Goal: Task Accomplishment & Management: Use online tool/utility

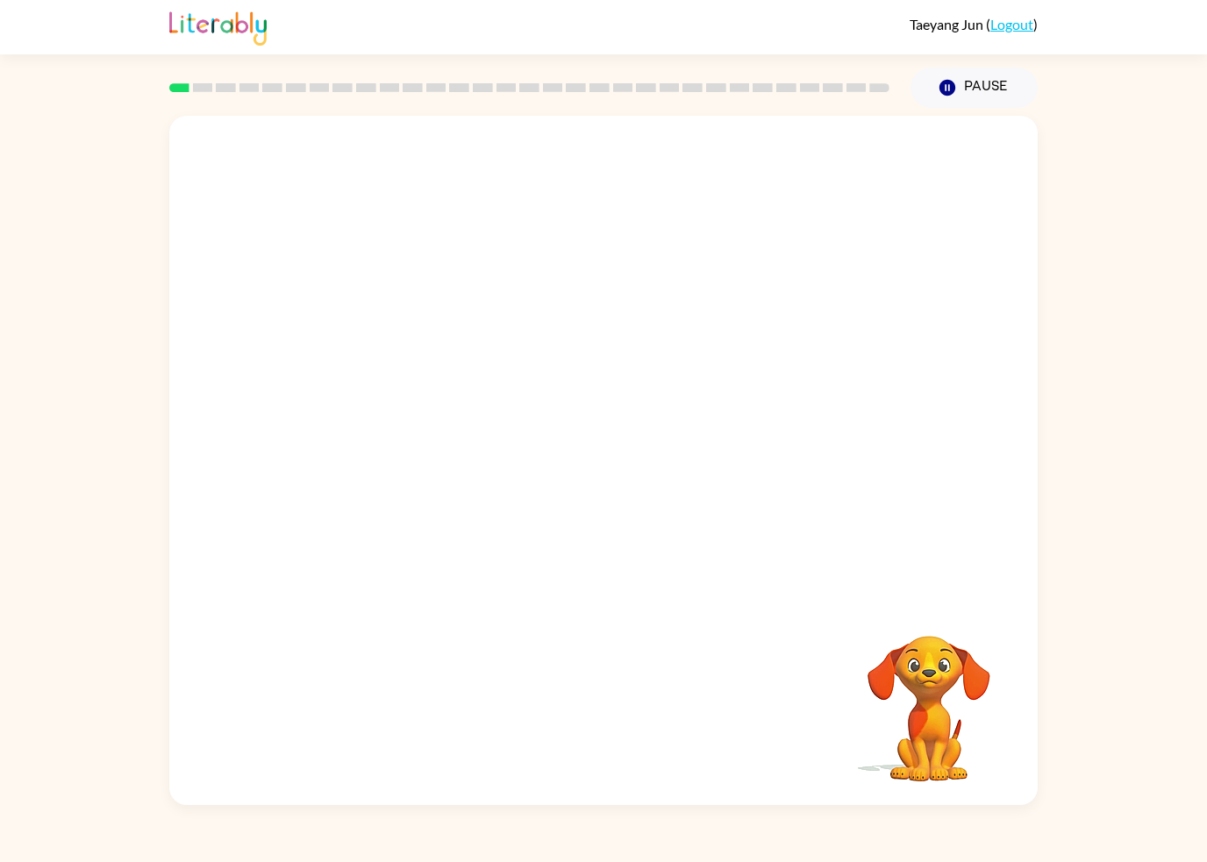
click at [1201, 73] on div "Taeyang Jun ( Logout ) Pause Pause Your browser must support playing .mp4 files…" at bounding box center [603, 431] width 1207 height 862
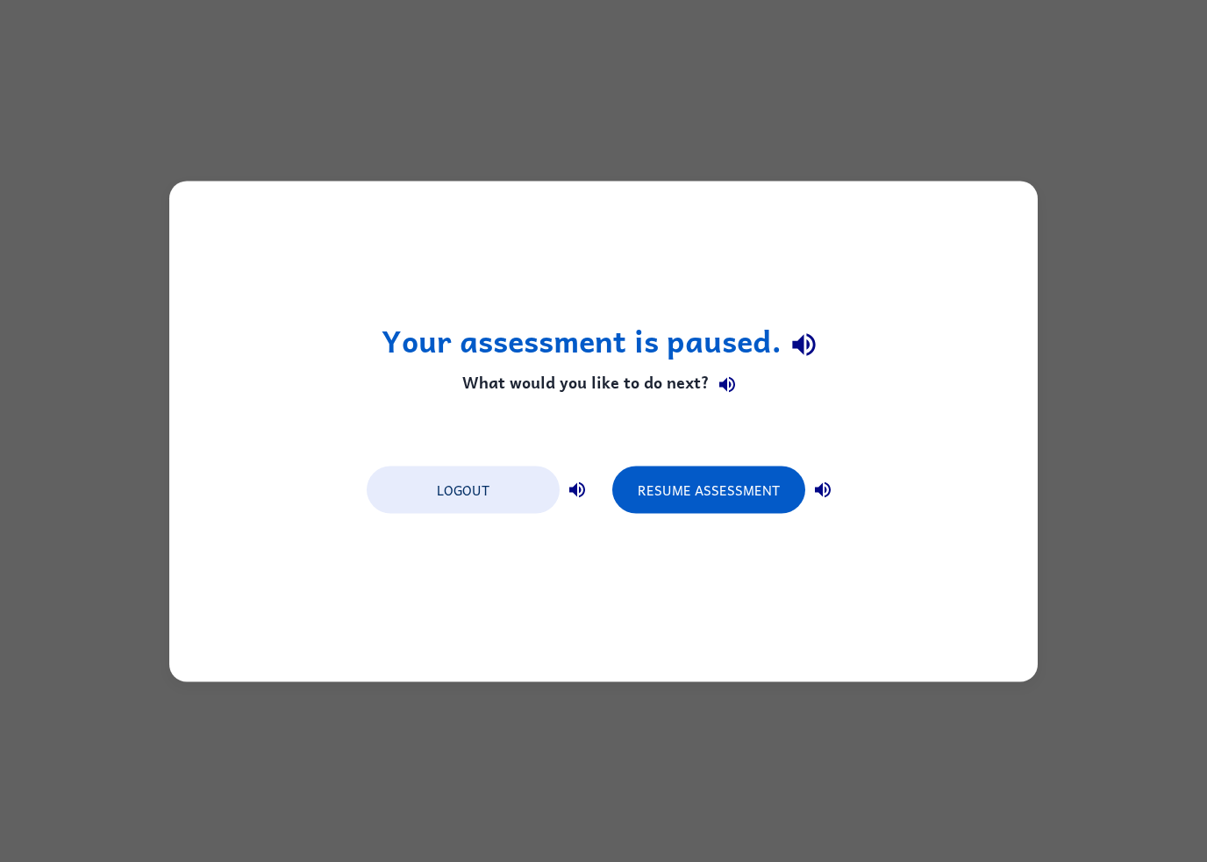
click at [737, 500] on button "Resume Assessment" at bounding box center [708, 489] width 193 height 47
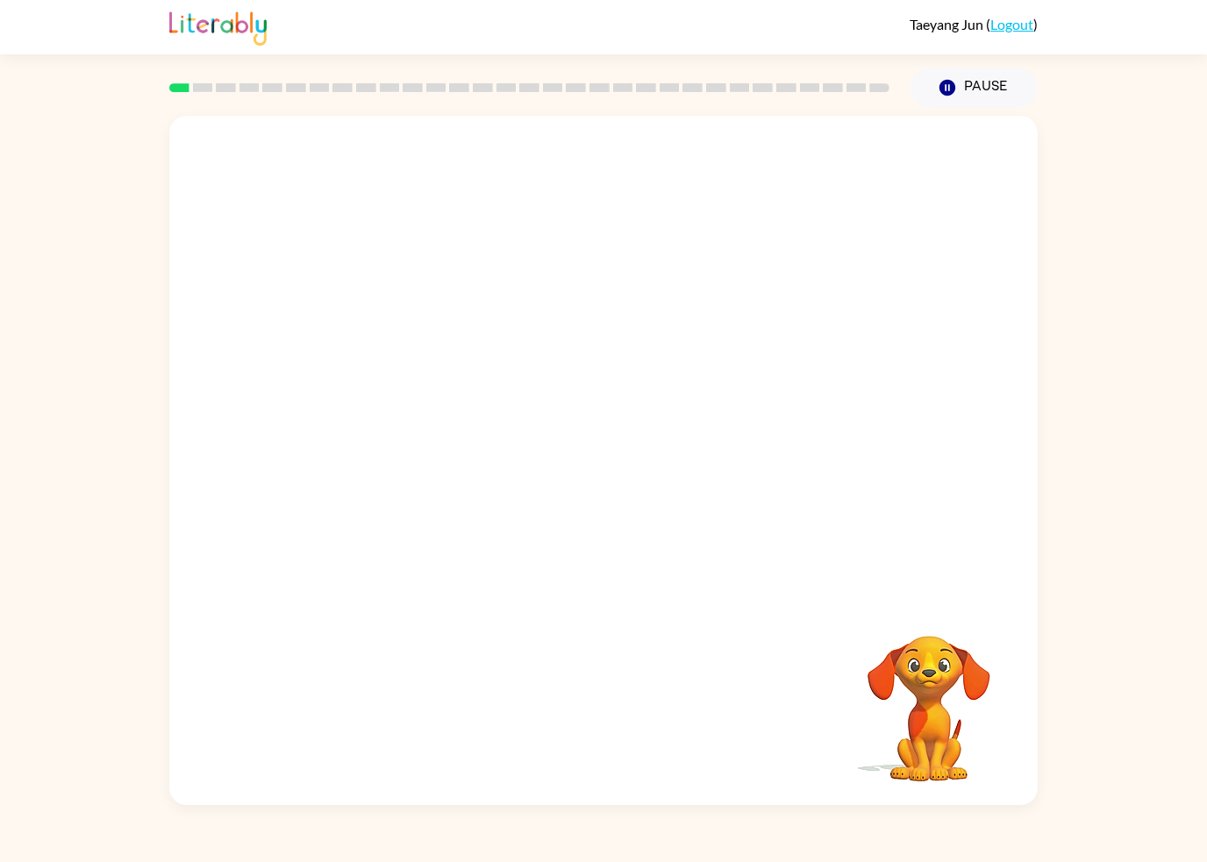
click at [958, 84] on button "Pause Pause" at bounding box center [973, 88] width 127 height 40
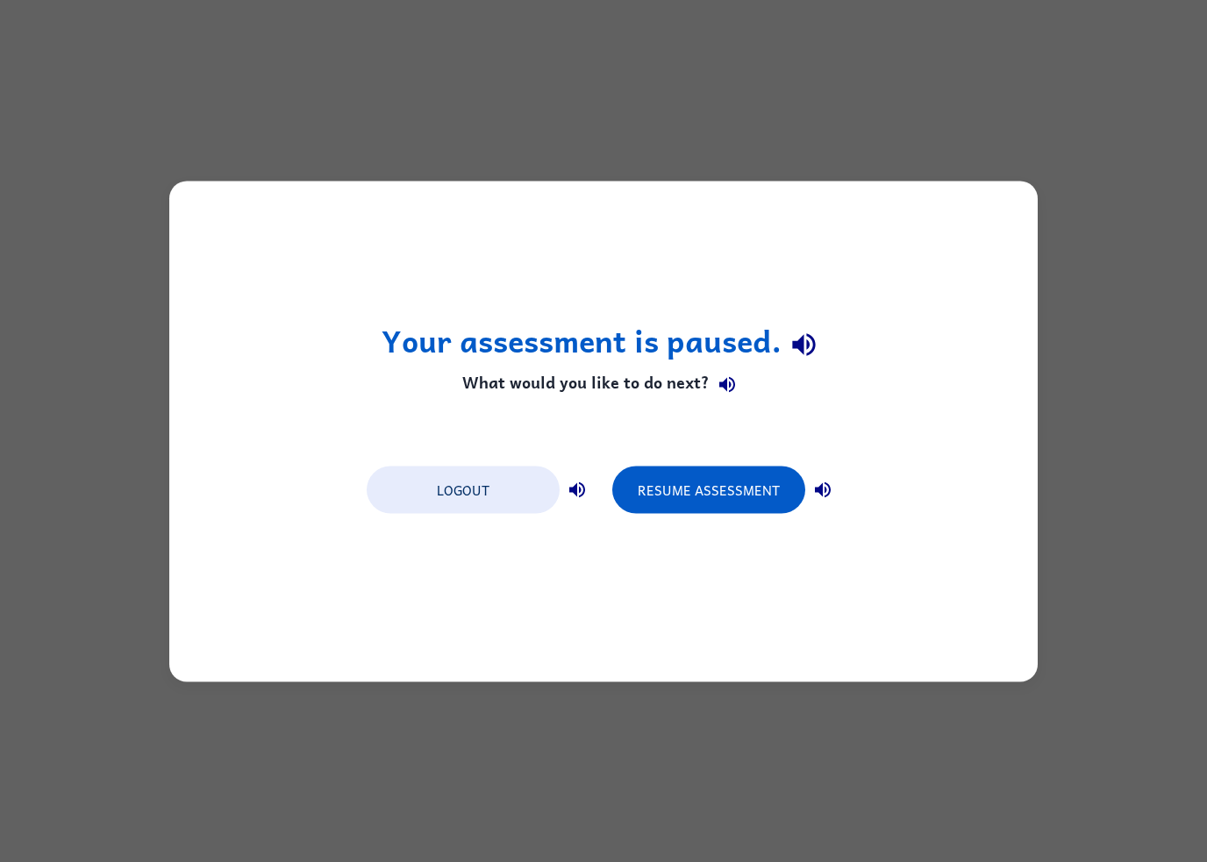
click at [758, 478] on button "Resume Assessment" at bounding box center [708, 489] width 193 height 47
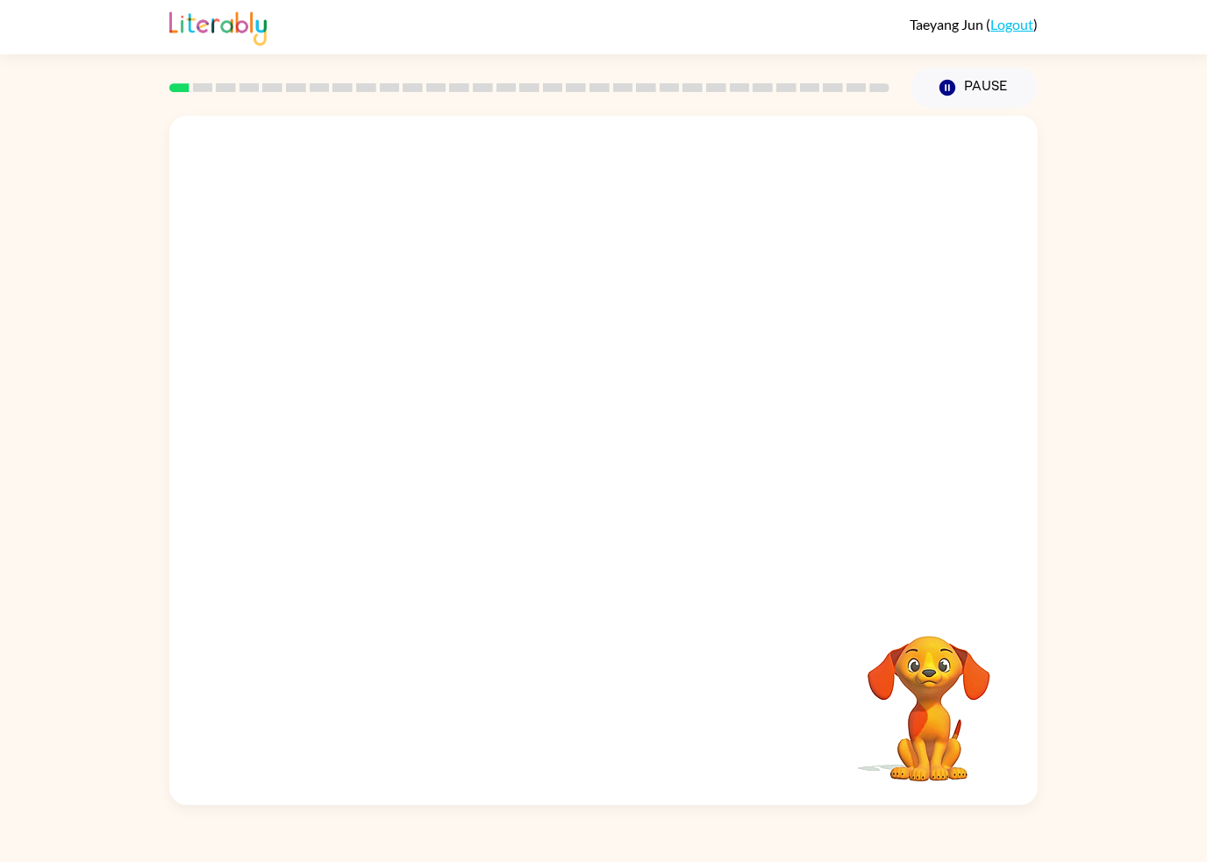
click at [971, 79] on button "Pause Pause" at bounding box center [973, 88] width 127 height 40
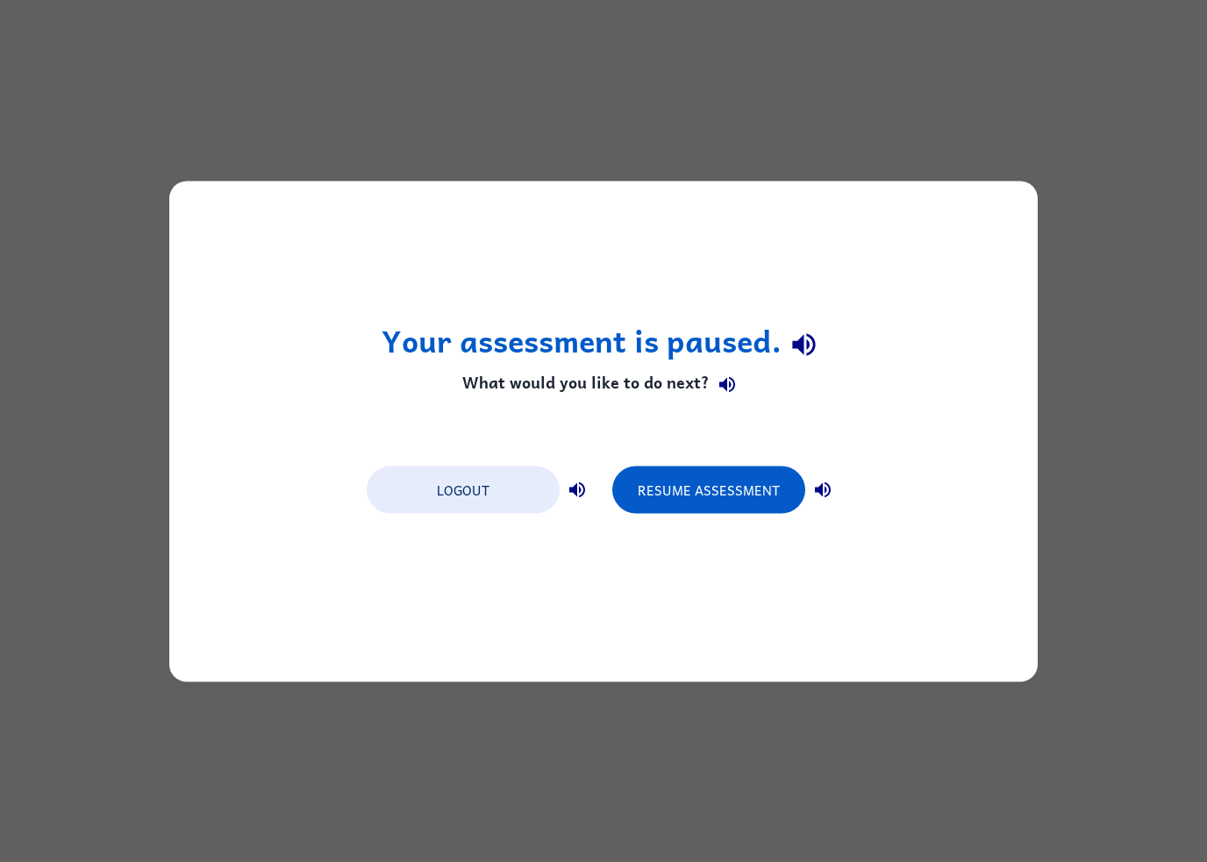
click at [1108, 618] on div "Your assessment is paused. What would you like to do next? Logout Resume Assess…" at bounding box center [603, 431] width 1207 height 862
click at [733, 468] on button "Resume Assessment" at bounding box center [708, 489] width 193 height 47
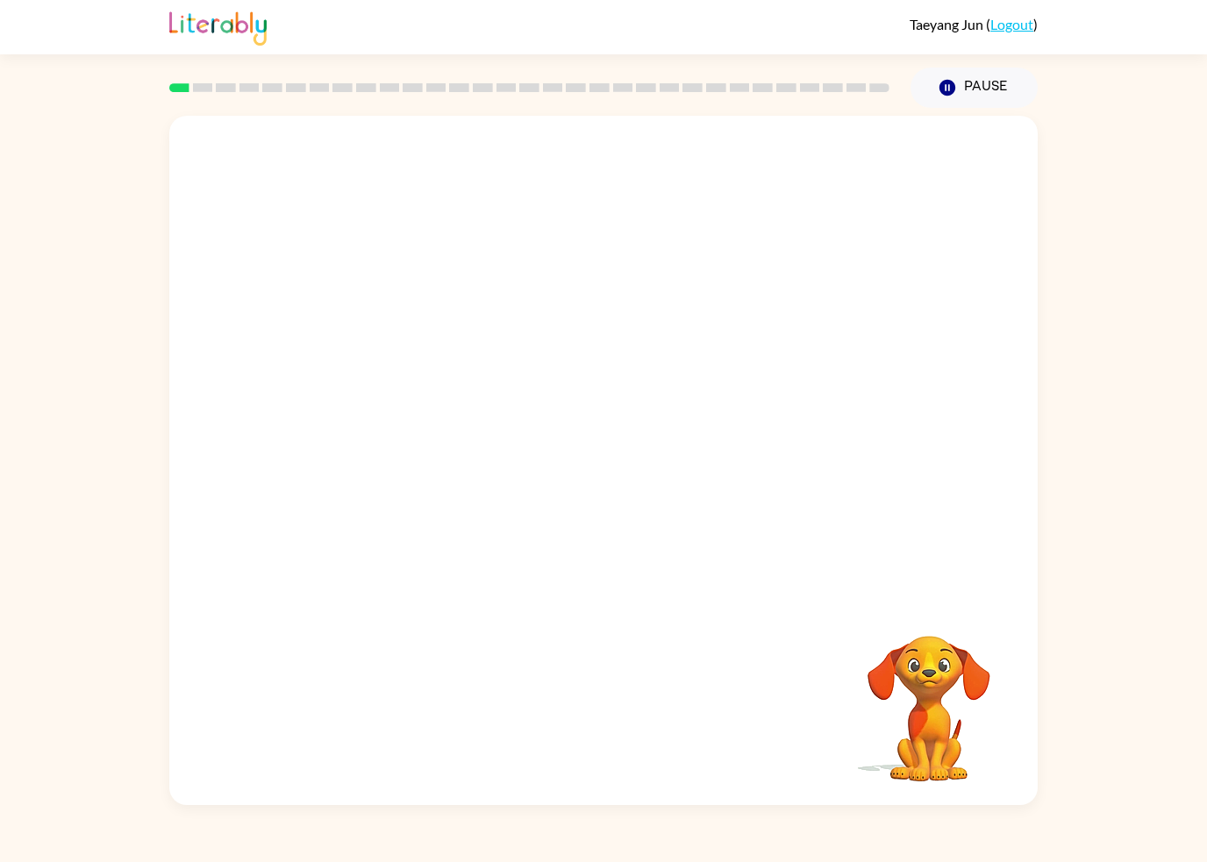
click at [649, 463] on video "Your browser must support playing .mp4 files to use Literably. Please try using…" at bounding box center [603, 357] width 868 height 483
click at [649, 462] on video "Your browser must support playing .mp4 files to use Literably. Please try using…" at bounding box center [603, 357] width 868 height 483
click at [616, 472] on icon "button" at bounding box center [603, 469] width 31 height 31
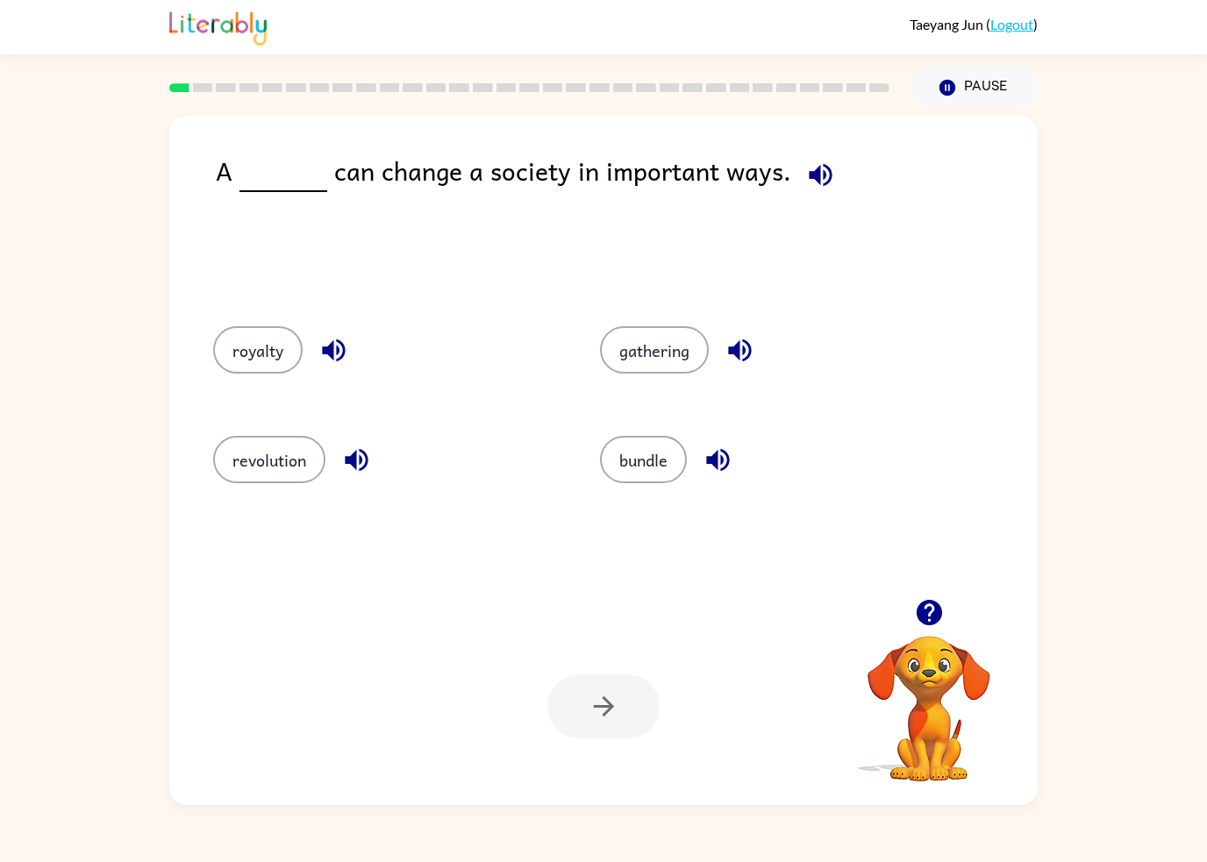
click at [289, 477] on button "revolution" at bounding box center [269, 459] width 112 height 47
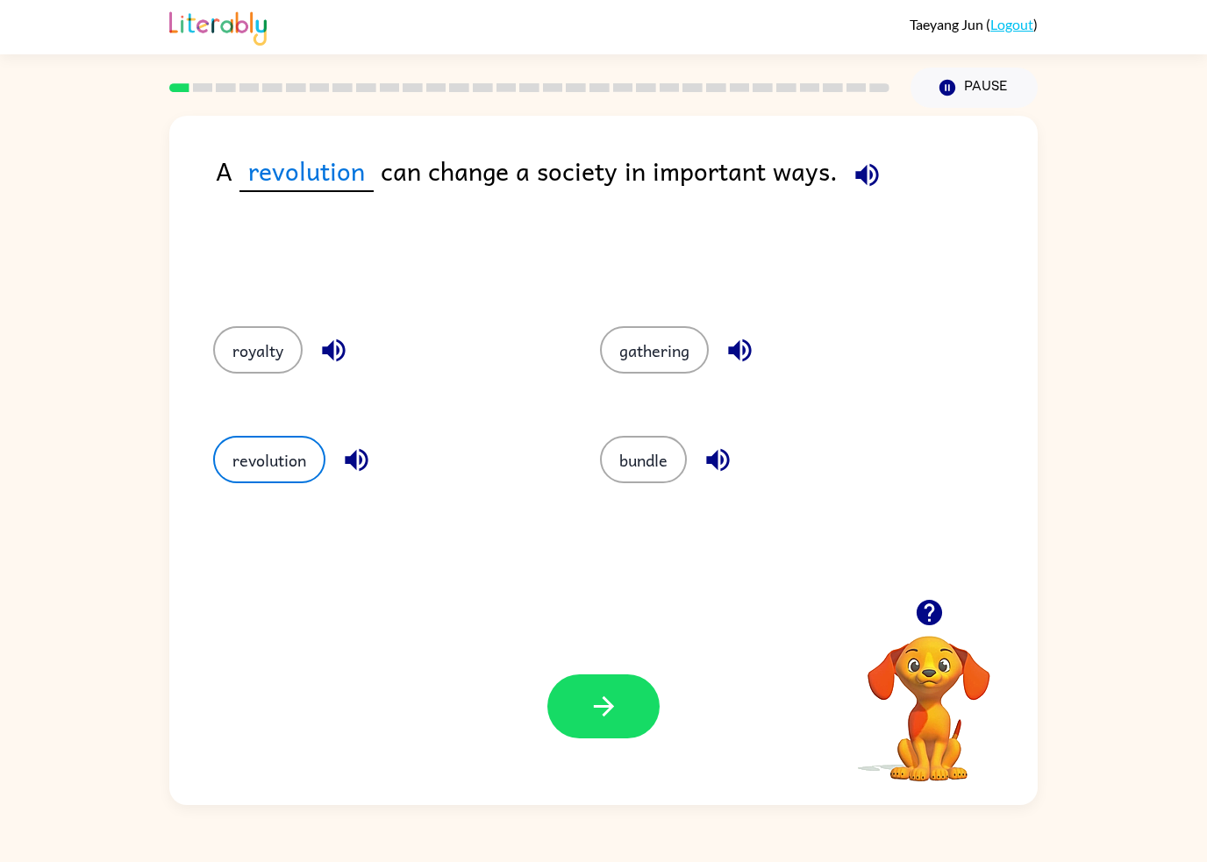
click at [671, 346] on button "gathering" at bounding box center [654, 349] width 109 height 47
click at [638, 709] on button "button" at bounding box center [603, 706] width 112 height 64
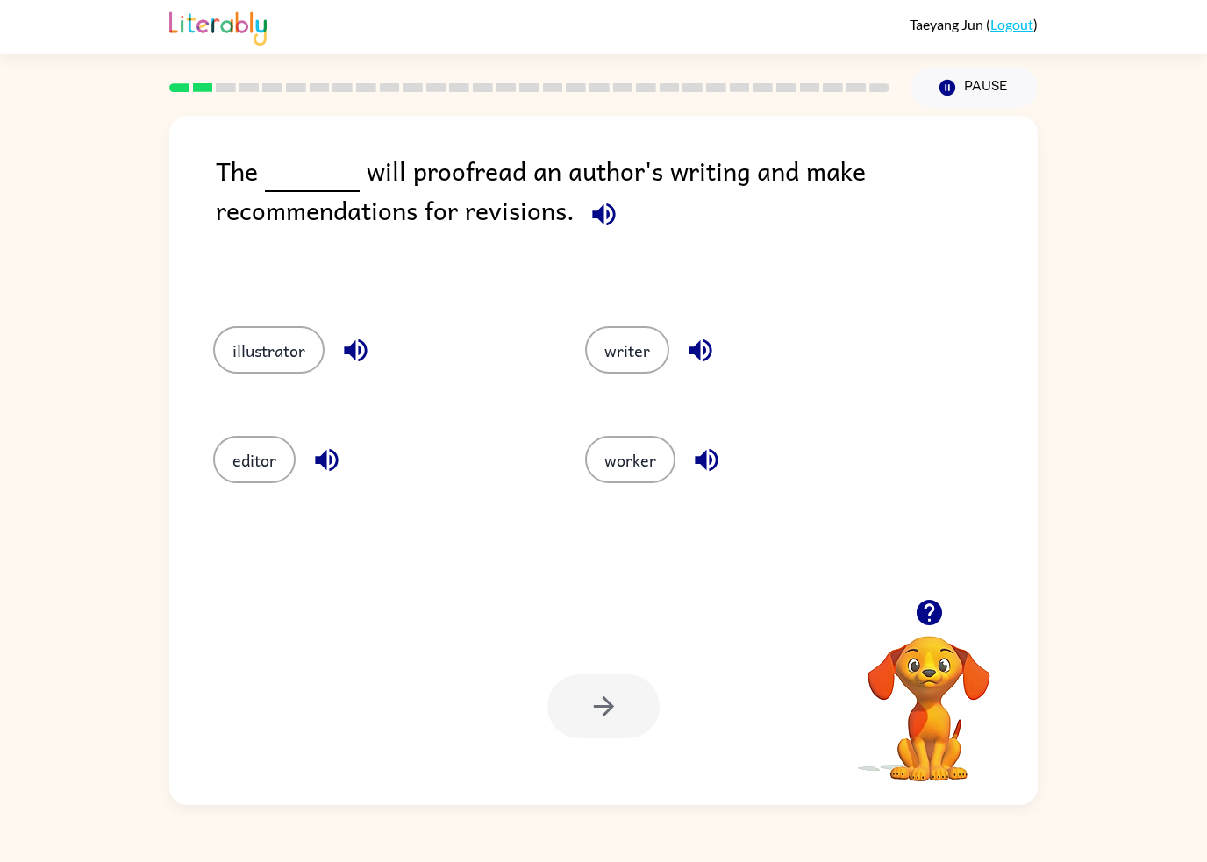
click at [614, 770] on div "Your browser must support playing .mp4 files to use Literably. Please try using…" at bounding box center [603, 706] width 868 height 197
click at [620, 334] on button "writer" at bounding box center [627, 349] width 84 height 47
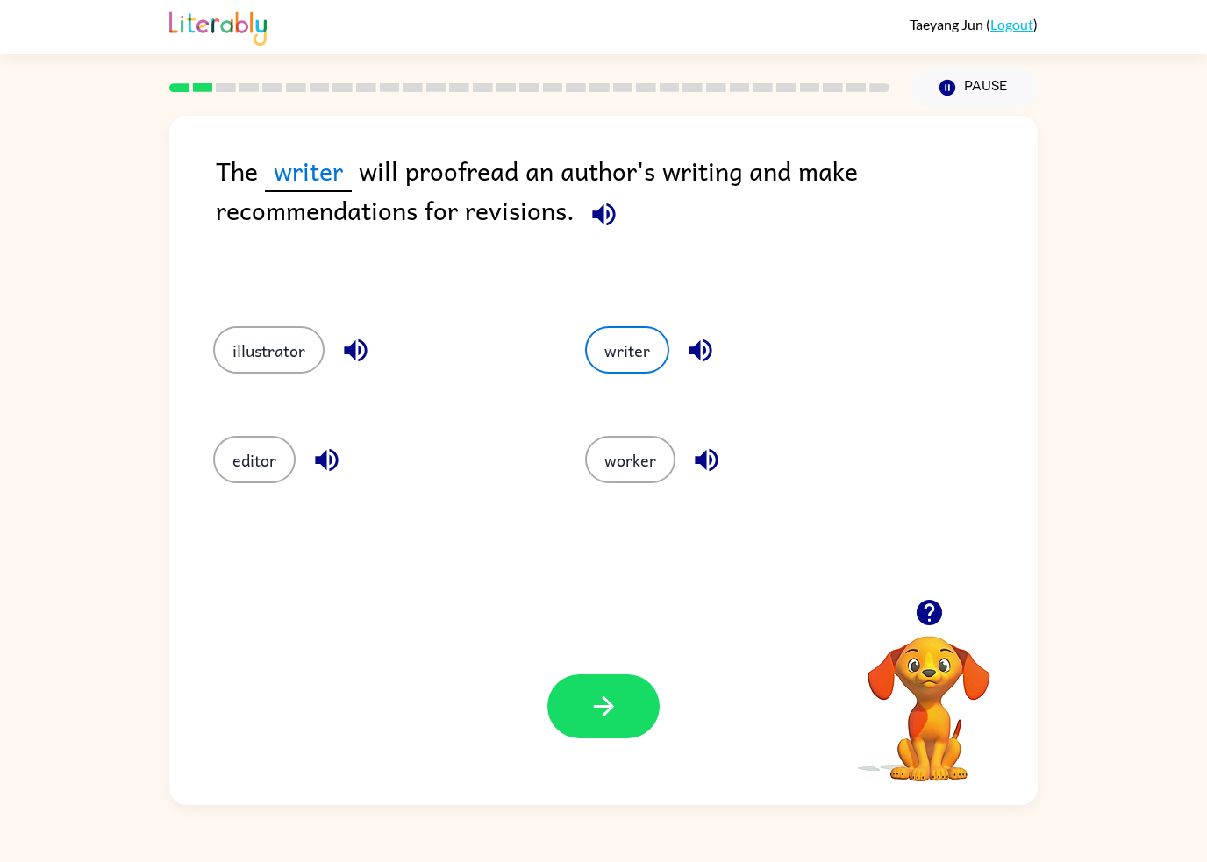
click at [227, 482] on button "editor" at bounding box center [254, 459] width 82 height 47
click at [582, 738] on button "button" at bounding box center [603, 706] width 112 height 64
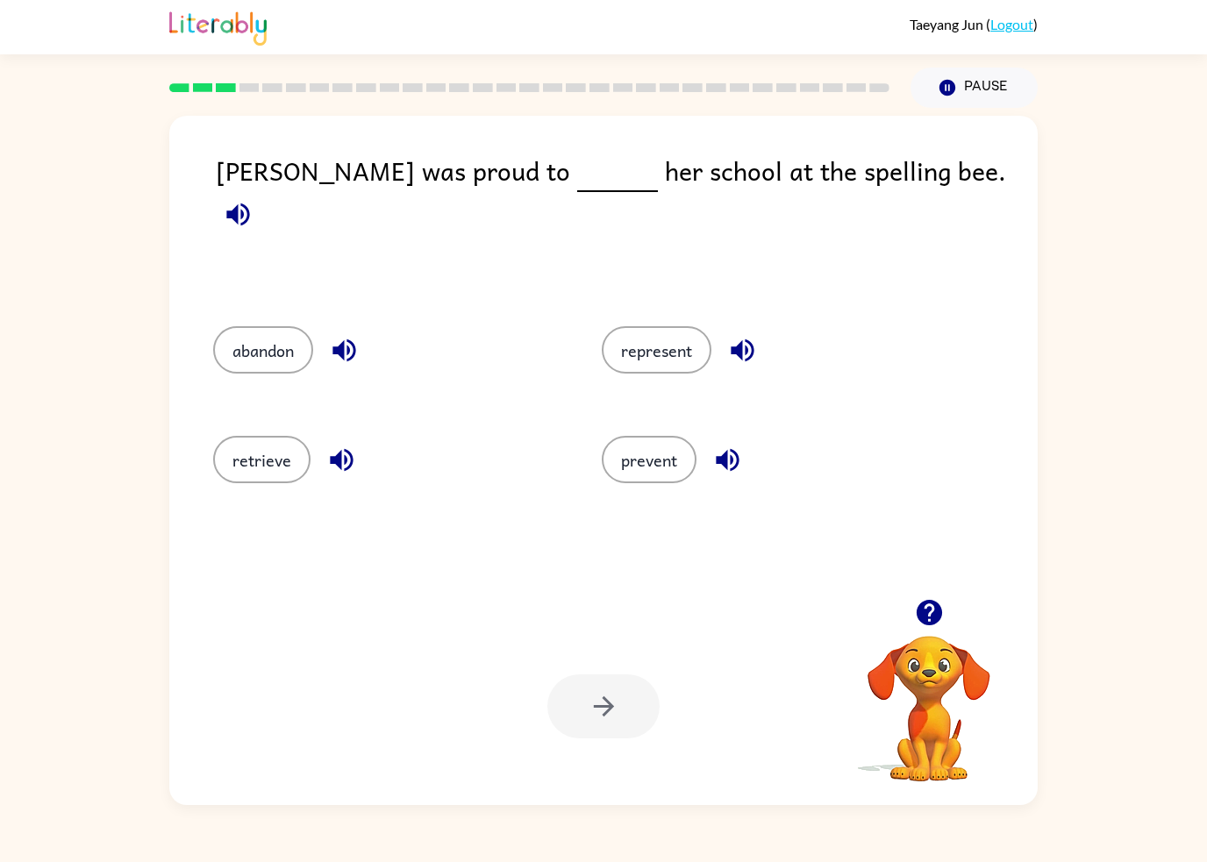
click at [659, 361] on button "represent" at bounding box center [657, 349] width 110 height 47
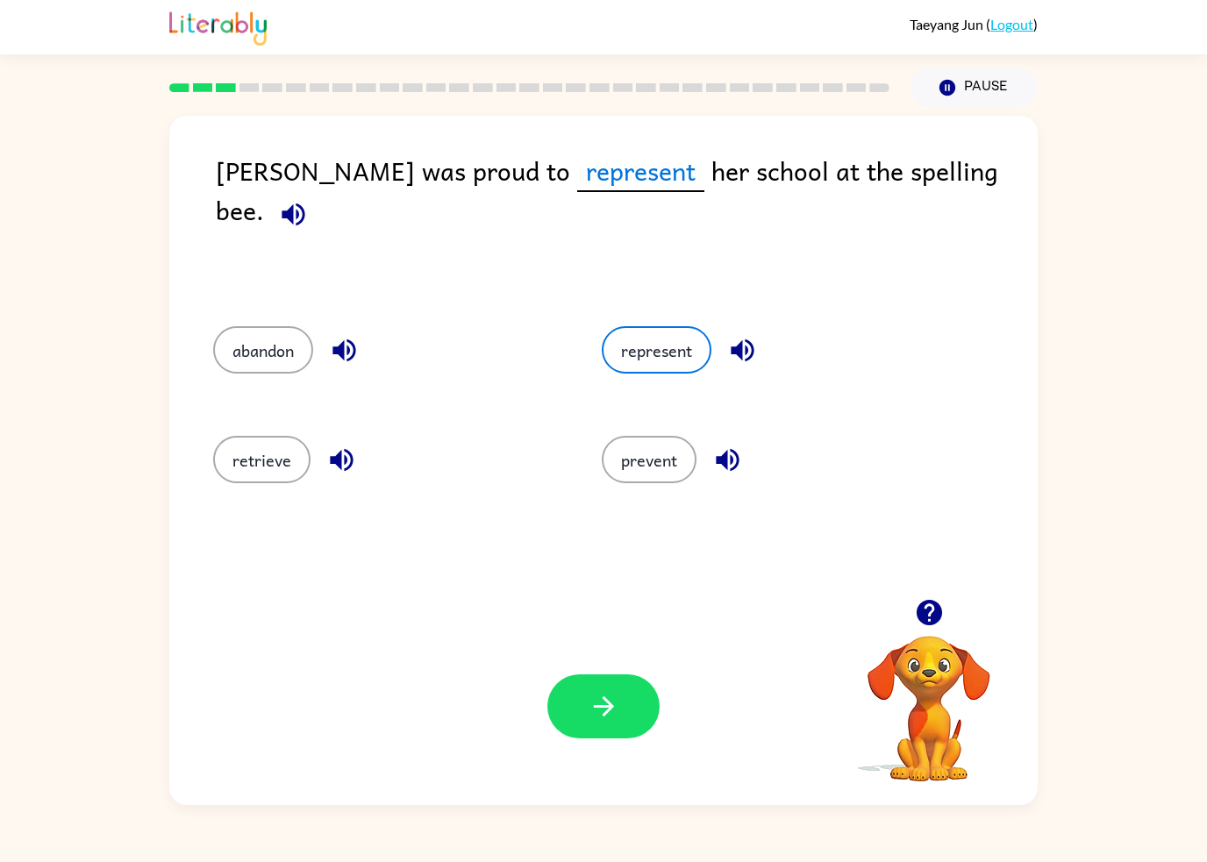
click at [603, 713] on icon "button" at bounding box center [603, 706] width 31 height 31
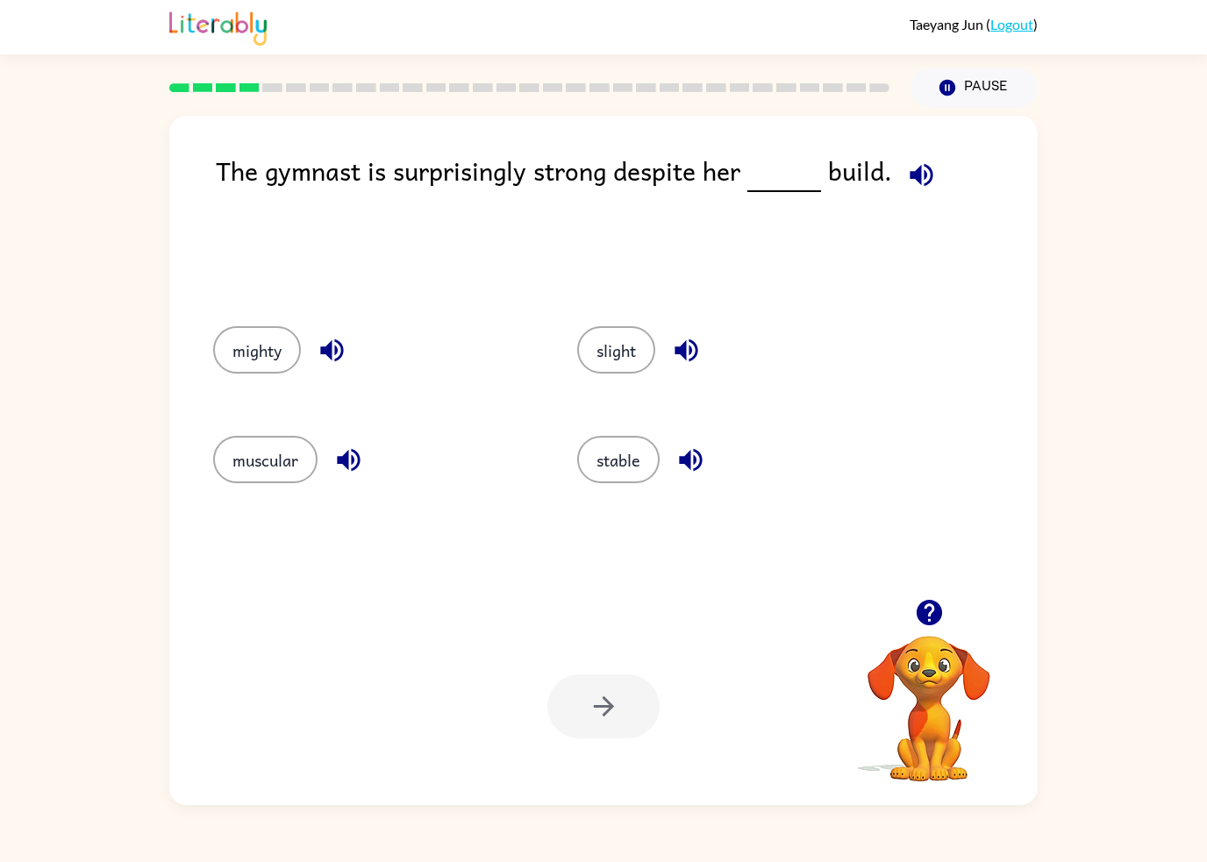
click at [295, 463] on button "muscular" at bounding box center [265, 459] width 104 height 47
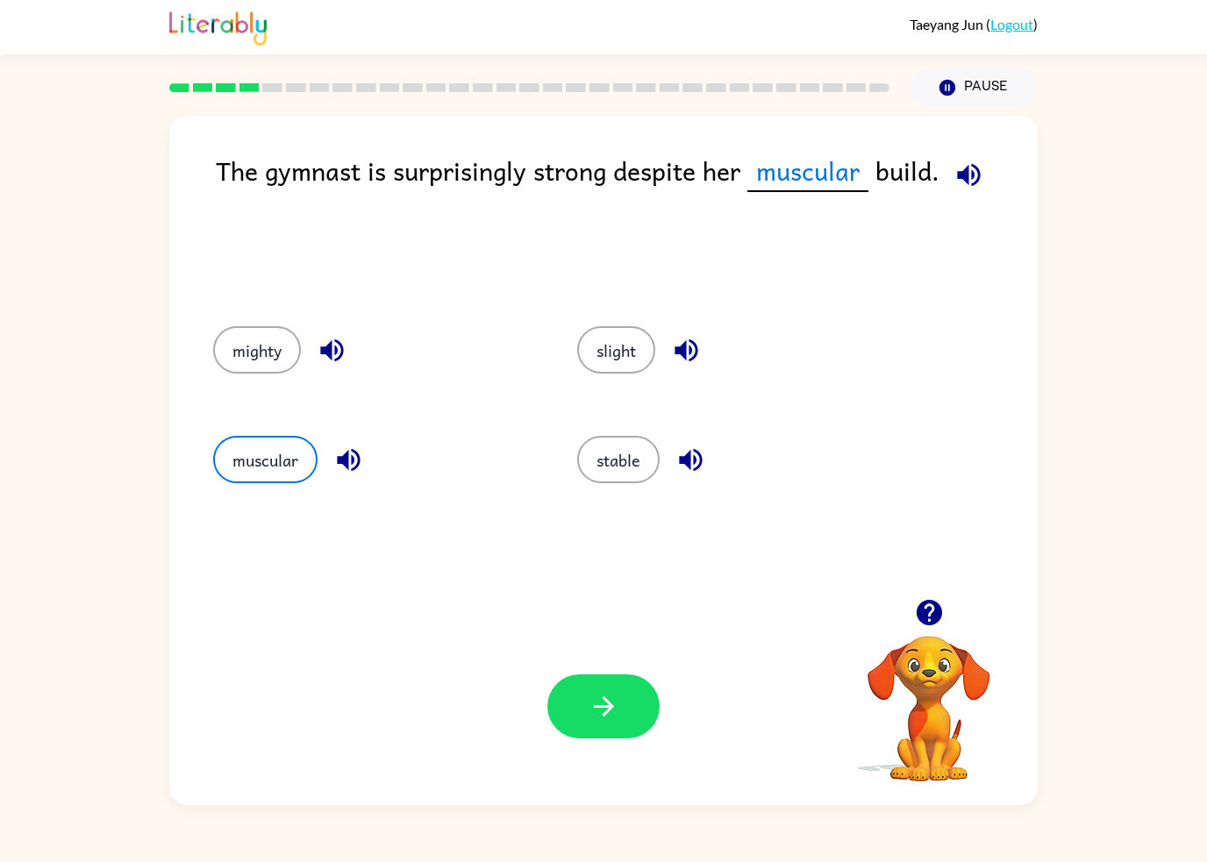
click at [626, 701] on button "button" at bounding box center [603, 706] width 112 height 64
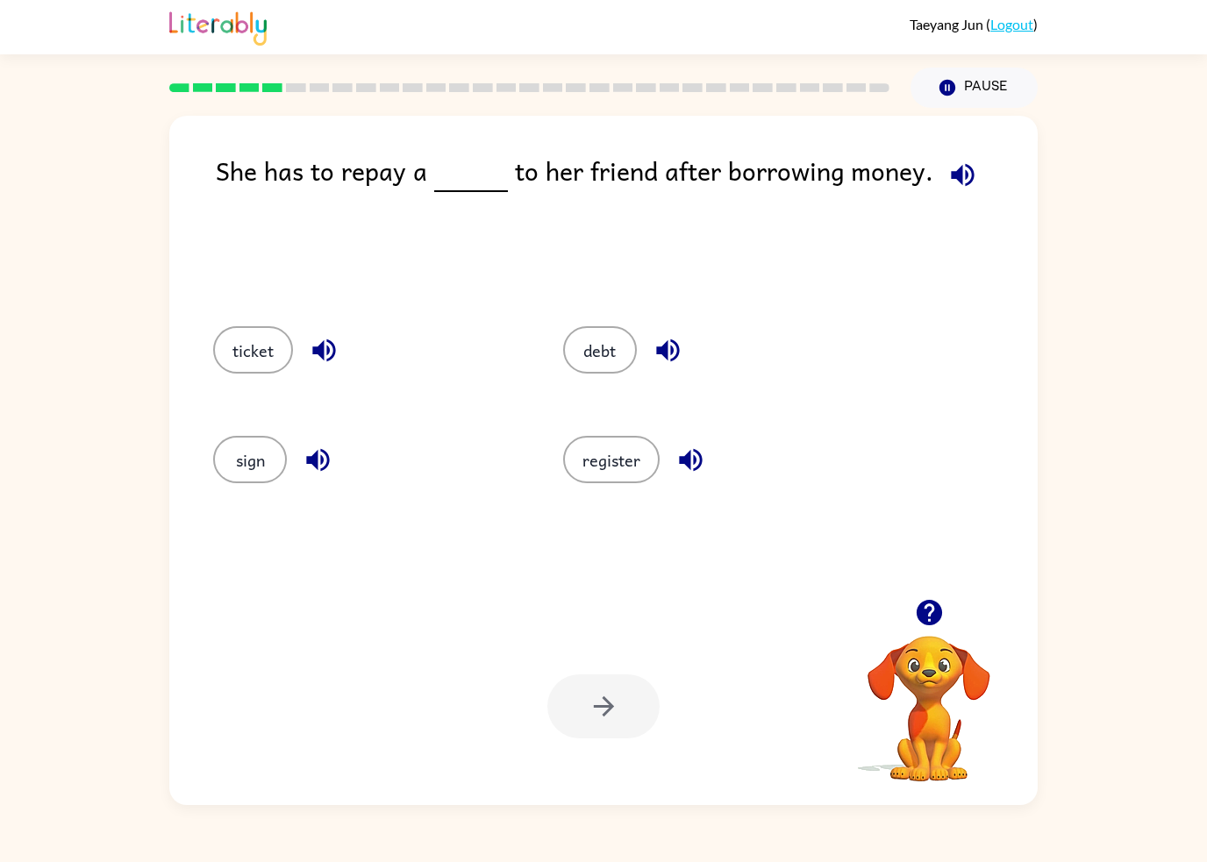
click at [237, 332] on button "ticket" at bounding box center [253, 349] width 80 height 47
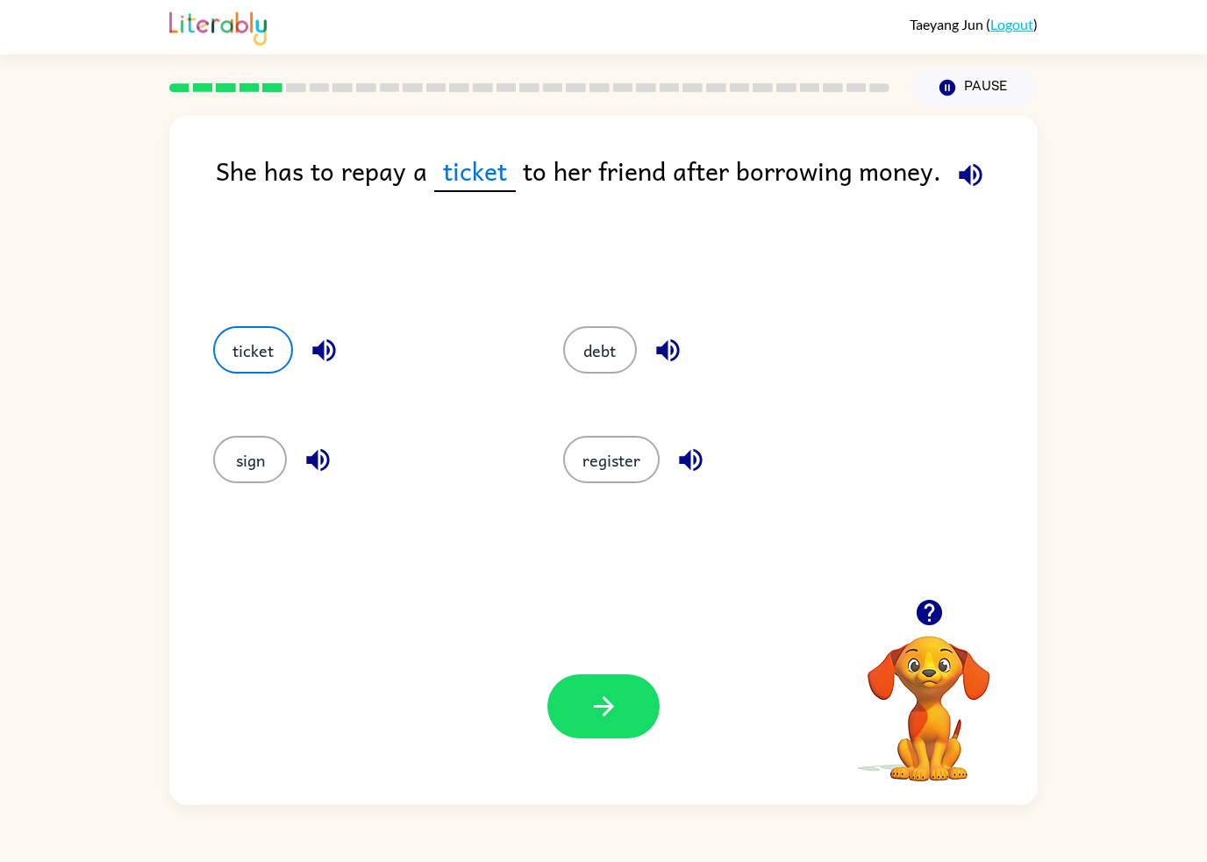
click at [643, 708] on button "button" at bounding box center [603, 706] width 112 height 64
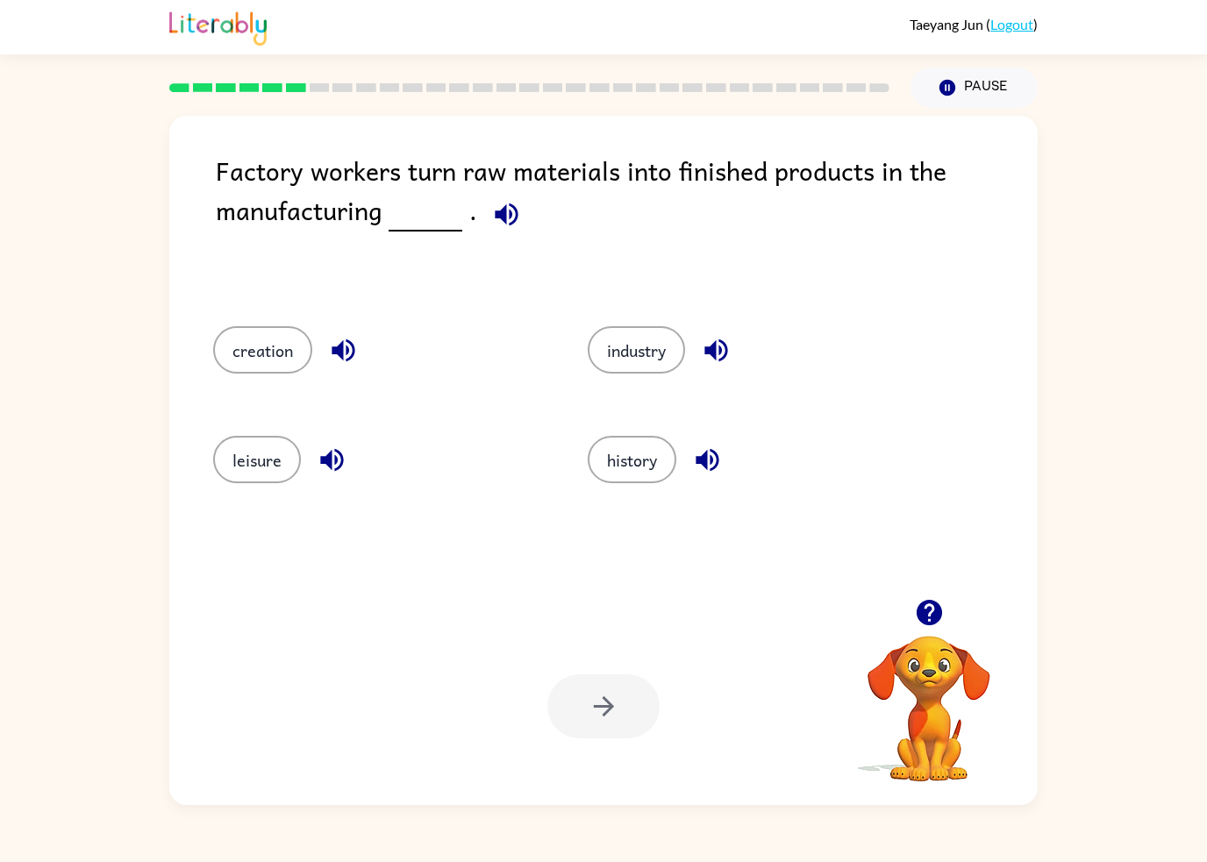
click at [260, 457] on button "leisure" at bounding box center [257, 459] width 88 height 47
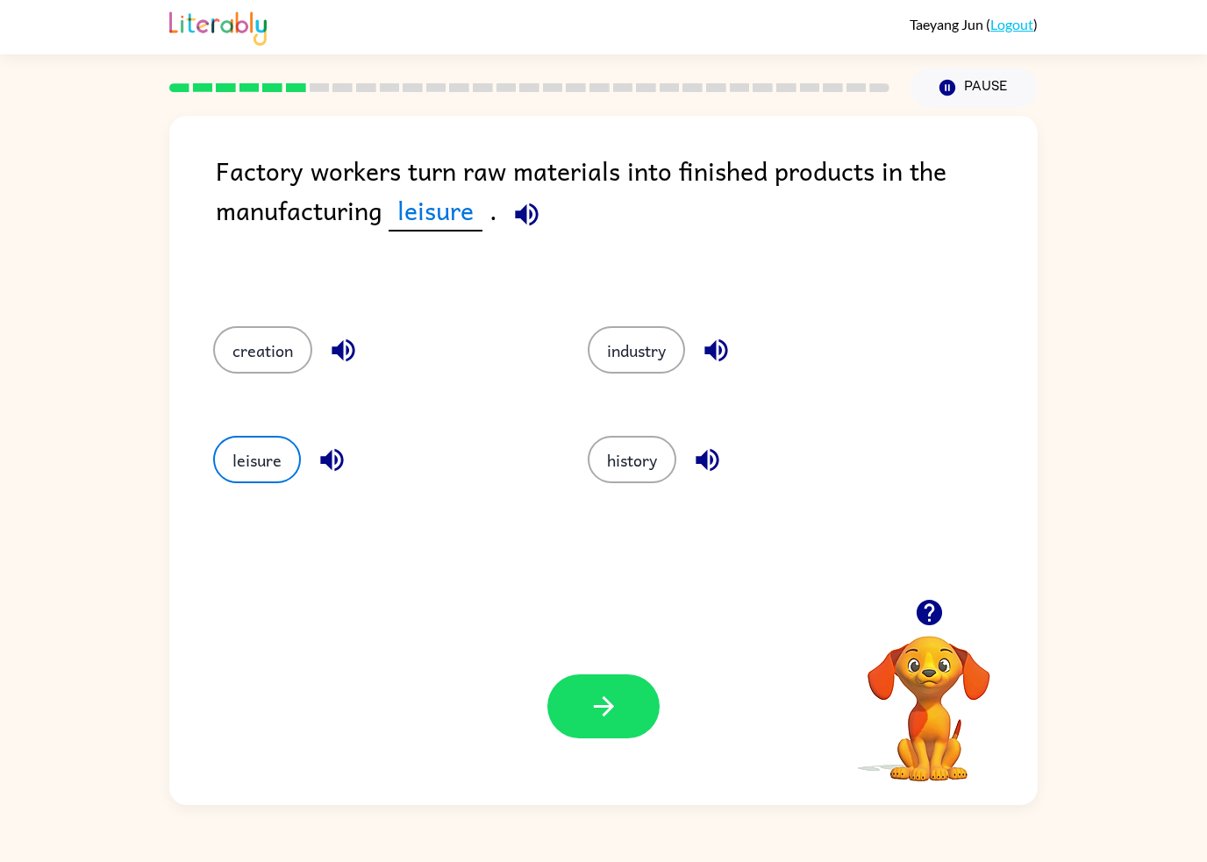
click at [277, 337] on button "creation" at bounding box center [262, 349] width 99 height 47
click at [633, 360] on button "industry" at bounding box center [636, 349] width 97 height 47
click at [249, 340] on button "creation" at bounding box center [262, 349] width 99 height 47
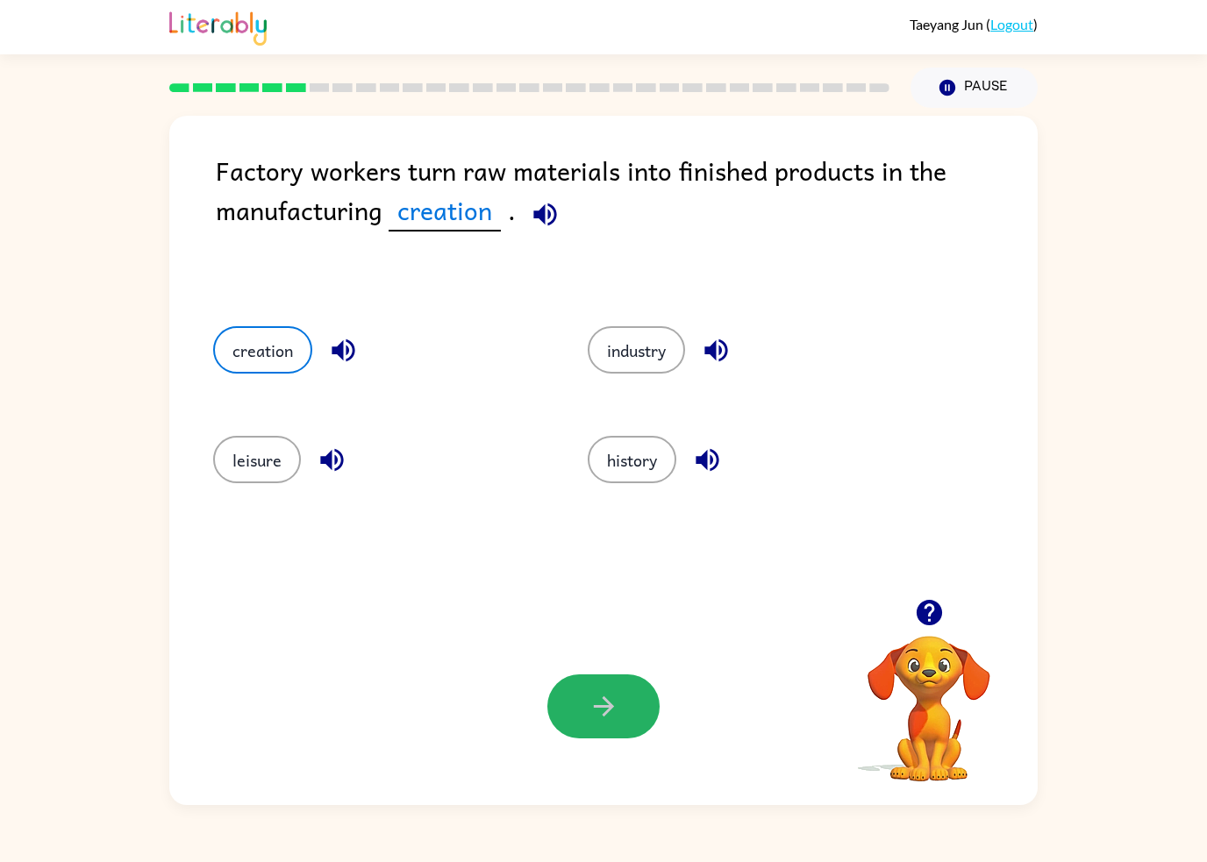
click at [617, 715] on icon "button" at bounding box center [603, 706] width 31 height 31
click at [617, 715] on div at bounding box center [603, 706] width 112 height 64
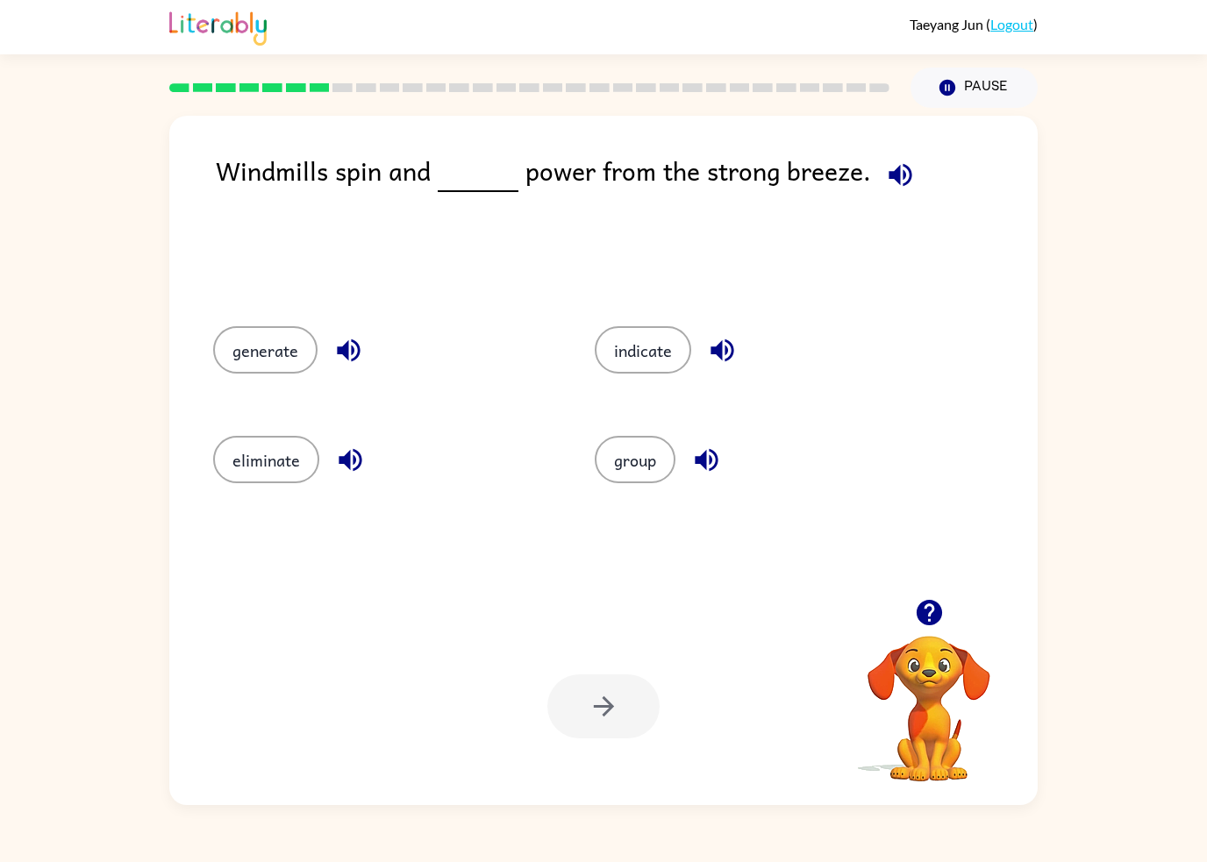
click at [284, 470] on button "eliminate" at bounding box center [266, 459] width 106 height 47
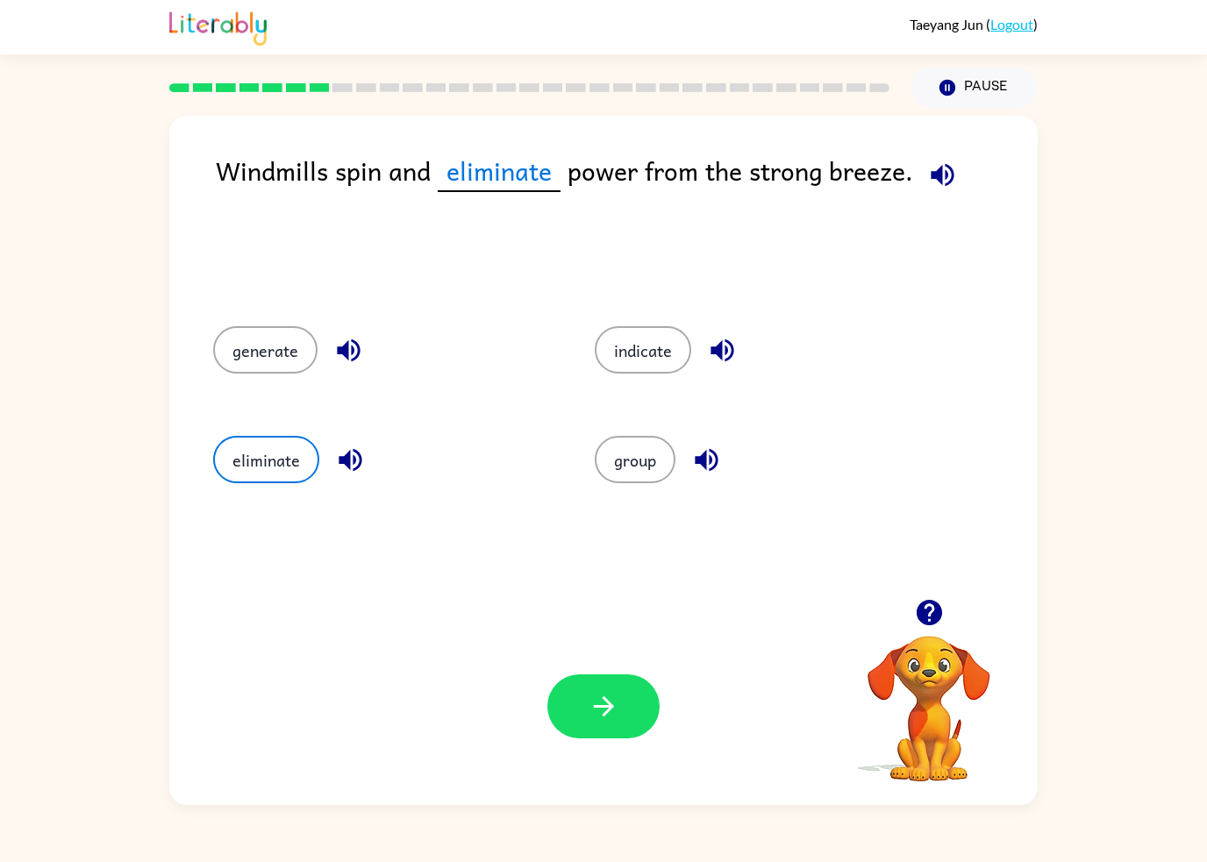
click at [619, 692] on button "button" at bounding box center [603, 706] width 112 height 64
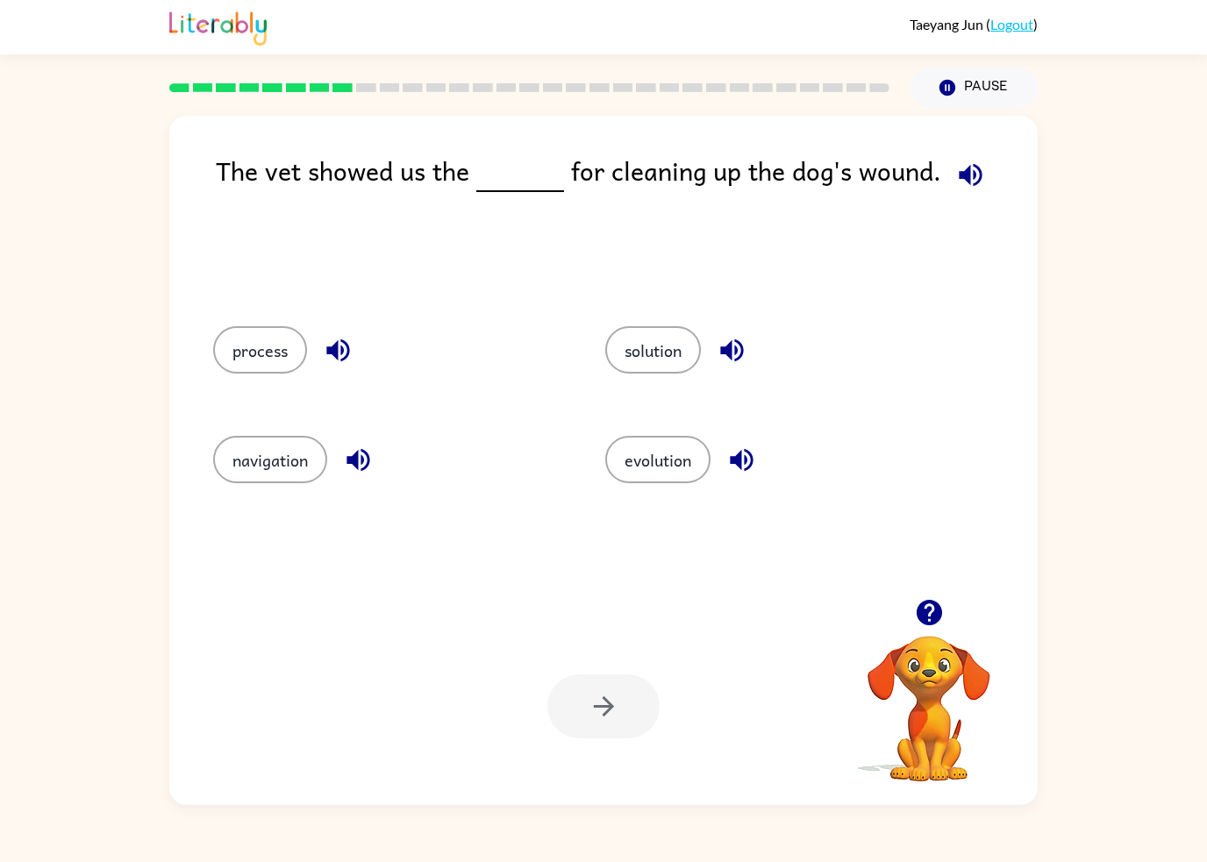
click at [718, 335] on button "button" at bounding box center [731, 350] width 45 height 45
click at [683, 356] on button "solution" at bounding box center [653, 349] width 96 height 47
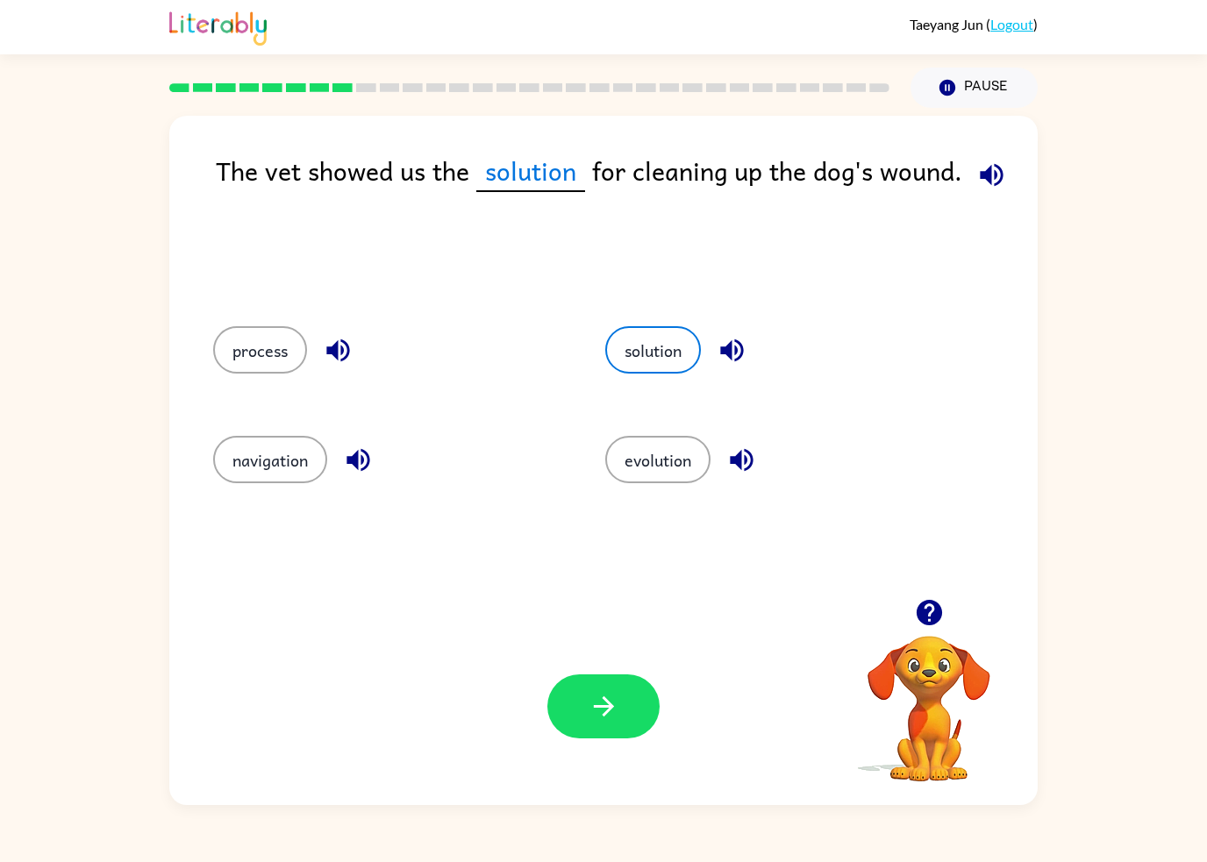
click at [603, 736] on button "button" at bounding box center [603, 706] width 112 height 64
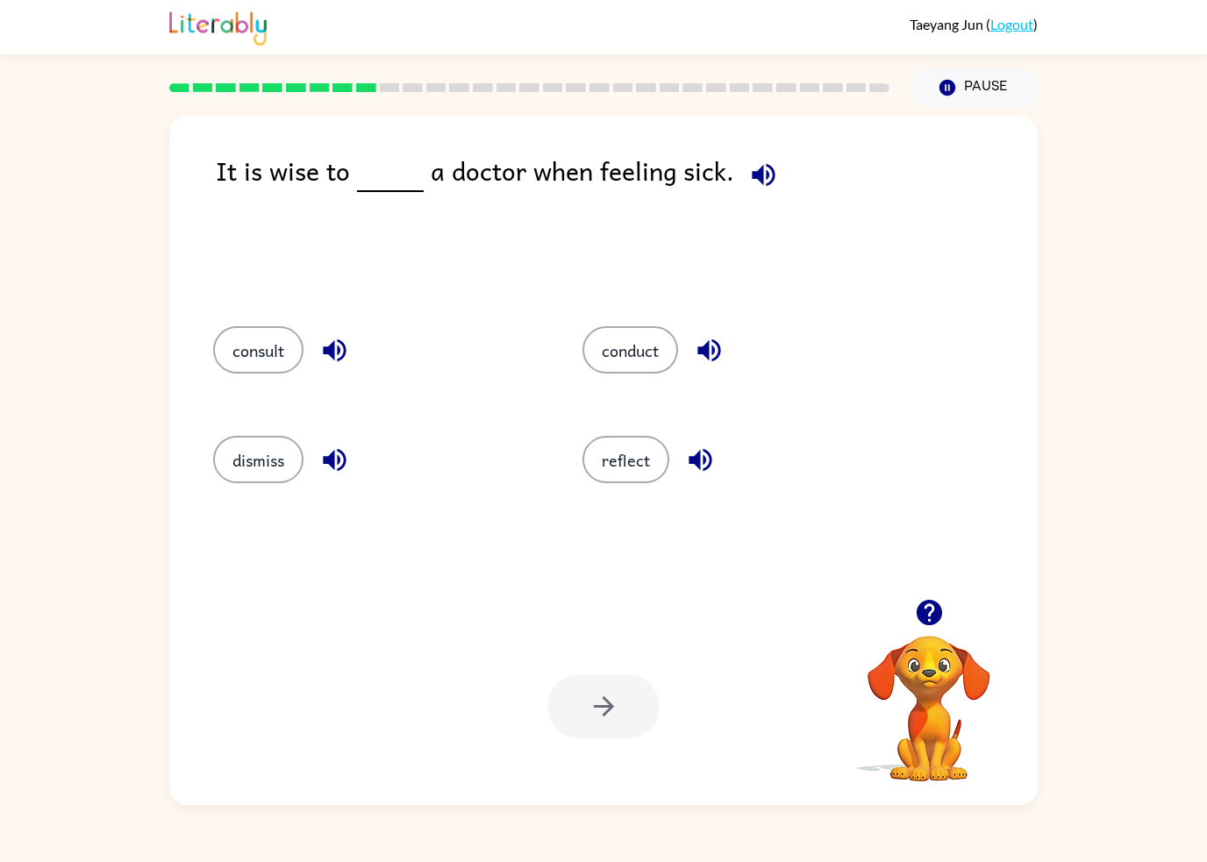
click at [638, 372] on button "conduct" at bounding box center [630, 349] width 96 height 47
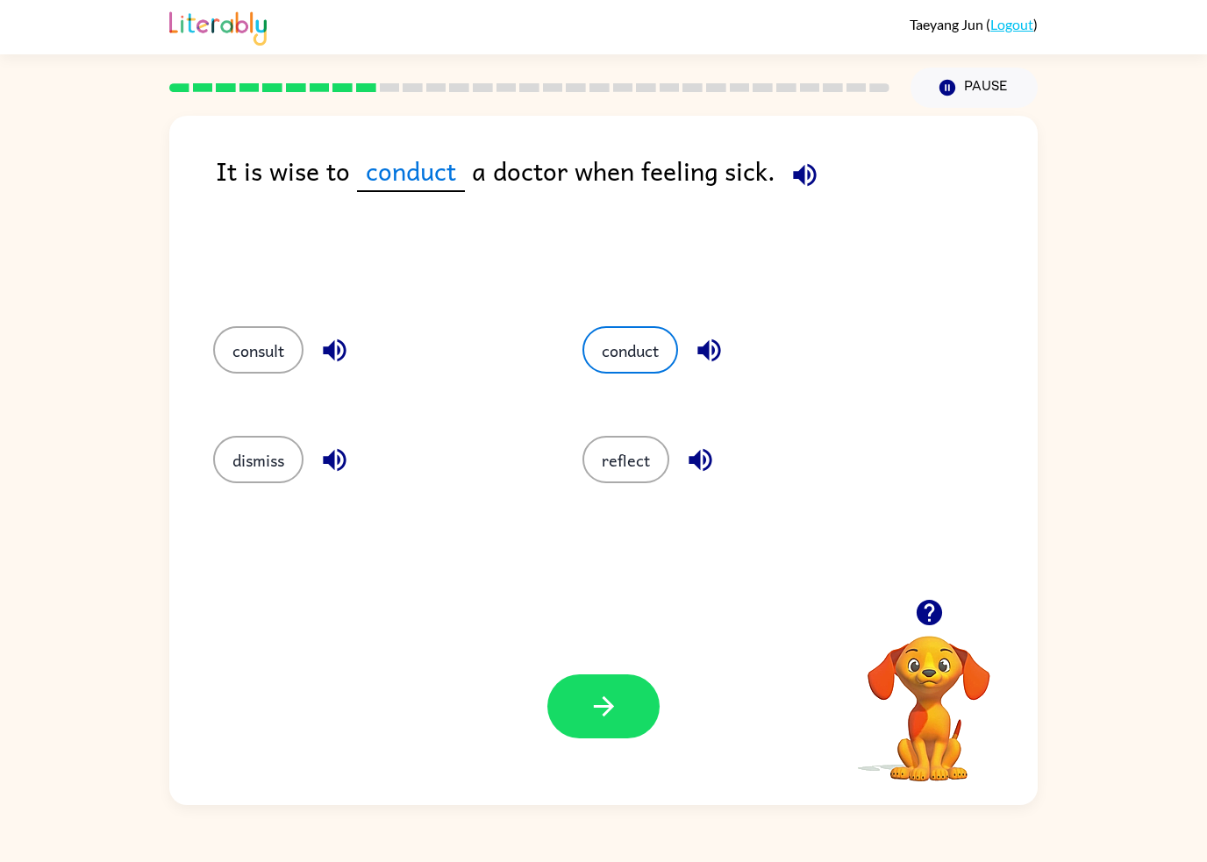
click at [918, 743] on video "Your browser must support playing .mp4 files to use Literably. Please try using…" at bounding box center [928, 696] width 175 height 175
click at [581, 723] on button "button" at bounding box center [603, 706] width 112 height 64
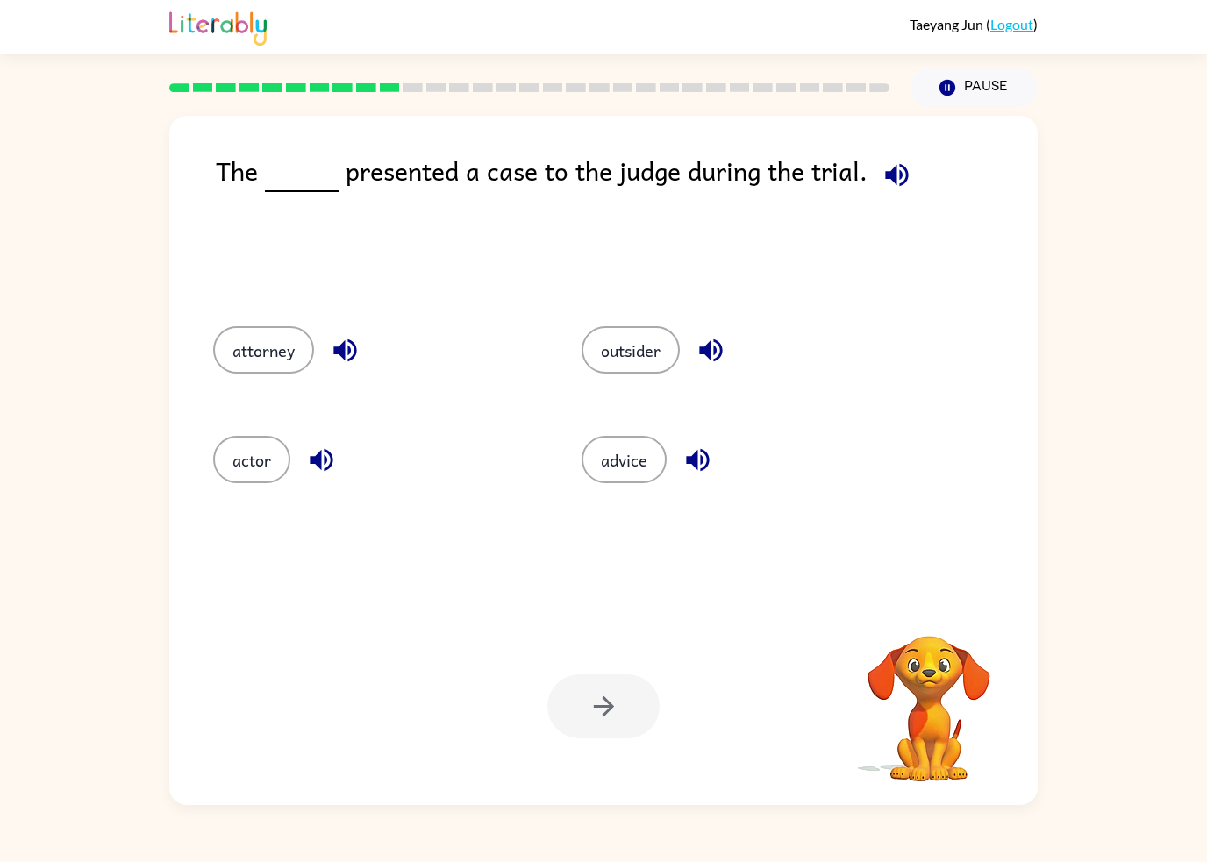
click at [598, 702] on div at bounding box center [603, 706] width 112 height 64
click at [614, 467] on button "advice" at bounding box center [623, 459] width 85 height 47
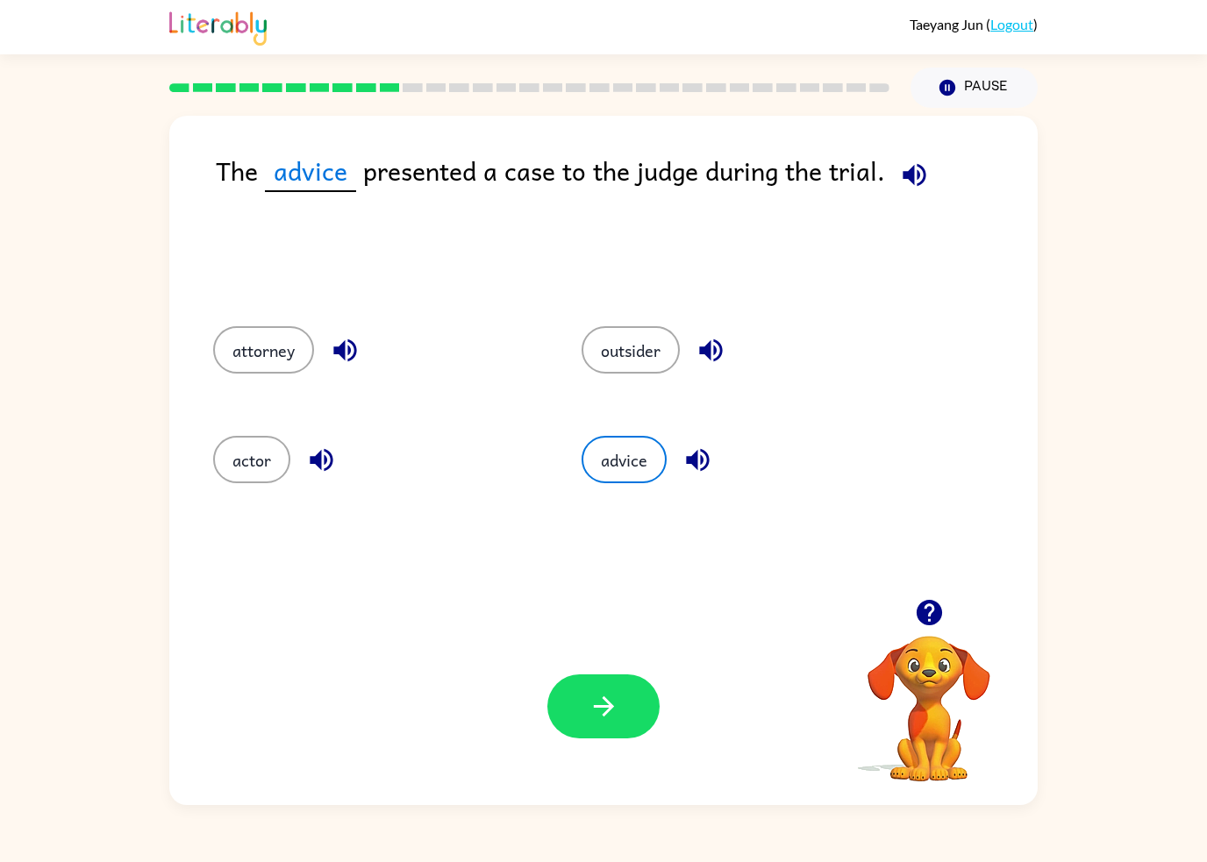
click at [601, 712] on icon "button" at bounding box center [603, 706] width 31 height 31
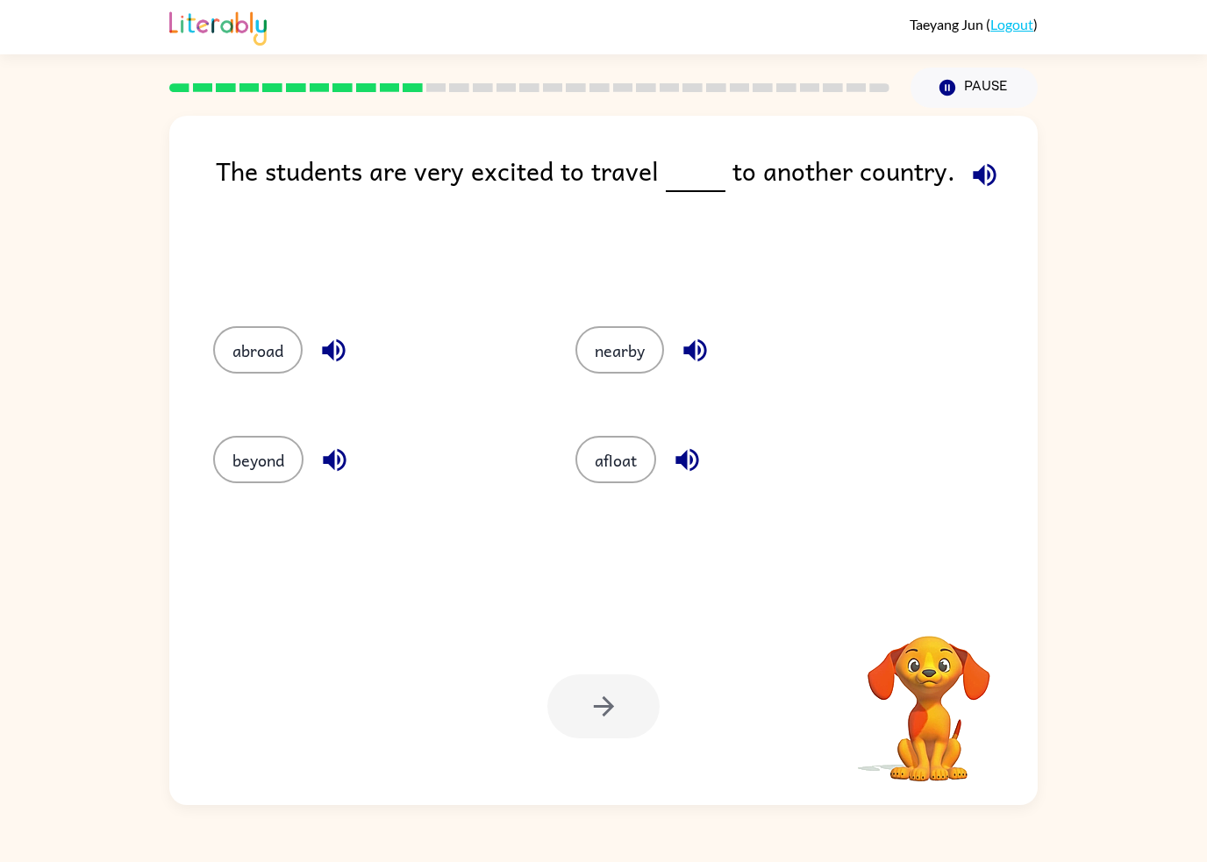
click at [621, 347] on button "nearby" at bounding box center [619, 349] width 89 height 47
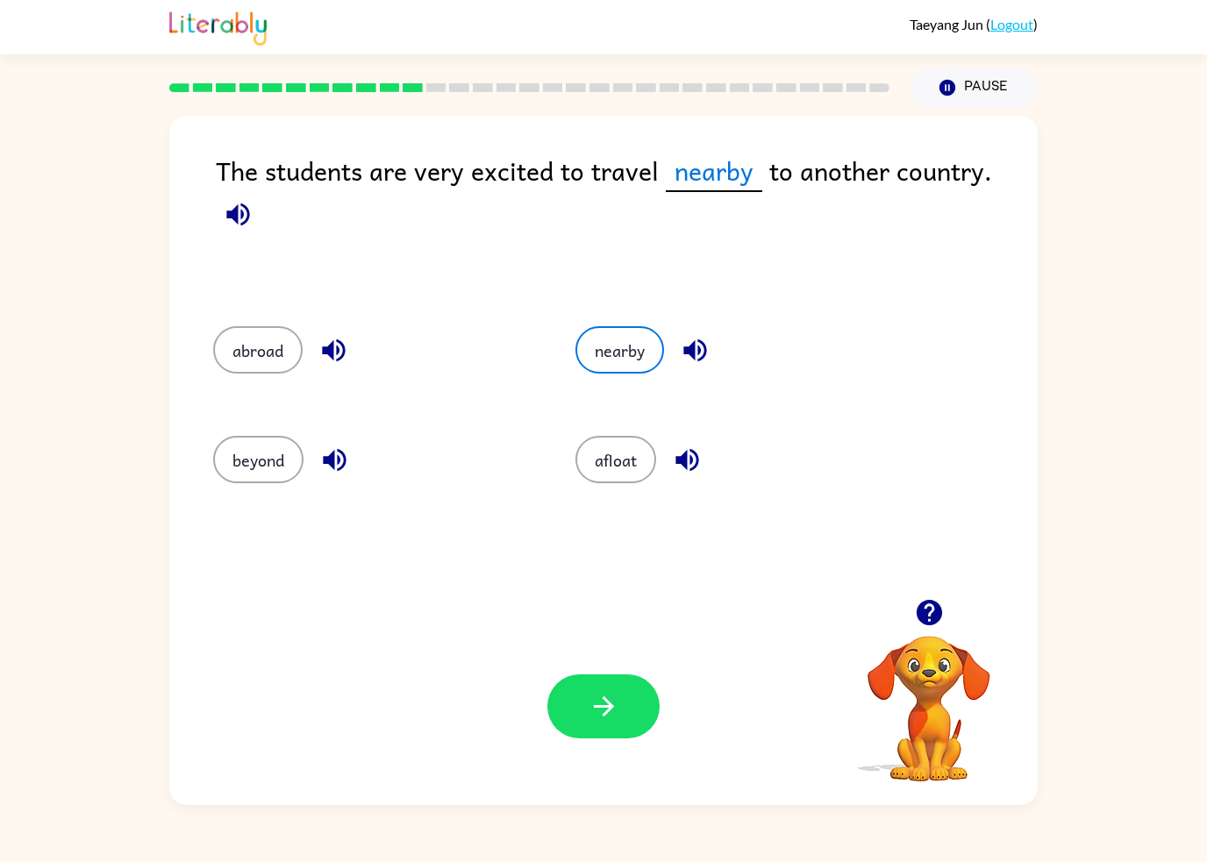
click at [614, 702] on icon "button" at bounding box center [603, 706] width 31 height 31
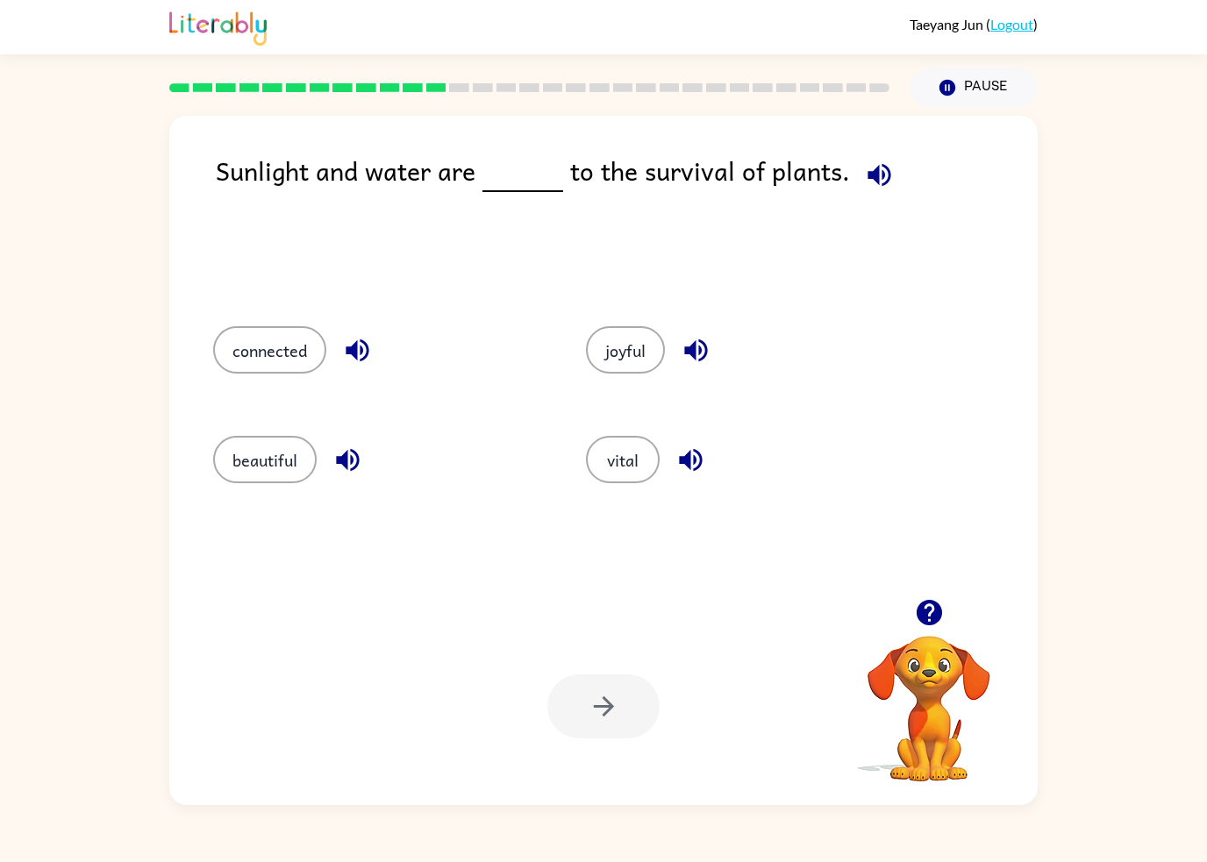
click at [637, 366] on button "joyful" at bounding box center [625, 349] width 79 height 47
click at [595, 728] on button "button" at bounding box center [603, 706] width 112 height 64
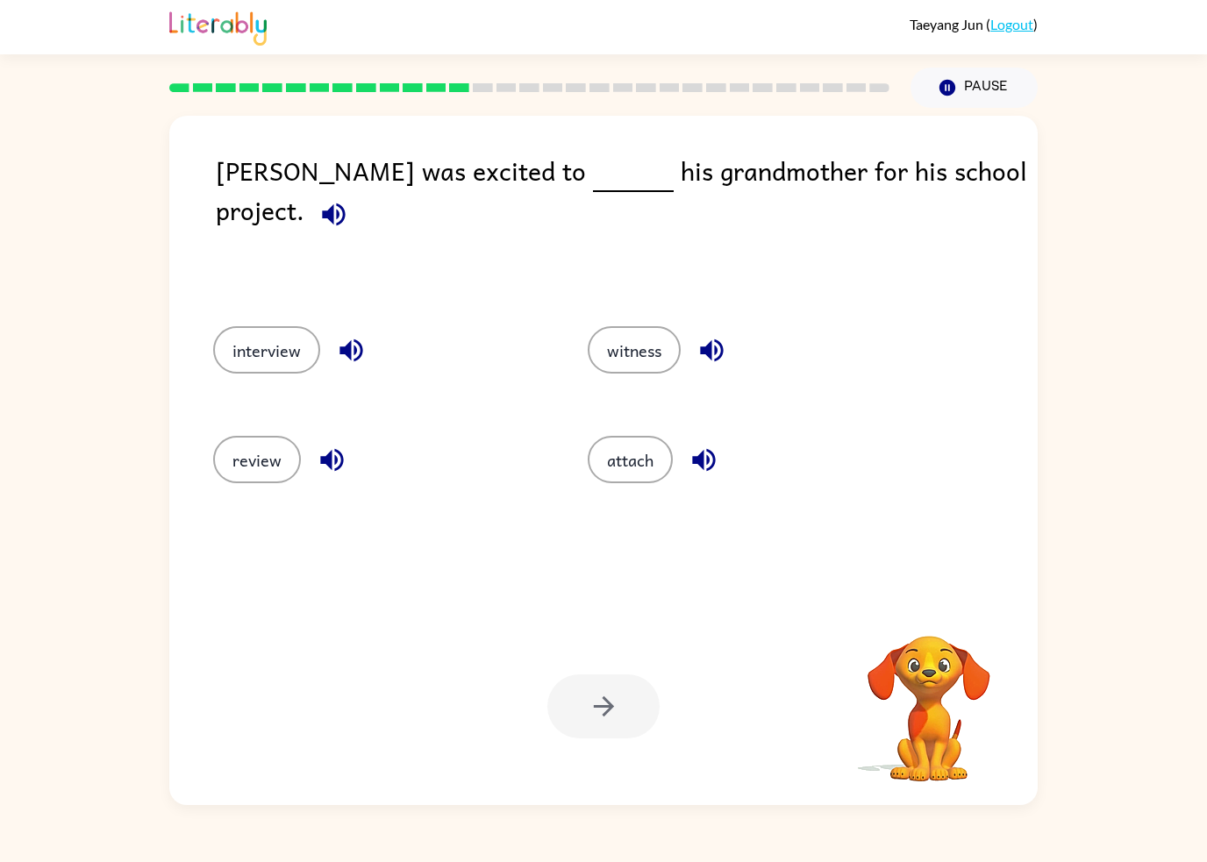
click at [285, 384] on div "interview" at bounding box center [367, 348] width 374 height 110
click at [269, 340] on button "interview" at bounding box center [266, 349] width 107 height 47
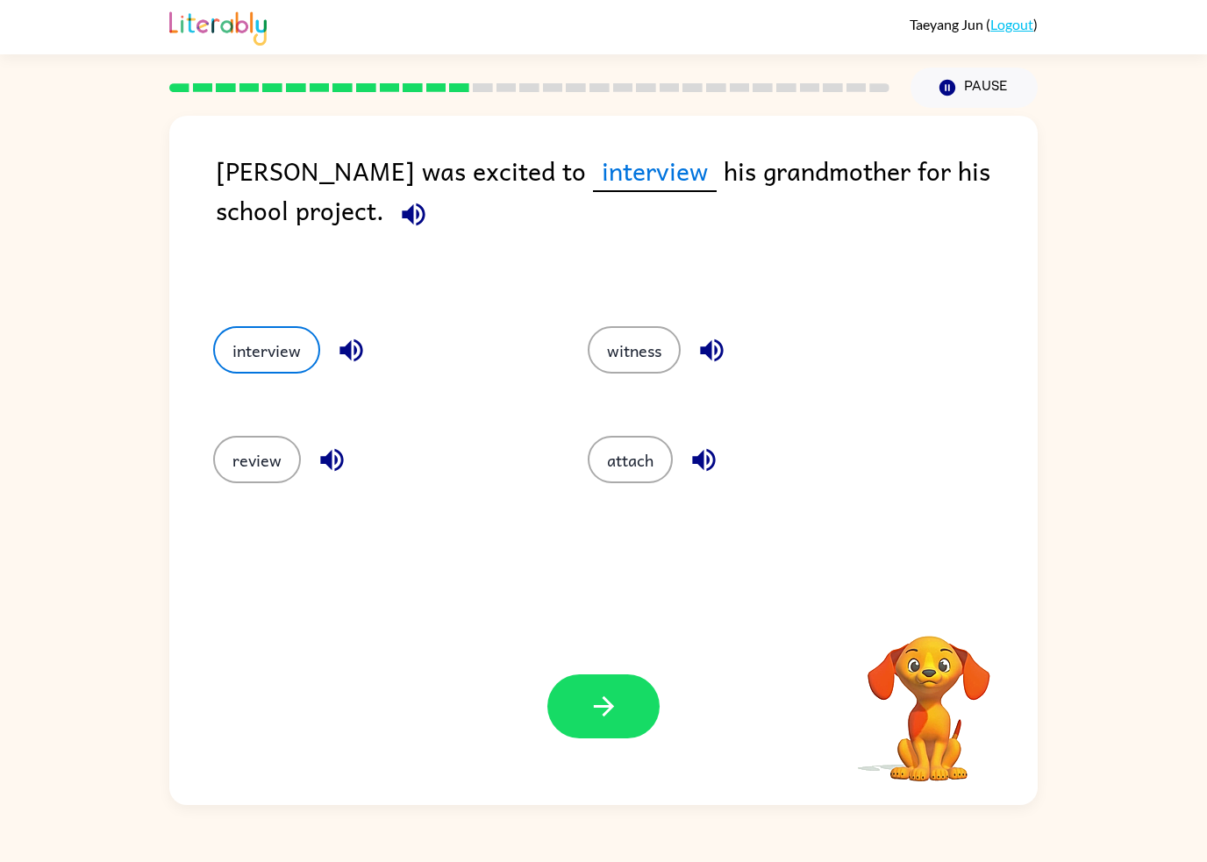
click at [238, 483] on button "review" at bounding box center [257, 459] width 88 height 47
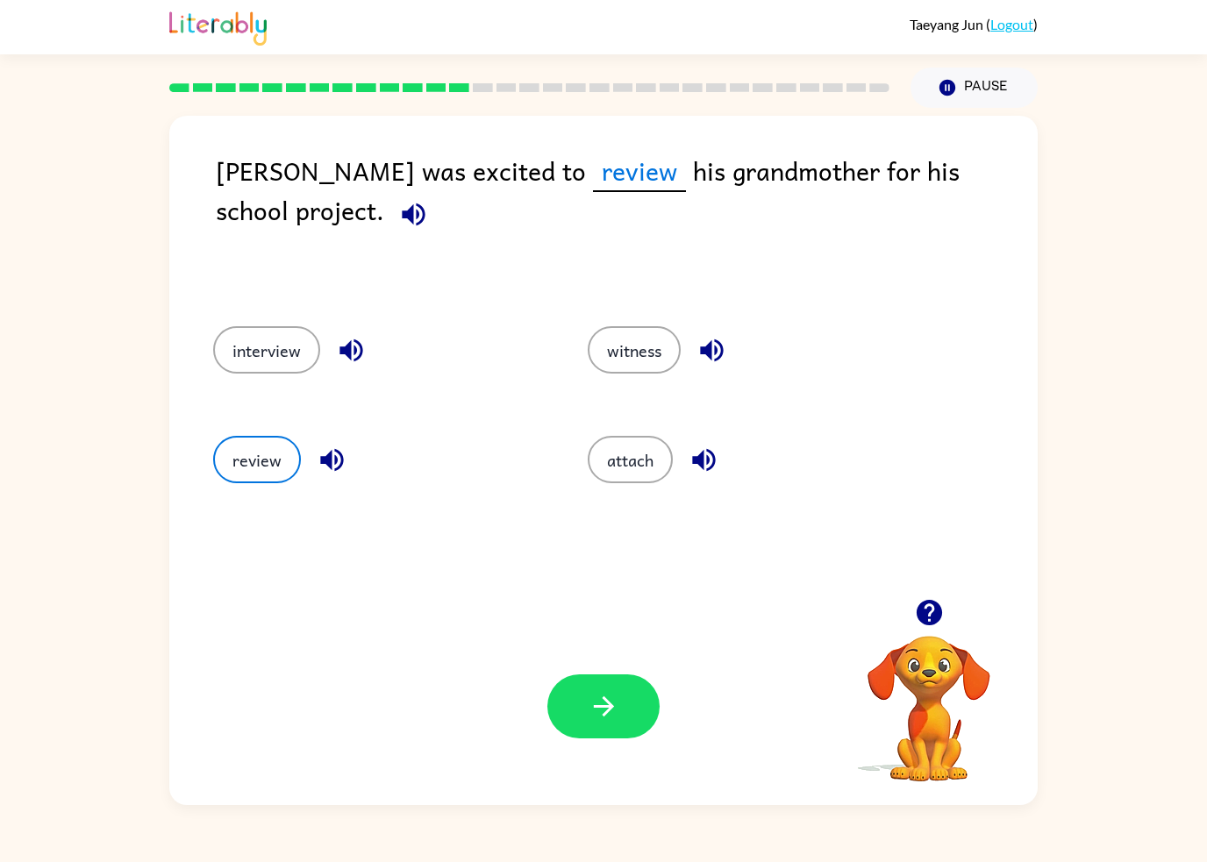
click at [633, 456] on button "attach" at bounding box center [630, 459] width 85 height 47
click at [631, 346] on button "witness" at bounding box center [634, 349] width 93 height 47
click at [640, 466] on button "attach" at bounding box center [630, 459] width 85 height 47
click at [267, 473] on button "review" at bounding box center [257, 459] width 88 height 47
click at [626, 695] on button "button" at bounding box center [603, 706] width 112 height 64
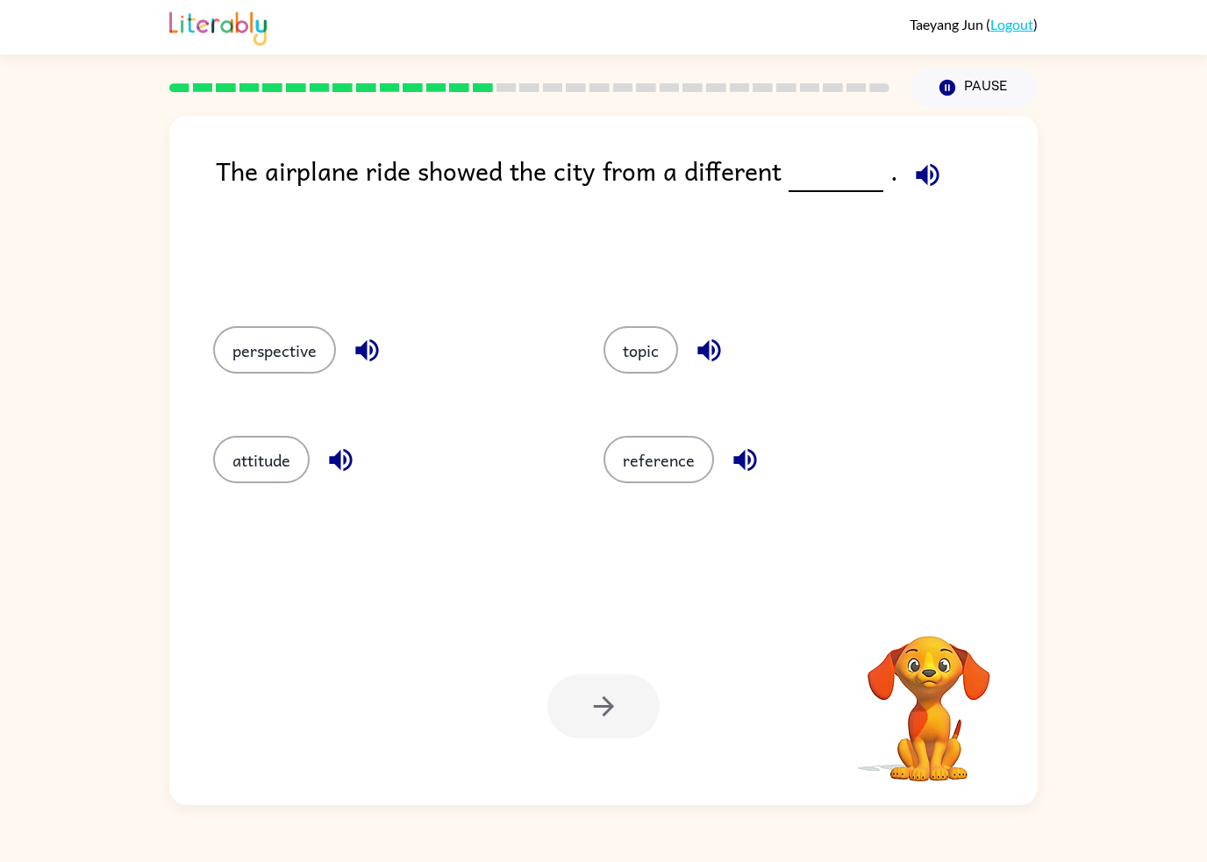
click at [646, 372] on button "topic" at bounding box center [640, 349] width 75 height 47
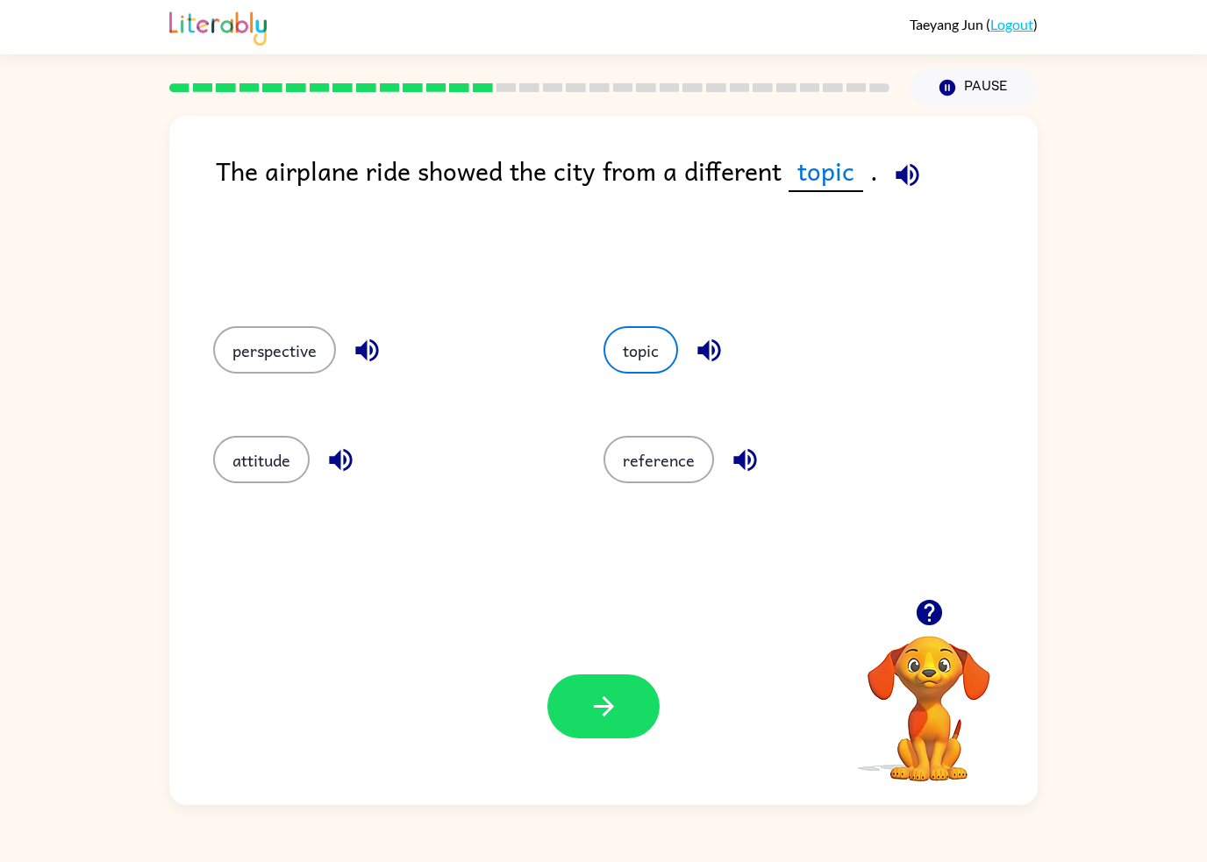
click at [303, 350] on button "perspective" at bounding box center [274, 349] width 123 height 47
click at [270, 468] on button "attitude" at bounding box center [261, 459] width 96 height 47
click at [306, 365] on button "perspective" at bounding box center [274, 349] width 123 height 47
click at [588, 762] on div "Your browser must support playing .mp4 files to use Literably. Please try using…" at bounding box center [603, 706] width 868 height 197
click at [626, 718] on button "button" at bounding box center [603, 706] width 112 height 64
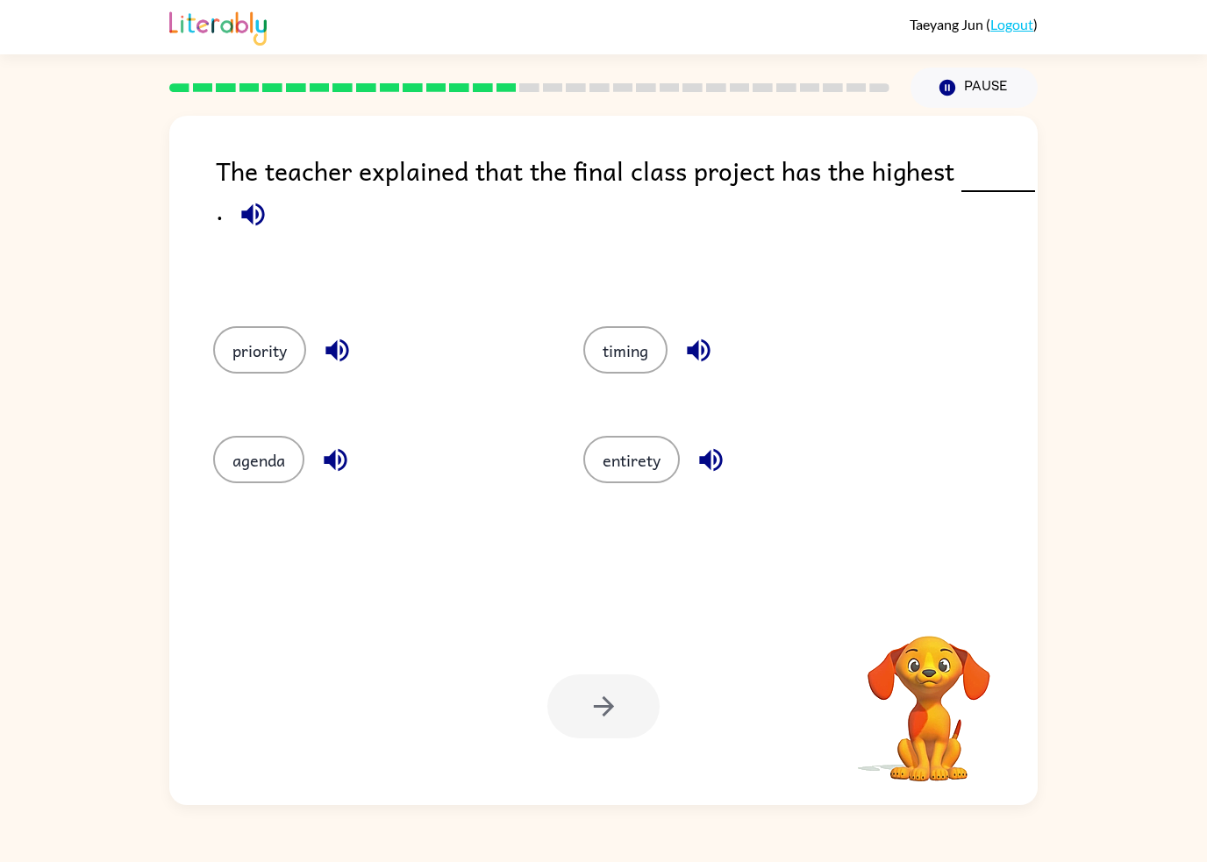
click at [631, 720] on div at bounding box center [603, 706] width 112 height 64
click at [250, 330] on button "priority" at bounding box center [259, 349] width 93 height 47
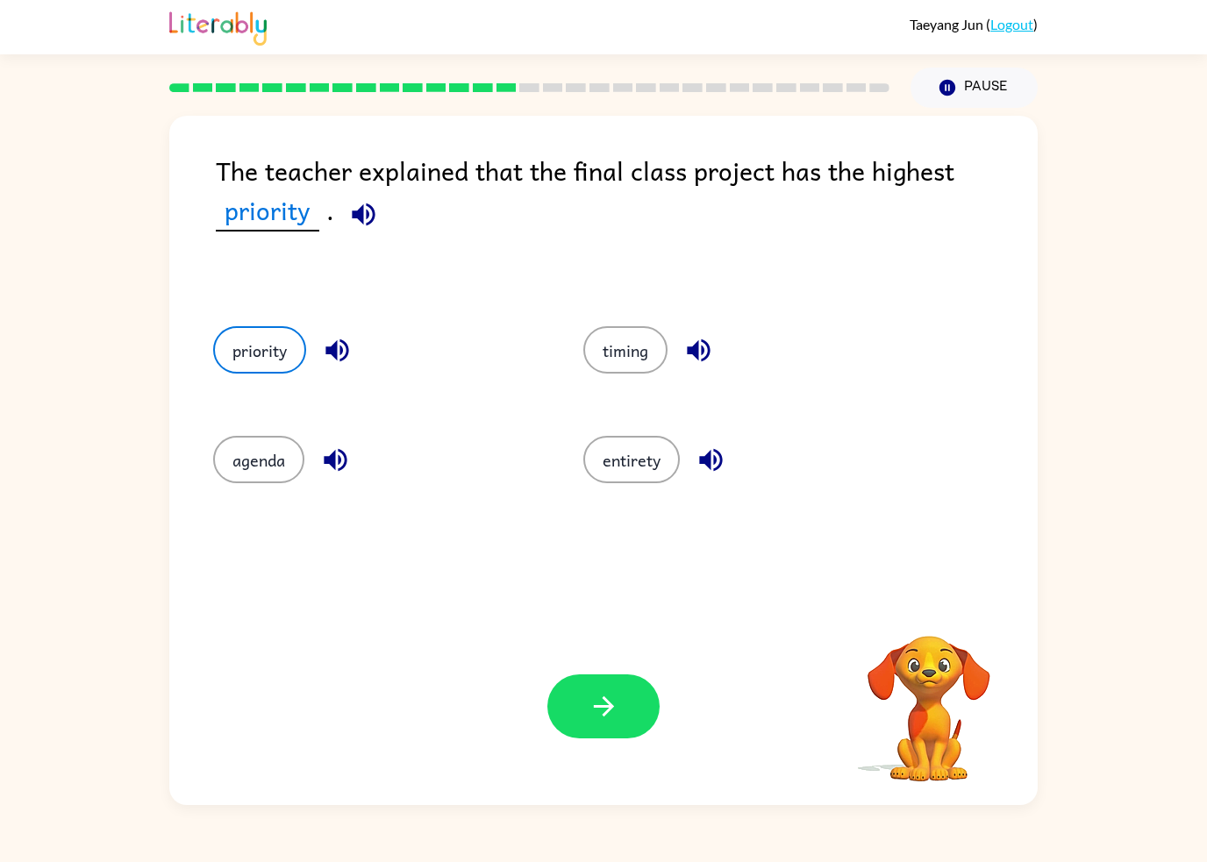
click at [649, 353] on button "timing" at bounding box center [625, 349] width 84 height 47
click at [652, 496] on div "entirety" at bounding box center [735, 458] width 370 height 110
click at [615, 480] on button "entirety" at bounding box center [631, 459] width 96 height 47
click at [270, 473] on button "agenda" at bounding box center [258, 459] width 91 height 47
click at [618, 446] on button "entirety" at bounding box center [631, 459] width 96 height 47
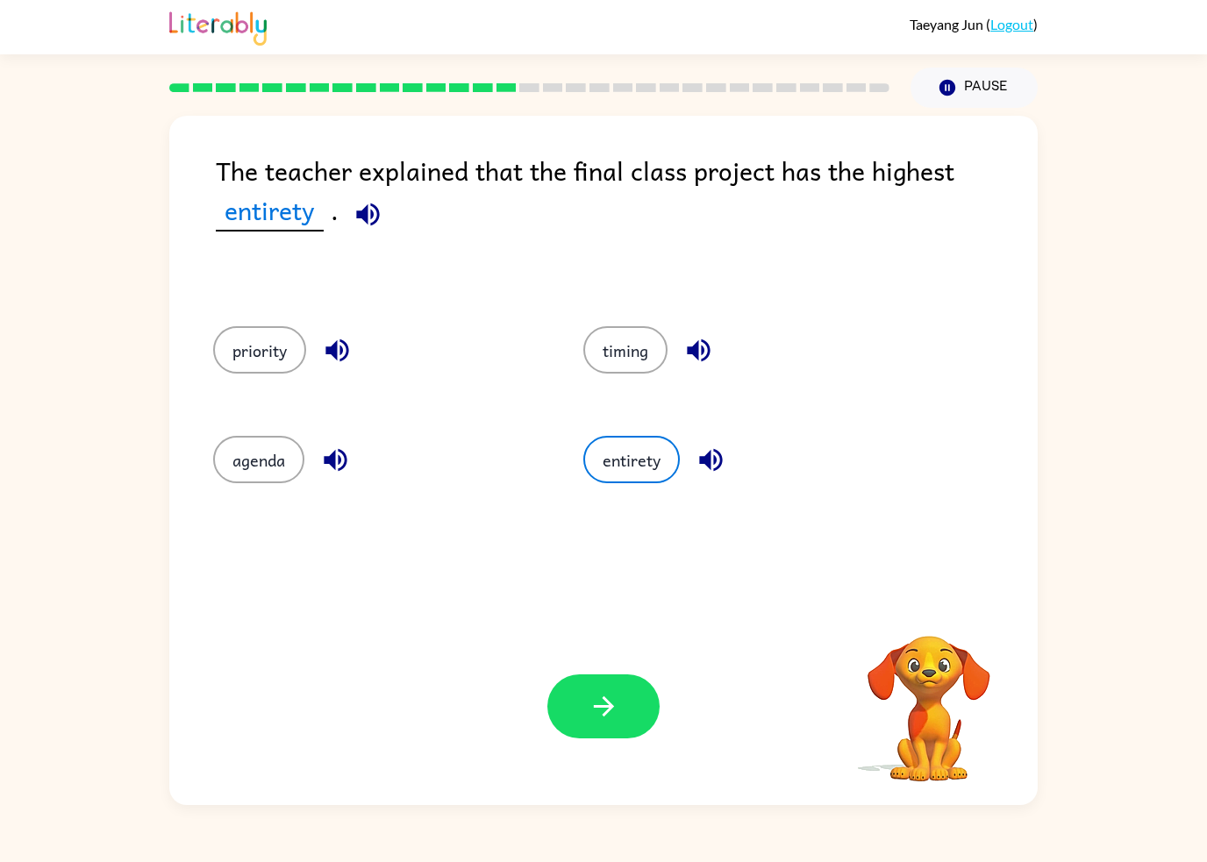
click at [604, 695] on icon "button" at bounding box center [603, 706] width 31 height 31
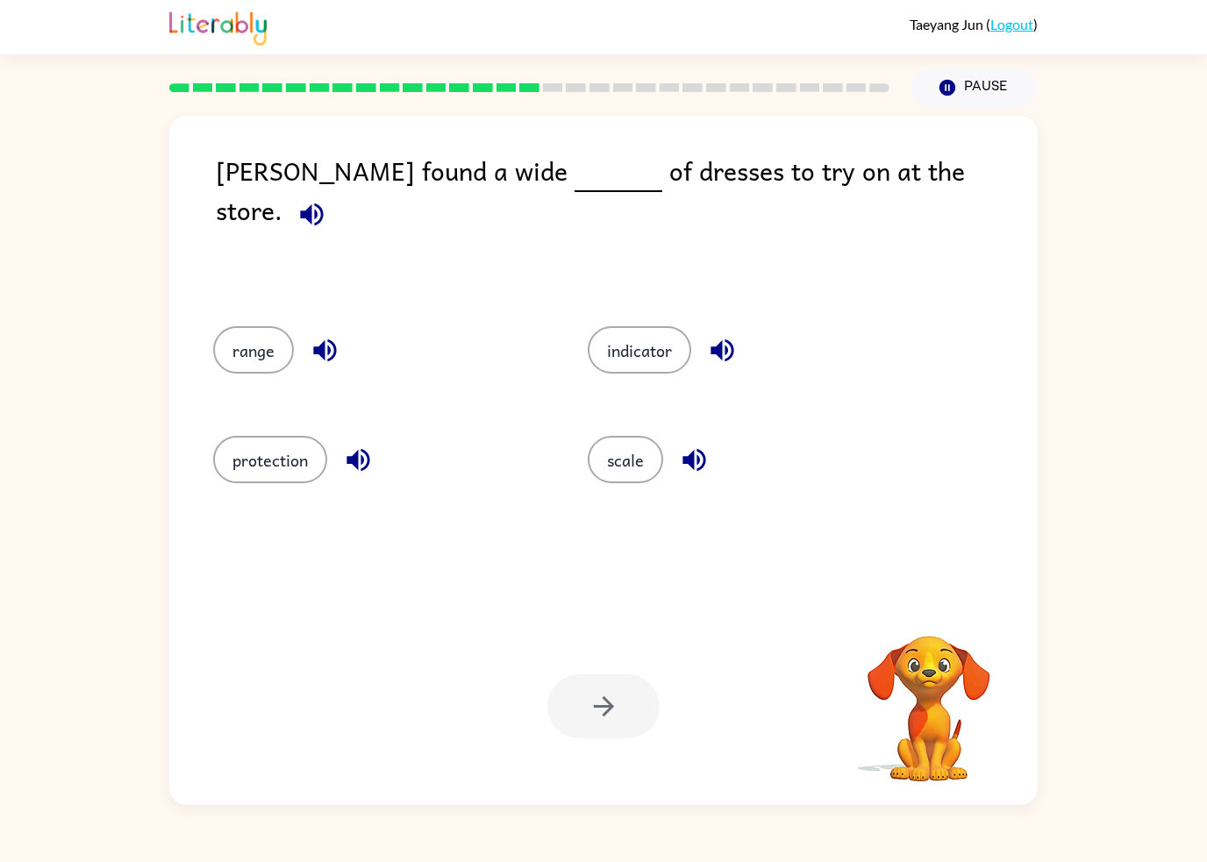
click at [266, 374] on button "range" at bounding box center [253, 349] width 81 height 47
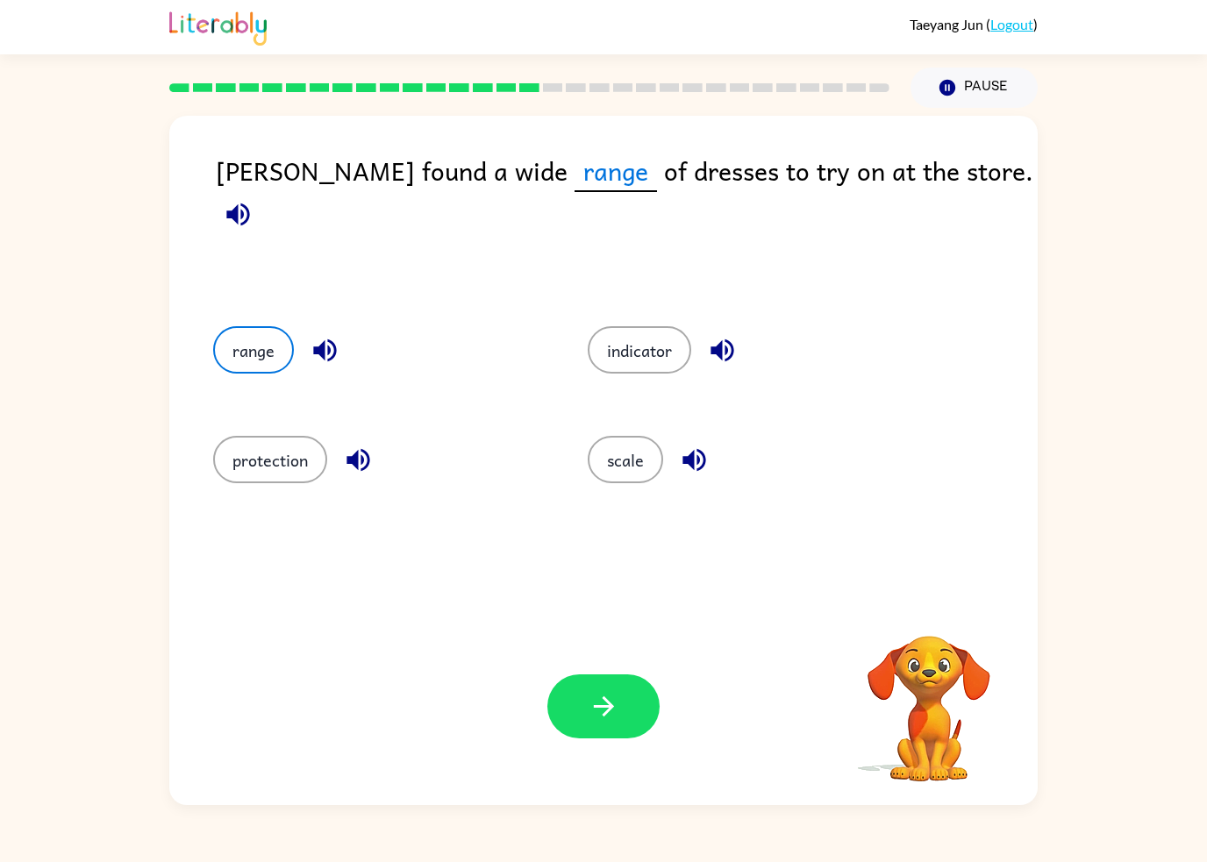
click at [276, 481] on button "protection" at bounding box center [270, 459] width 114 height 47
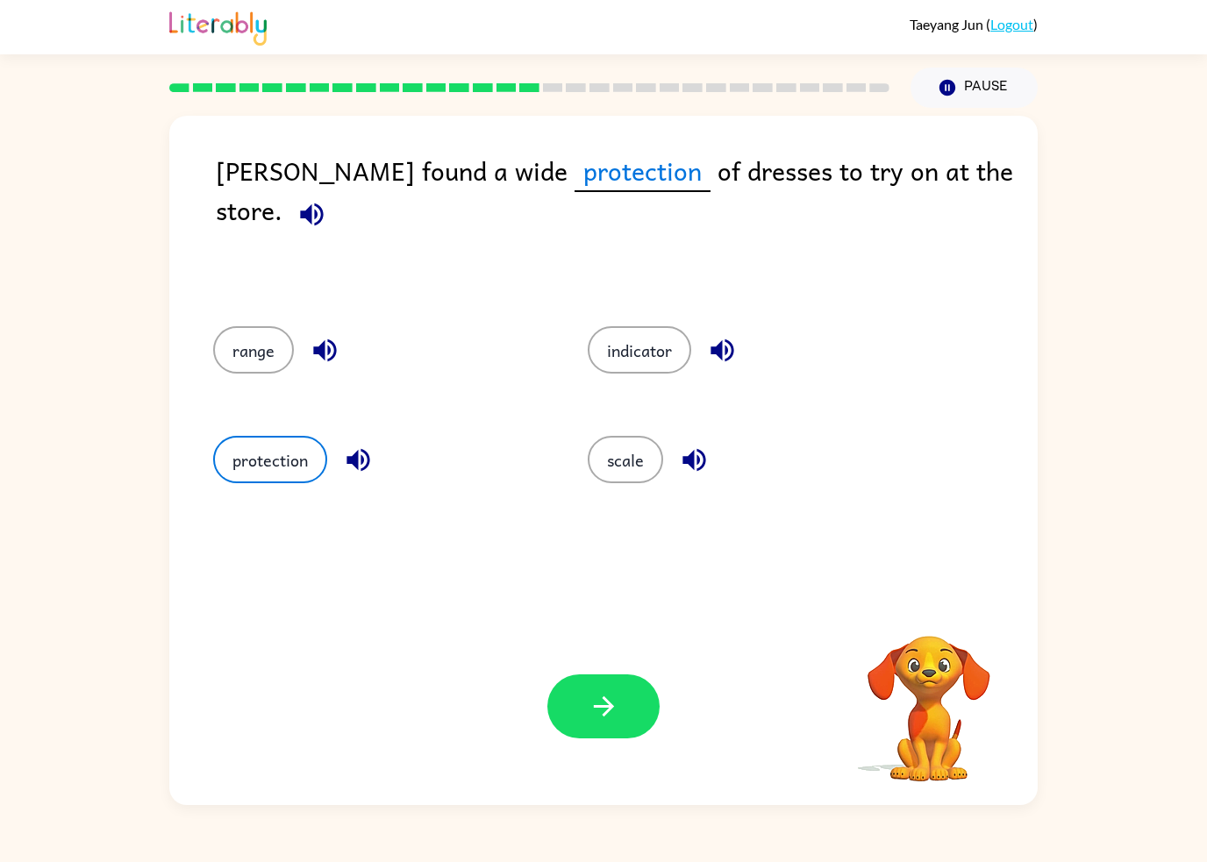
click at [642, 366] on button "indicator" at bounding box center [639, 349] width 103 height 47
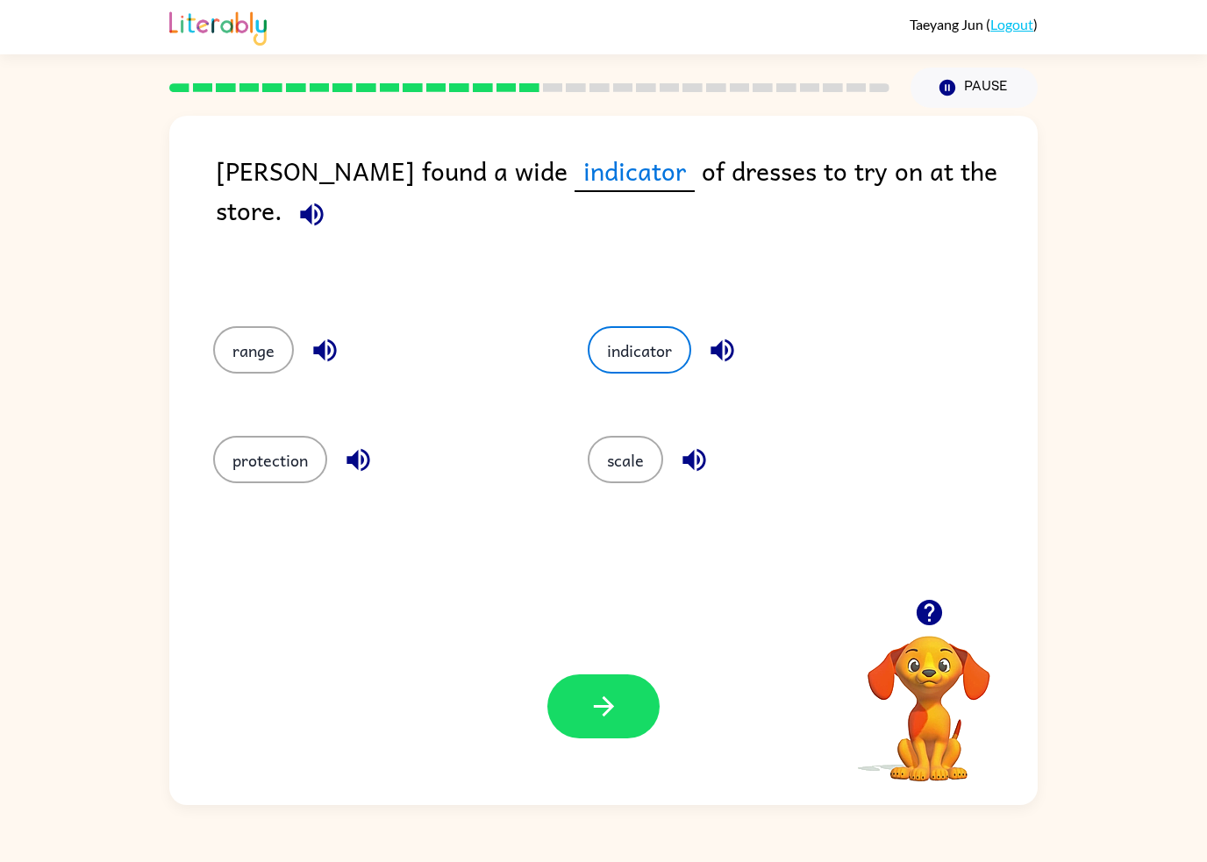
click at [609, 466] on button "scale" at bounding box center [625, 459] width 75 height 47
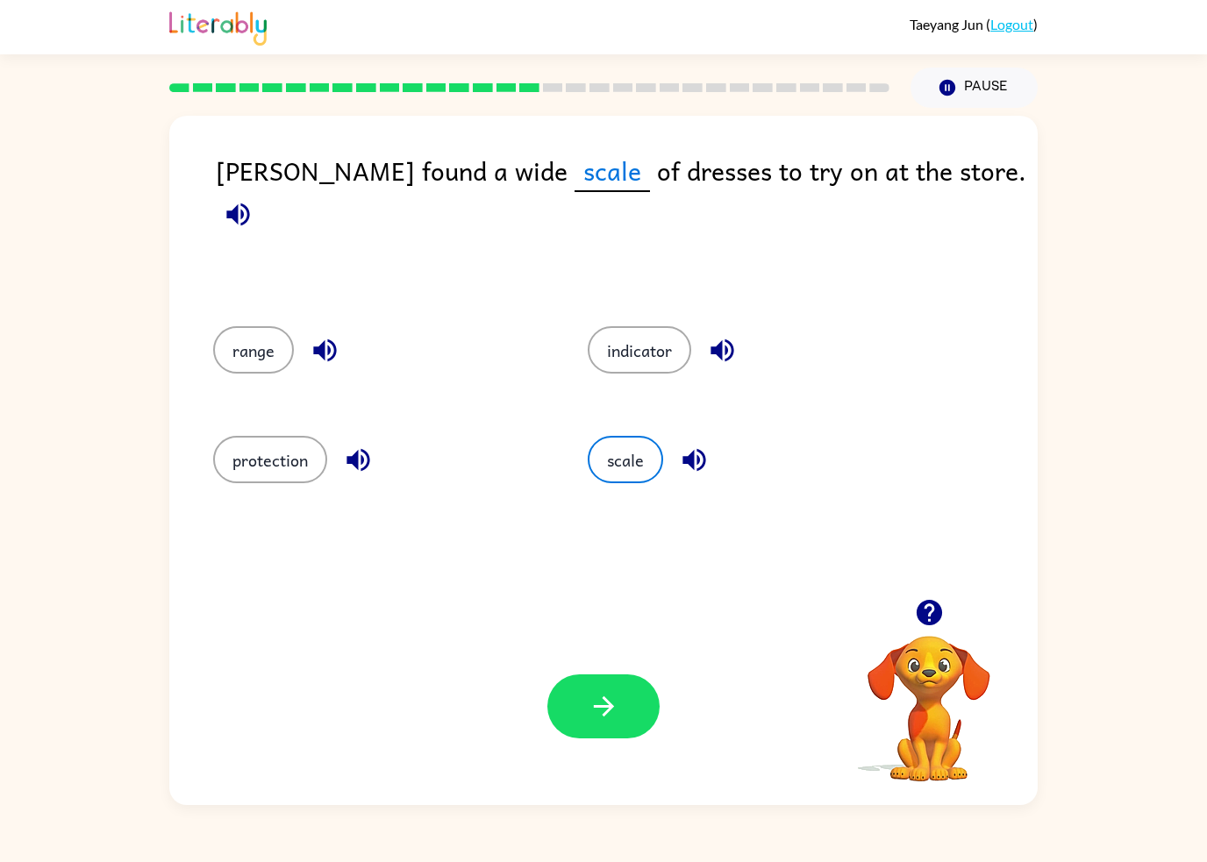
click at [255, 343] on button "range" at bounding box center [253, 349] width 81 height 47
click at [598, 728] on button "button" at bounding box center [603, 706] width 112 height 64
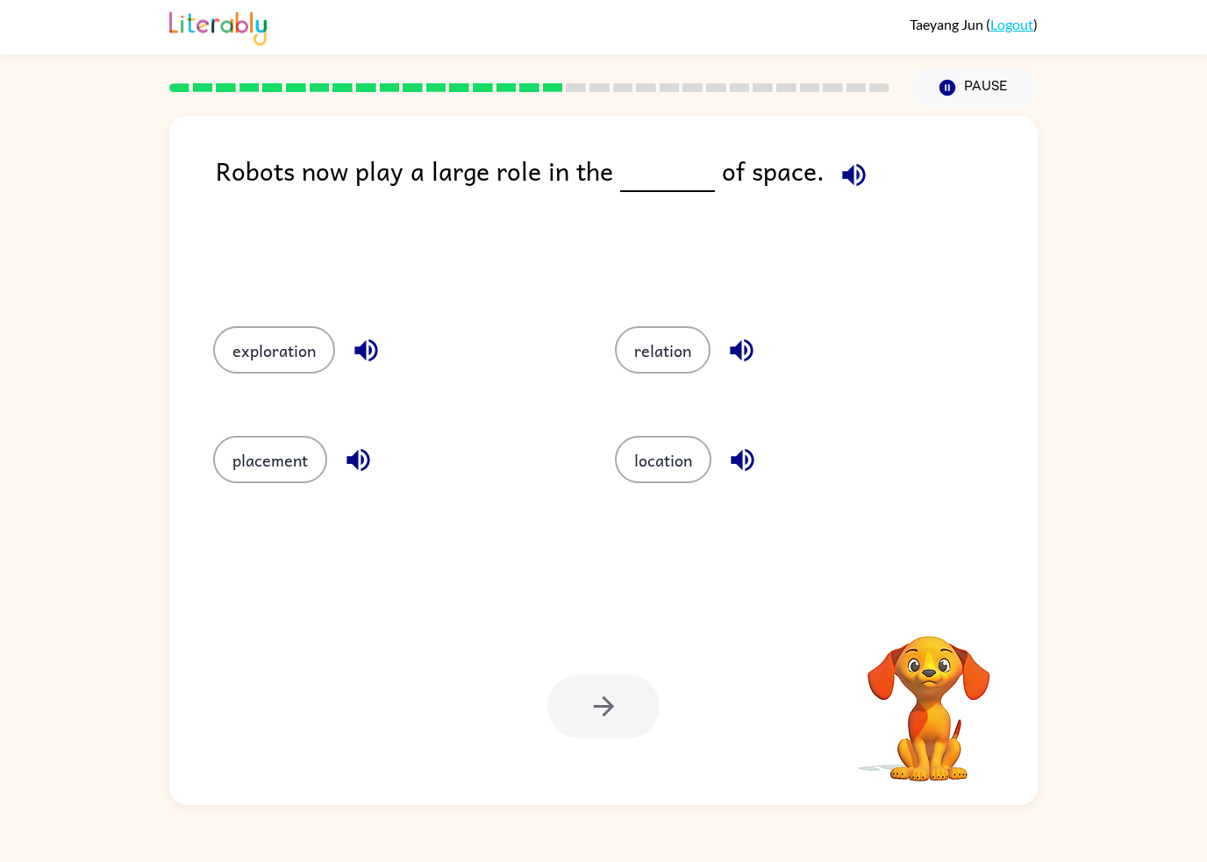
click at [274, 345] on button "exploration" at bounding box center [274, 349] width 122 height 47
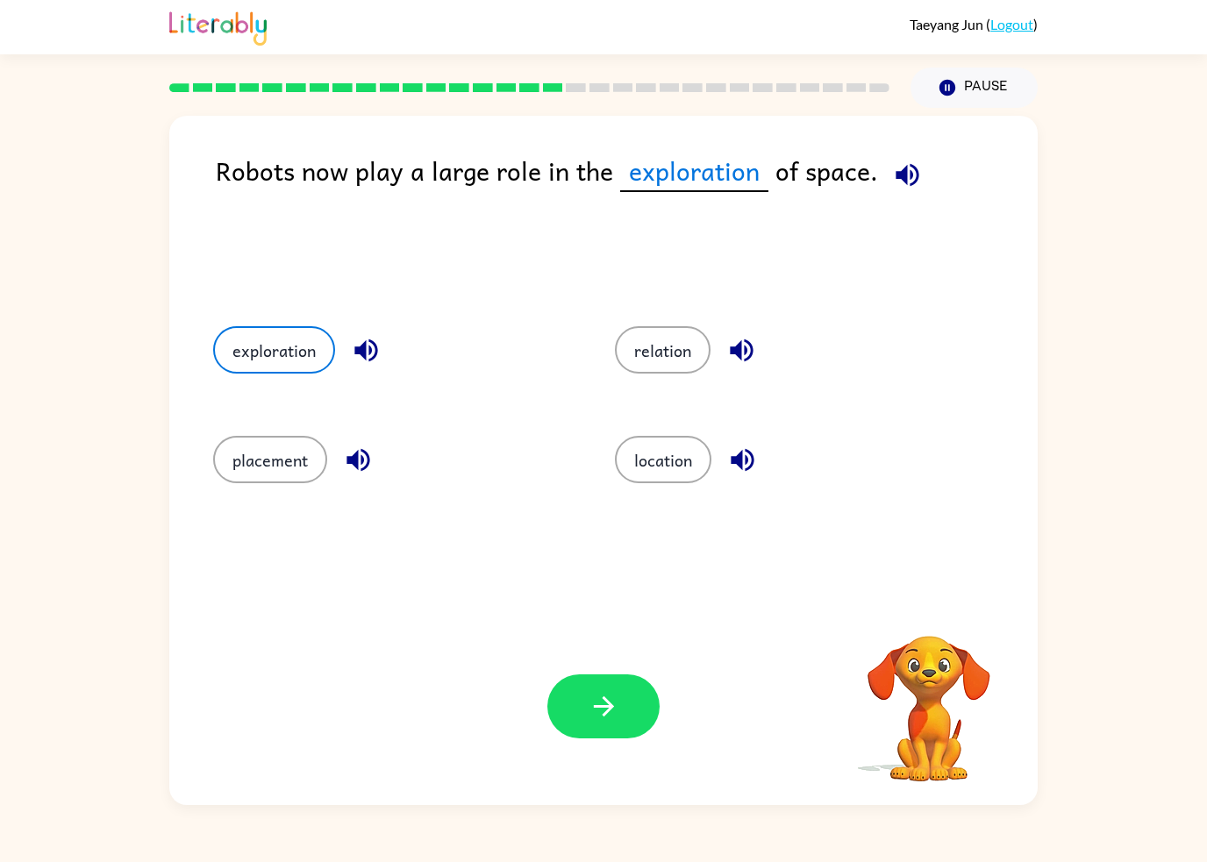
click at [674, 352] on button "relation" at bounding box center [663, 349] width 96 height 47
click at [669, 467] on button "location" at bounding box center [663, 459] width 96 height 47
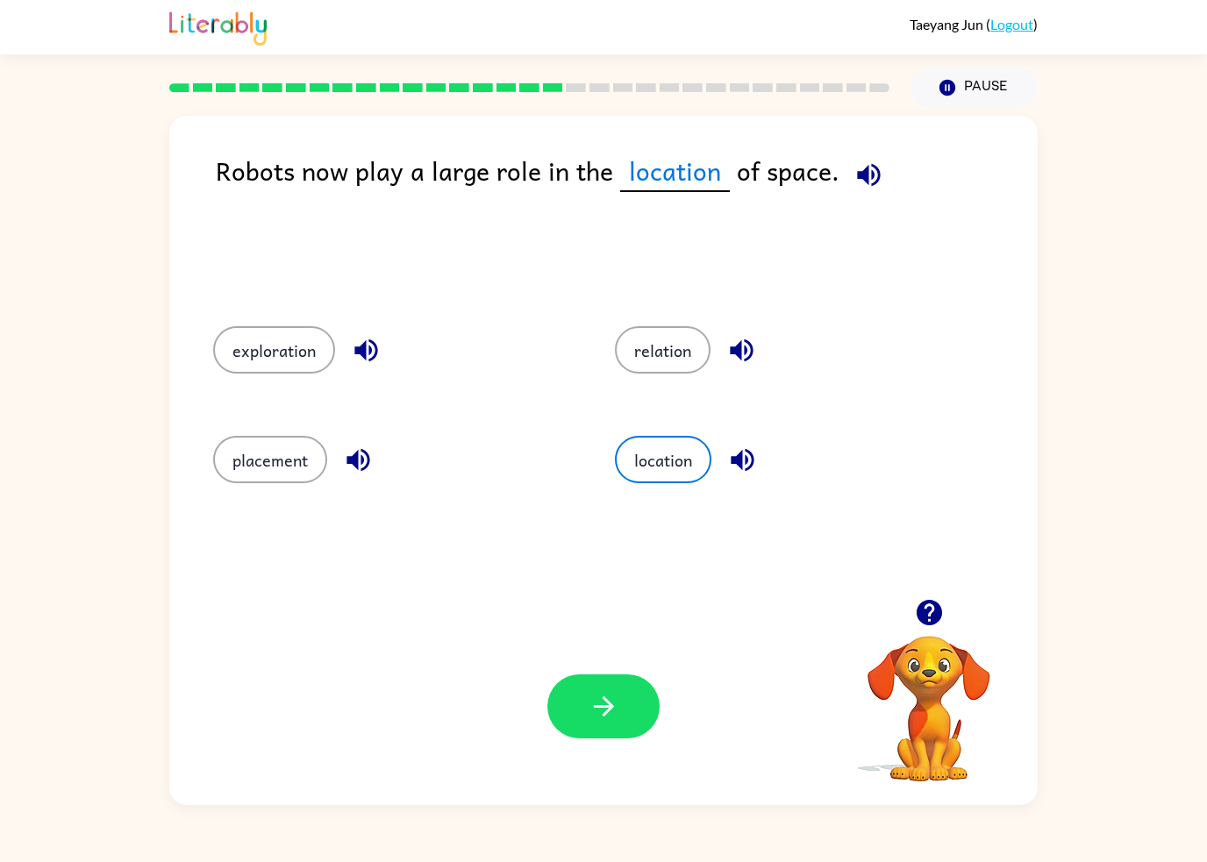
click at [623, 751] on div "Your browser must support playing .mp4 files to use Literably. Please try using…" at bounding box center [603, 706] width 868 height 197
click at [631, 701] on button "button" at bounding box center [603, 706] width 112 height 64
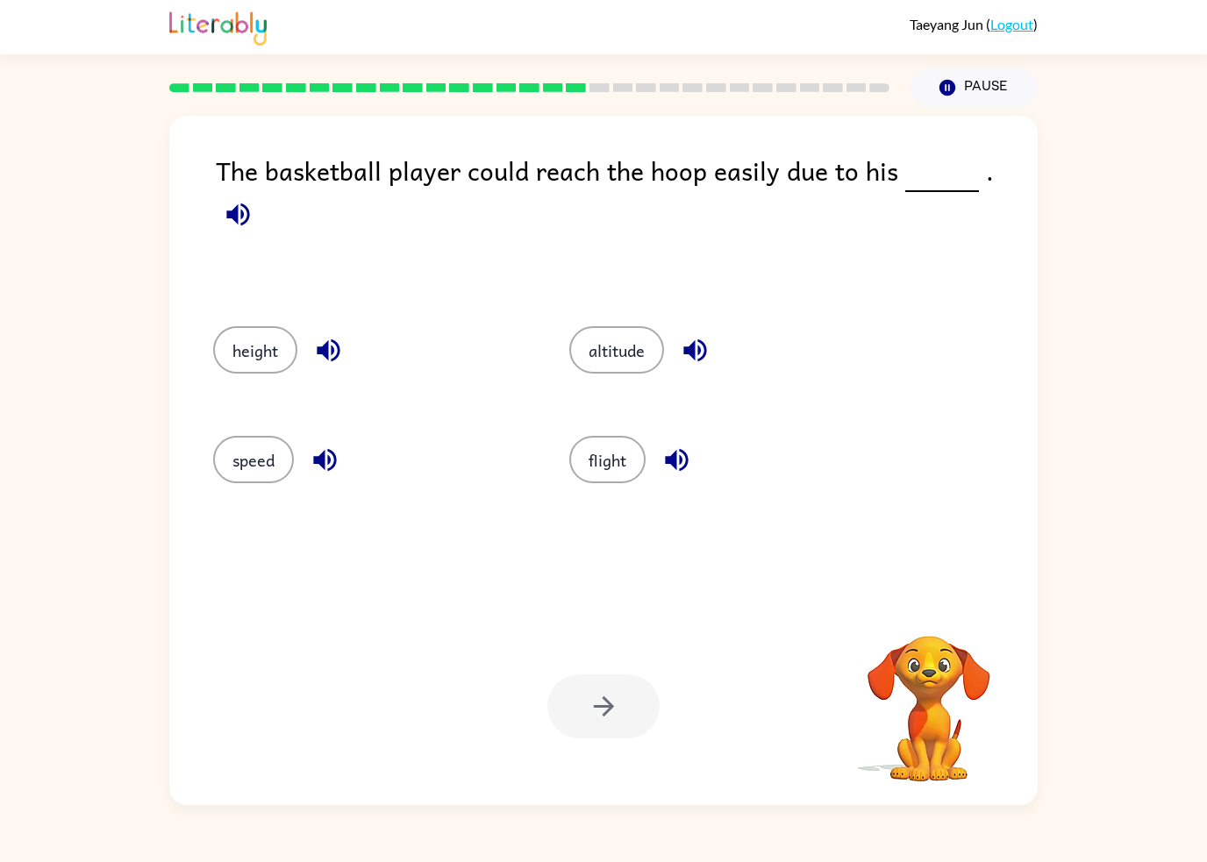
click at [600, 347] on button "altitude" at bounding box center [616, 349] width 95 height 47
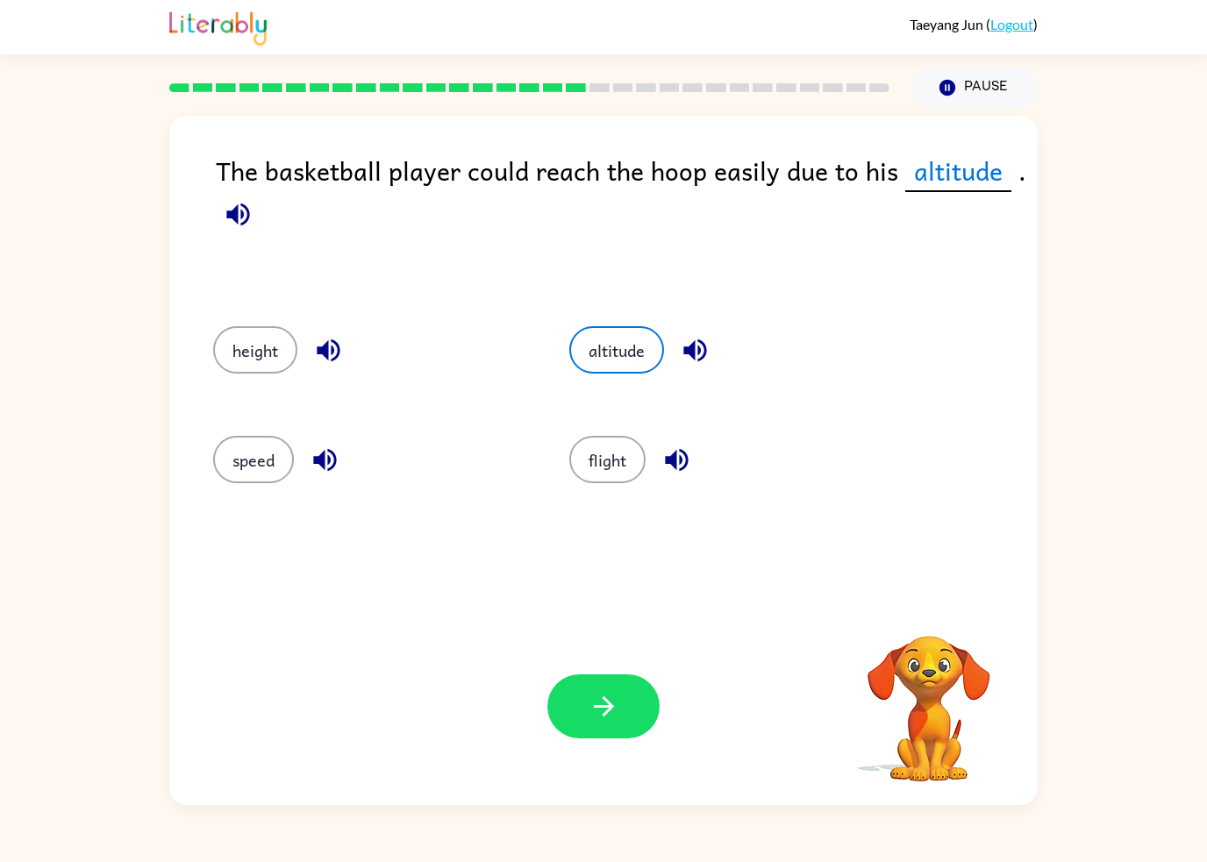
click at [586, 468] on button "flight" at bounding box center [607, 459] width 76 height 47
click at [238, 479] on button "speed" at bounding box center [253, 459] width 81 height 47
click at [267, 358] on button "height" at bounding box center [255, 349] width 84 height 47
click at [260, 483] on button "speed" at bounding box center [253, 459] width 81 height 47
click at [615, 475] on button "flight" at bounding box center [607, 459] width 76 height 47
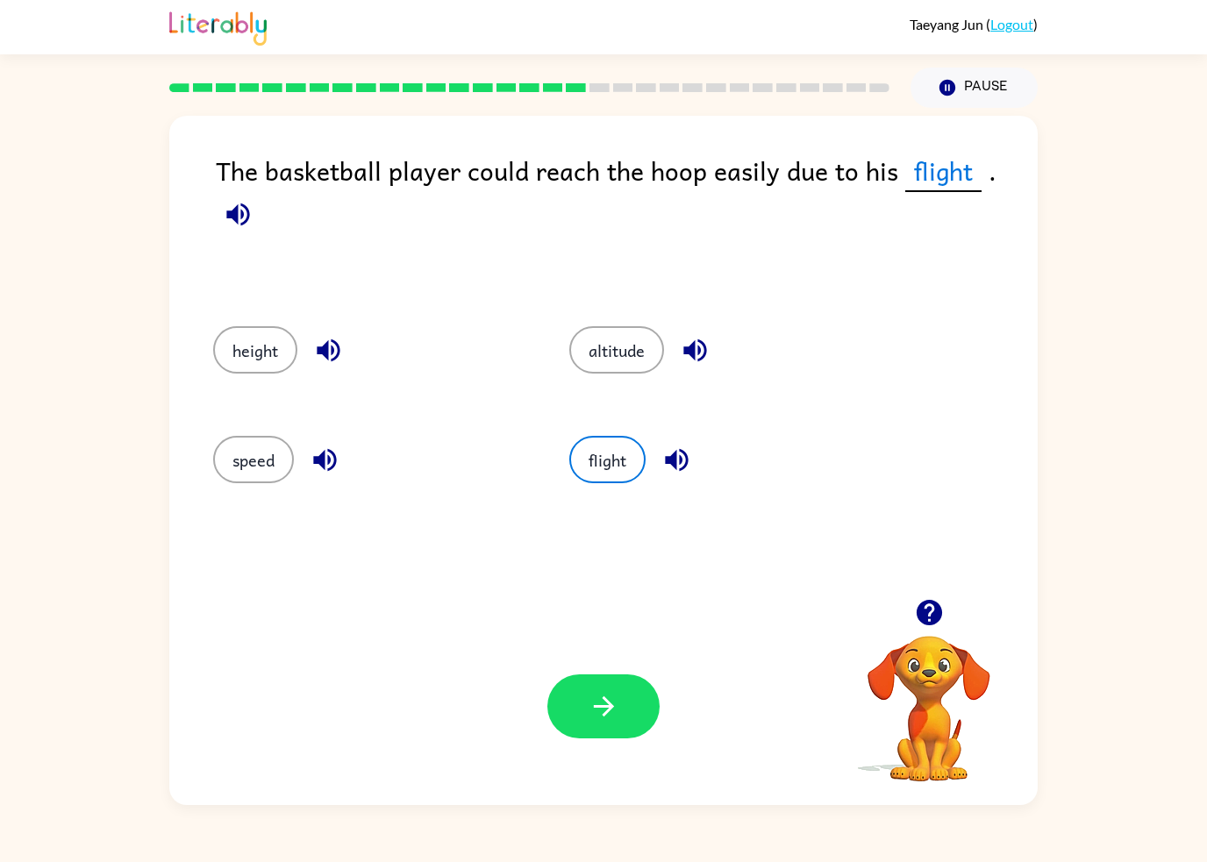
click at [628, 352] on button "altitude" at bounding box center [616, 349] width 95 height 47
click at [607, 459] on button "flight" at bounding box center [607, 459] width 76 height 47
click at [593, 681] on button "button" at bounding box center [603, 706] width 112 height 64
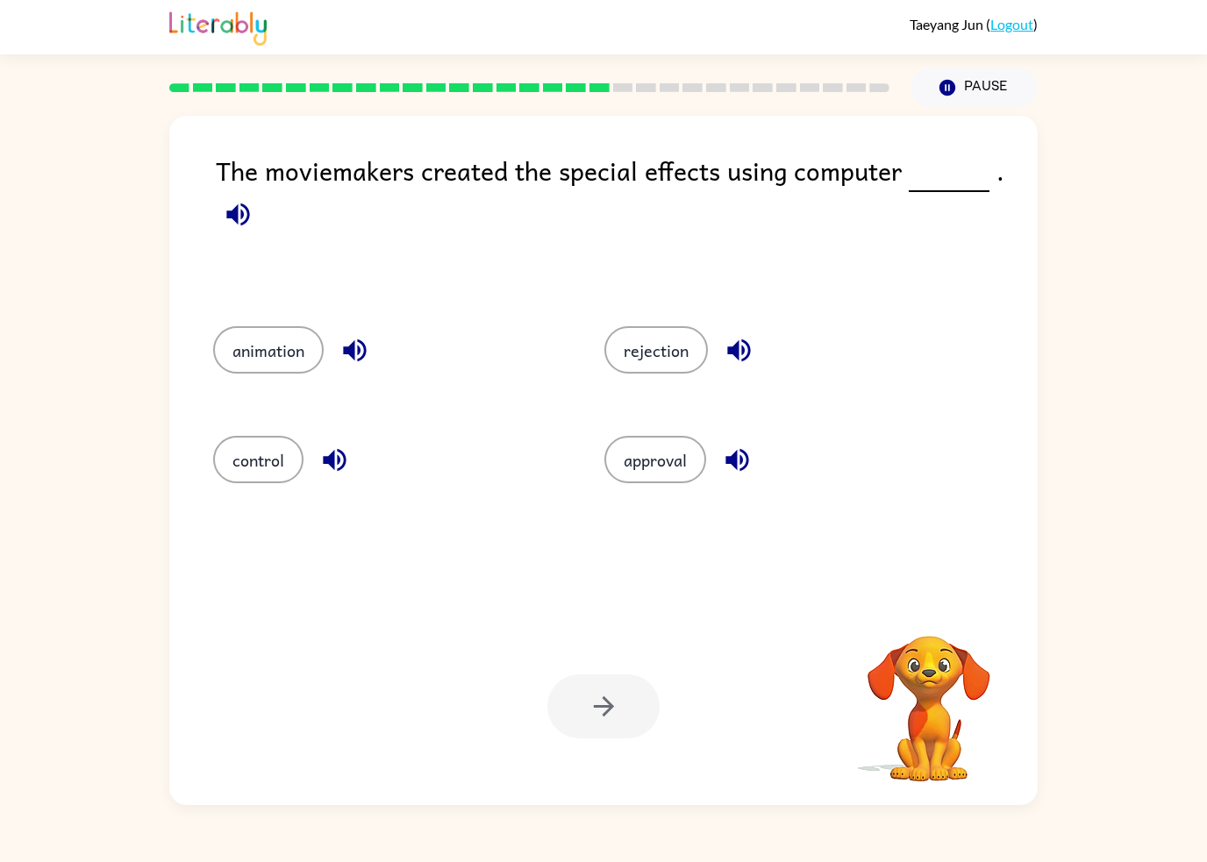
click at [681, 459] on button "approval" at bounding box center [655, 459] width 102 height 47
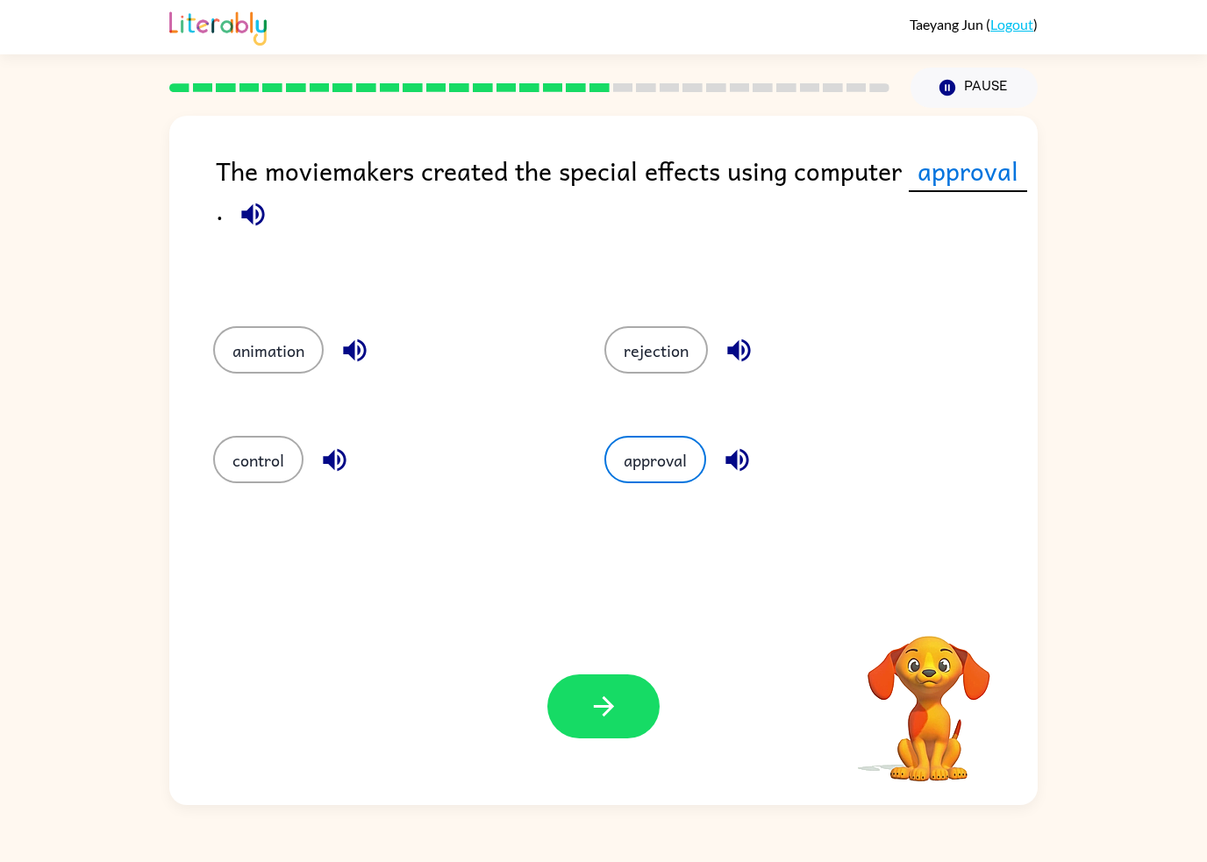
click at [668, 349] on button "rejection" at bounding box center [655, 349] width 103 height 47
click at [283, 453] on button "control" at bounding box center [258, 459] width 90 height 47
click at [299, 339] on button "animation" at bounding box center [268, 349] width 110 height 47
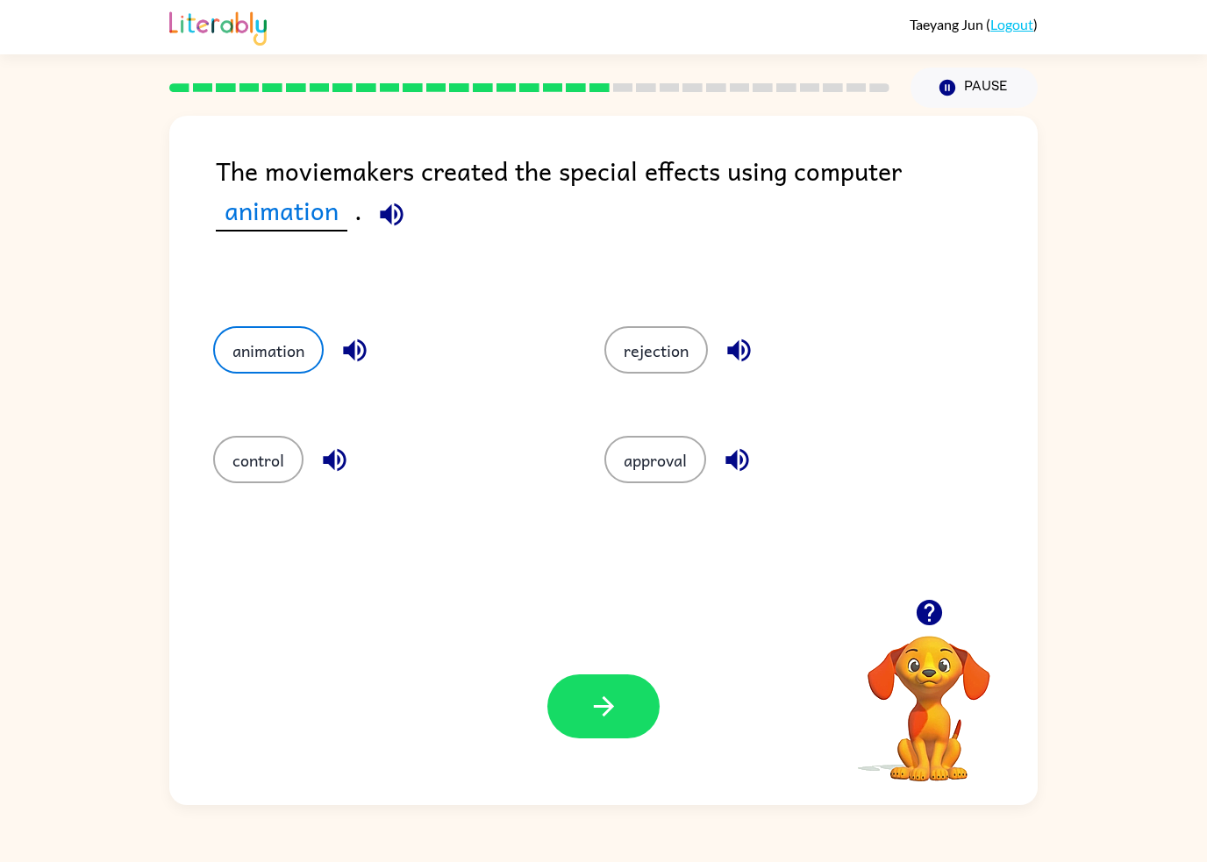
click at [250, 459] on button "control" at bounding box center [258, 459] width 90 height 47
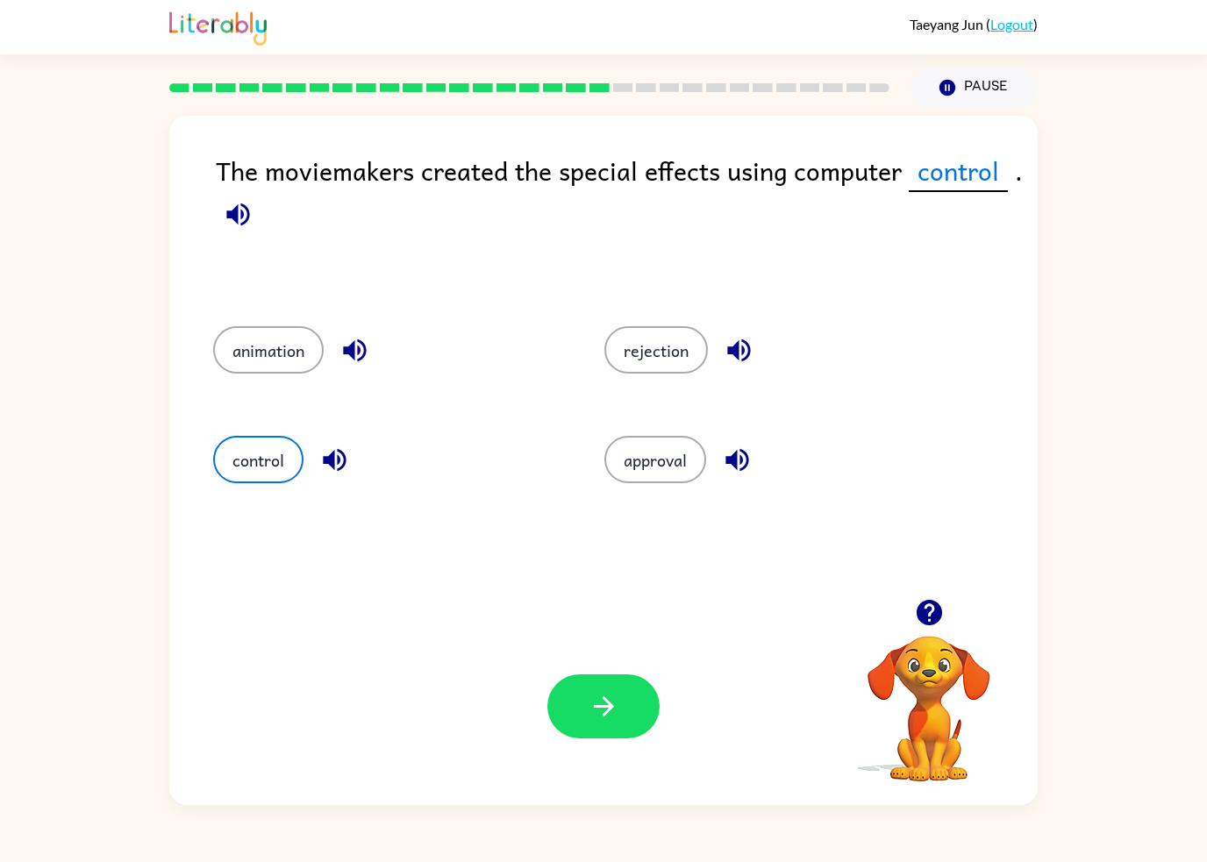
click at [606, 696] on icon "button" at bounding box center [603, 706] width 31 height 31
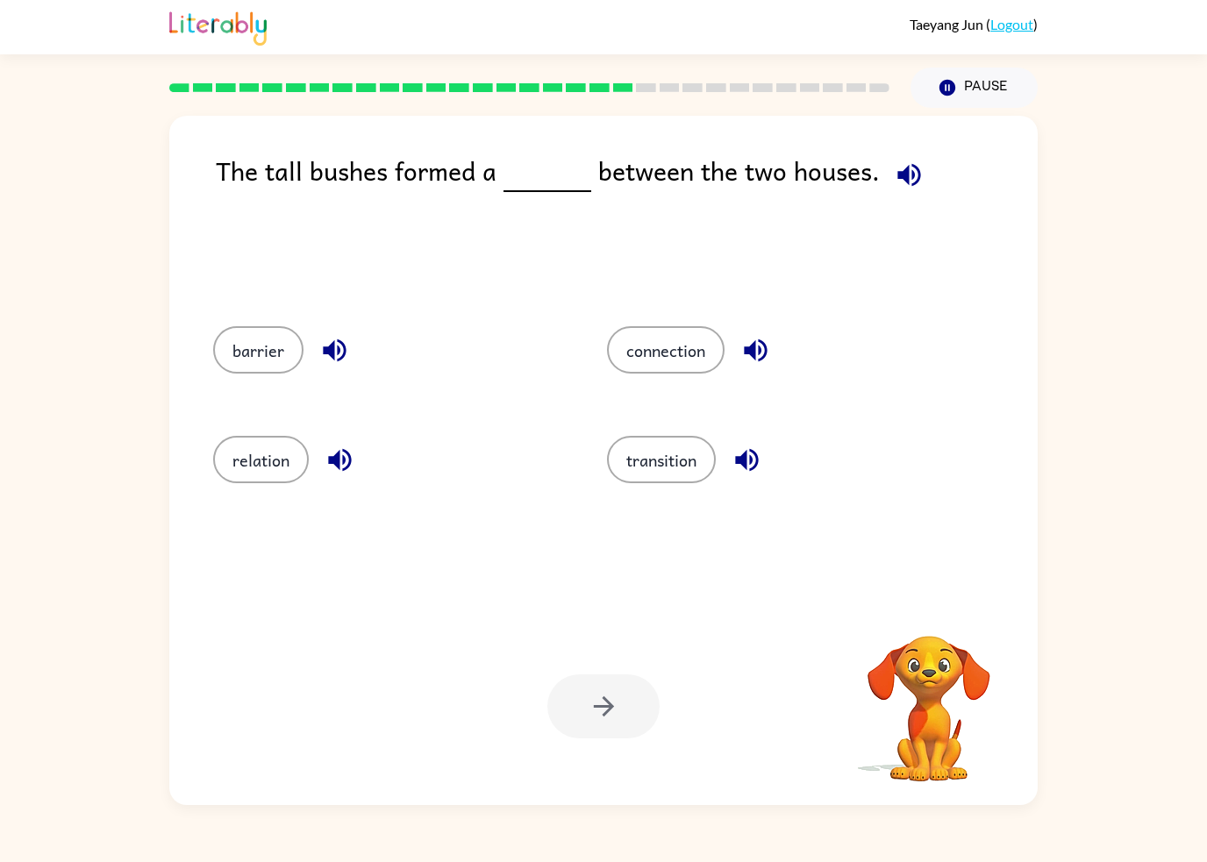
click at [274, 471] on button "relation" at bounding box center [261, 459] width 96 height 47
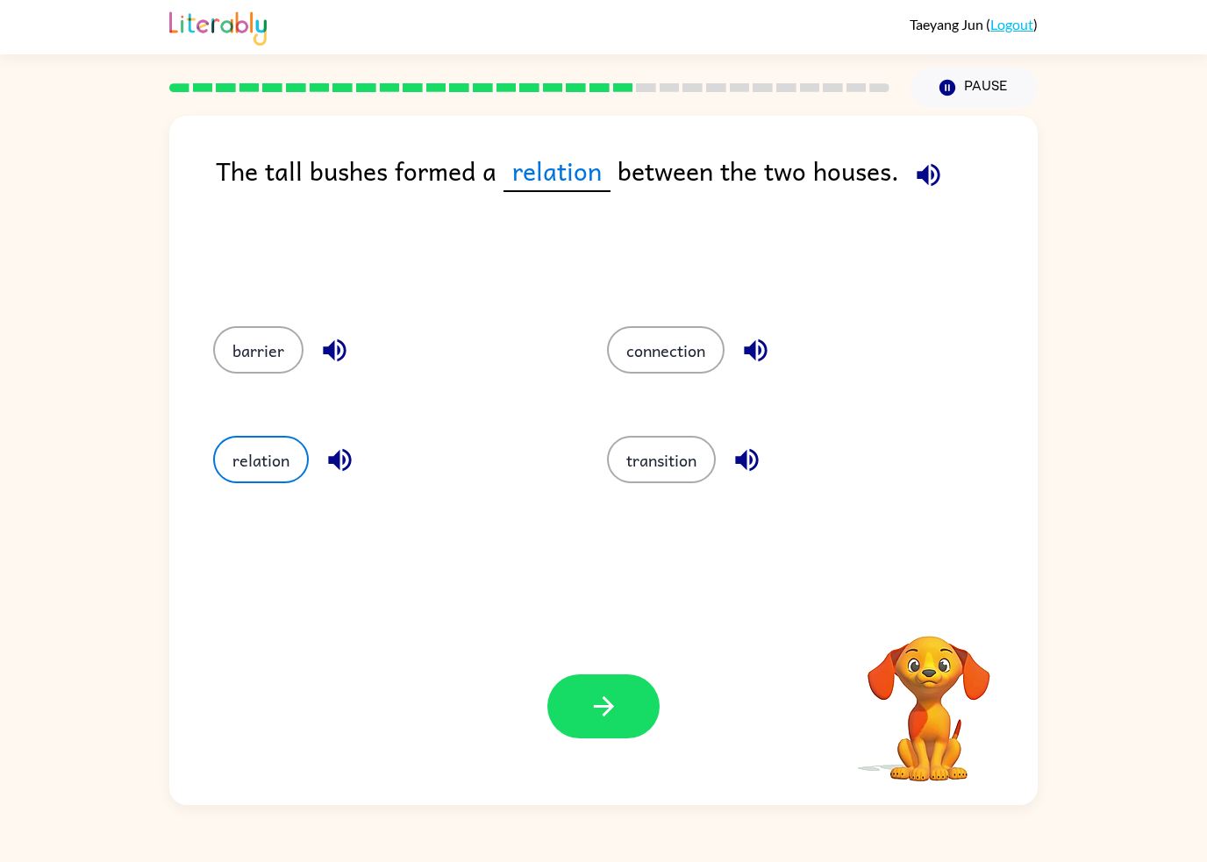
click at [258, 372] on button "barrier" at bounding box center [258, 349] width 90 height 47
click at [672, 349] on button "connection" at bounding box center [666, 349] width 118 height 47
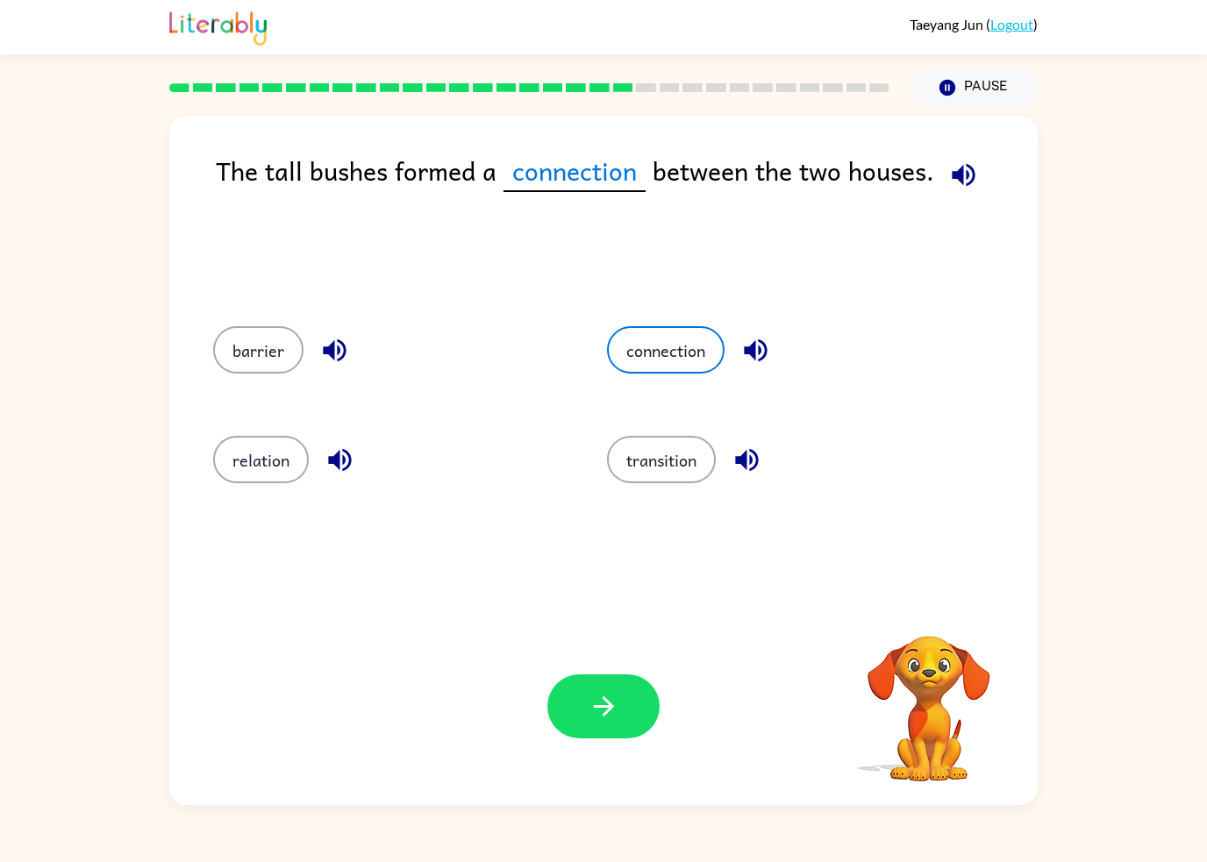
click at [671, 465] on button "transition" at bounding box center [661, 459] width 109 height 47
click at [677, 341] on button "connection" at bounding box center [666, 349] width 118 height 47
click at [591, 709] on icon "button" at bounding box center [603, 706] width 31 height 31
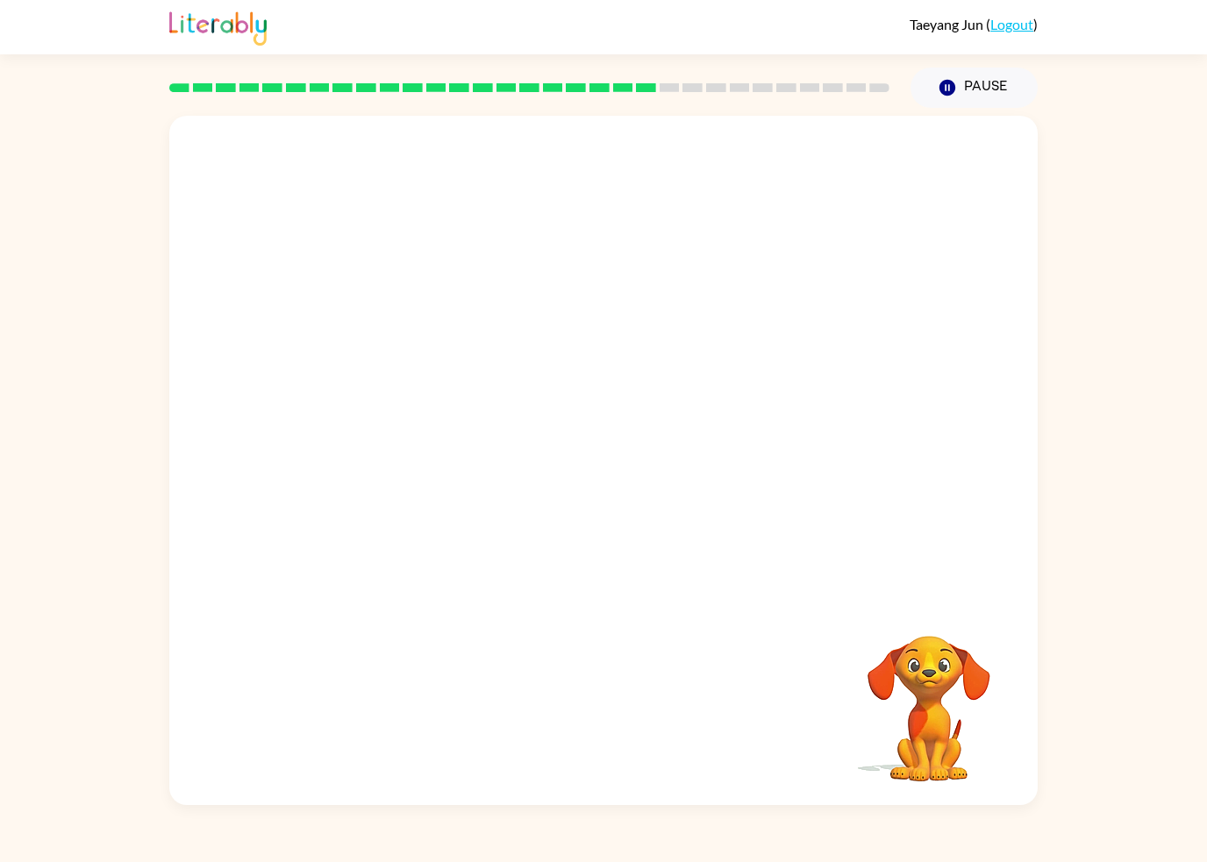
click at [932, 490] on video "Your browser must support playing .mp4 files to use Literably. Please try using…" at bounding box center [603, 357] width 868 height 483
click at [980, 491] on video "Your browser must support playing .mp4 files to use Literably. Please try using…" at bounding box center [603, 357] width 868 height 483
click at [765, 375] on video "Your browser must support playing .mp4 files to use Literably. Please try using…" at bounding box center [603, 357] width 868 height 483
click at [332, 510] on video "Your browser must support playing .mp4 files to use Literably. Please try using…" at bounding box center [603, 357] width 868 height 483
click at [330, 525] on video "Your browser must support playing .mp4 files to use Literably. Please try using…" at bounding box center [603, 357] width 868 height 483
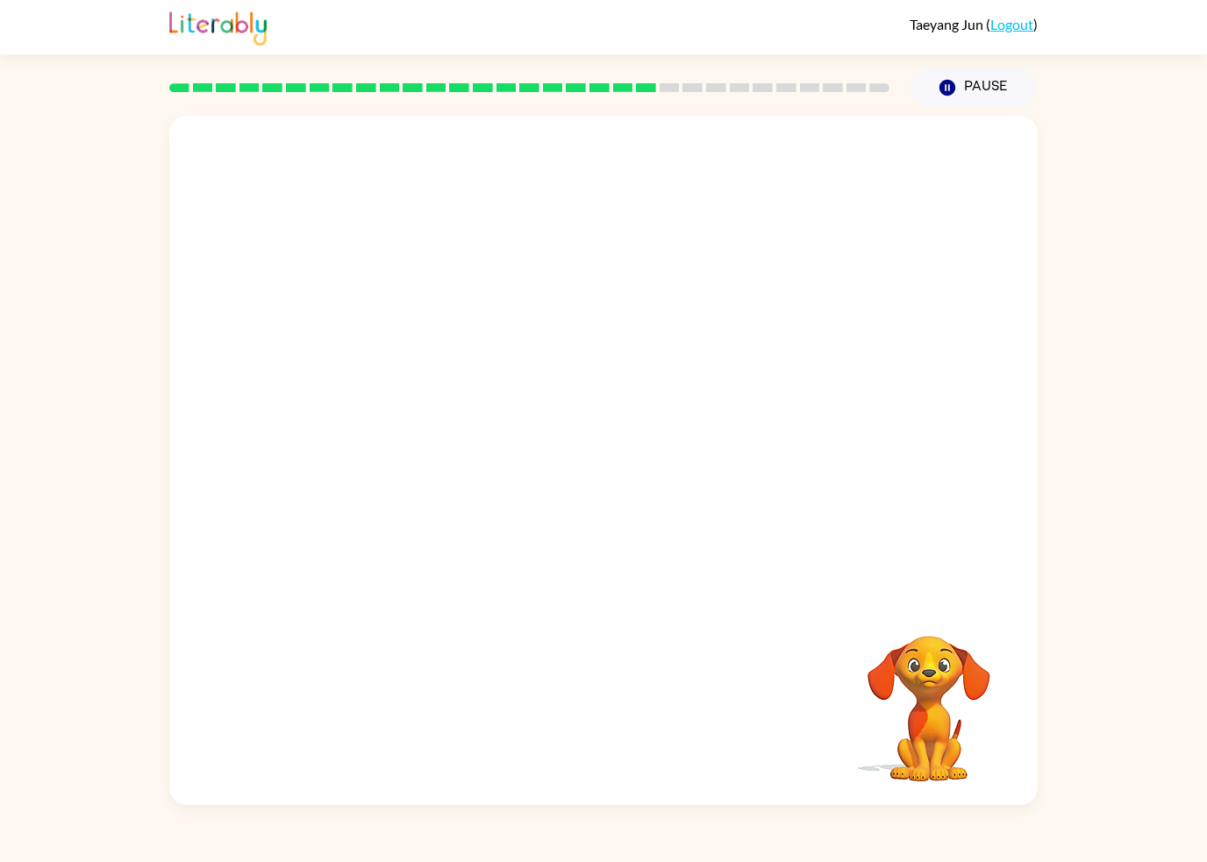
click at [336, 517] on video "Your browser must support playing .mp4 files to use Literably. Please try using…" at bounding box center [603, 357] width 868 height 483
click at [346, 514] on video "Your browser must support playing .mp4 files to use Literably. Please try using…" at bounding box center [603, 357] width 868 height 483
click at [348, 510] on video "Your browser must support playing .mp4 files to use Literably. Please try using…" at bounding box center [603, 357] width 868 height 483
click at [332, 515] on video "Your browser must support playing .mp4 files to use Literably. Please try using…" at bounding box center [603, 357] width 868 height 483
click at [331, 514] on video "Your browser must support playing .mp4 files to use Literably. Please try using…" at bounding box center [603, 357] width 868 height 483
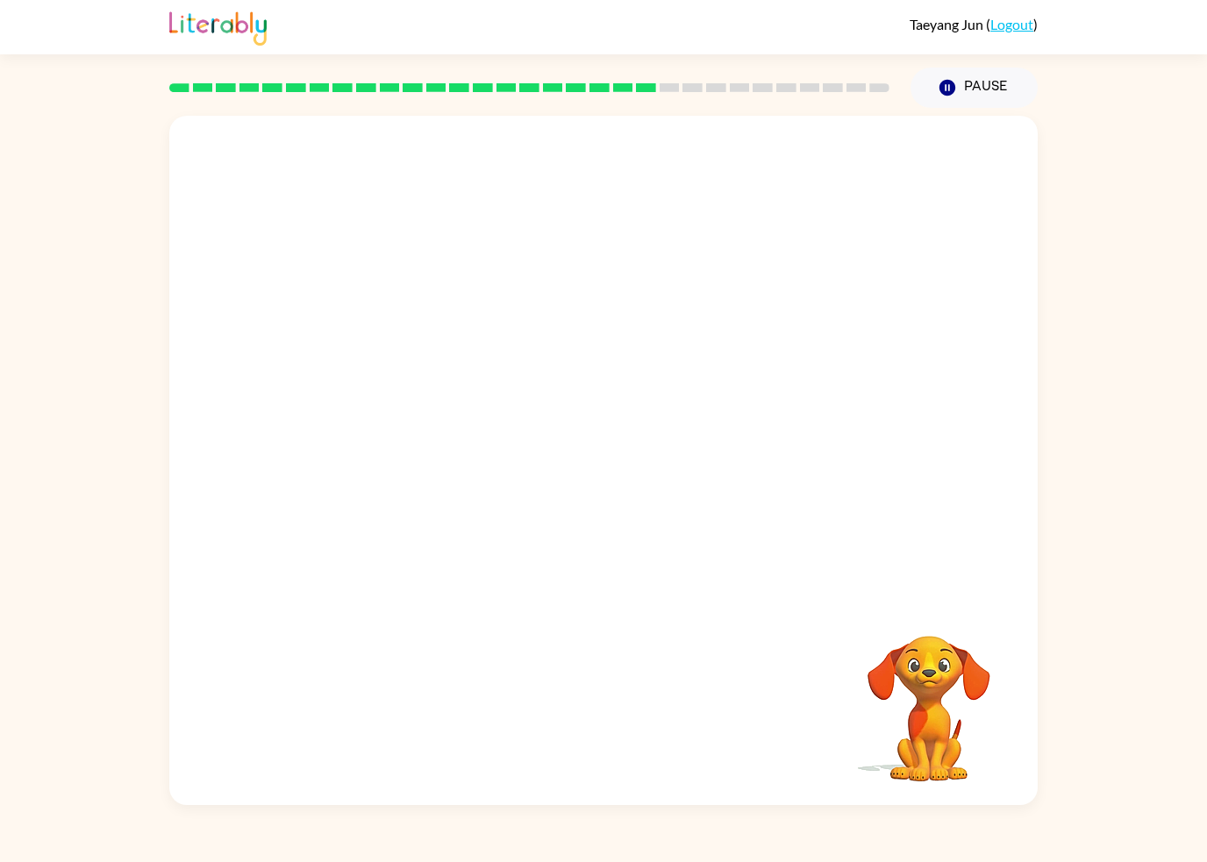
click at [332, 502] on video "Your browser must support playing .mp4 files to use Literably. Please try using…" at bounding box center [603, 357] width 868 height 483
click at [324, 489] on video "Your browser must support playing .mp4 files to use Literably. Please try using…" at bounding box center [603, 357] width 868 height 483
click at [324, 488] on video "Your browser must support playing .mp4 files to use Literably. Please try using…" at bounding box center [603, 357] width 868 height 483
click at [332, 490] on video "Your browser must support playing .mp4 files to use Literably. Please try using…" at bounding box center [603, 357] width 868 height 483
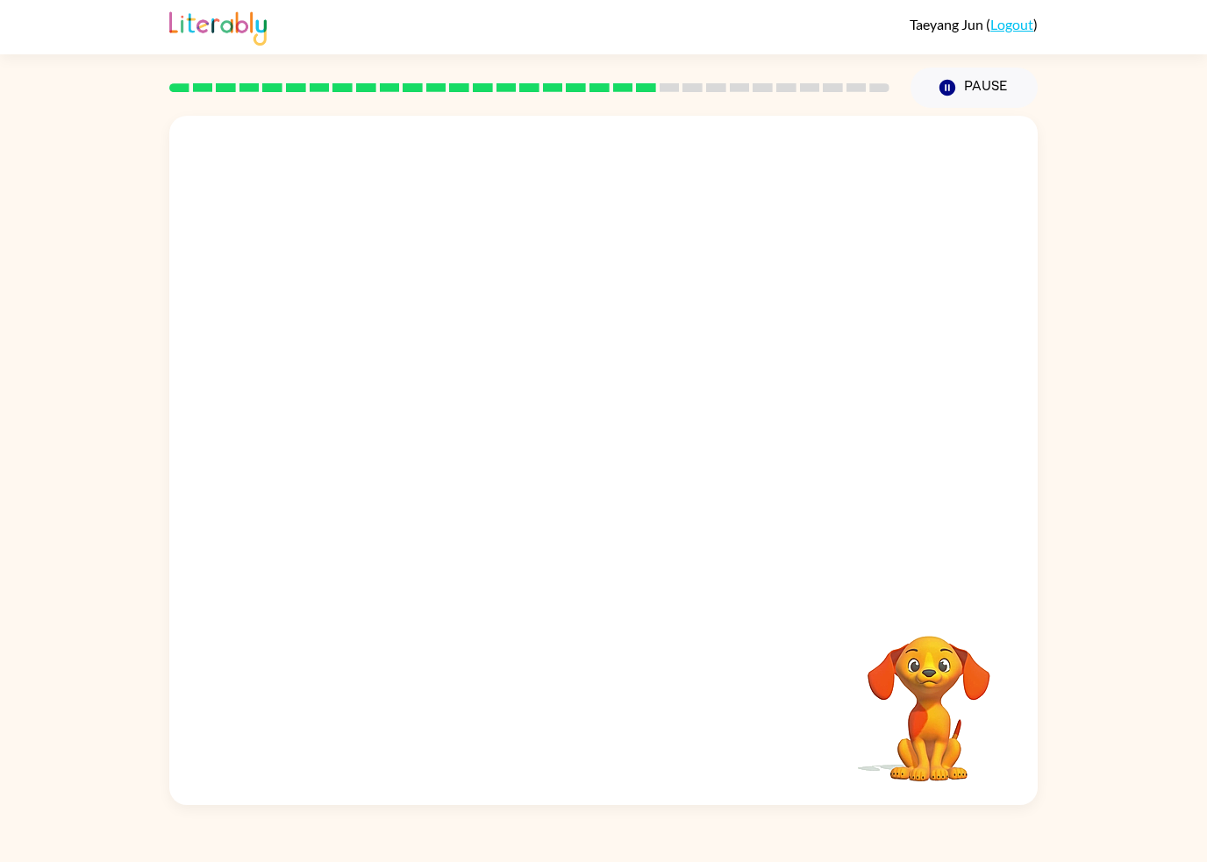
click at [334, 488] on video "Your browser must support playing .mp4 files to use Literably. Please try using…" at bounding box center [603, 357] width 868 height 483
click at [352, 506] on video "Your browser must support playing .mp4 files to use Literably. Please try using…" at bounding box center [603, 357] width 868 height 483
click at [355, 502] on video "Your browser must support playing .mp4 files to use Literably. Please try using…" at bounding box center [603, 357] width 868 height 483
click at [340, 488] on video "Your browser must support playing .mp4 files to use Literably. Please try using…" at bounding box center [603, 357] width 868 height 483
click at [348, 488] on video "Your browser must support playing .mp4 files to use Literably. Please try using…" at bounding box center [603, 357] width 868 height 483
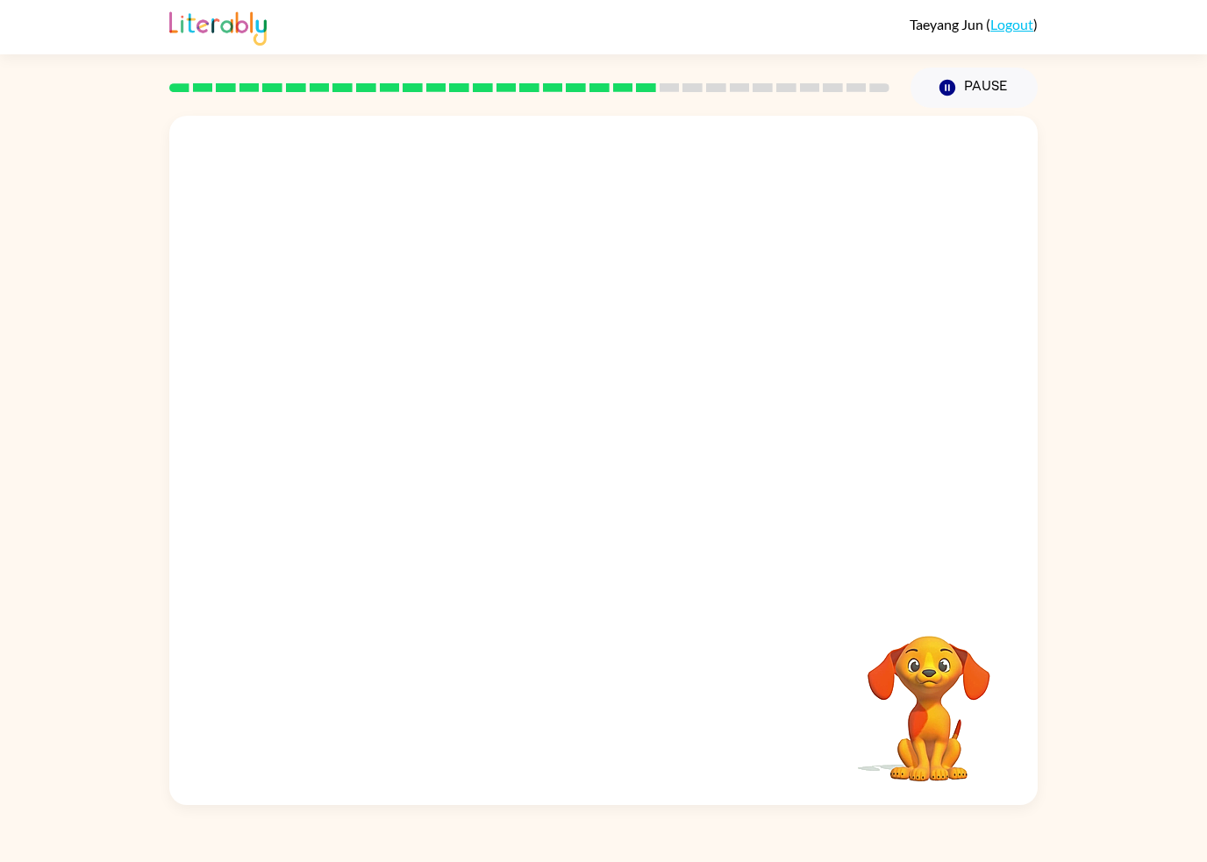
click at [353, 486] on video "Your browser must support playing .mp4 files to use Literably. Please try using…" at bounding box center [603, 357] width 868 height 483
click at [353, 485] on video "Your browser must support playing .mp4 files to use Literably. Please try using…" at bounding box center [603, 357] width 868 height 483
click at [342, 501] on video "Your browser must support playing .mp4 files to use Literably. Please try using…" at bounding box center [603, 357] width 868 height 483
click at [342, 500] on video "Your browser must support playing .mp4 files to use Literably. Please try using…" at bounding box center [603, 357] width 868 height 483
click at [330, 531] on video "Your browser must support playing .mp4 files to use Literably. Please try using…" at bounding box center [603, 357] width 868 height 483
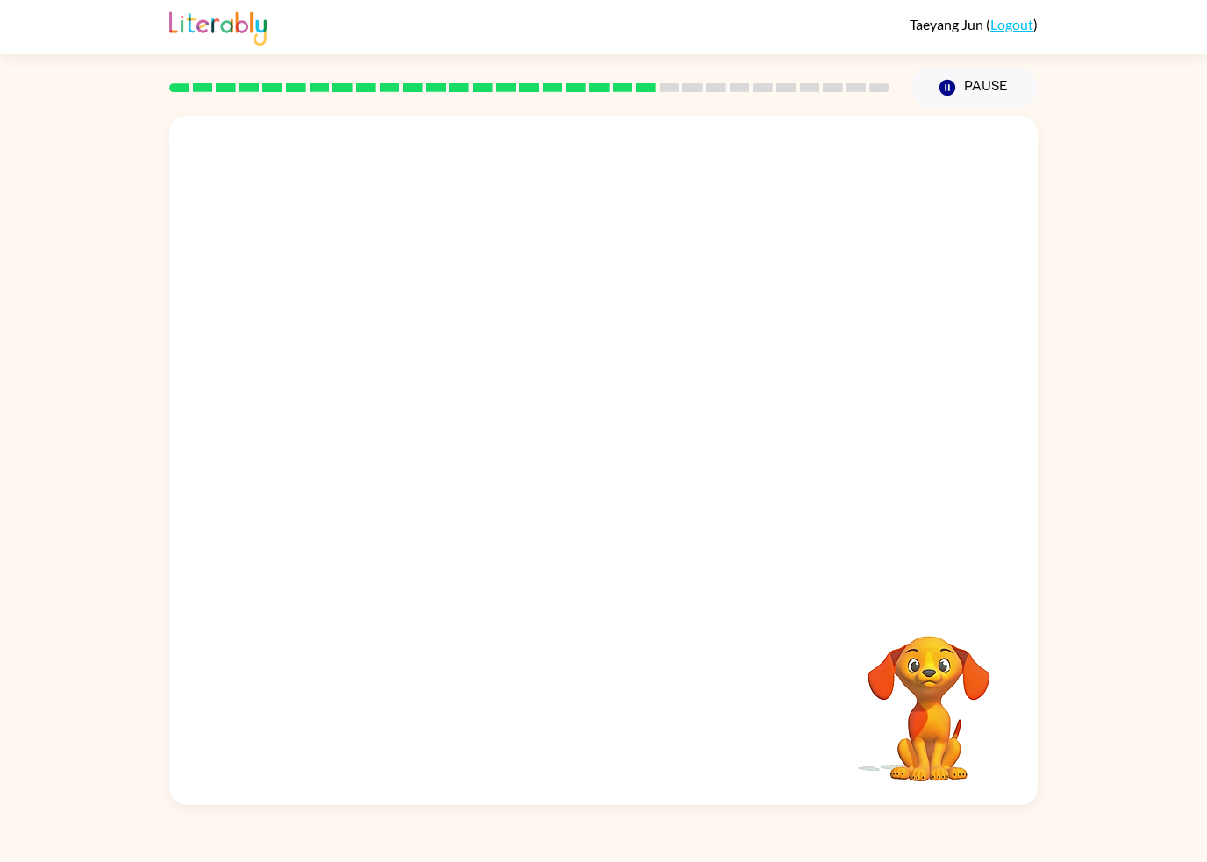
click at [308, 543] on video "Your browser must support playing .mp4 files to use Literably. Please try using…" at bounding box center [603, 357] width 868 height 483
click at [308, 545] on video "Your browser must support playing .mp4 files to use Literably. Please try using…" at bounding box center [603, 357] width 868 height 483
click at [1166, 795] on div "Your browser must support playing .mp4 files to use Literably. Please try using…" at bounding box center [603, 456] width 1207 height 697
click at [367, 521] on video "Your browser must support playing .mp4 files to use Literably. Please try using…" at bounding box center [603, 357] width 868 height 483
click at [353, 523] on video "Your browser must support playing .mp4 files to use Literably. Please try using…" at bounding box center [603, 357] width 868 height 483
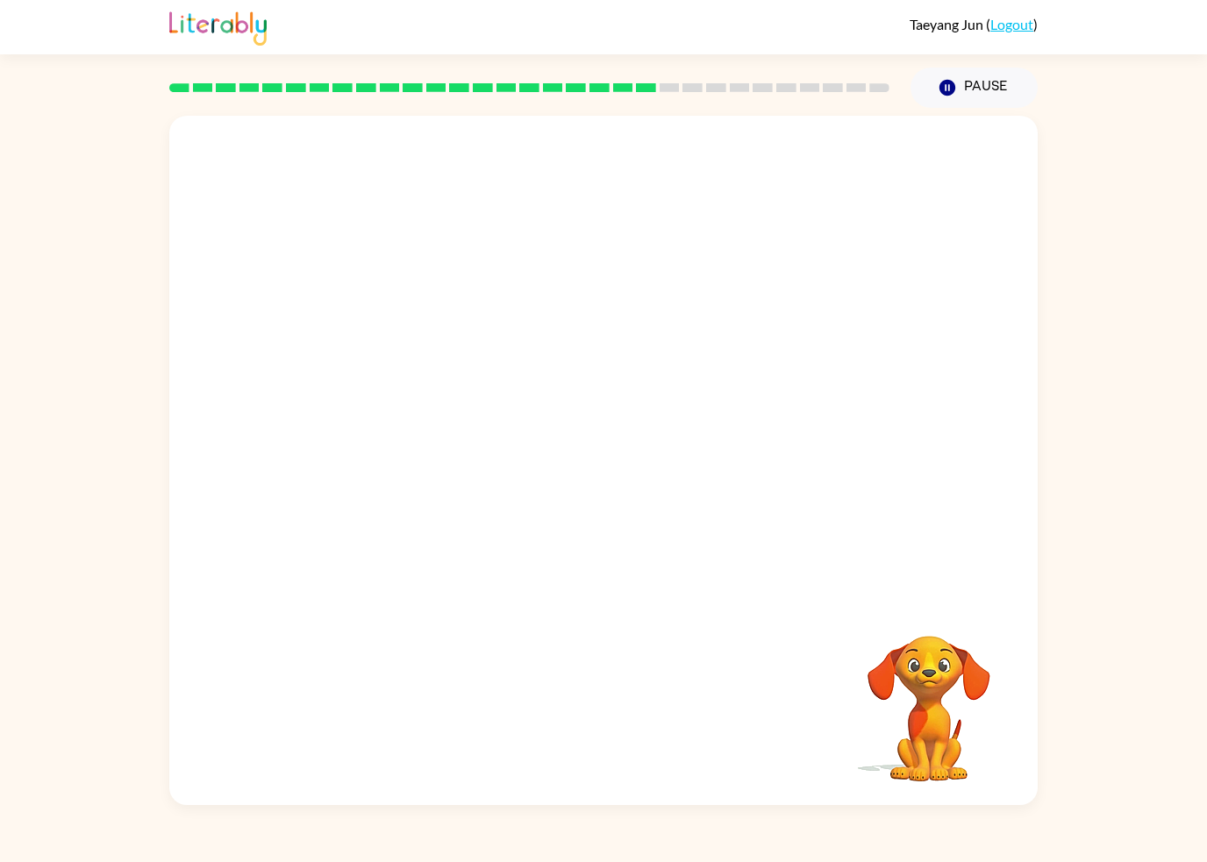
click at [325, 509] on video "Your browser must support playing .mp4 files to use Literably. Please try using…" at bounding box center [603, 357] width 868 height 483
click at [649, 484] on div at bounding box center [603, 470] width 112 height 64
click at [630, 473] on div at bounding box center [603, 470] width 112 height 64
click at [640, 459] on button "button" at bounding box center [603, 470] width 112 height 64
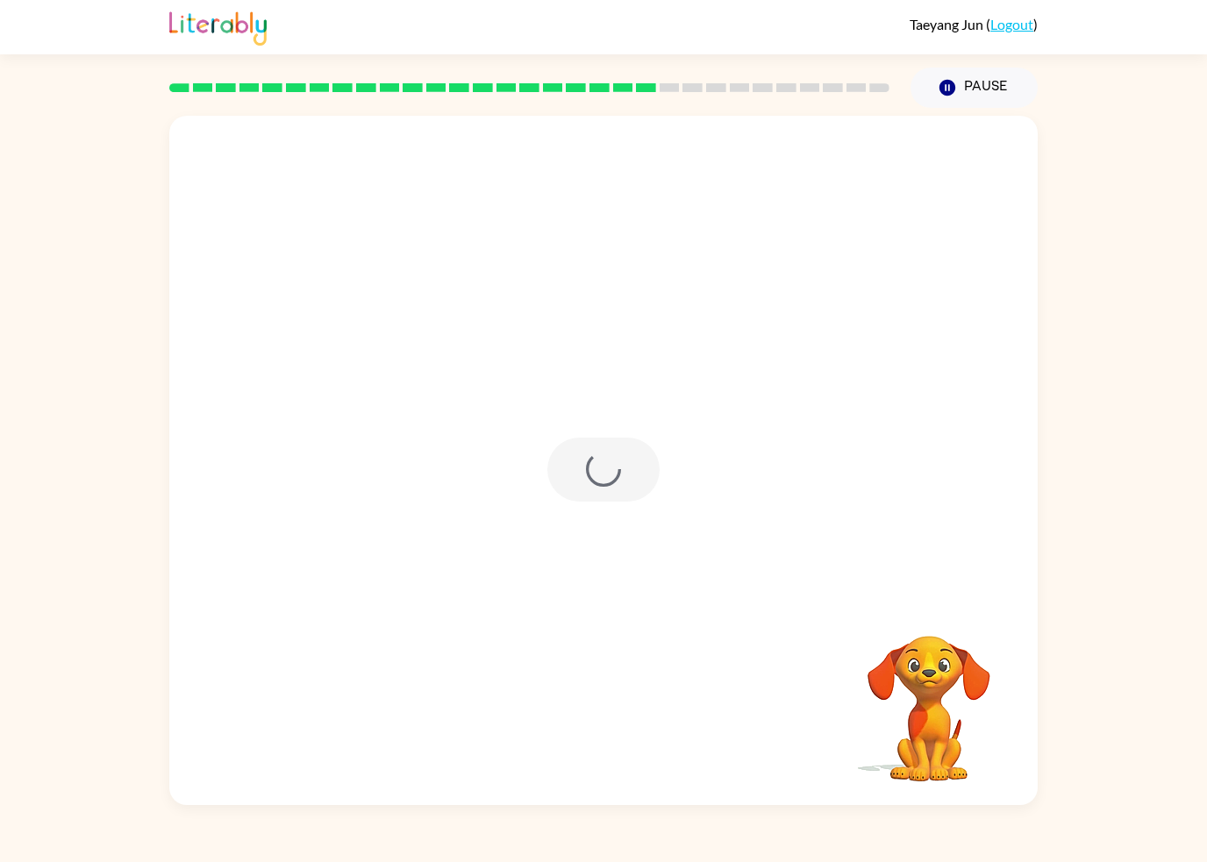
click at [640, 458] on div at bounding box center [603, 470] width 112 height 64
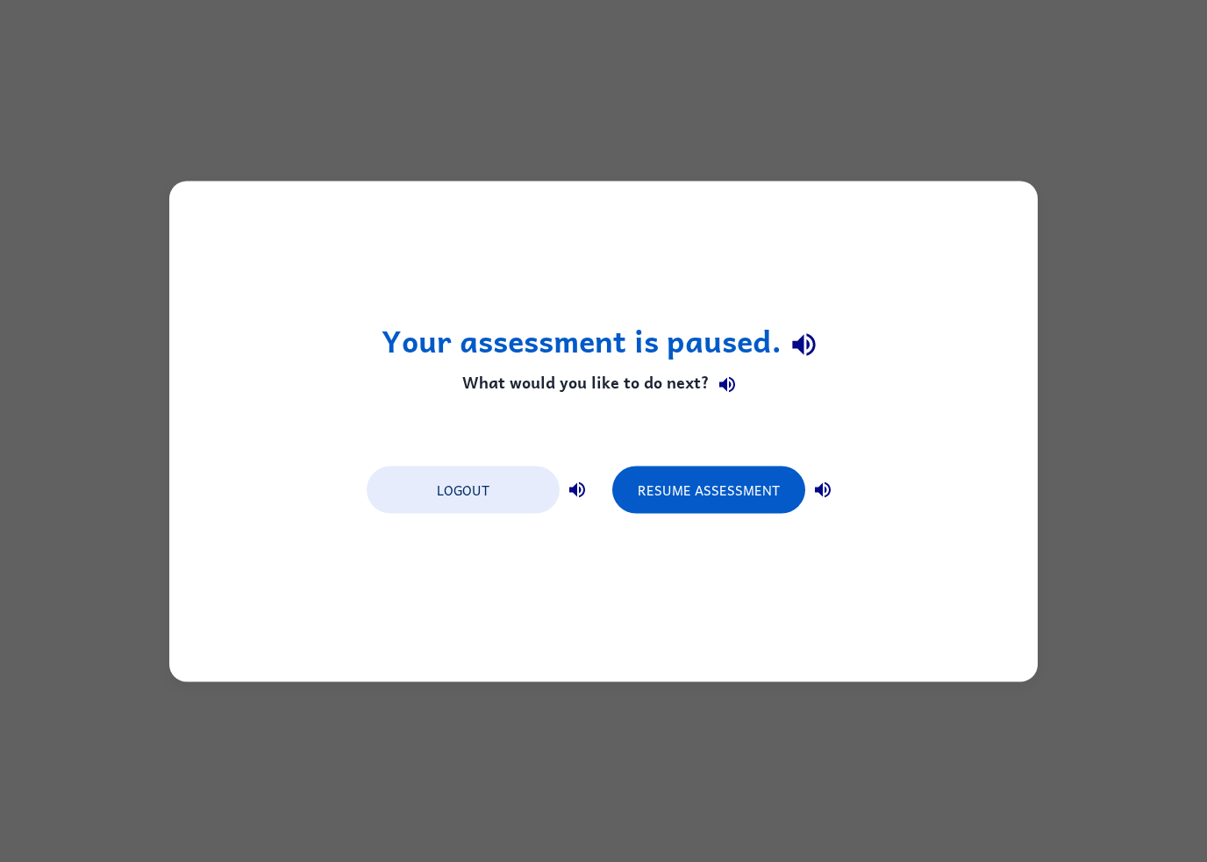
click at [763, 489] on button "Resume Assessment" at bounding box center [708, 489] width 193 height 47
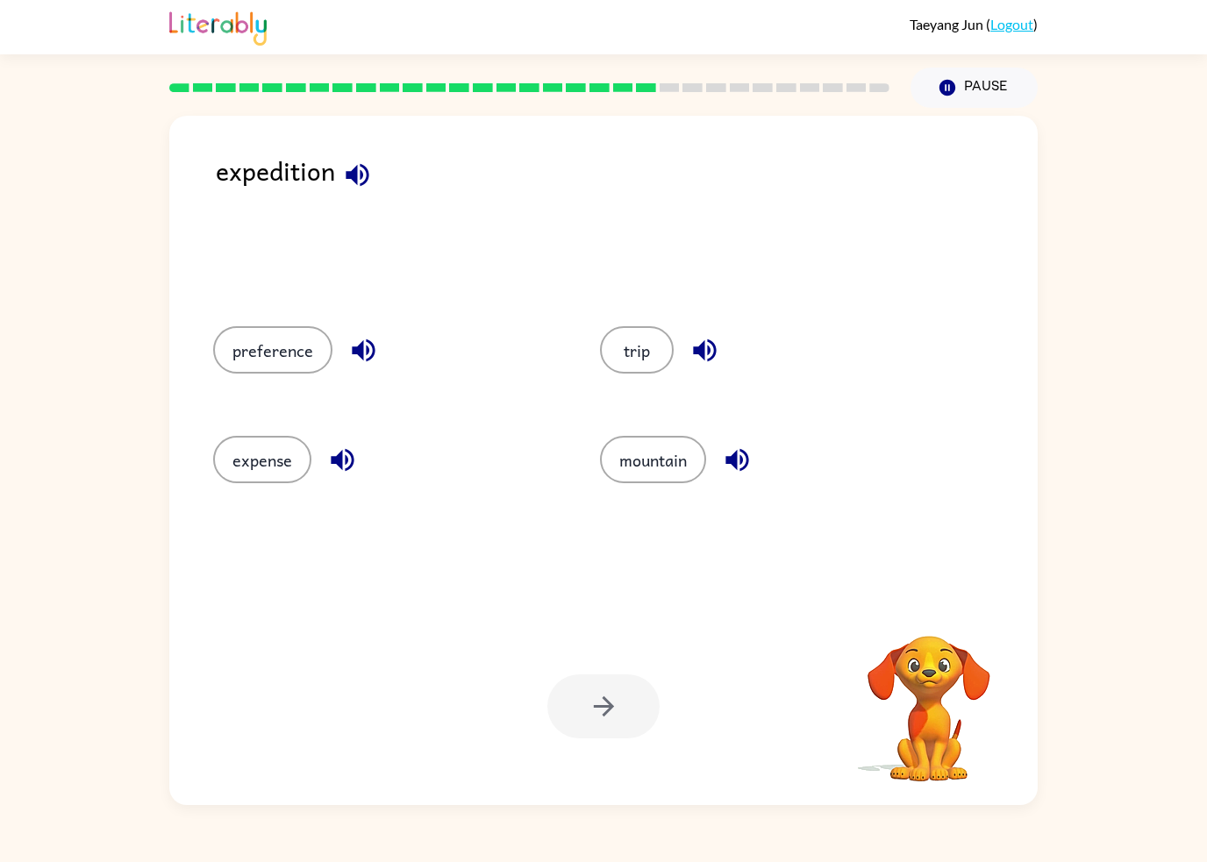
click at [235, 342] on button "preference" at bounding box center [272, 349] width 119 height 47
click at [229, 452] on button "expense" at bounding box center [262, 459] width 98 height 47
click at [677, 462] on button "mountain" at bounding box center [653, 459] width 106 height 47
click at [652, 360] on button "trip" at bounding box center [637, 349] width 74 height 47
click at [625, 707] on button "button" at bounding box center [603, 706] width 112 height 64
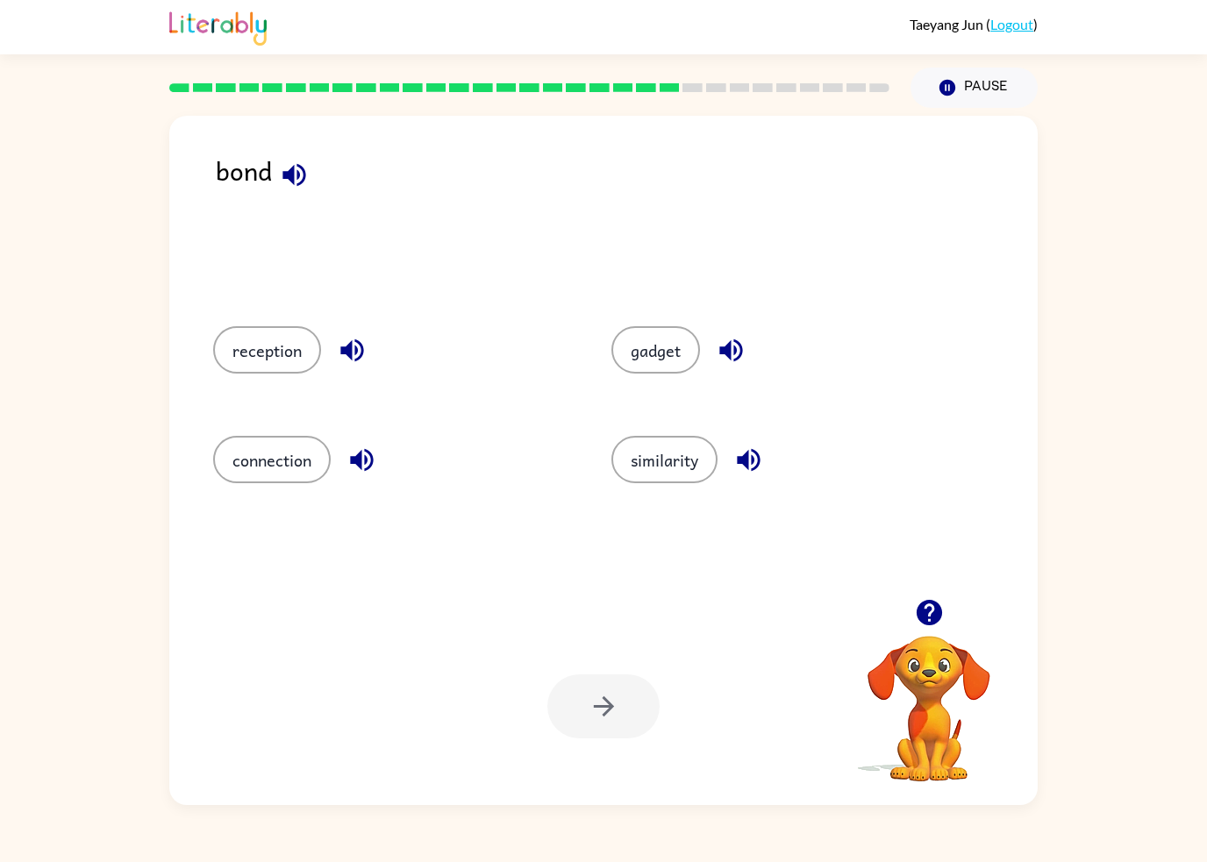
click at [232, 364] on button "reception" at bounding box center [267, 349] width 108 height 47
click at [651, 312] on div "gadget" at bounding box center [777, 348] width 398 height 110
click at [670, 466] on button "similarity" at bounding box center [664, 459] width 106 height 47
click at [242, 476] on button "connection" at bounding box center [272, 459] width 118 height 47
click at [233, 367] on button "reception" at bounding box center [267, 349] width 108 height 47
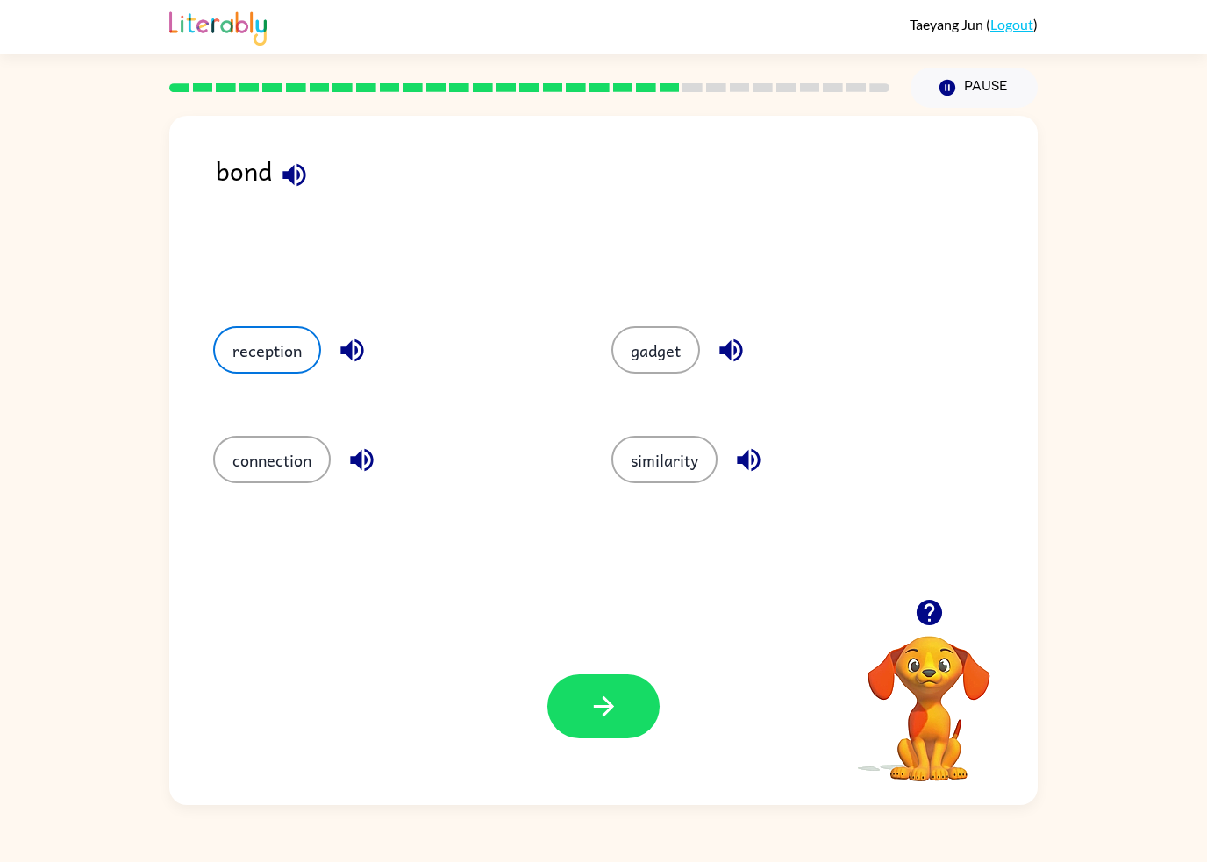
click at [681, 450] on button "similarity" at bounding box center [664, 459] width 106 height 47
click at [666, 353] on button "gadget" at bounding box center [655, 349] width 89 height 47
click at [253, 464] on button "connection" at bounding box center [272, 459] width 118 height 47
click at [638, 724] on button "button" at bounding box center [603, 706] width 112 height 64
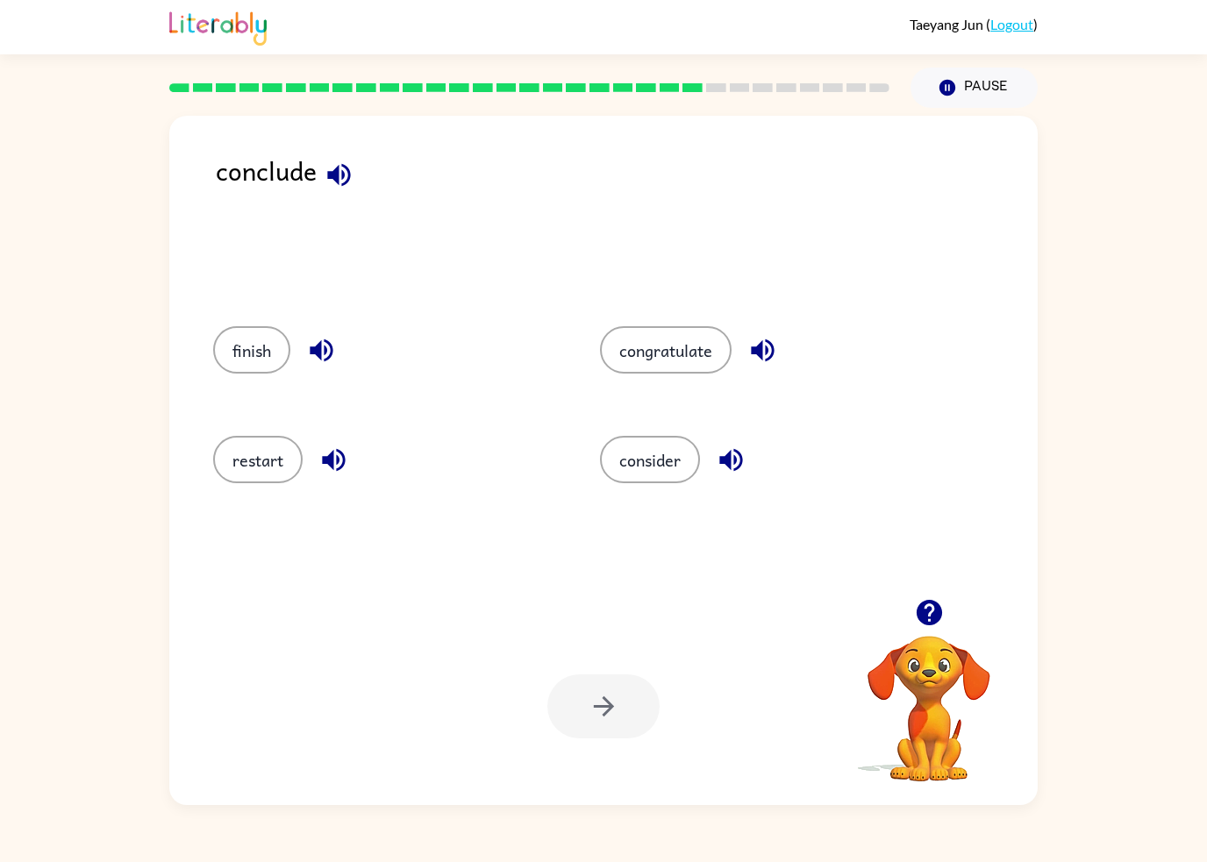
click at [669, 472] on button "consider" at bounding box center [650, 459] width 100 height 47
click at [630, 709] on button "button" at bounding box center [603, 706] width 112 height 64
click at [229, 343] on button "engage" at bounding box center [258, 349] width 91 height 47
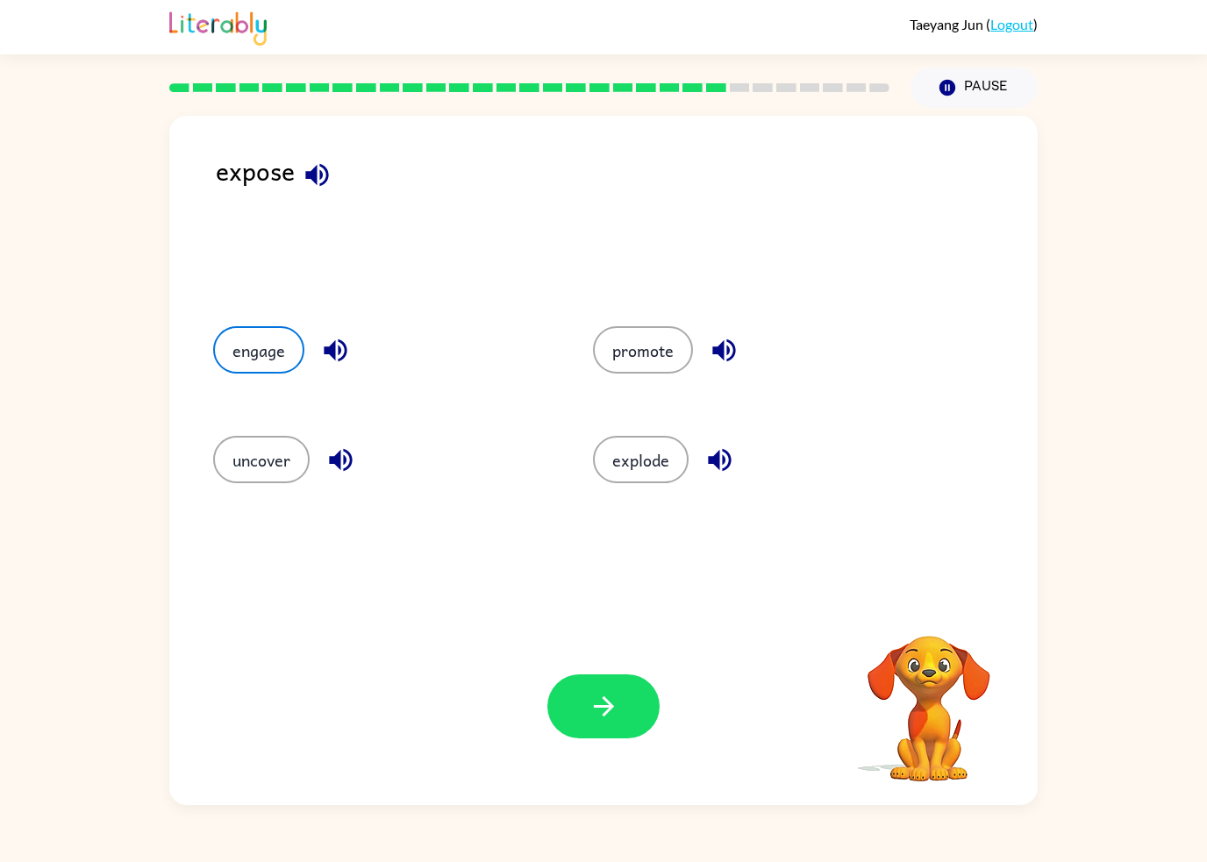
click at [660, 347] on button "promote" at bounding box center [643, 349] width 100 height 47
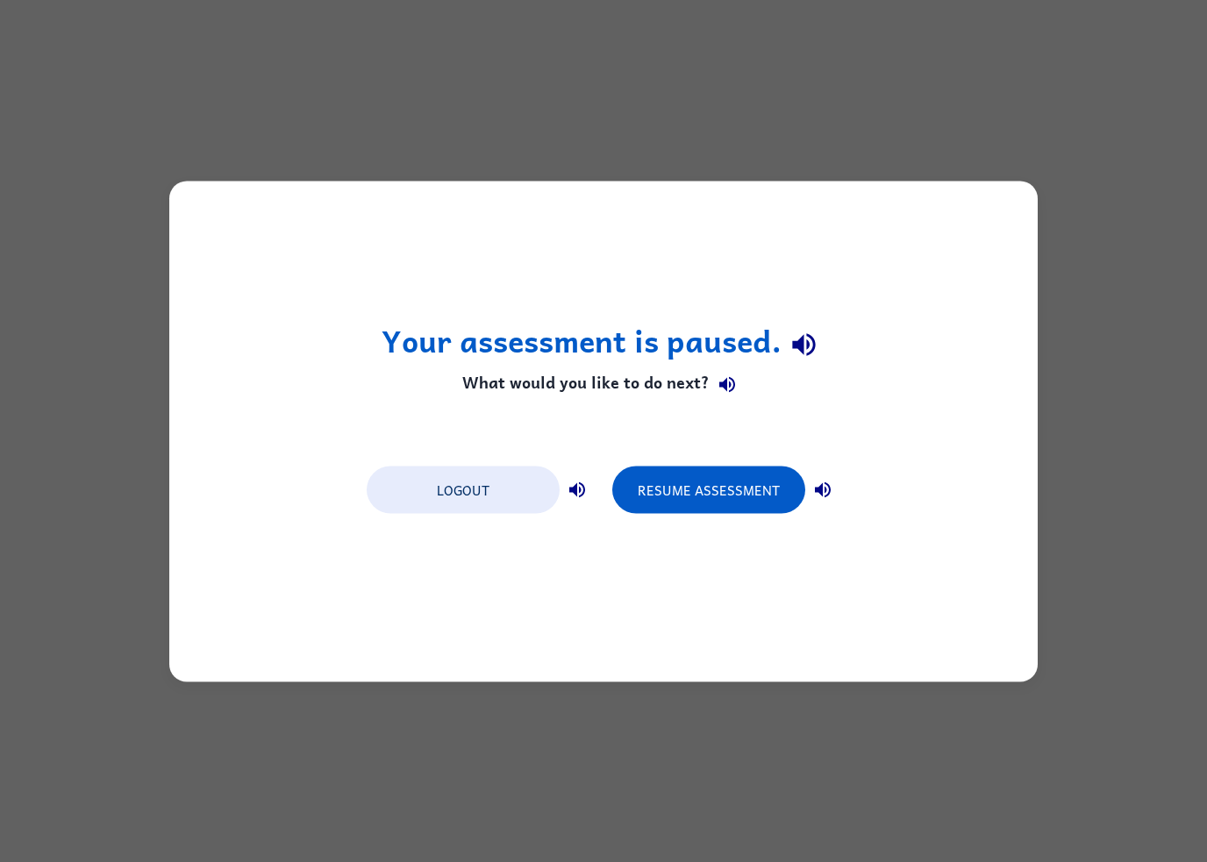
click at [753, 480] on button "Resume Assessment" at bounding box center [708, 489] width 193 height 47
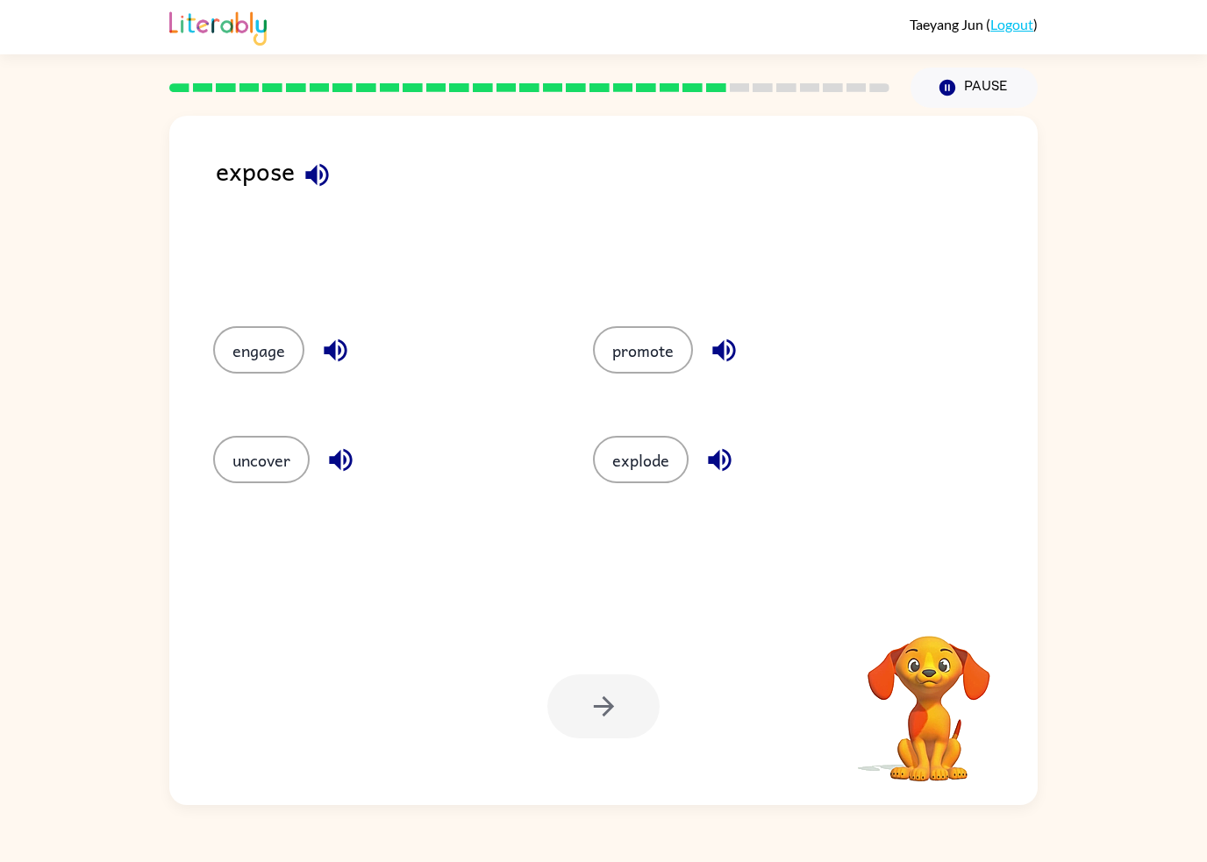
click at [662, 338] on button "promote" at bounding box center [643, 349] width 100 height 47
click at [626, 687] on button "button" at bounding box center [603, 706] width 112 height 64
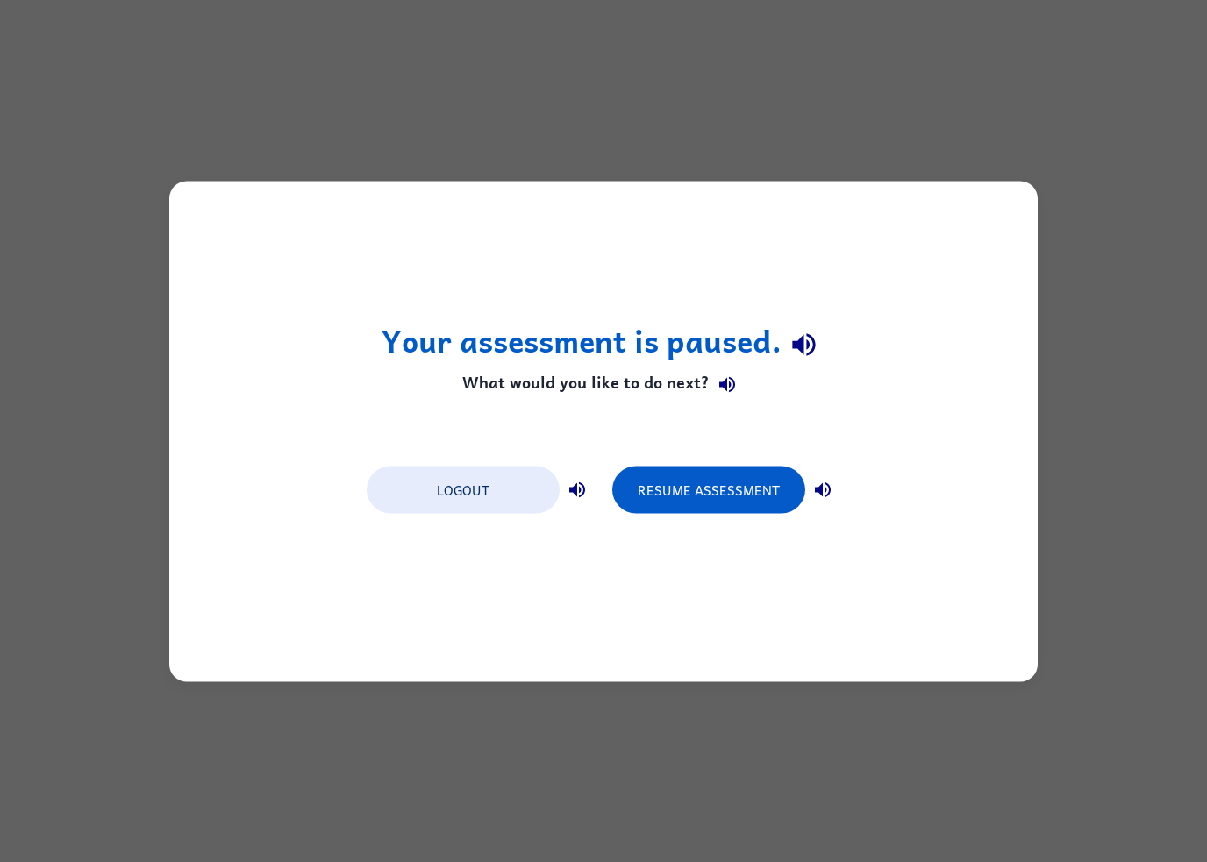
click at [718, 512] on button "Resume Assessment" at bounding box center [708, 489] width 193 height 47
click at [764, 489] on button "Resume Assessment" at bounding box center [708, 489] width 193 height 47
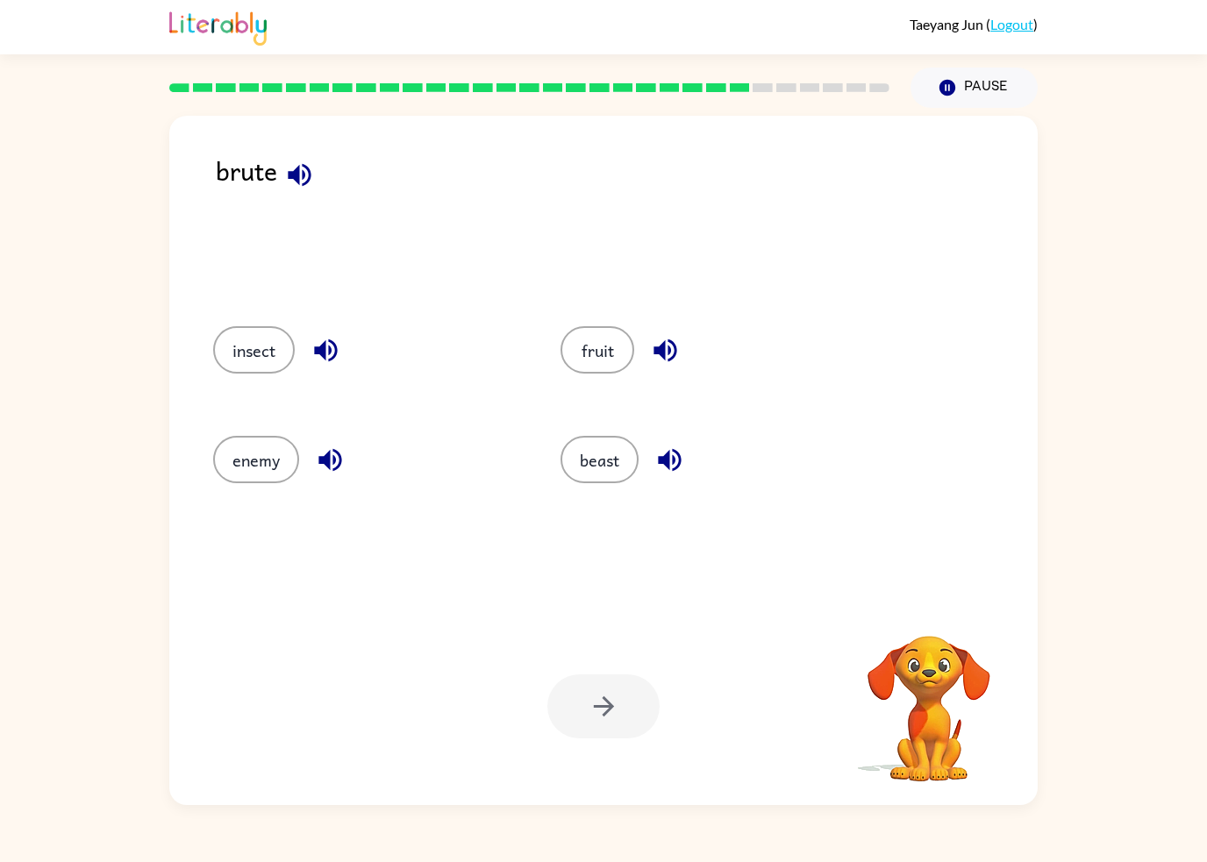
click at [242, 349] on button "insect" at bounding box center [254, 349] width 82 height 47
click at [243, 468] on button "enemy" at bounding box center [256, 459] width 86 height 47
click at [599, 476] on button "beast" at bounding box center [599, 459] width 78 height 47
click at [237, 352] on button "insect" at bounding box center [254, 349] width 82 height 47
click at [600, 476] on button "beast" at bounding box center [599, 459] width 78 height 47
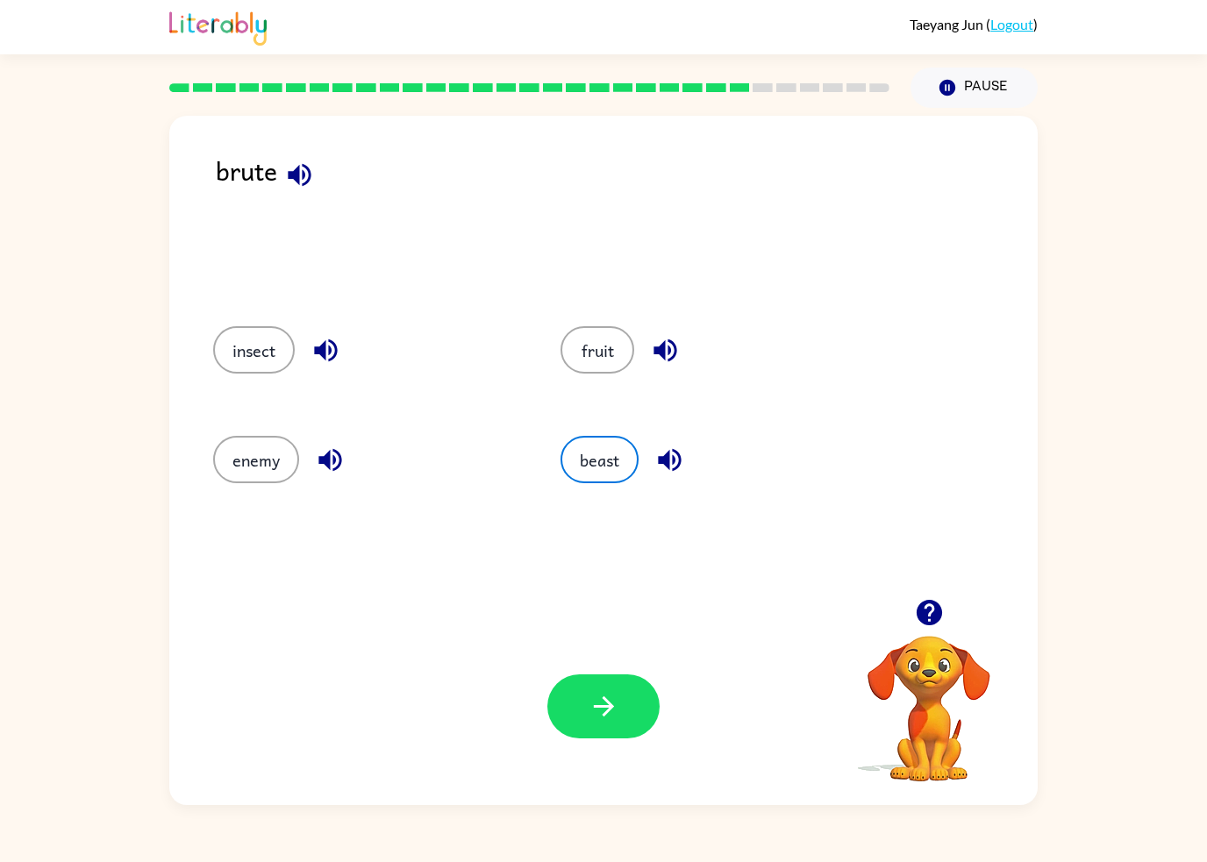
click at [605, 335] on button "fruit" at bounding box center [597, 349] width 74 height 47
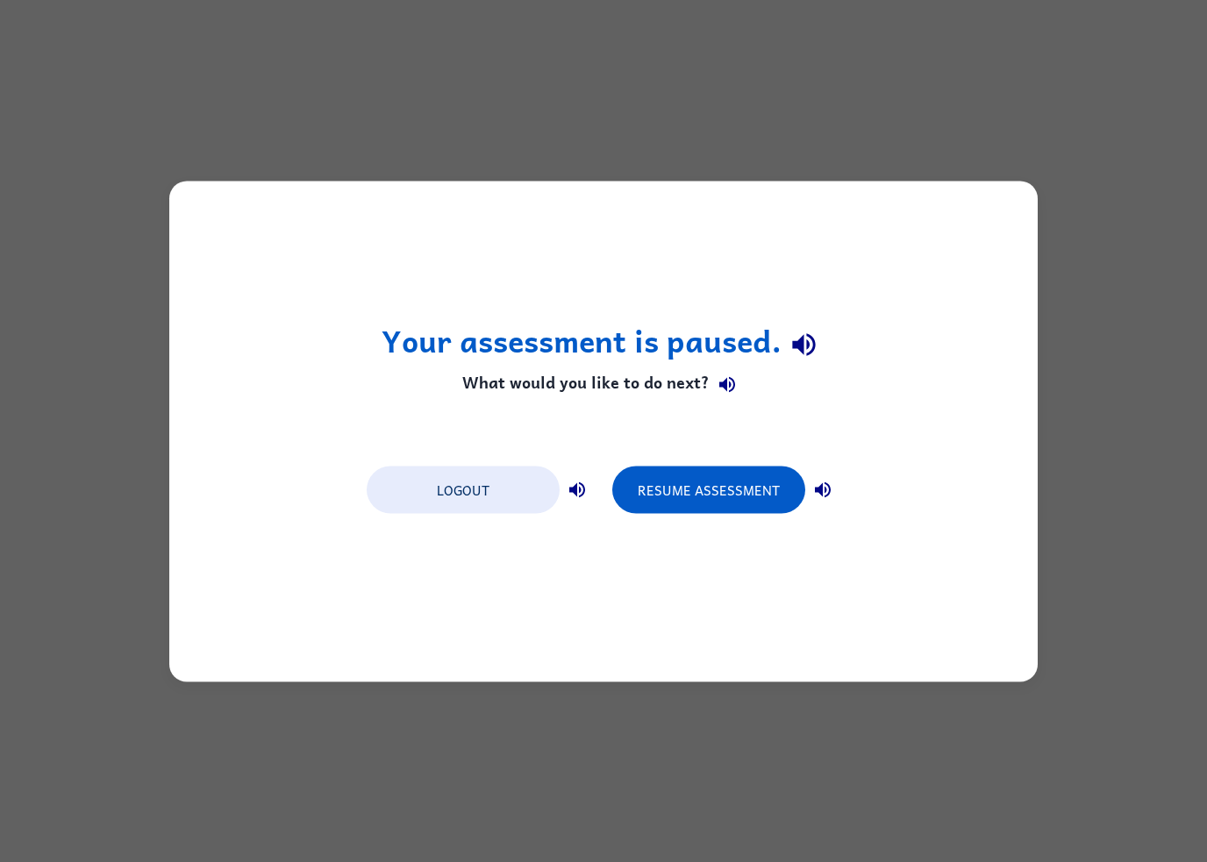
click at [699, 488] on button "Resume Assessment" at bounding box center [708, 489] width 193 height 47
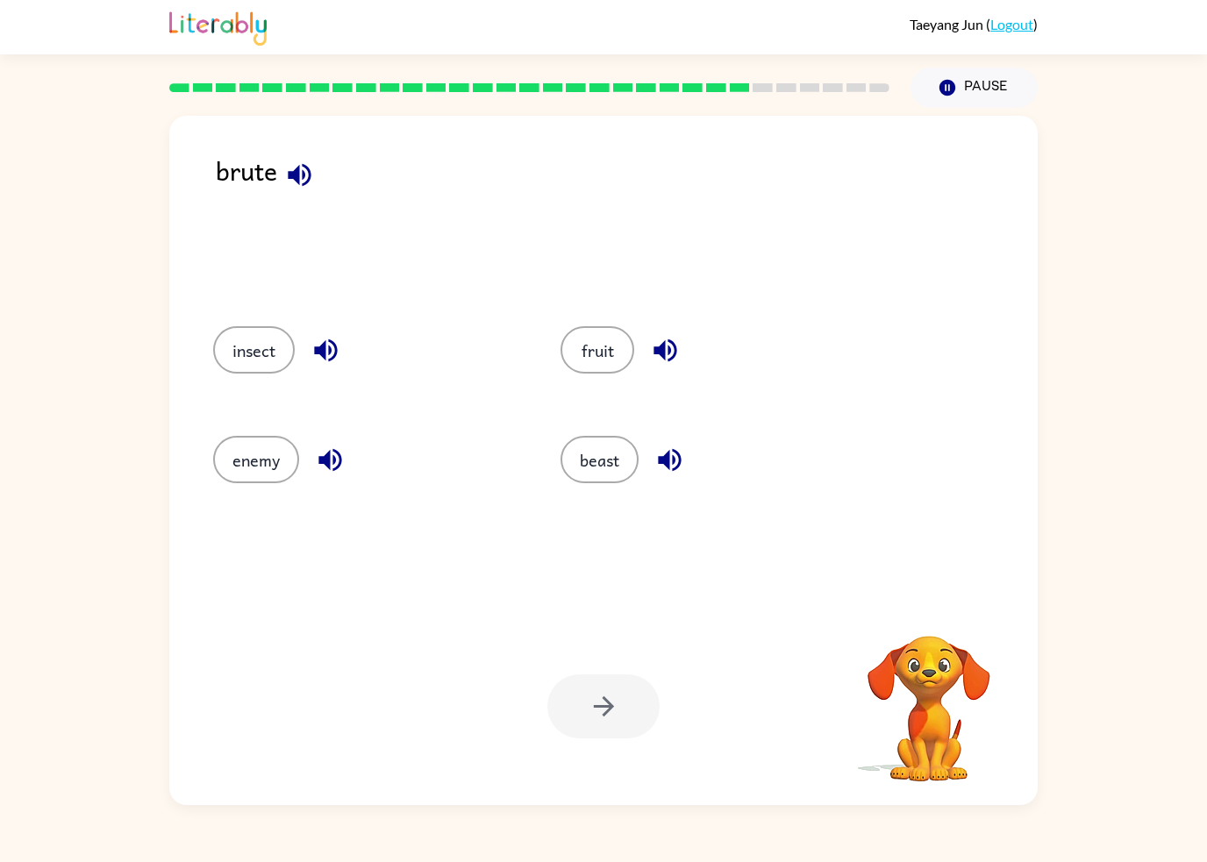
click at [622, 458] on button "beast" at bounding box center [599, 459] width 78 height 47
click at [601, 701] on icon "button" at bounding box center [603, 706] width 31 height 31
click at [246, 343] on button "benefit" at bounding box center [257, 349] width 89 height 47
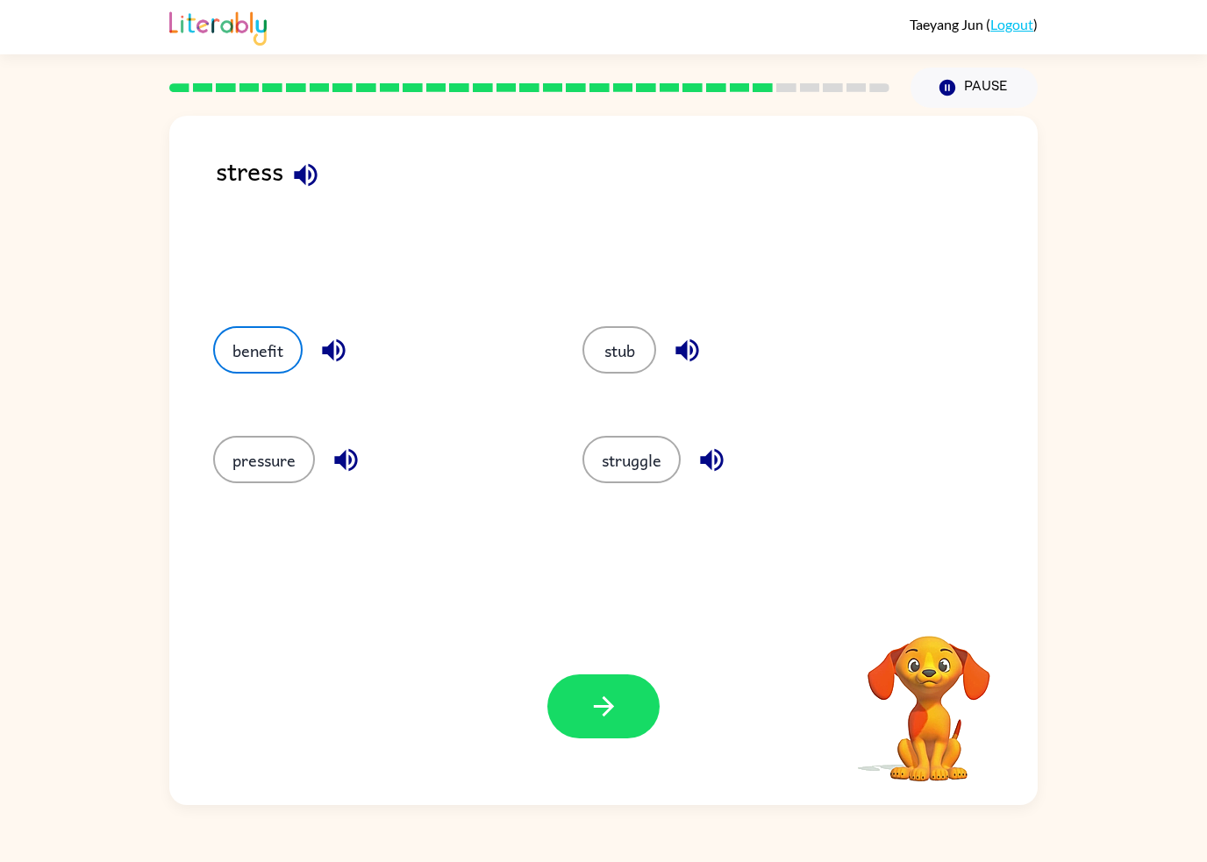
click at [606, 330] on button "stub" at bounding box center [619, 349] width 74 height 47
click at [644, 460] on button "struggle" at bounding box center [631, 459] width 98 height 47
click at [231, 363] on button "benefit" at bounding box center [257, 349] width 89 height 47
click at [239, 445] on button "pressure" at bounding box center [264, 459] width 102 height 47
click at [668, 453] on button "struggle" at bounding box center [631, 459] width 98 height 47
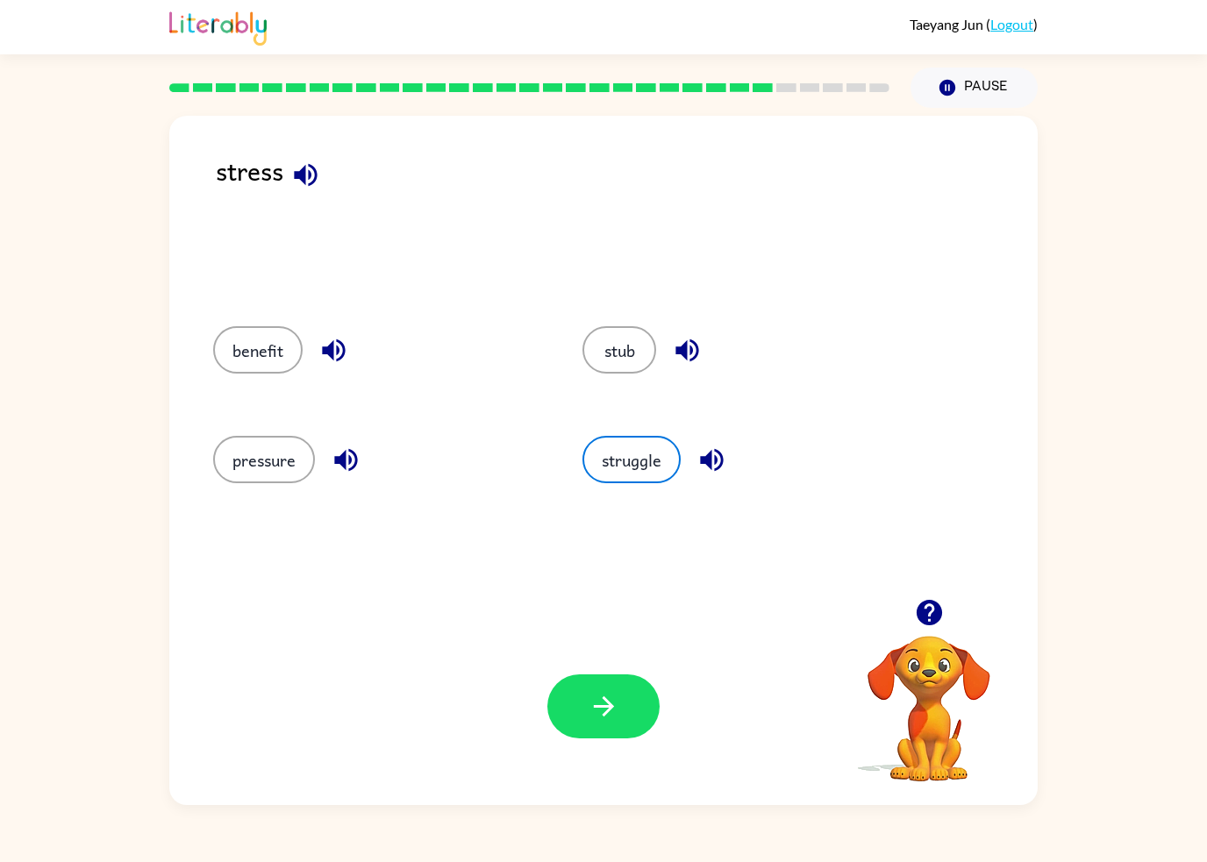
click at [595, 362] on button "stub" at bounding box center [619, 349] width 74 height 47
click at [224, 340] on button "benefit" at bounding box center [257, 349] width 89 height 47
click at [641, 464] on button "struggle" at bounding box center [631, 459] width 98 height 47
click at [626, 698] on button "button" at bounding box center [603, 706] width 112 height 64
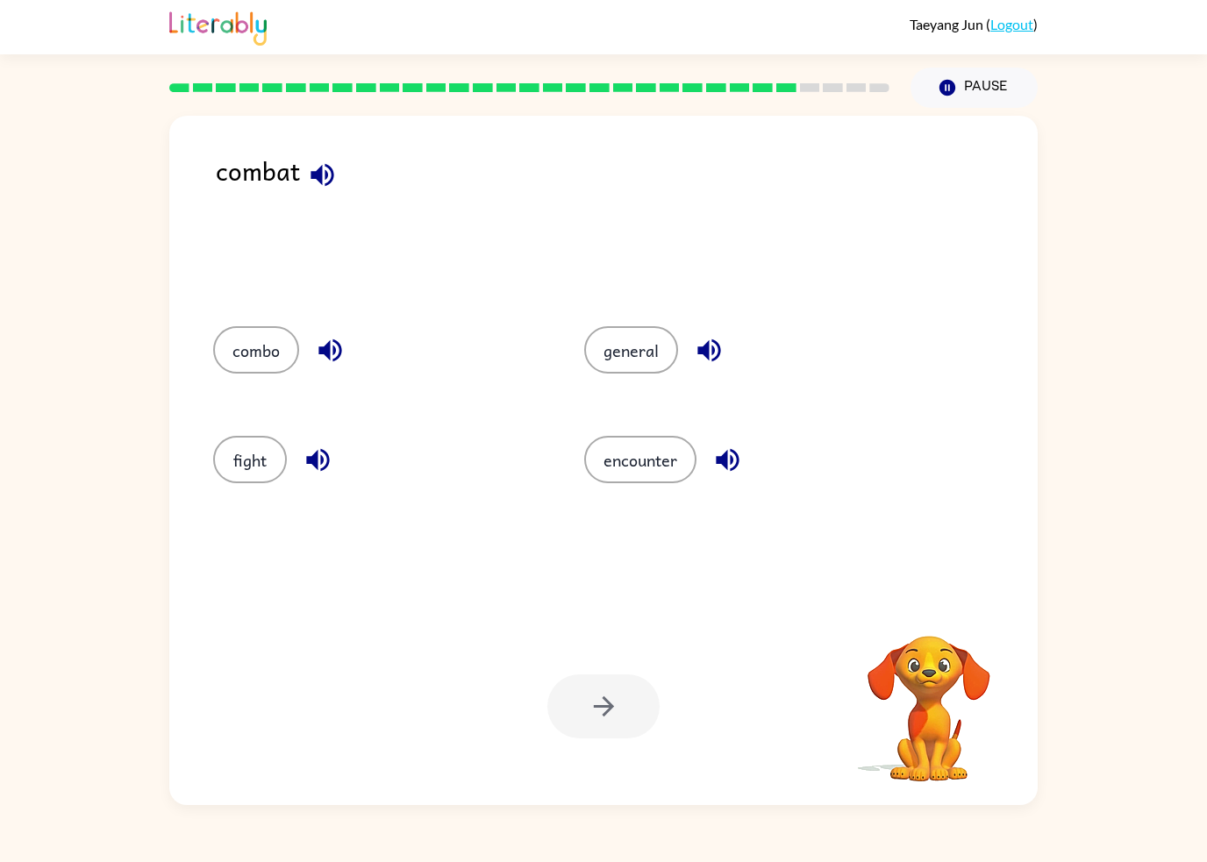
click at [226, 350] on button "combo" at bounding box center [256, 349] width 86 height 47
click at [609, 695] on icon "button" at bounding box center [603, 706] width 31 height 31
click at [224, 357] on button "secure" at bounding box center [256, 349] width 87 height 47
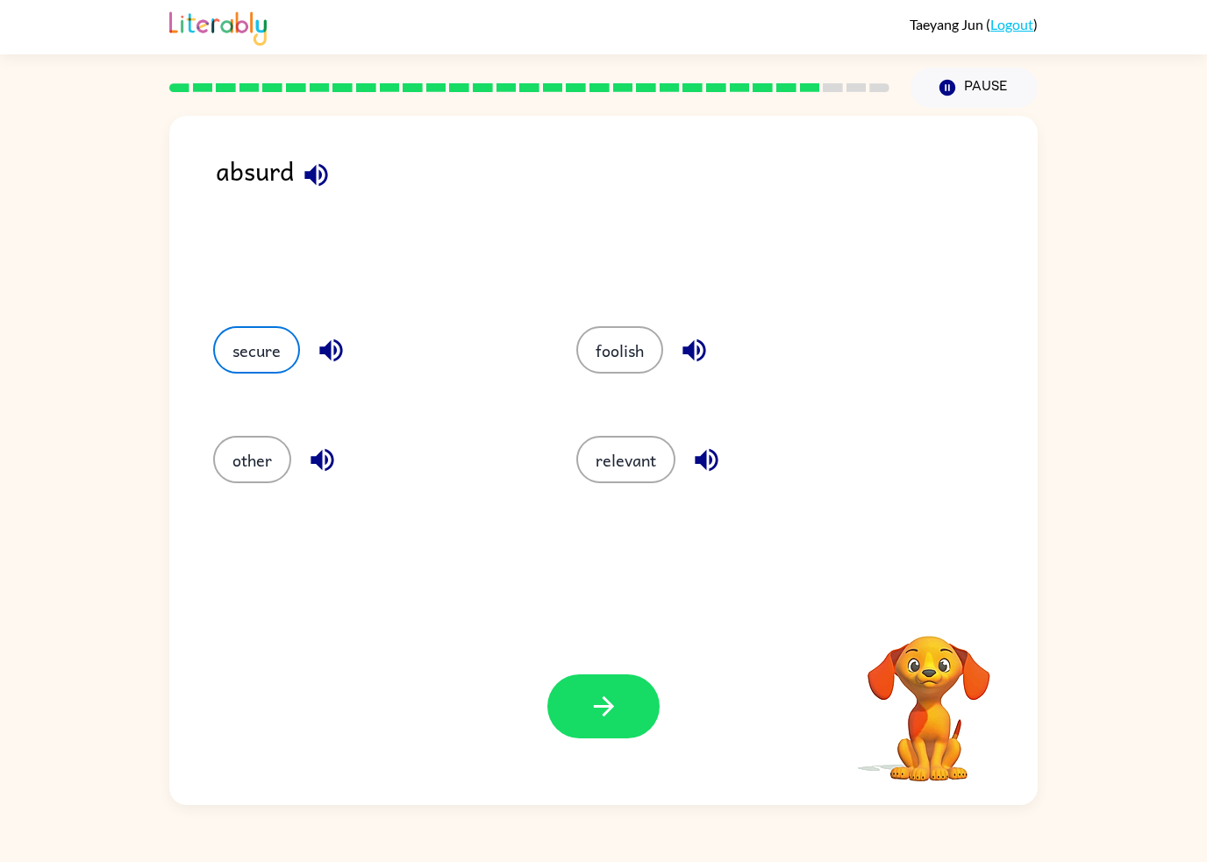
click at [609, 366] on button "foolish" at bounding box center [619, 349] width 87 height 47
click at [626, 338] on button "foolish" at bounding box center [619, 349] width 87 height 47
click at [645, 468] on button "relevant" at bounding box center [625, 459] width 99 height 47
click at [612, 688] on button "button" at bounding box center [603, 706] width 112 height 64
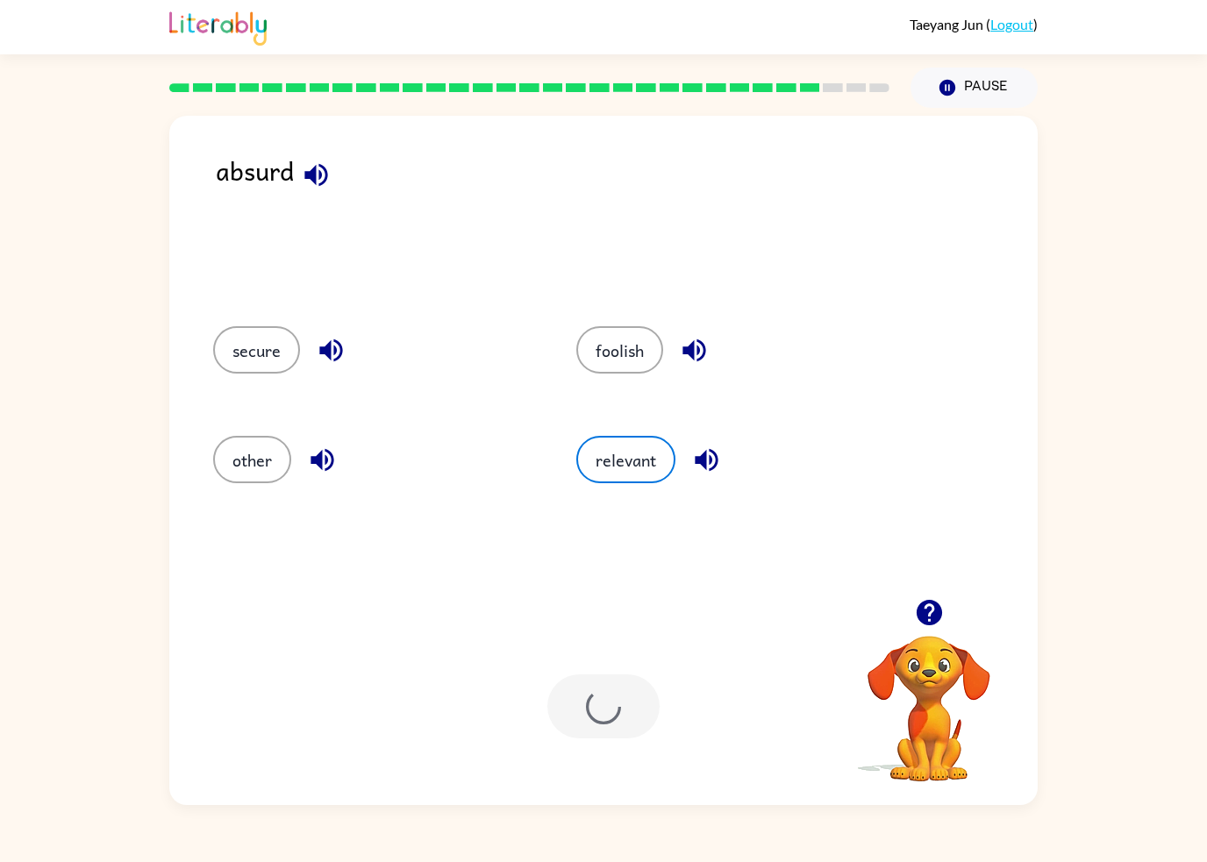
click at [612, 688] on div at bounding box center [603, 706] width 112 height 64
click at [226, 350] on button "force" at bounding box center [251, 349] width 77 height 47
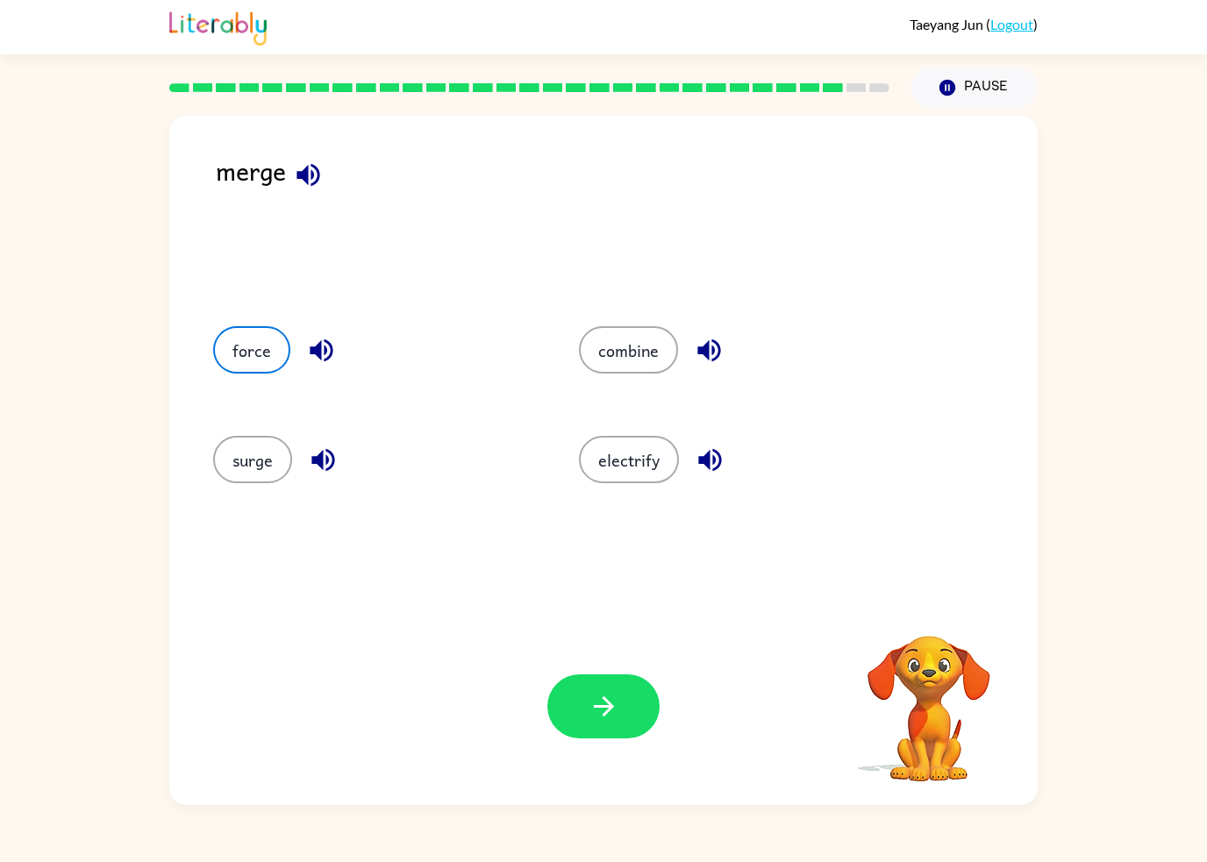
click at [645, 360] on button "combine" at bounding box center [628, 349] width 99 height 47
click at [639, 481] on button "electrify" at bounding box center [629, 459] width 100 height 47
click at [236, 458] on button "surge" at bounding box center [252, 459] width 79 height 47
click at [237, 346] on button "force" at bounding box center [251, 349] width 77 height 47
click at [623, 708] on button "button" at bounding box center [603, 706] width 112 height 64
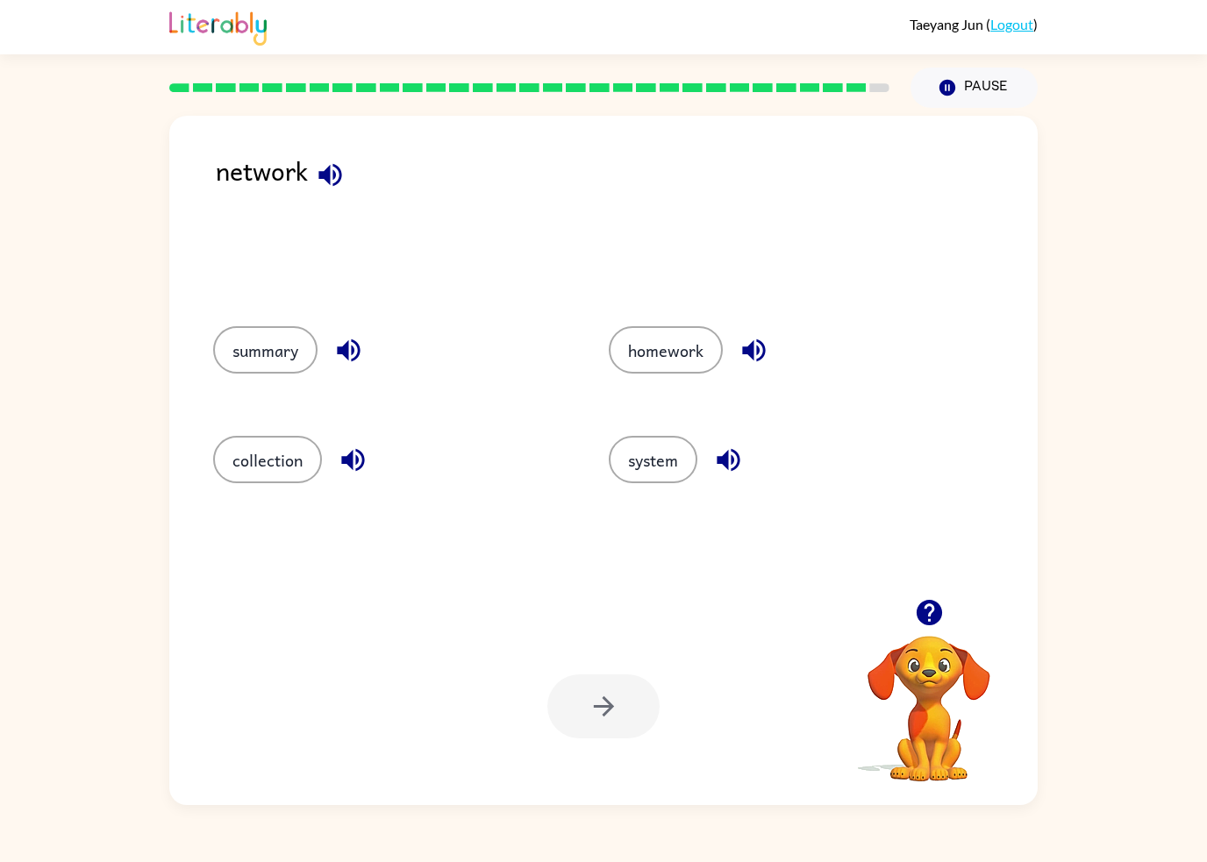
click at [265, 462] on button "collection" at bounding box center [267, 459] width 109 height 47
click at [601, 704] on icon "button" at bounding box center [603, 706] width 31 height 31
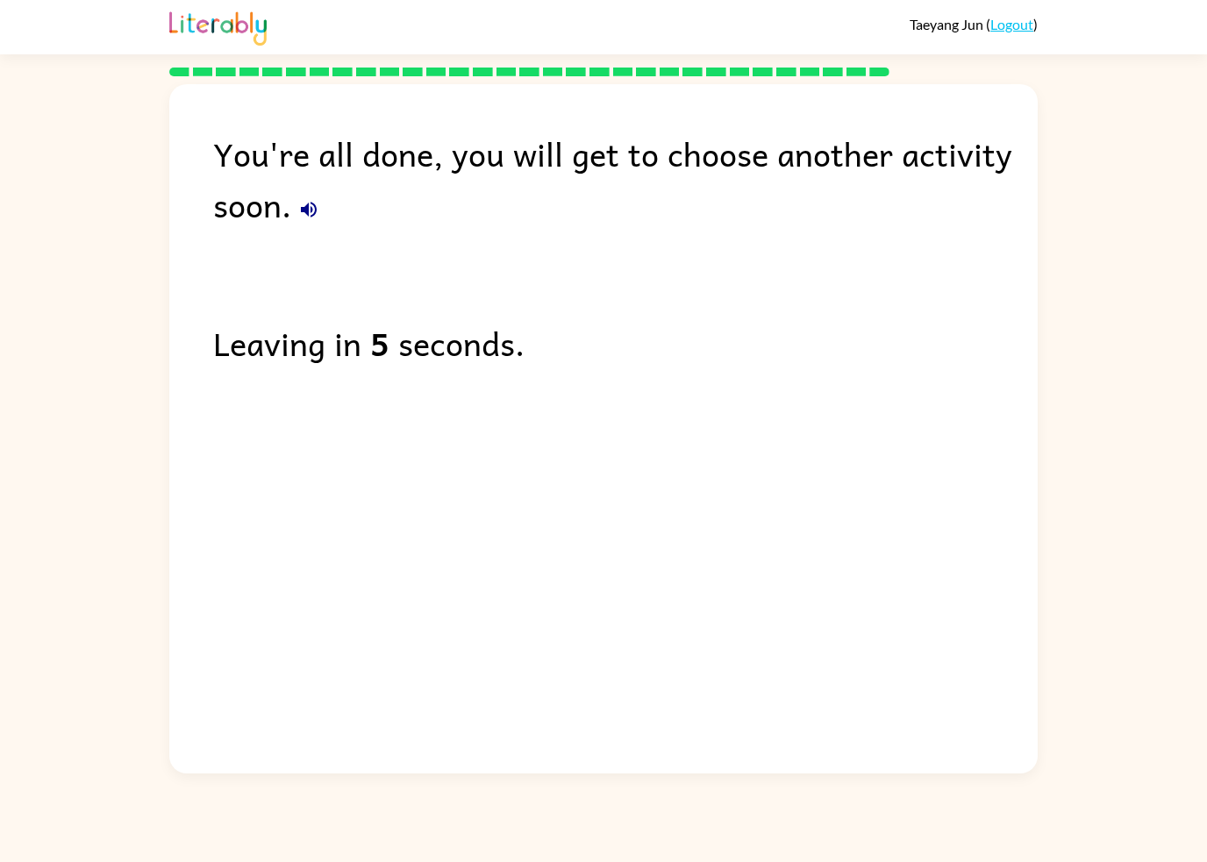
click at [711, 670] on div "You're all done, you will get to choose another activity soon. Leaving in 5 sec…" at bounding box center [603, 424] width 868 height 681
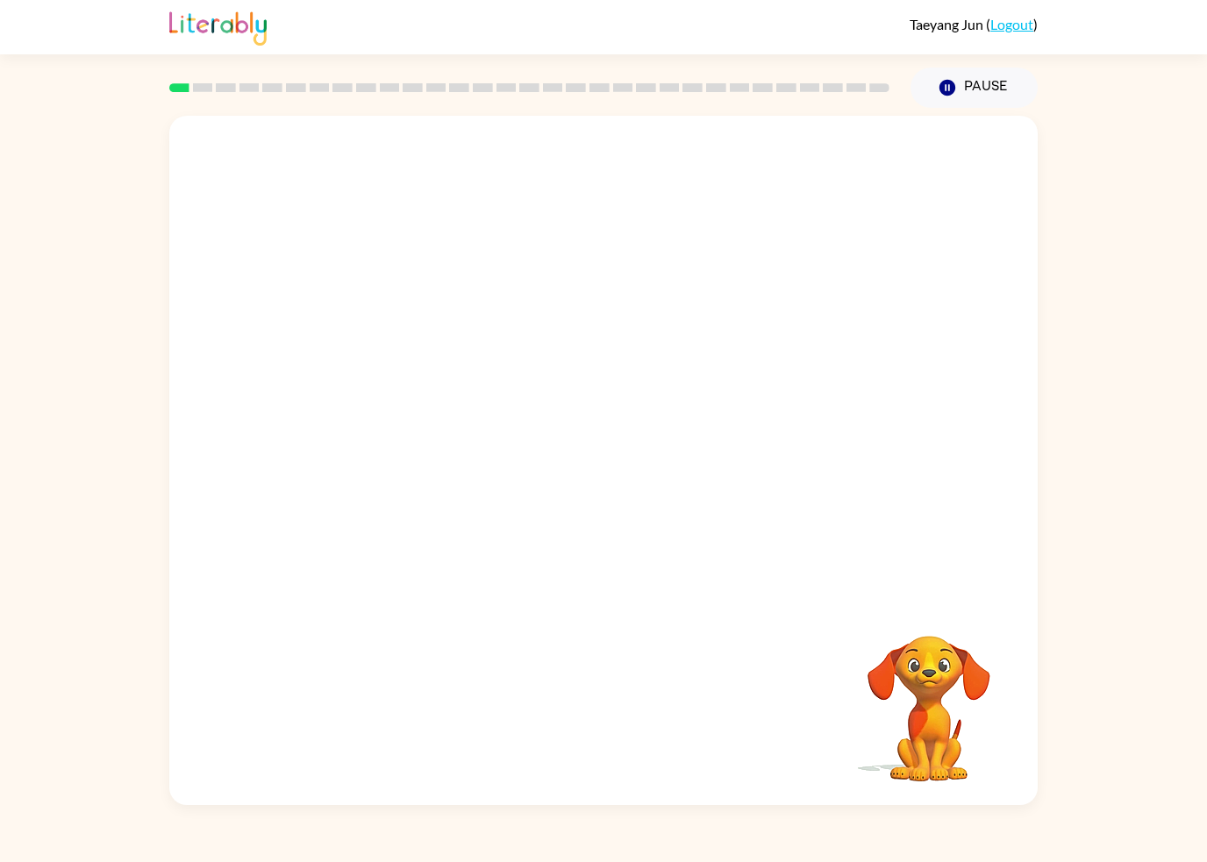
click at [67, 745] on div "Your browser must support playing .mp4 files to use Literably. Please try using…" at bounding box center [603, 456] width 1207 height 697
click at [66, 744] on div "Your browser must support playing .mp4 files to use Literably. Please try using…" at bounding box center [603, 456] width 1207 height 697
click at [25, 734] on div "Your browser must support playing .mp4 files to use Literably. Please try using…" at bounding box center [603, 456] width 1207 height 697
click at [1, 671] on div "Your browser must support playing .mp4 files to use Literably. Please try using…" at bounding box center [603, 456] width 1207 height 697
click at [1030, 660] on div "Your browser must support playing .mp4 files to use Literably. Please try using…" at bounding box center [603, 460] width 868 height 689
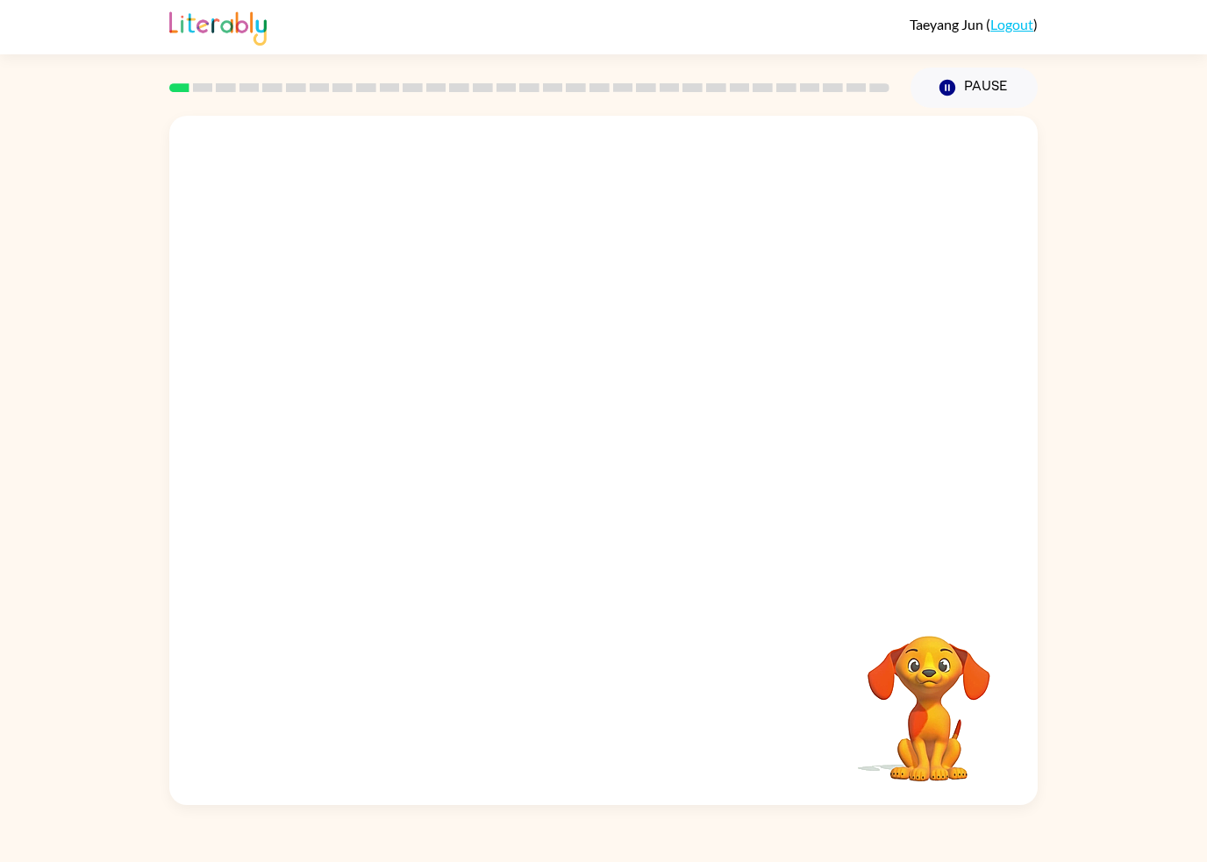
click at [1107, 598] on div "Your browser must support playing .mp4 files to use Literably. Please try using…" at bounding box center [603, 456] width 1207 height 697
click at [1113, 584] on div "Your browser must support playing .mp4 files to use Literably. Please try using…" at bounding box center [603, 456] width 1207 height 697
click at [1119, 595] on div "Your browser must support playing .mp4 files to use Literably. Please try using…" at bounding box center [603, 456] width 1207 height 697
click at [1098, 602] on div "Your browser must support playing .mp4 files to use Literably. Please try using…" at bounding box center [603, 456] width 1207 height 697
click at [543, 388] on video "Your browser must support playing .mp4 files to use Literably. Please try using…" at bounding box center [603, 357] width 868 height 483
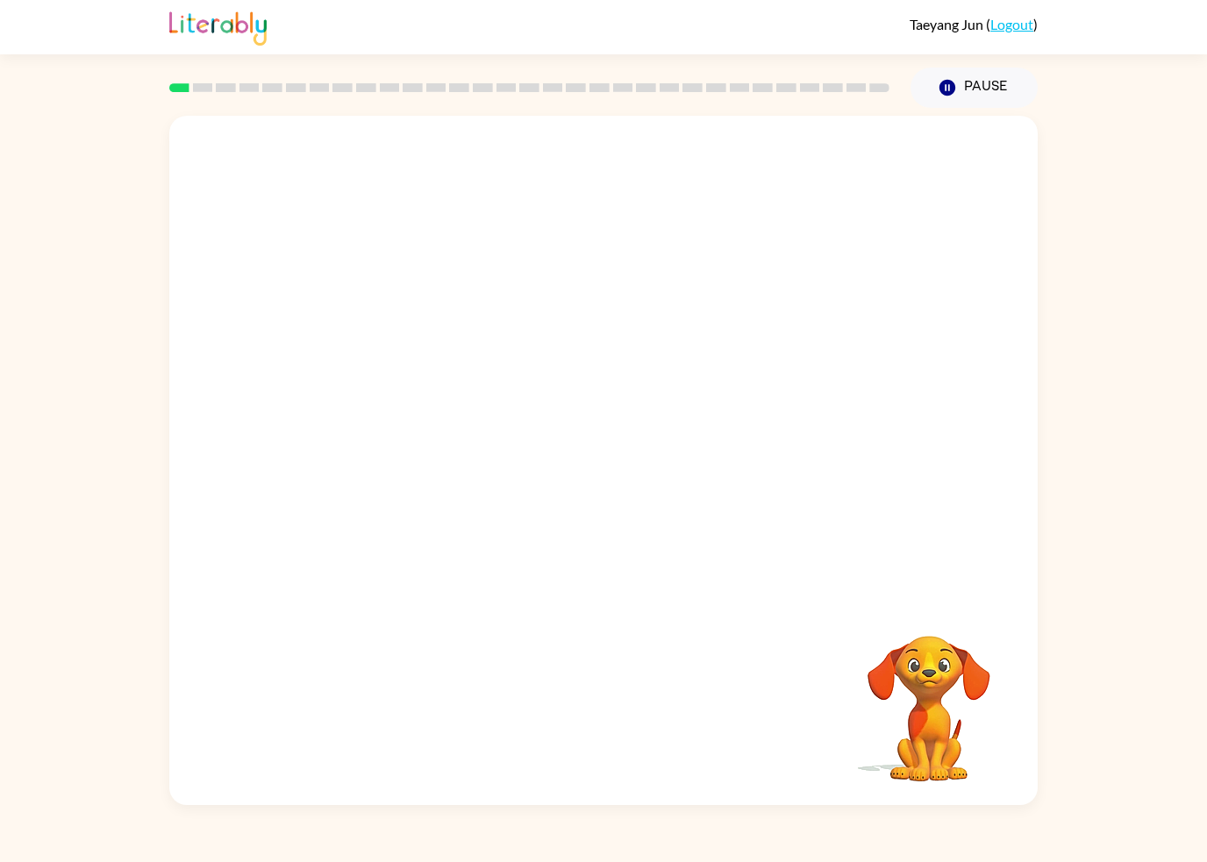
click at [678, 460] on video "Your browser must support playing .mp4 files to use Literably. Please try using…" at bounding box center [603, 357] width 868 height 483
click at [760, 375] on video "Your browser must support playing .mp4 files to use Literably. Please try using…" at bounding box center [603, 357] width 868 height 483
click at [619, 488] on div at bounding box center [603, 470] width 112 height 64
click at [619, 487] on button "button" at bounding box center [603, 470] width 112 height 64
click at [546, 473] on div at bounding box center [603, 357] width 868 height 483
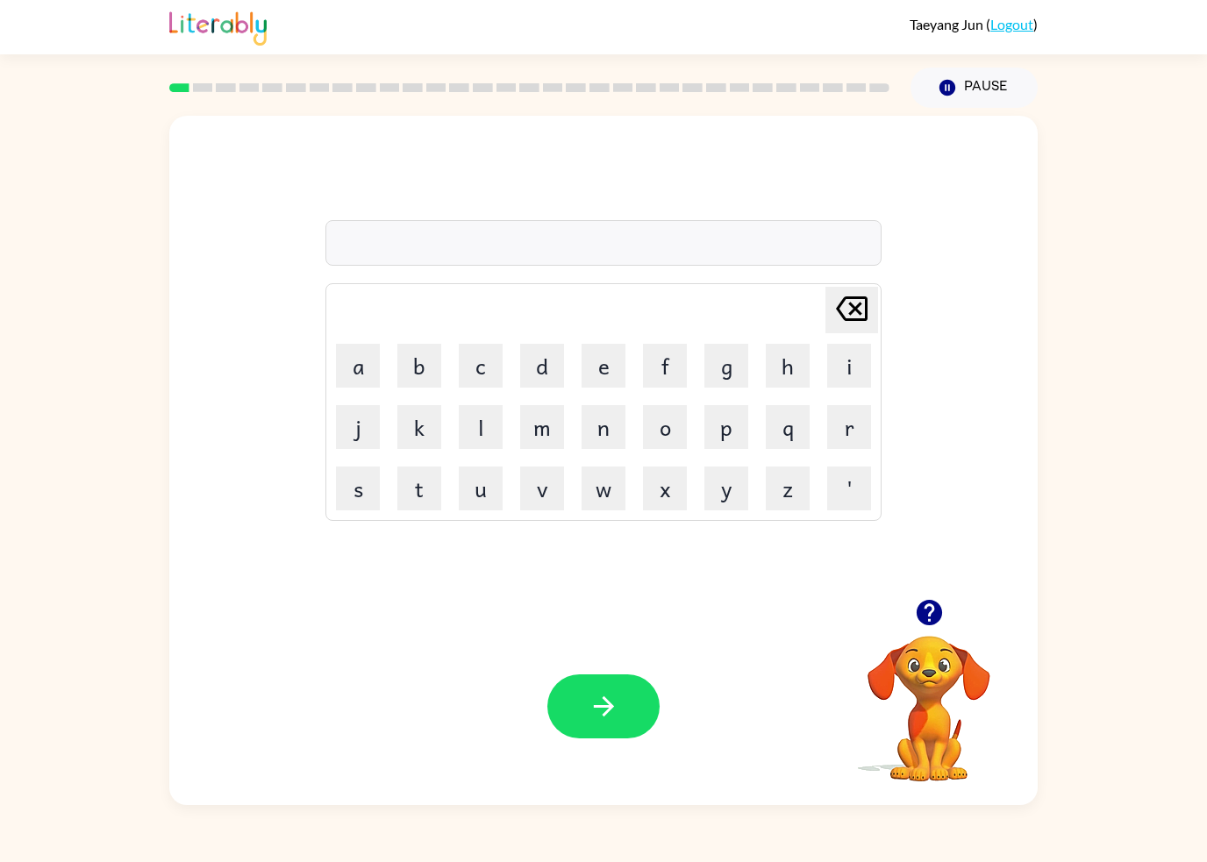
click at [1199, 455] on div "[PERSON_NAME] last character input a b c d e f g h i j k l m n o p q r s t u v …" at bounding box center [603, 456] width 1207 height 697
click at [928, 657] on video "Your browser must support playing .mp4 files to use Literably. Please try using…" at bounding box center [928, 696] width 175 height 175
click at [929, 621] on icon "button" at bounding box center [929, 612] width 31 height 31
click at [371, 482] on button "s" at bounding box center [358, 489] width 44 height 44
click at [774, 370] on button "h" at bounding box center [788, 366] width 44 height 44
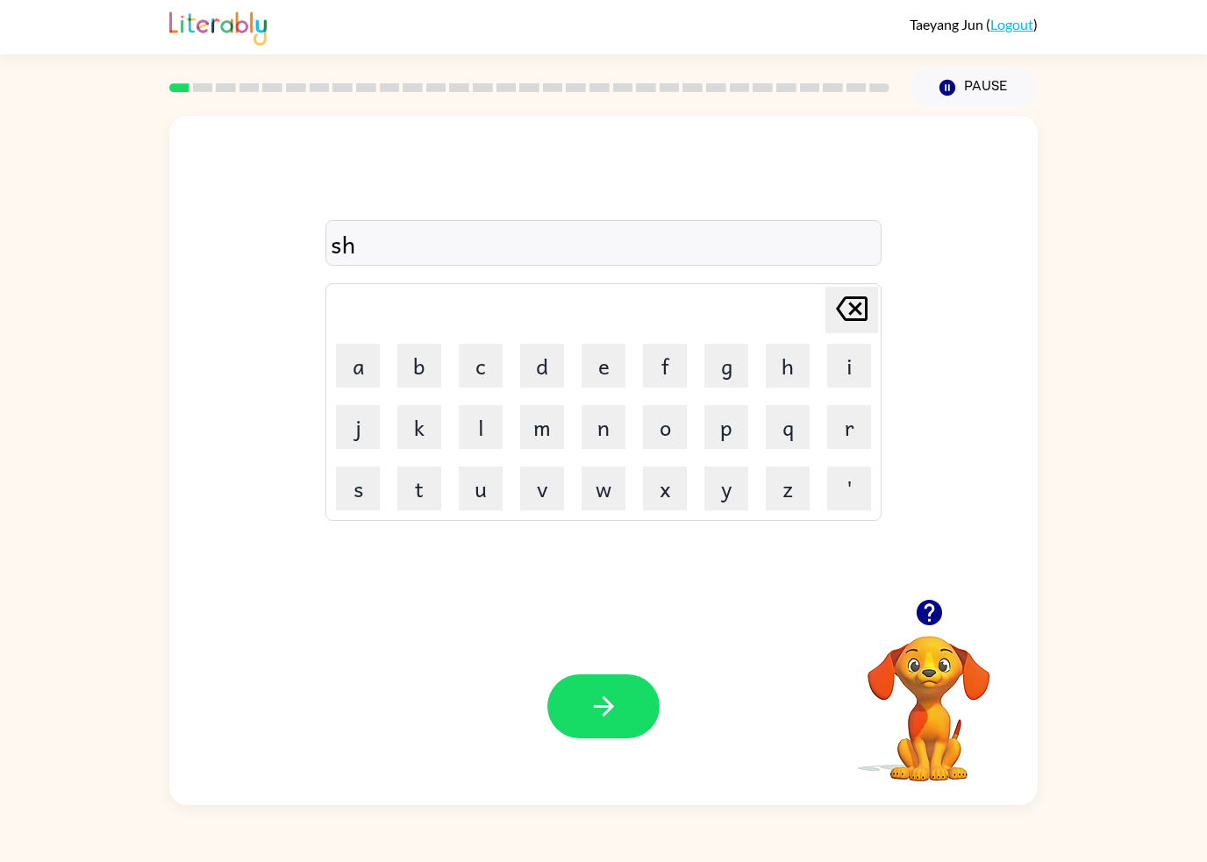
click at [843, 331] on div "[PERSON_NAME] last character input" at bounding box center [851, 310] width 42 height 45
click at [842, 331] on div "[PERSON_NAME] last character input" at bounding box center [851, 310] width 42 height 45
click at [833, 320] on icon "[PERSON_NAME] last character input" at bounding box center [851, 309] width 42 height 42
click at [485, 366] on button "c" at bounding box center [481, 366] width 44 height 44
click at [487, 481] on button "u" at bounding box center [481, 489] width 44 height 44
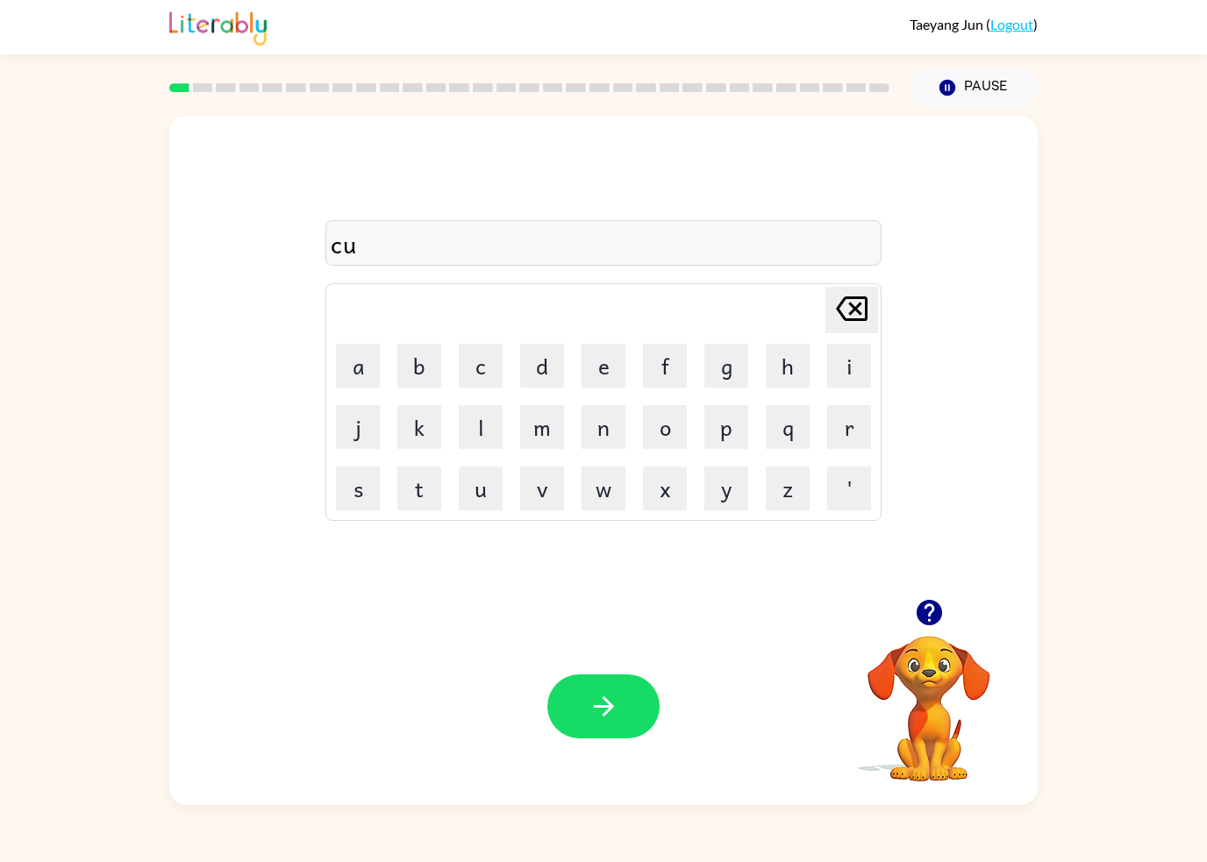
click at [356, 502] on button "s" at bounding box center [358, 489] width 44 height 44
click at [708, 496] on button "y" at bounding box center [726, 489] width 44 height 44
click at [588, 694] on icon "button" at bounding box center [603, 706] width 31 height 31
click at [731, 446] on button "p" at bounding box center [726, 427] width 44 height 44
click at [834, 385] on button "i" at bounding box center [849, 366] width 44 height 44
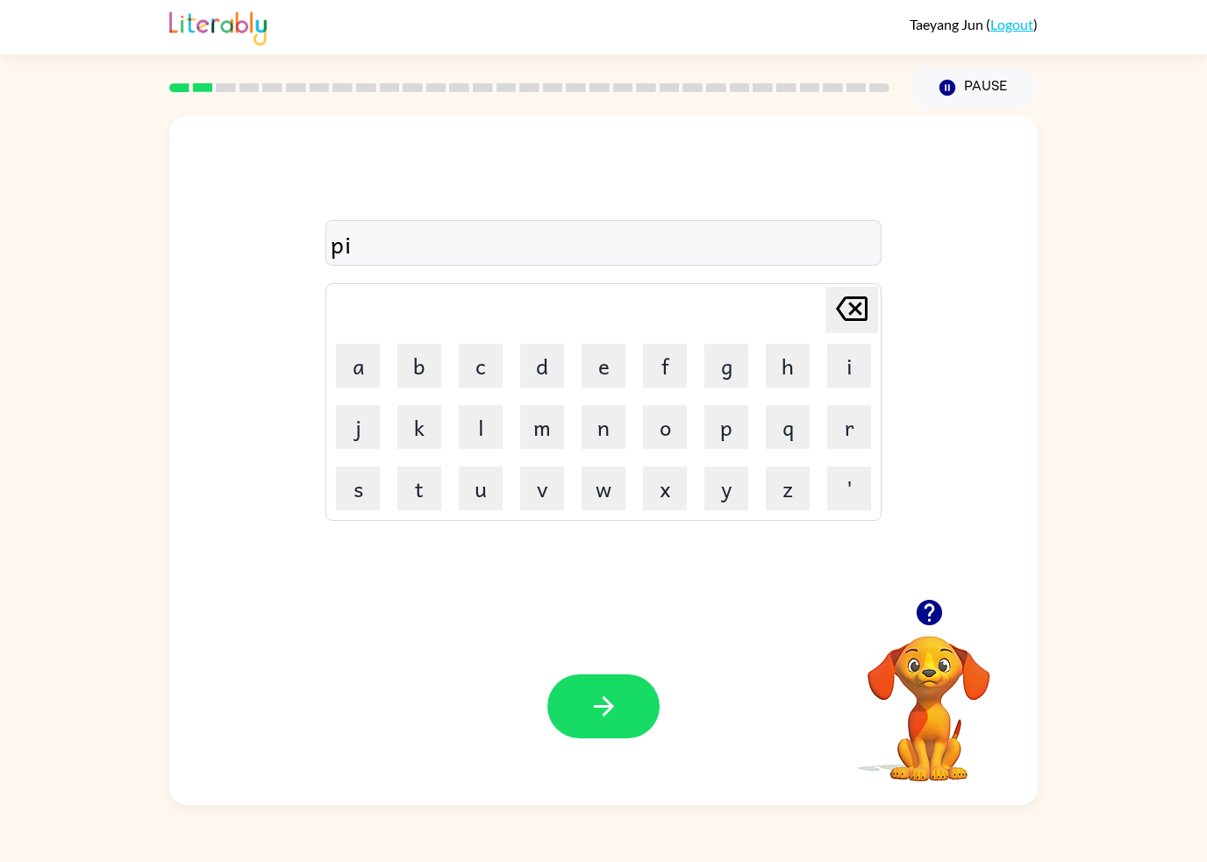
click at [607, 366] on button "e" at bounding box center [603, 366] width 44 height 44
click at [823, 433] on td "r" at bounding box center [849, 427] width 60 height 60
click at [465, 360] on button "c" at bounding box center [481, 366] width 44 height 44
click at [832, 317] on icon "[PERSON_NAME] last character input" at bounding box center [851, 309] width 42 height 42
click at [601, 373] on button "e" at bounding box center [603, 366] width 44 height 44
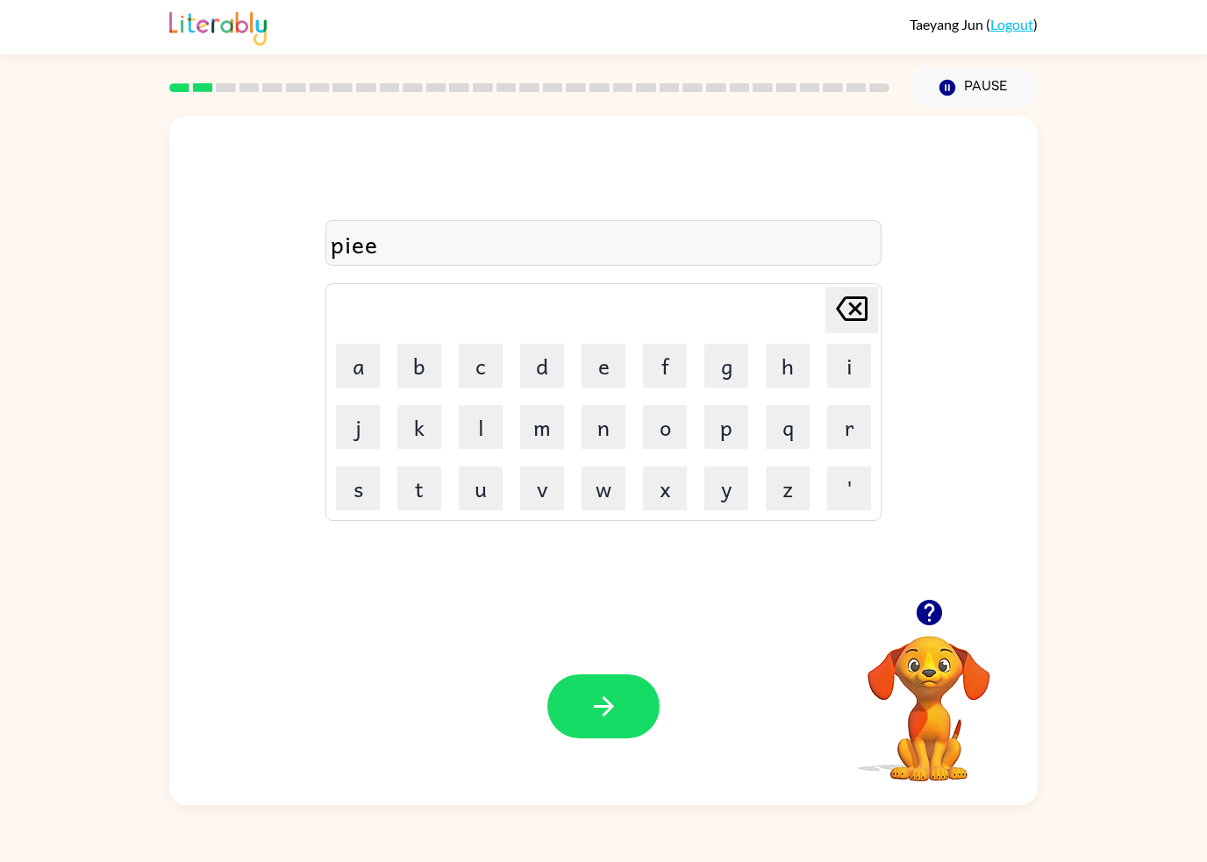
click at [603, 433] on button "n" at bounding box center [603, 427] width 44 height 44
click at [470, 364] on button "c" at bounding box center [481, 366] width 44 height 44
click at [601, 383] on button "e" at bounding box center [603, 366] width 44 height 44
click at [353, 481] on button "s" at bounding box center [358, 489] width 44 height 44
click at [595, 732] on button "button" at bounding box center [603, 706] width 112 height 64
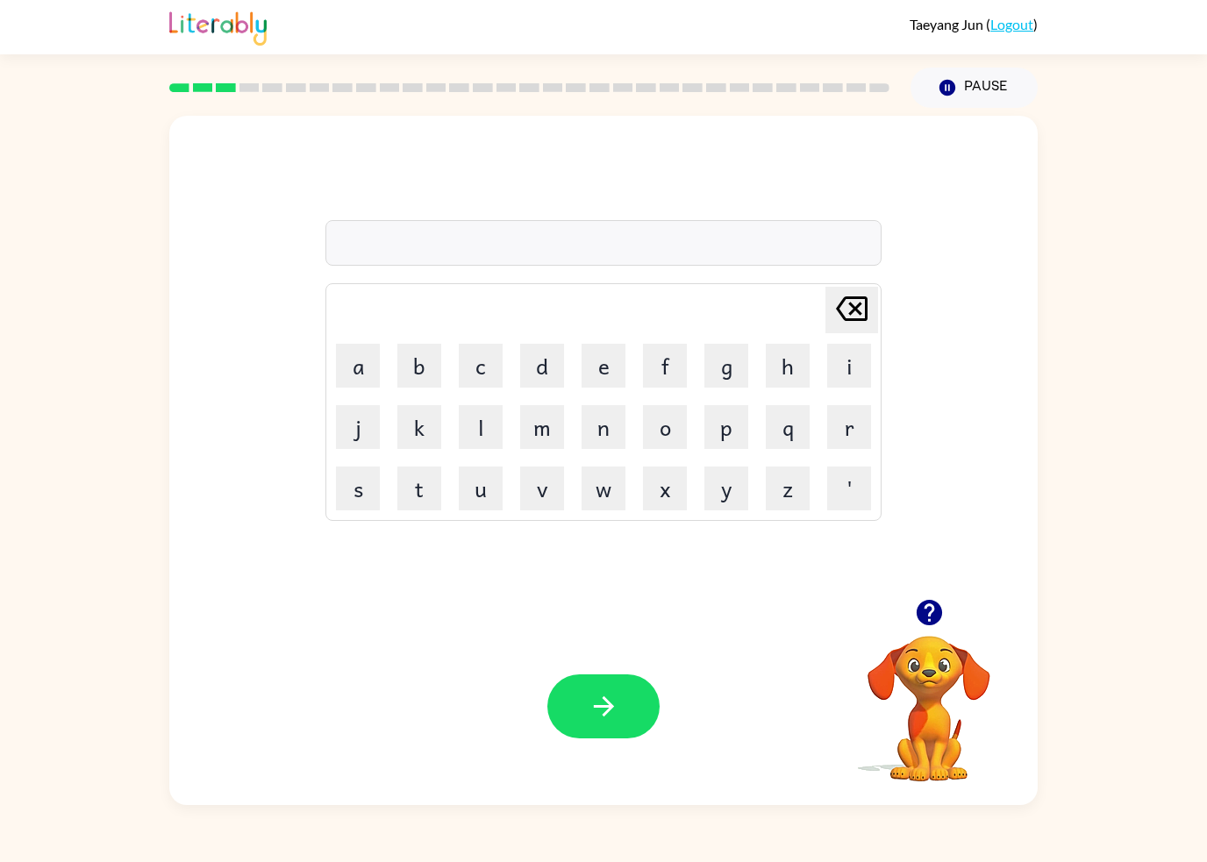
click at [853, 415] on button "r" at bounding box center [849, 427] width 44 height 44
click at [614, 374] on button "e" at bounding box center [603, 366] width 44 height 44
click at [367, 367] on button "a" at bounding box center [358, 366] width 44 height 44
click at [467, 431] on button "l" at bounding box center [481, 427] width 44 height 44
click at [360, 374] on button "a" at bounding box center [358, 366] width 44 height 44
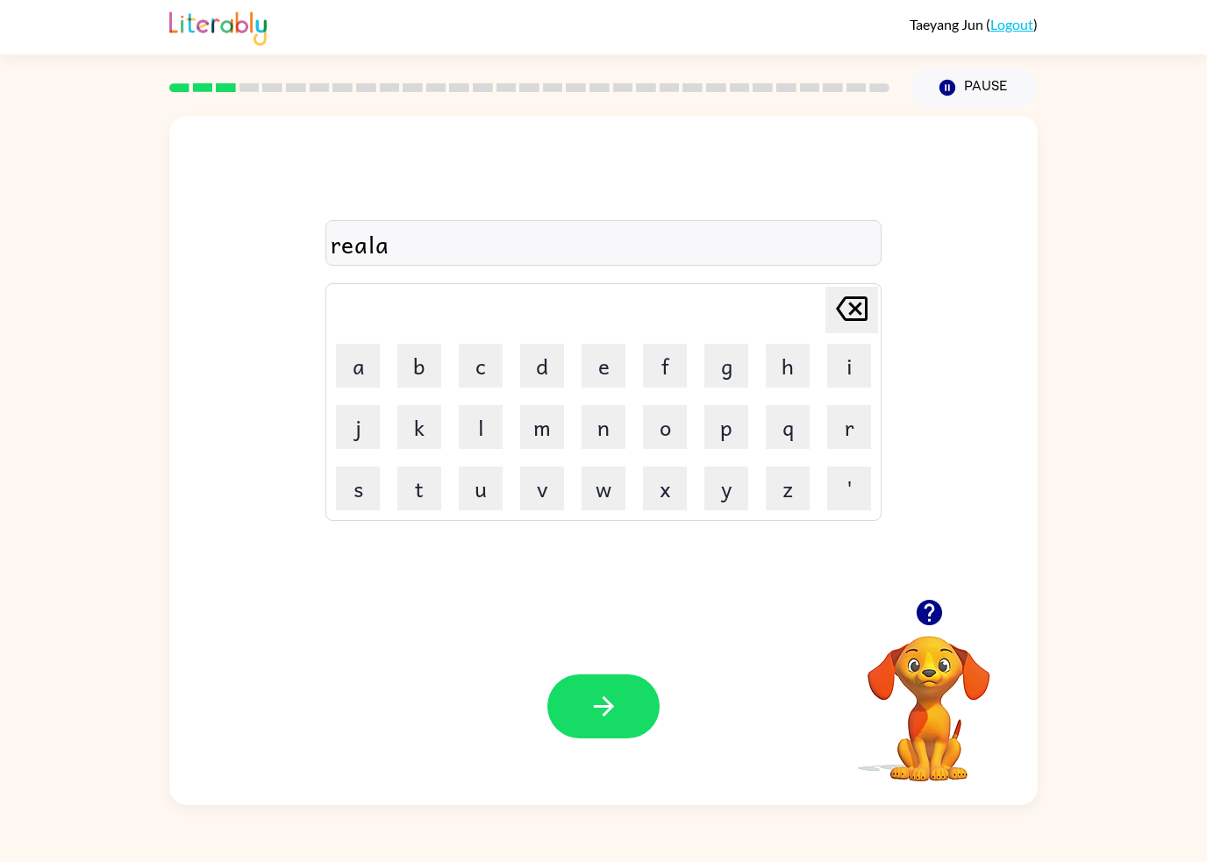
click at [837, 284] on div "reala [PERSON_NAME] last character input a b c d e f g h i j k l m n o p q r s …" at bounding box center [603, 357] width 556 height 327
click at [866, 314] on icon at bounding box center [852, 308] width 32 height 25
click at [416, 495] on button "t" at bounding box center [419, 489] width 44 height 44
click at [787, 376] on button "h" at bounding box center [788, 366] width 44 height 44
click at [711, 494] on button "y" at bounding box center [726, 489] width 44 height 44
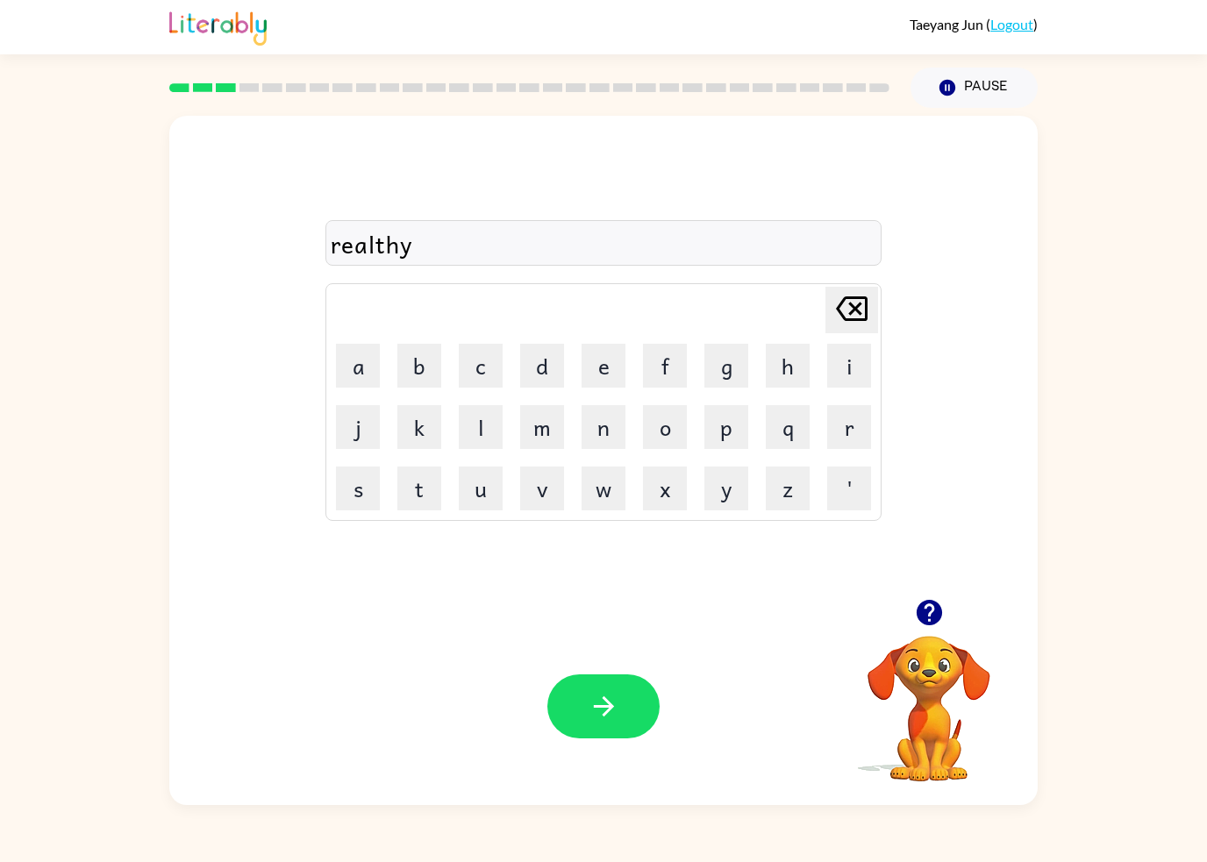
click at [589, 684] on button "button" at bounding box center [603, 706] width 112 height 64
click at [597, 362] on button "e" at bounding box center [603, 366] width 44 height 44
click at [481, 431] on button "l" at bounding box center [481, 427] width 44 height 44
click at [583, 377] on button "e" at bounding box center [603, 366] width 44 height 44
click at [540, 421] on button "m" at bounding box center [542, 427] width 44 height 44
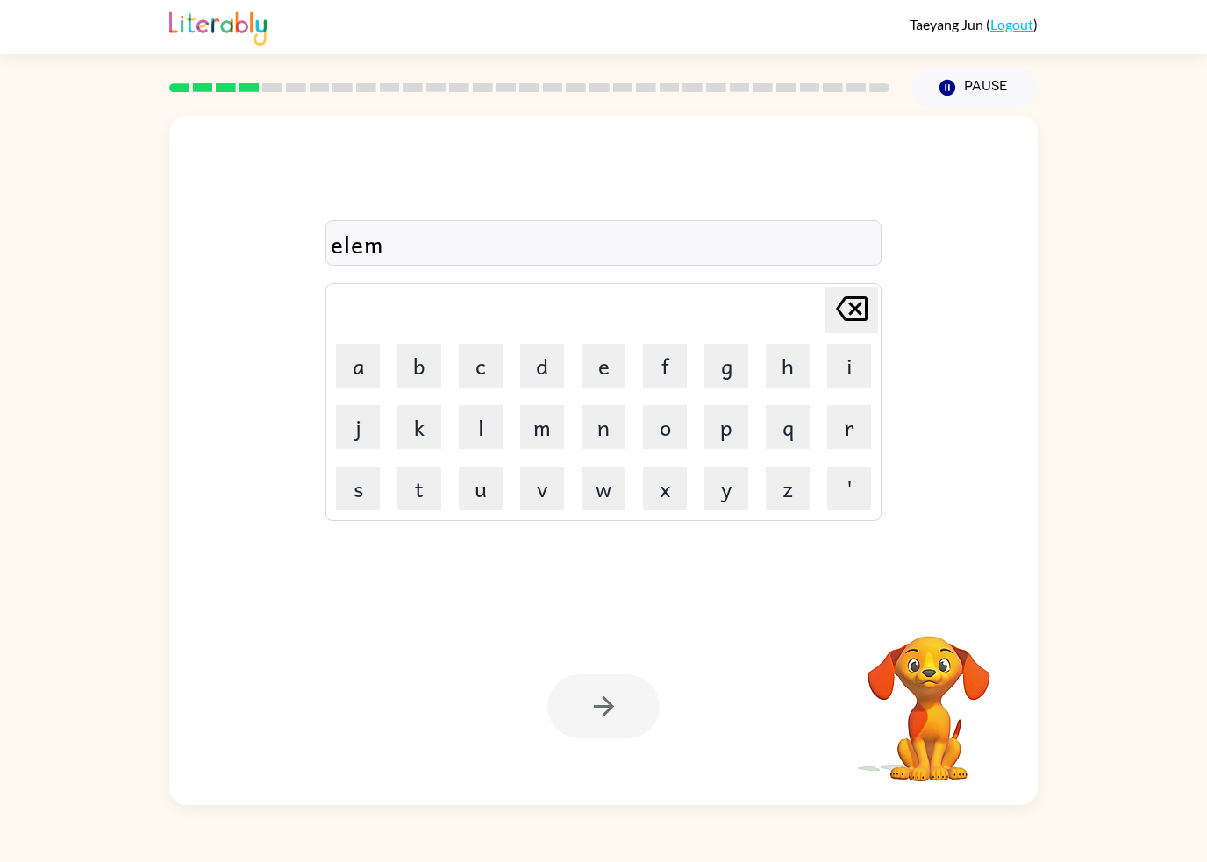
click at [356, 376] on button "a" at bounding box center [358, 366] width 44 height 44
click at [608, 420] on button "n" at bounding box center [603, 427] width 44 height 44
click at [356, 377] on button "a" at bounding box center [358, 366] width 44 height 44
click at [429, 474] on button "t" at bounding box center [419, 489] width 44 height 44
click at [624, 354] on button "e" at bounding box center [603, 366] width 44 height 44
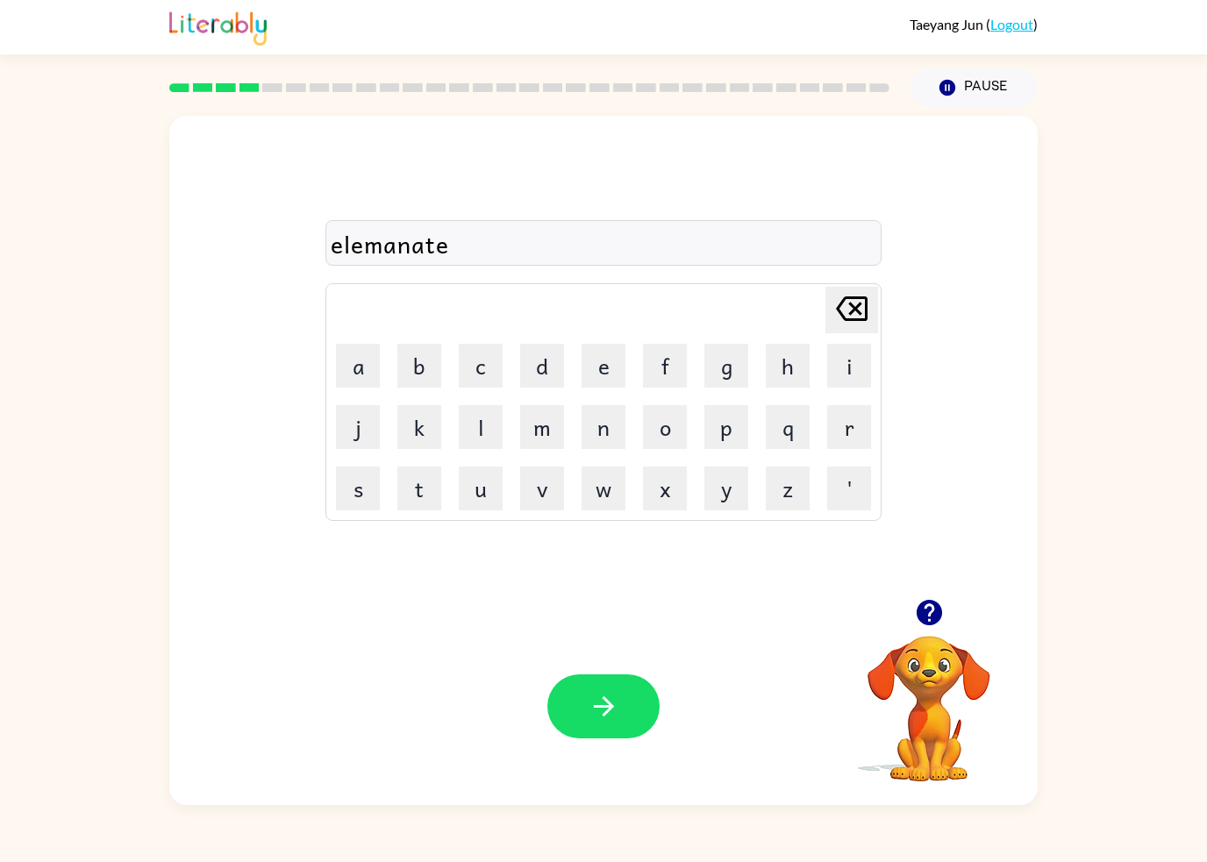
click at [601, 720] on icon "button" at bounding box center [603, 706] width 31 height 31
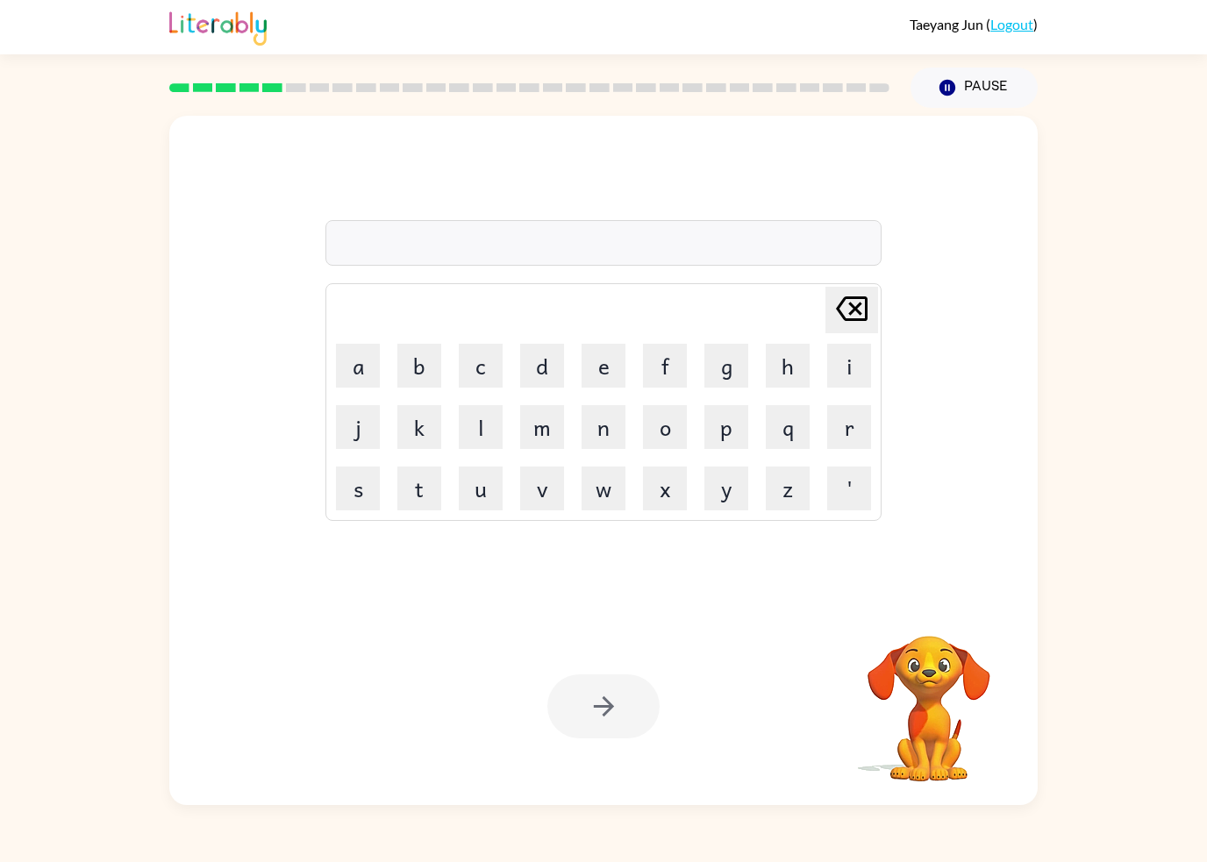
click at [546, 368] on button "d" at bounding box center [542, 366] width 44 height 44
click at [474, 494] on button "u" at bounding box center [481, 489] width 44 height 44
click at [738, 433] on button "p" at bounding box center [726, 427] width 44 height 44
click at [475, 432] on button "l" at bounding box center [481, 427] width 44 height 44
click at [844, 380] on button "i" at bounding box center [849, 366] width 44 height 44
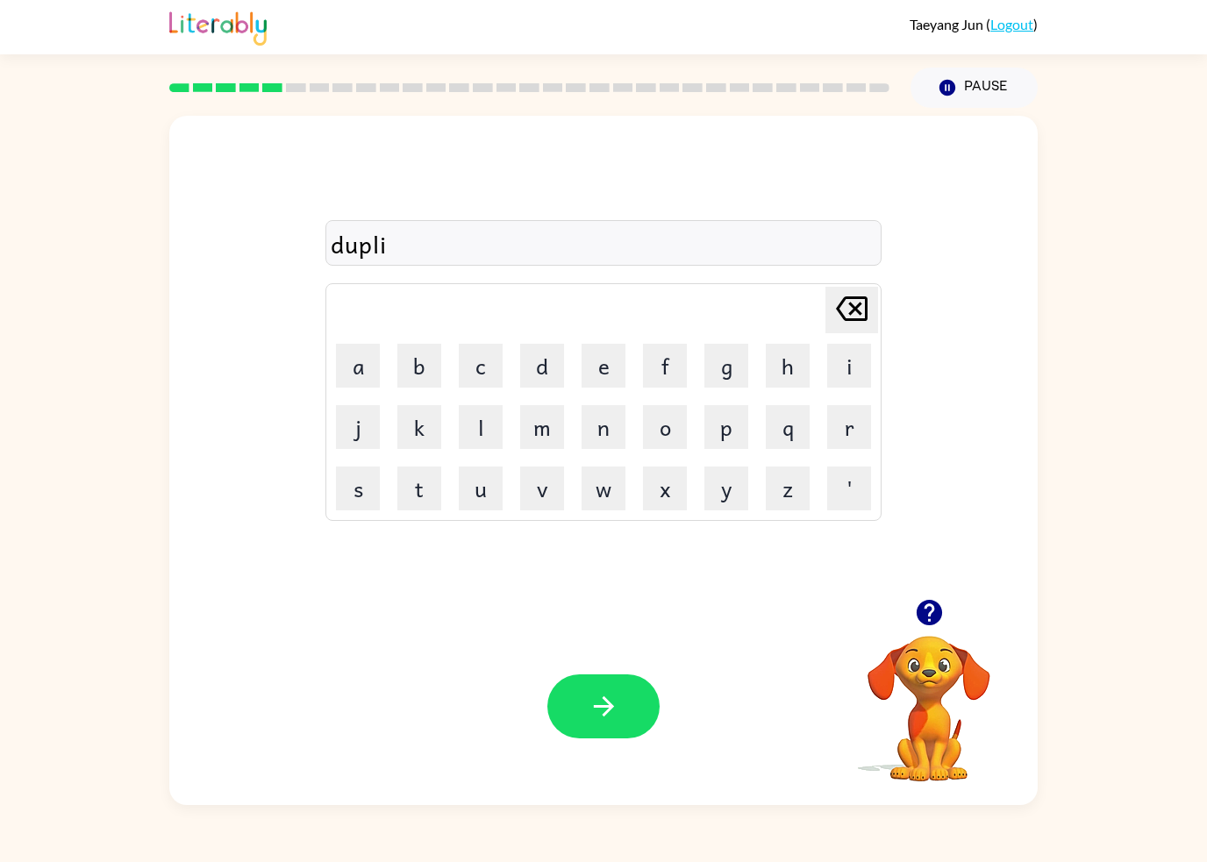
click at [500, 375] on button "c" at bounding box center [481, 366] width 44 height 44
click at [354, 348] on button "a" at bounding box center [358, 366] width 44 height 44
click at [421, 497] on button "t" at bounding box center [419, 489] width 44 height 44
click at [605, 366] on button "e" at bounding box center [603, 366] width 44 height 44
click at [621, 682] on button "button" at bounding box center [603, 706] width 112 height 64
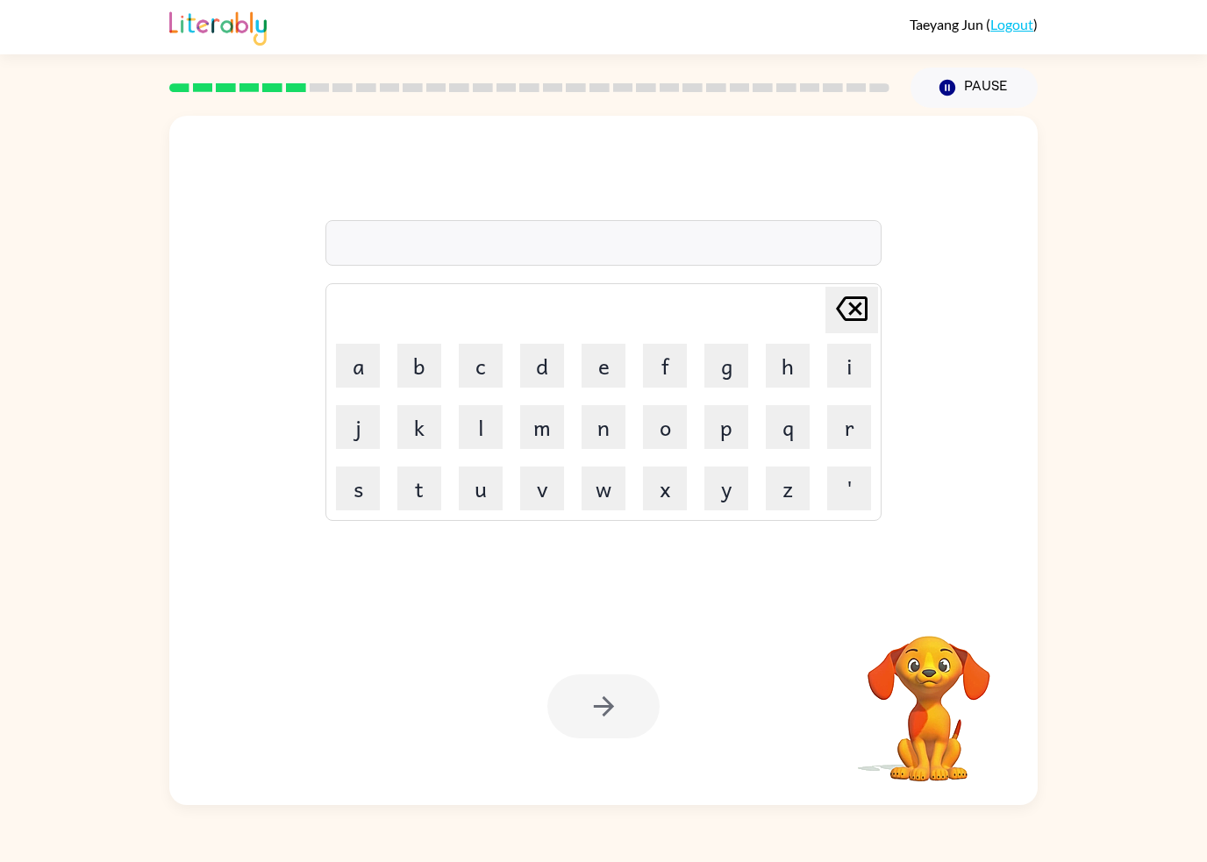
click at [549, 490] on button "v" at bounding box center [542, 489] width 44 height 44
click at [360, 381] on button "a" at bounding box center [358, 366] width 44 height 44
click at [481, 374] on button "c" at bounding box center [481, 366] width 44 height 44
click at [369, 367] on button "a" at bounding box center [358, 366] width 44 height 44
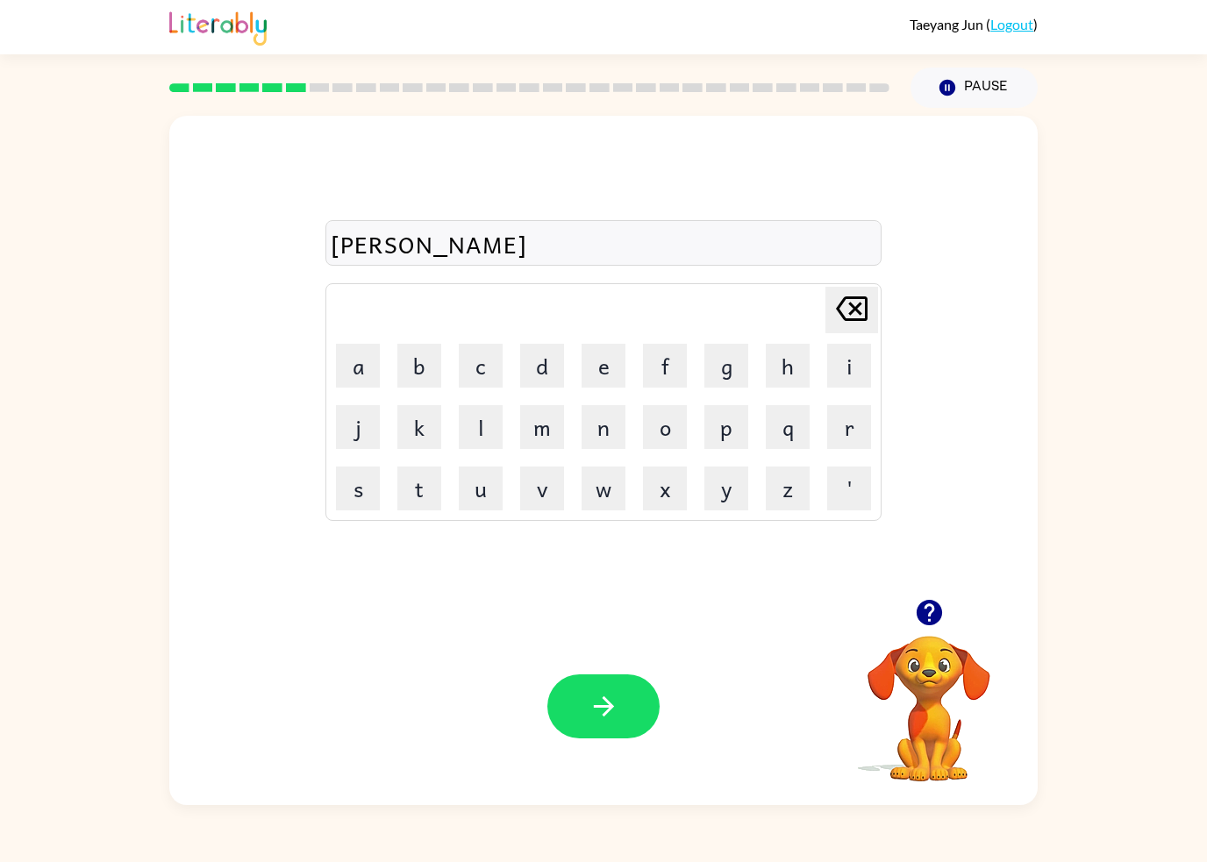
click at [412, 495] on button "t" at bounding box center [419, 489] width 44 height 44
click at [831, 374] on button "i" at bounding box center [849, 366] width 44 height 44
click at [668, 424] on button "o" at bounding box center [665, 427] width 44 height 44
click at [607, 432] on button "n" at bounding box center [603, 427] width 44 height 44
click at [616, 709] on icon "button" at bounding box center [603, 706] width 31 height 31
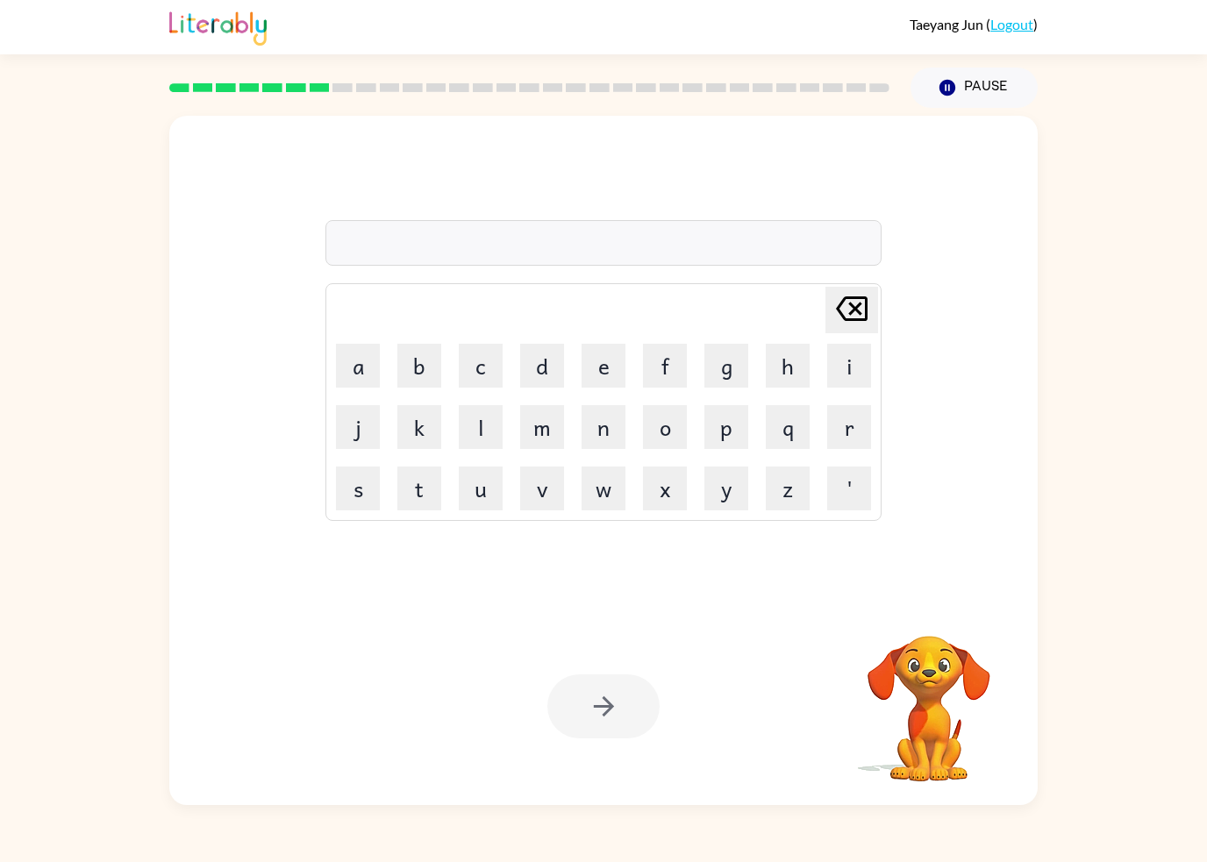
click at [731, 427] on button "p" at bounding box center [726, 427] width 44 height 44
click at [551, 369] on button "d" at bounding box center [542, 366] width 44 height 44
click at [550, 368] on button "d" at bounding box center [542, 366] width 44 height 44
click at [843, 295] on icon "[PERSON_NAME] last character input" at bounding box center [851, 309] width 42 height 42
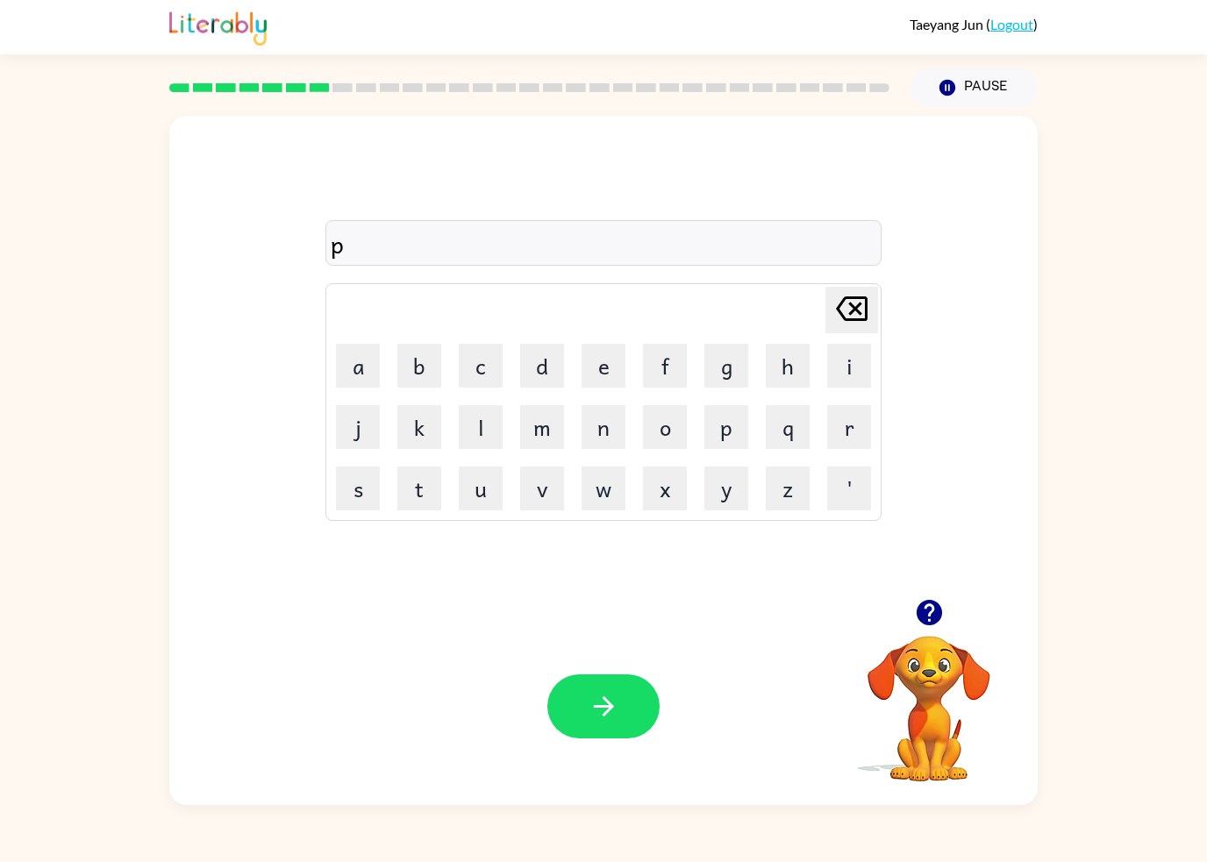
click at [548, 377] on button "d" at bounding box center [542, 366] width 44 height 44
click at [850, 320] on icon at bounding box center [852, 308] width 32 height 25
click at [666, 421] on button "o" at bounding box center [665, 427] width 44 height 44
click at [553, 369] on button "d" at bounding box center [542, 366] width 44 height 44
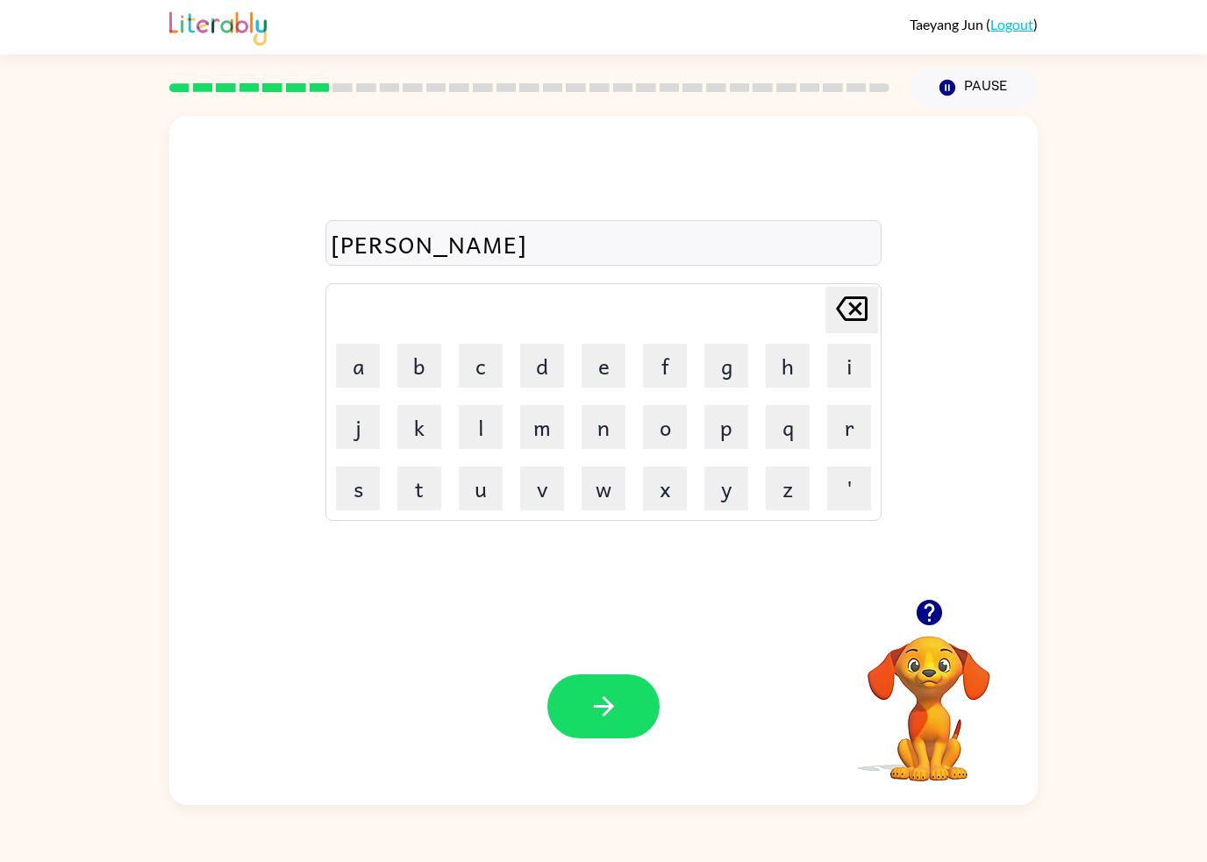
click at [488, 428] on button "l" at bounding box center [481, 427] width 44 height 44
click at [352, 378] on button "a" at bounding box center [358, 366] width 44 height 44
click at [845, 321] on icon at bounding box center [852, 308] width 32 height 25
click at [602, 354] on button "e" at bounding box center [603, 366] width 44 height 44
click at [617, 682] on button "button" at bounding box center [603, 706] width 112 height 64
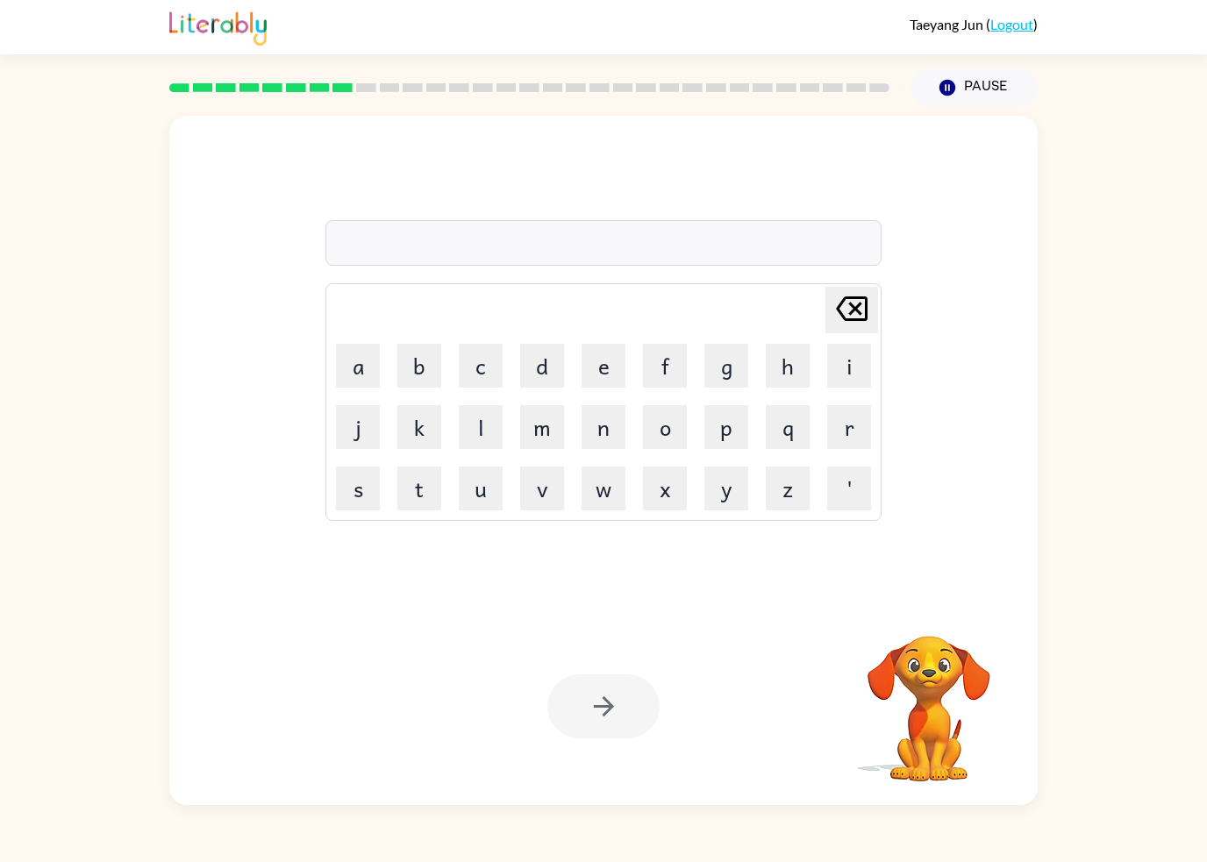
click at [714, 428] on button "p" at bounding box center [726, 427] width 44 height 44
click at [354, 370] on button "a" at bounding box center [358, 366] width 44 height 44
click at [835, 433] on button "r" at bounding box center [849, 427] width 44 height 44
click at [424, 487] on button "t" at bounding box center [419, 489] width 44 height 44
click at [837, 374] on button "i" at bounding box center [849, 366] width 44 height 44
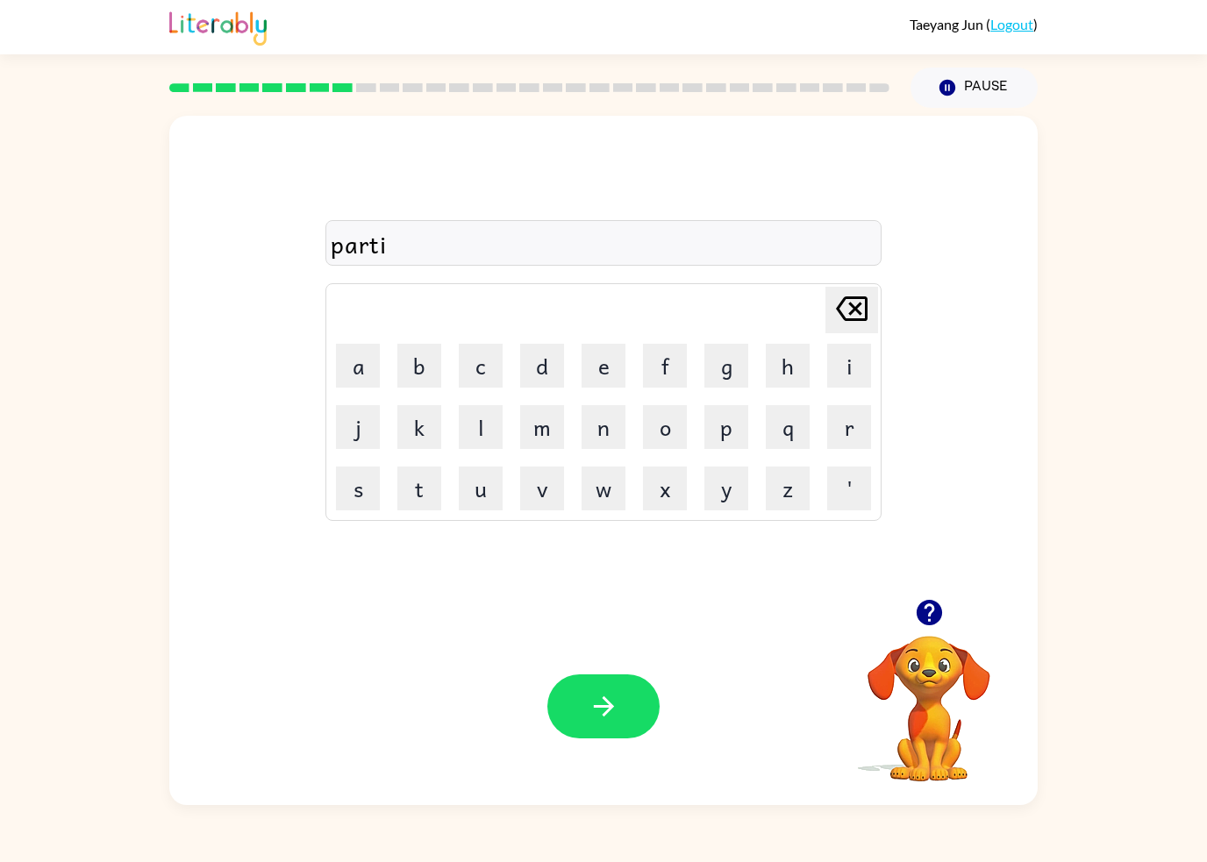
click at [479, 371] on button "c" at bounding box center [481, 366] width 44 height 44
click at [500, 411] on button "l" at bounding box center [481, 427] width 44 height 44
click at [596, 371] on button "e" at bounding box center [603, 366] width 44 height 44
click at [602, 717] on icon "button" at bounding box center [603, 706] width 31 height 31
click at [837, 427] on button "r" at bounding box center [849, 427] width 44 height 44
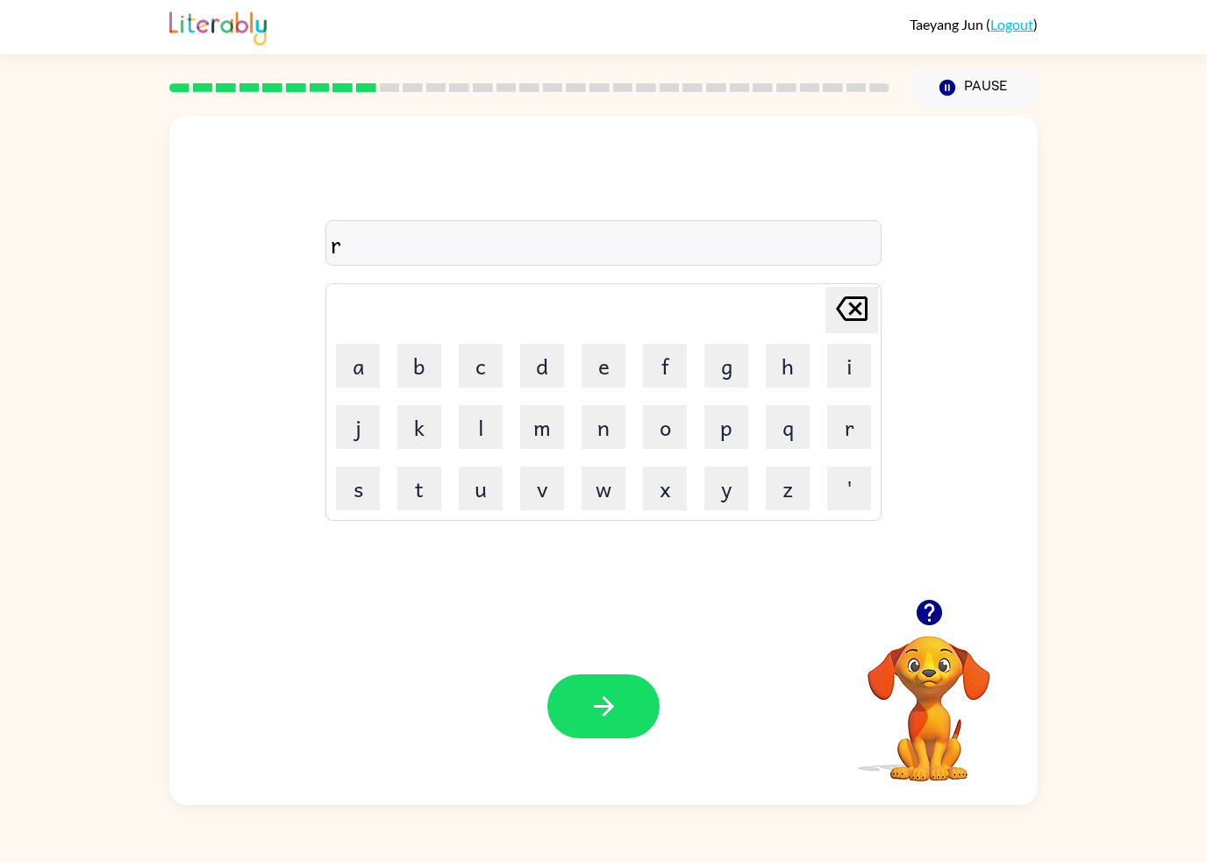
click at [603, 374] on button "e" at bounding box center [603, 366] width 44 height 44
click at [483, 367] on button "c" at bounding box center [481, 366] width 44 height 44
click at [358, 376] on button "a" at bounding box center [358, 366] width 44 height 44
click at [726, 440] on button "p" at bounding box center [726, 427] width 44 height 44
click at [429, 501] on button "t" at bounding box center [419, 489] width 44 height 44
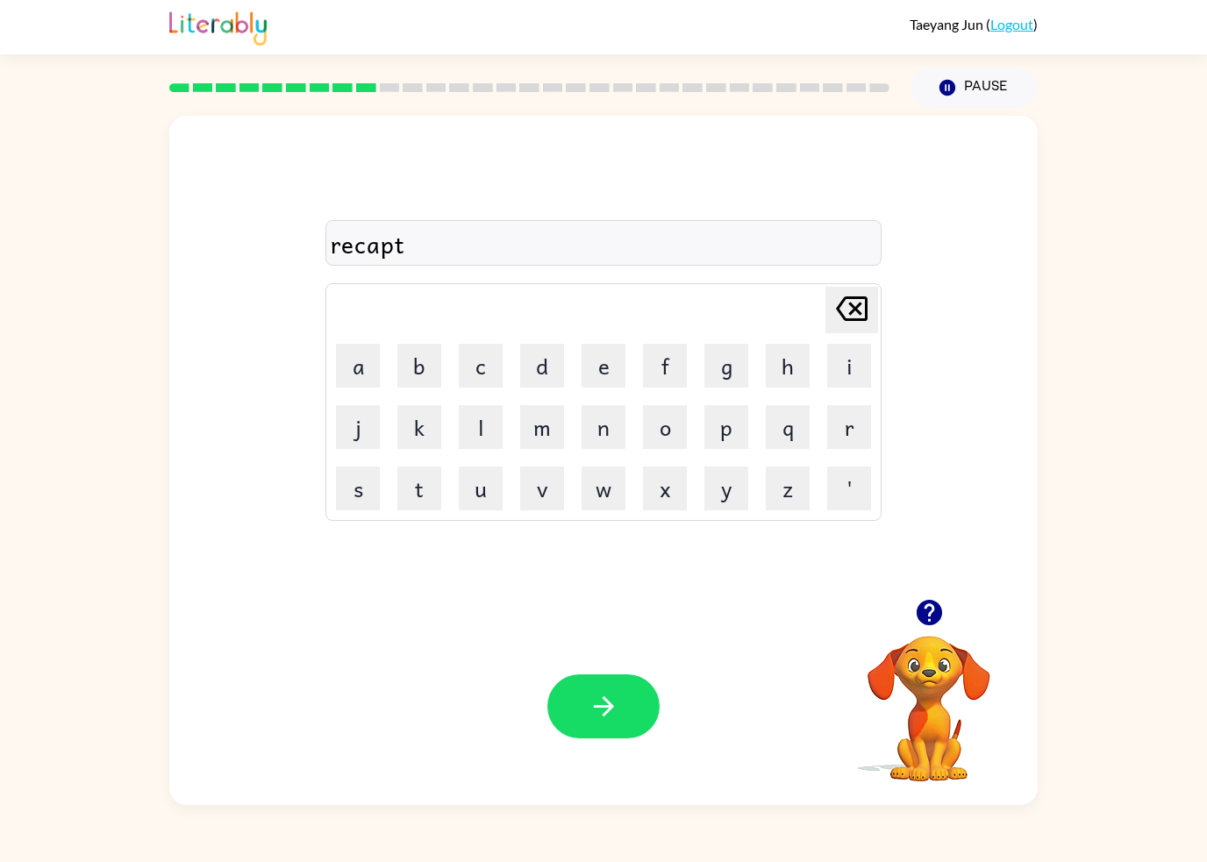
click at [488, 488] on button "u" at bounding box center [481, 489] width 44 height 44
click at [833, 421] on button "r" at bounding box center [849, 427] width 44 height 44
click at [613, 366] on button "e" at bounding box center [603, 366] width 44 height 44
click at [638, 705] on button "button" at bounding box center [603, 706] width 112 height 64
click at [730, 441] on button "p" at bounding box center [726, 427] width 44 height 44
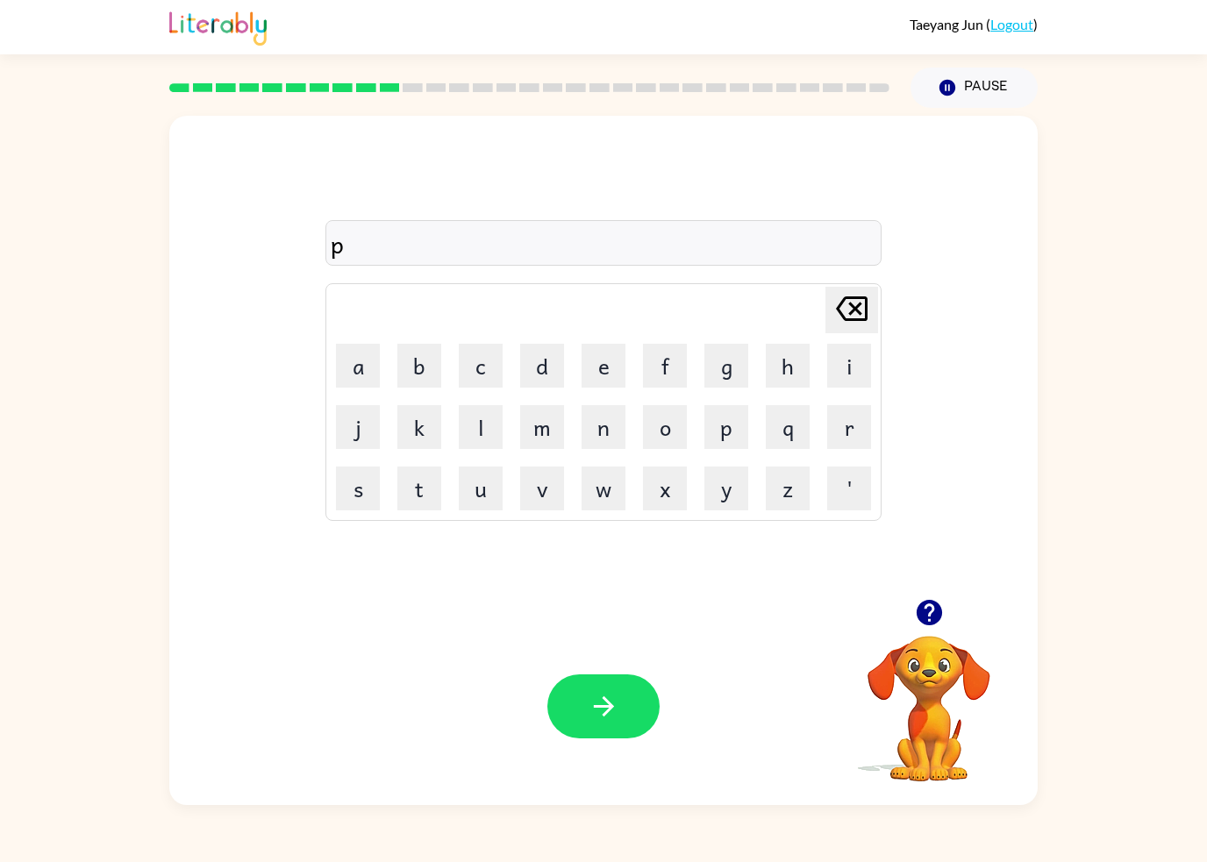
click at [833, 423] on button "r" at bounding box center [849, 427] width 44 height 44
click at [602, 382] on button "e" at bounding box center [603, 366] width 44 height 44
click at [358, 499] on button "s" at bounding box center [358, 489] width 44 height 44
click at [493, 369] on button "c" at bounding box center [481, 366] width 44 height 44
click at [773, 365] on button "h" at bounding box center [788, 366] width 44 height 44
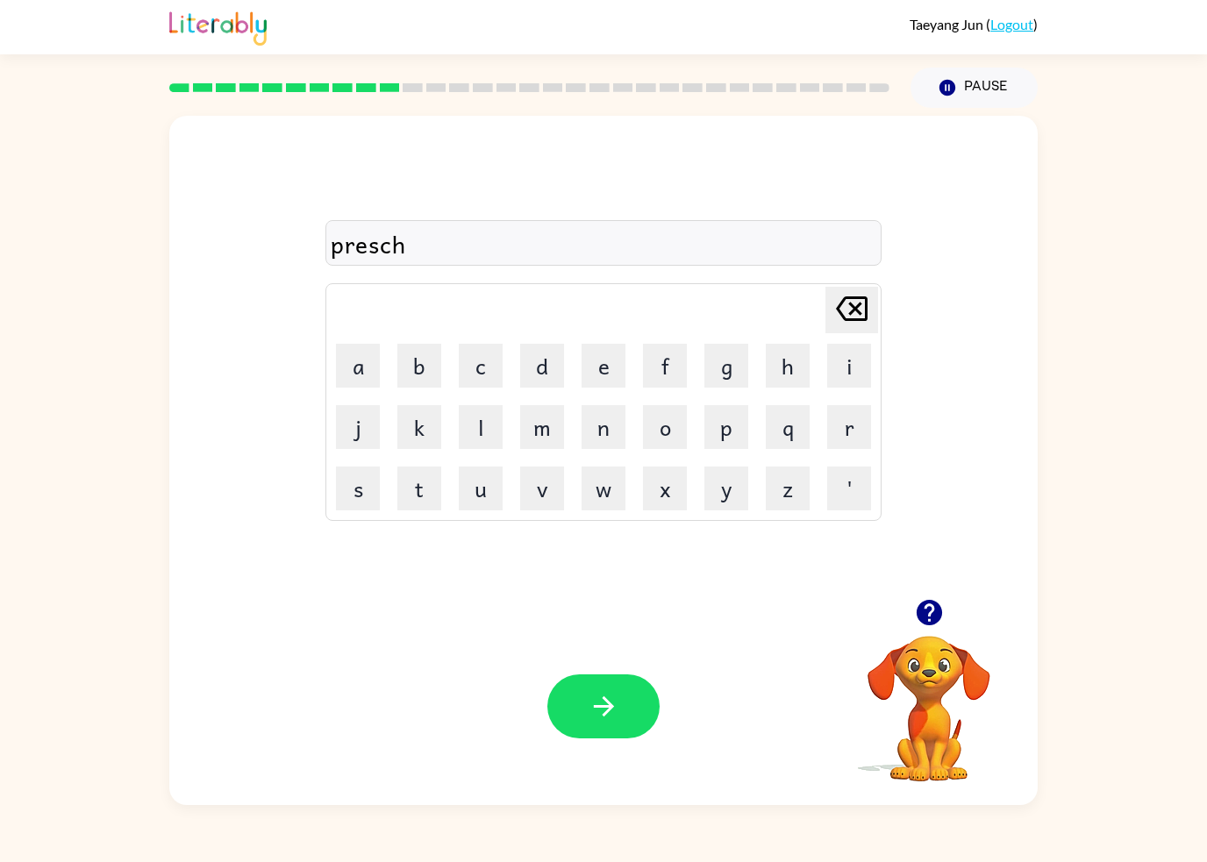
click at [661, 431] on button "o" at bounding box center [665, 427] width 44 height 44
click at [660, 433] on button "o" at bounding box center [665, 427] width 44 height 44
click at [472, 424] on button "l" at bounding box center [481, 427] width 44 height 44
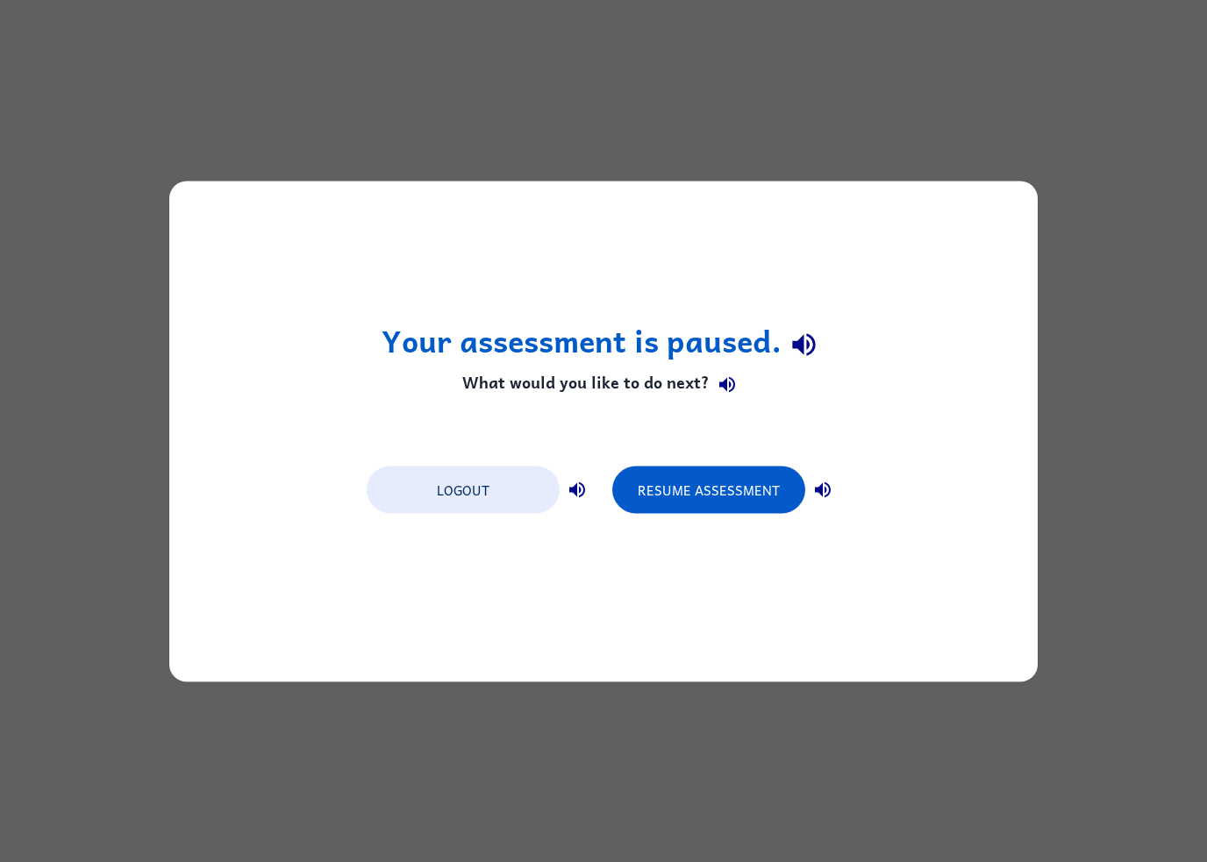
click at [739, 486] on button "Resume Assessment" at bounding box center [708, 489] width 193 height 47
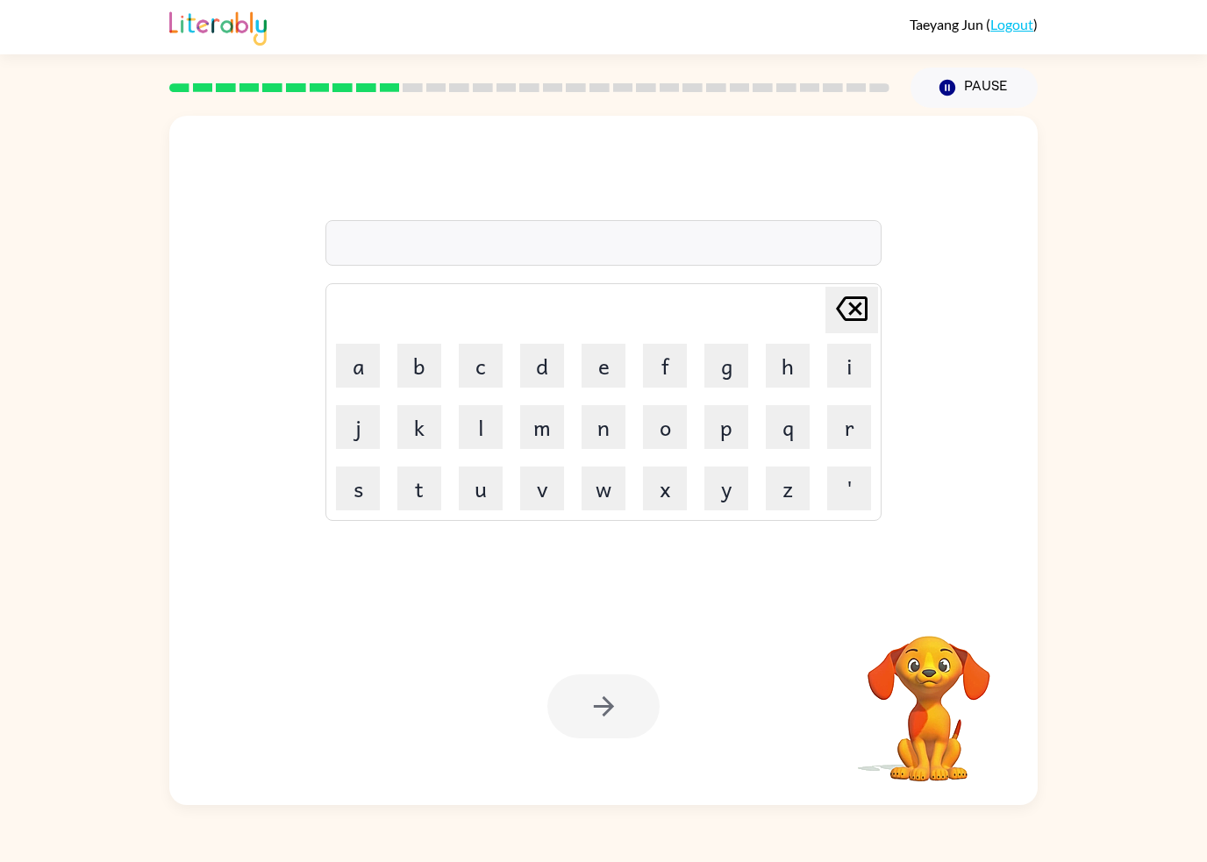
click at [742, 429] on button "p" at bounding box center [726, 427] width 44 height 44
click at [836, 422] on button "r" at bounding box center [849, 427] width 44 height 44
click at [594, 358] on button "e" at bounding box center [603, 366] width 44 height 44
click at [359, 500] on button "s" at bounding box center [358, 489] width 44 height 44
click at [484, 379] on button "c" at bounding box center [481, 366] width 44 height 44
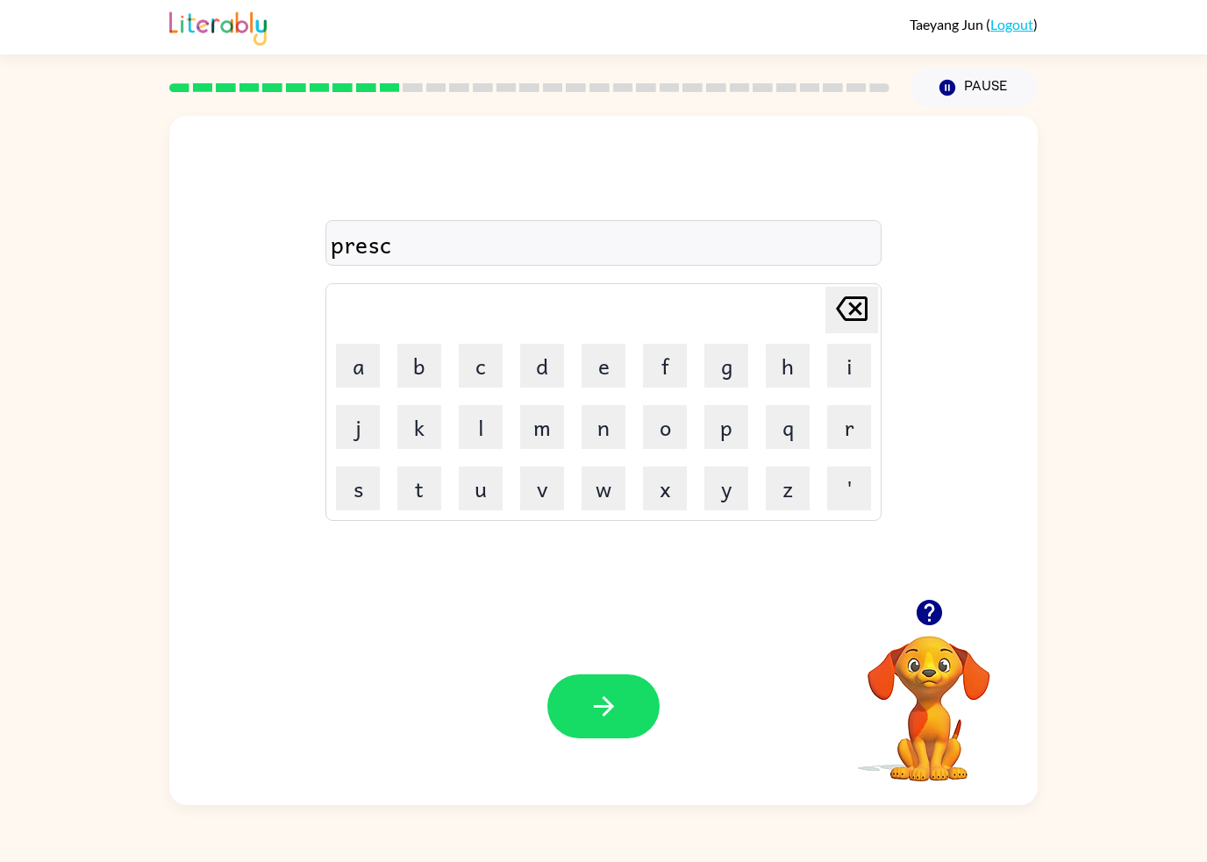
click at [774, 368] on button "h" at bounding box center [788, 366] width 44 height 44
click at [672, 430] on button "o" at bounding box center [665, 427] width 44 height 44
click at [672, 429] on button "o" at bounding box center [665, 427] width 44 height 44
click at [481, 438] on button "l" at bounding box center [481, 427] width 44 height 44
click at [610, 686] on button "button" at bounding box center [603, 706] width 112 height 64
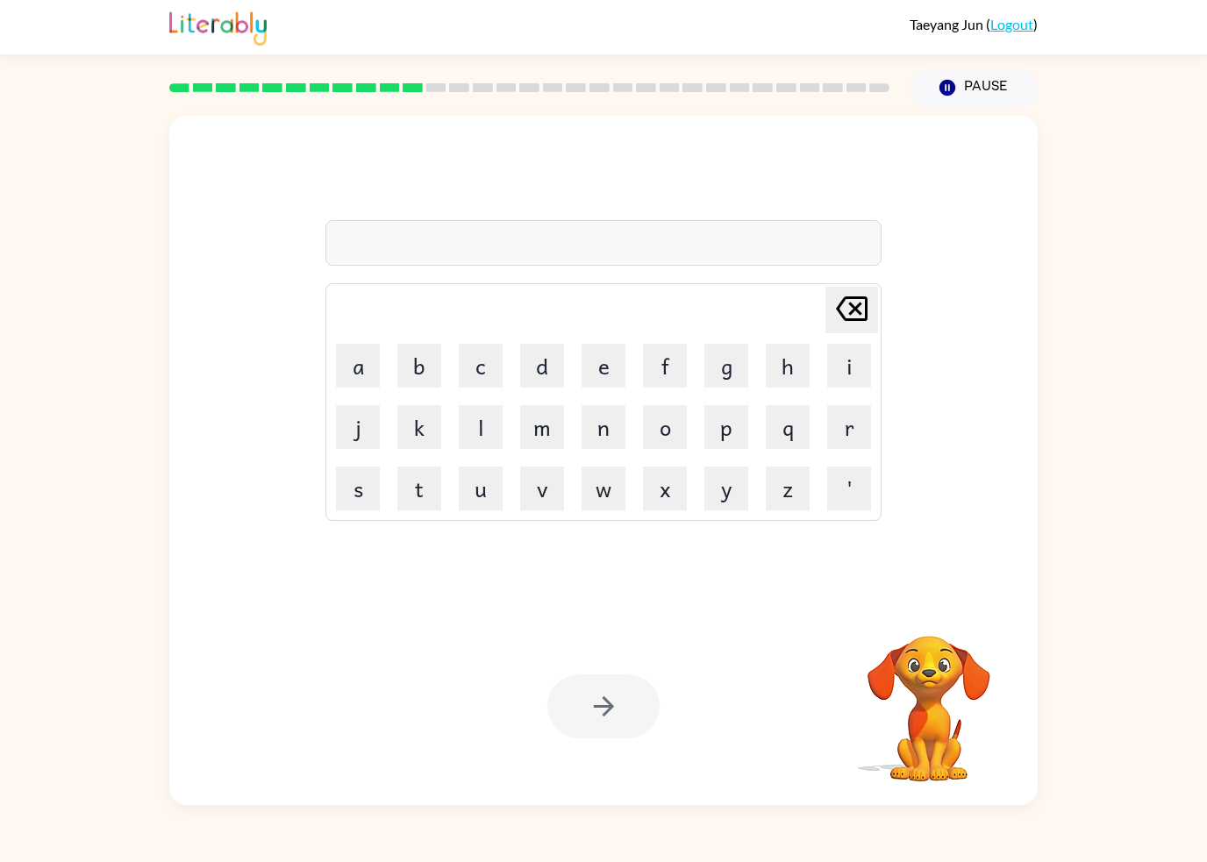
click at [491, 370] on button "c" at bounding box center [481, 366] width 44 height 44
click at [844, 431] on button "r" at bounding box center [849, 427] width 44 height 44
click at [602, 360] on button "e" at bounding box center [603, 366] width 44 height 44
click at [363, 374] on button "a" at bounding box center [358, 366] width 44 height 44
click at [548, 491] on button "v" at bounding box center [542, 489] width 44 height 44
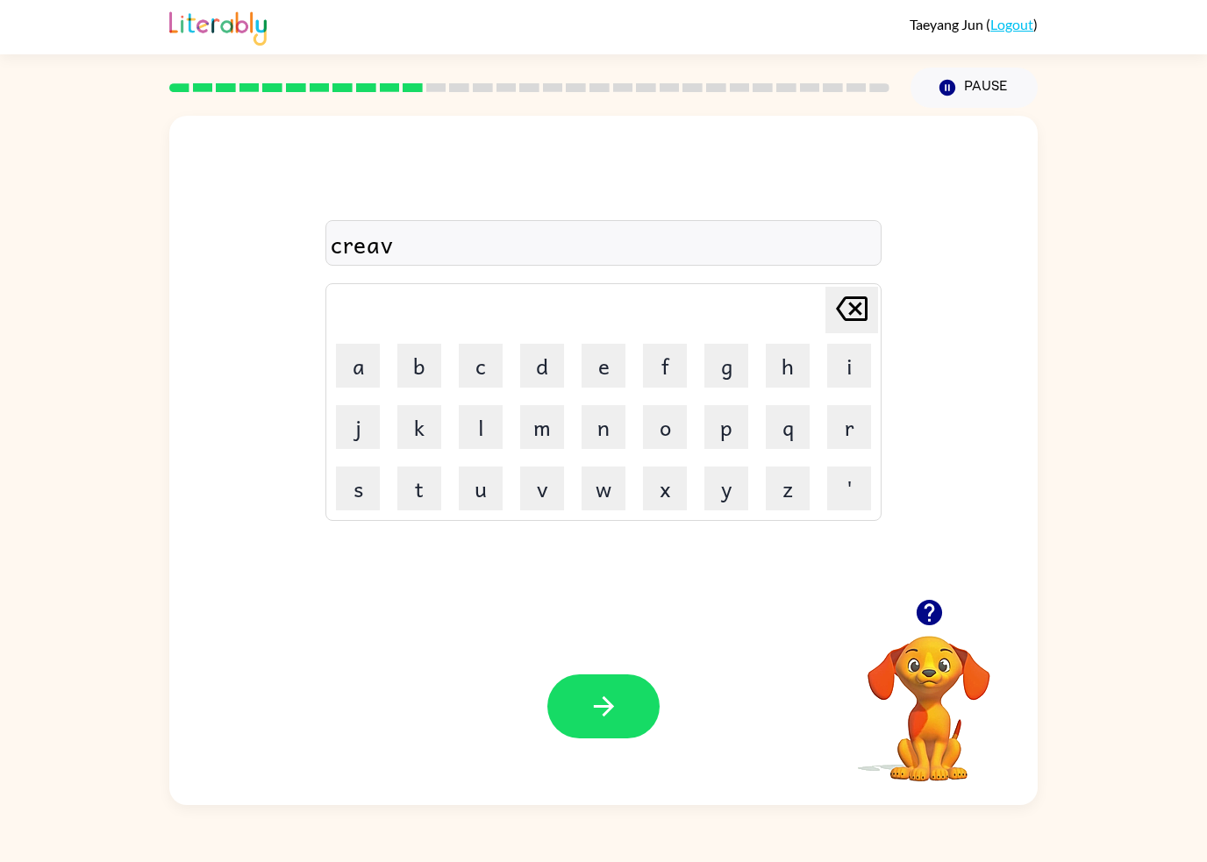
click at [606, 371] on button "e" at bounding box center [603, 366] width 44 height 44
click at [628, 668] on div "Your browser must support playing .mp4 files to use Literably. Please try using…" at bounding box center [603, 706] width 868 height 197
click at [602, 711] on icon "button" at bounding box center [603, 706] width 31 height 31
click at [543, 366] on button "d" at bounding box center [542, 366] width 44 height 44
click at [842, 366] on button "i" at bounding box center [849, 366] width 44 height 44
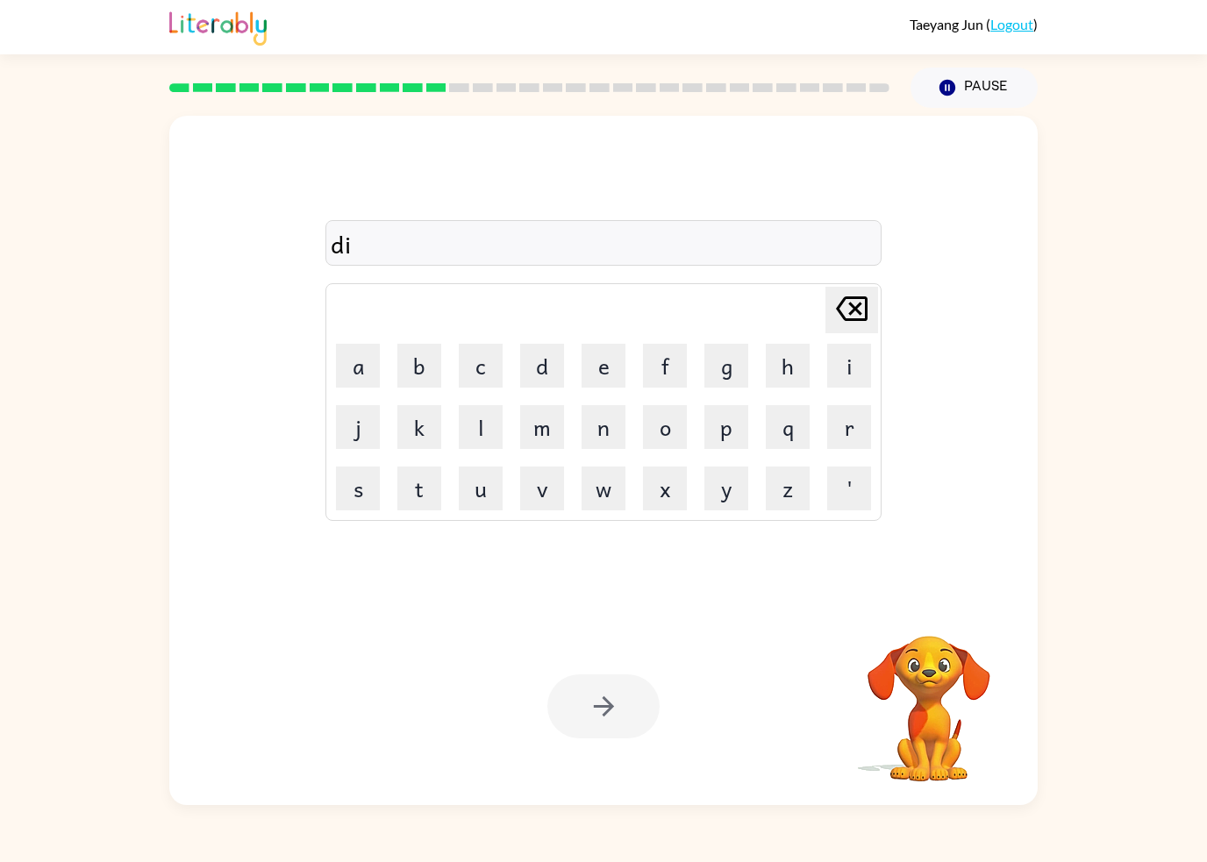
click at [422, 496] on button "t" at bounding box center [419, 489] width 44 height 44
click at [374, 374] on button "a" at bounding box center [358, 366] width 44 height 44
click at [417, 495] on button "t" at bounding box center [419, 489] width 44 height 44
click at [600, 368] on button "e" at bounding box center [603, 366] width 44 height 44
click at [632, 693] on button "button" at bounding box center [603, 706] width 112 height 64
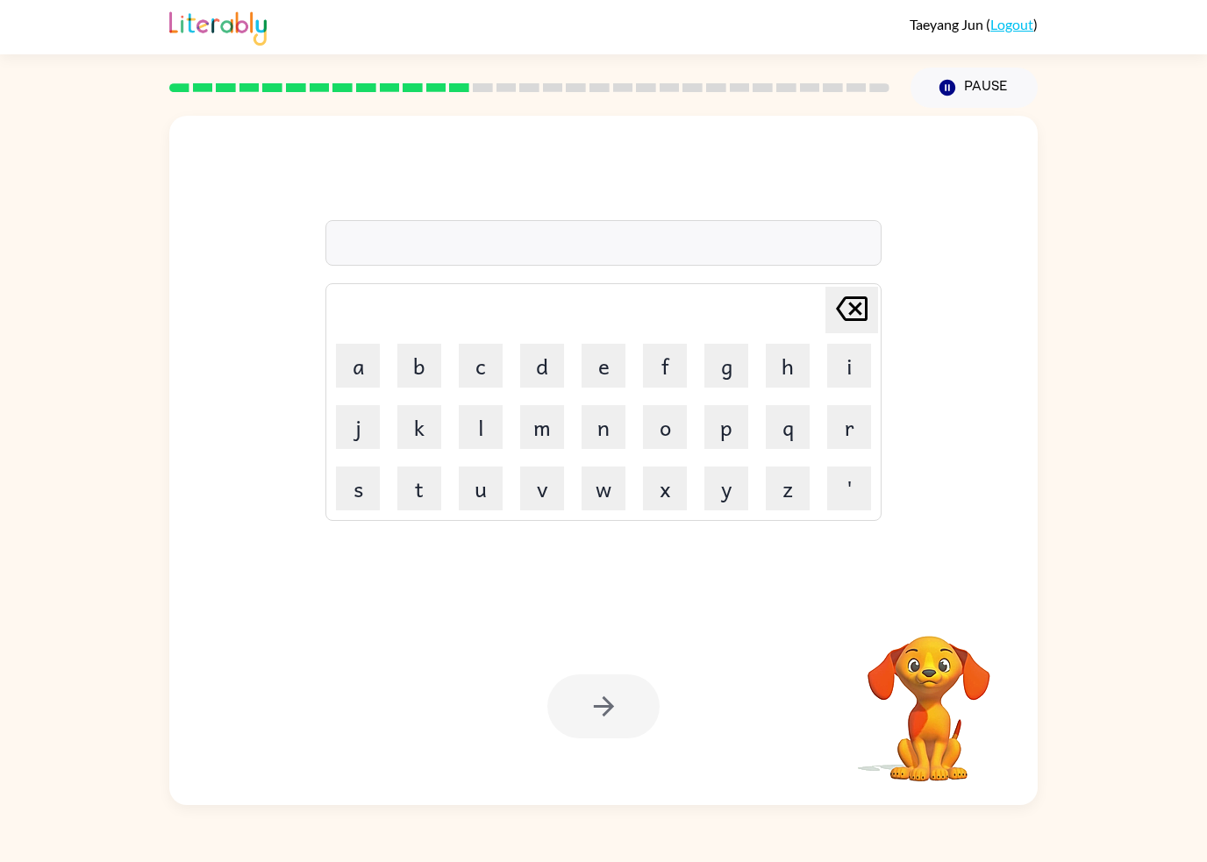
click at [730, 419] on button "p" at bounding box center [726, 427] width 44 height 44
click at [364, 383] on button "a" at bounding box center [358, 366] width 44 height 44
click at [731, 484] on button "y" at bounding box center [726, 489] width 44 height 44
click at [545, 426] on button "m" at bounding box center [542, 427] width 44 height 44
click at [573, 390] on table "[PERSON_NAME] last character input a b c d e f g h i j k l m n o p q r s t u v …" at bounding box center [603, 402] width 554 height 236
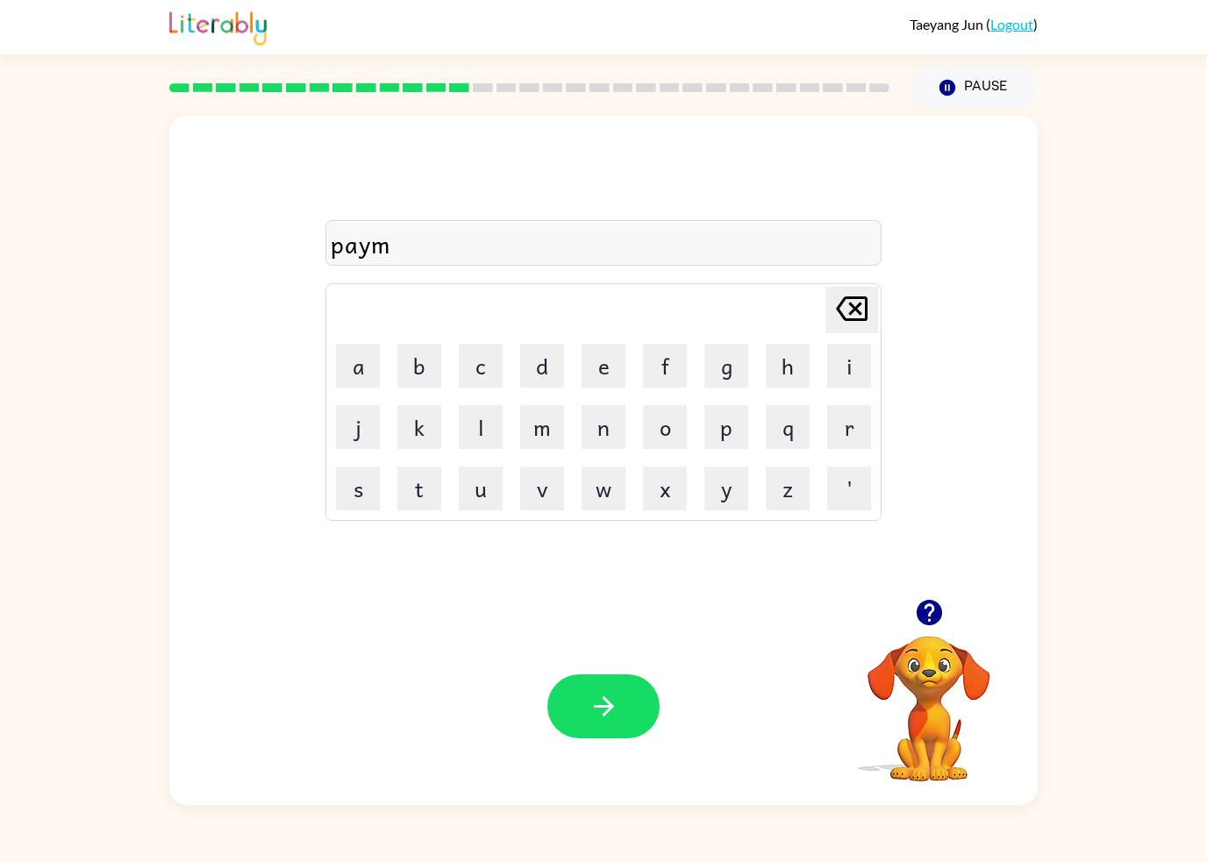
click at [600, 360] on button "e" at bounding box center [603, 366] width 44 height 44
click at [609, 427] on button "n" at bounding box center [603, 427] width 44 height 44
click at [424, 494] on button "t" at bounding box center [419, 489] width 44 height 44
click at [621, 700] on button "button" at bounding box center [603, 706] width 112 height 64
click at [482, 424] on button "l" at bounding box center [481, 427] width 44 height 44
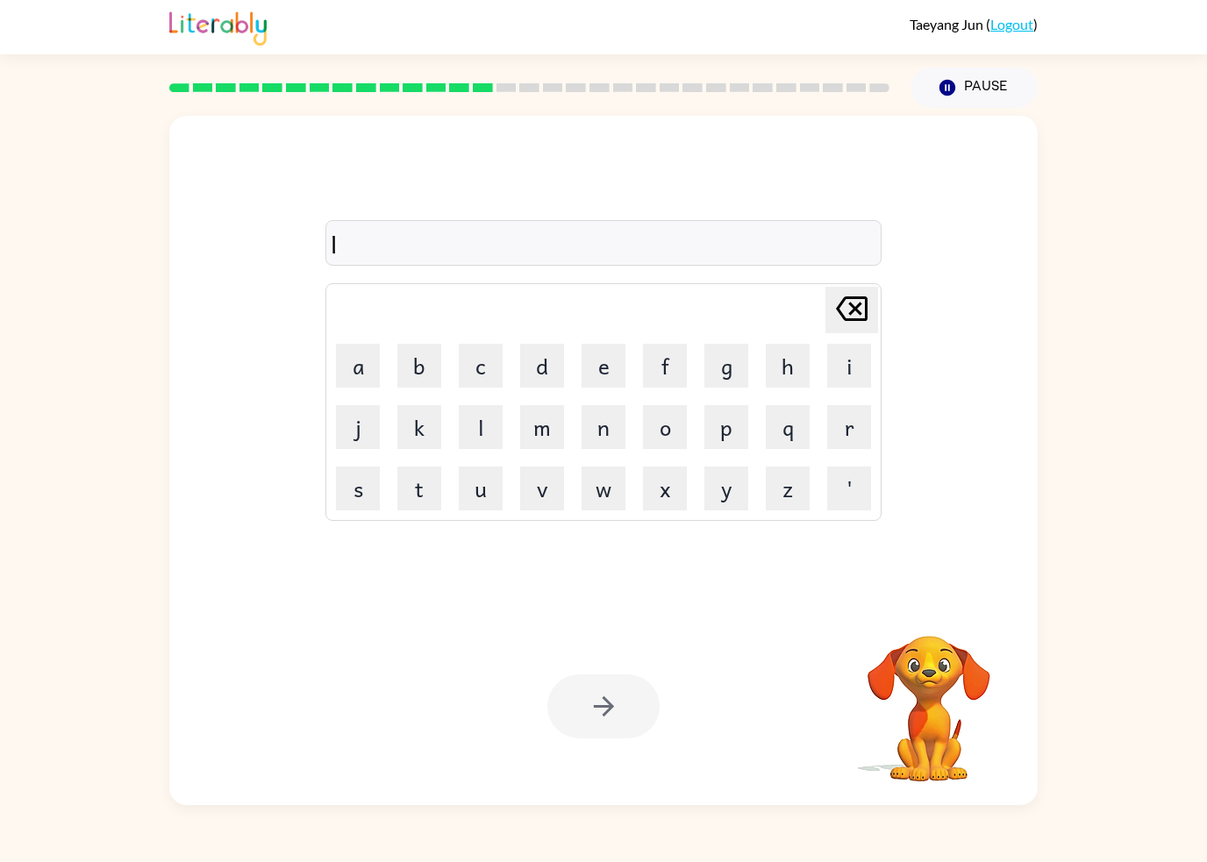
click at [867, 305] on icon at bounding box center [852, 308] width 32 height 25
click at [351, 374] on button "a" at bounding box center [358, 366] width 44 height 44
click at [863, 301] on icon "[PERSON_NAME] last character input" at bounding box center [851, 309] width 42 height 42
click at [862, 301] on icon "[PERSON_NAME] last character input" at bounding box center [851, 309] width 42 height 42
click at [534, 422] on button "m" at bounding box center [542, 427] width 44 height 44
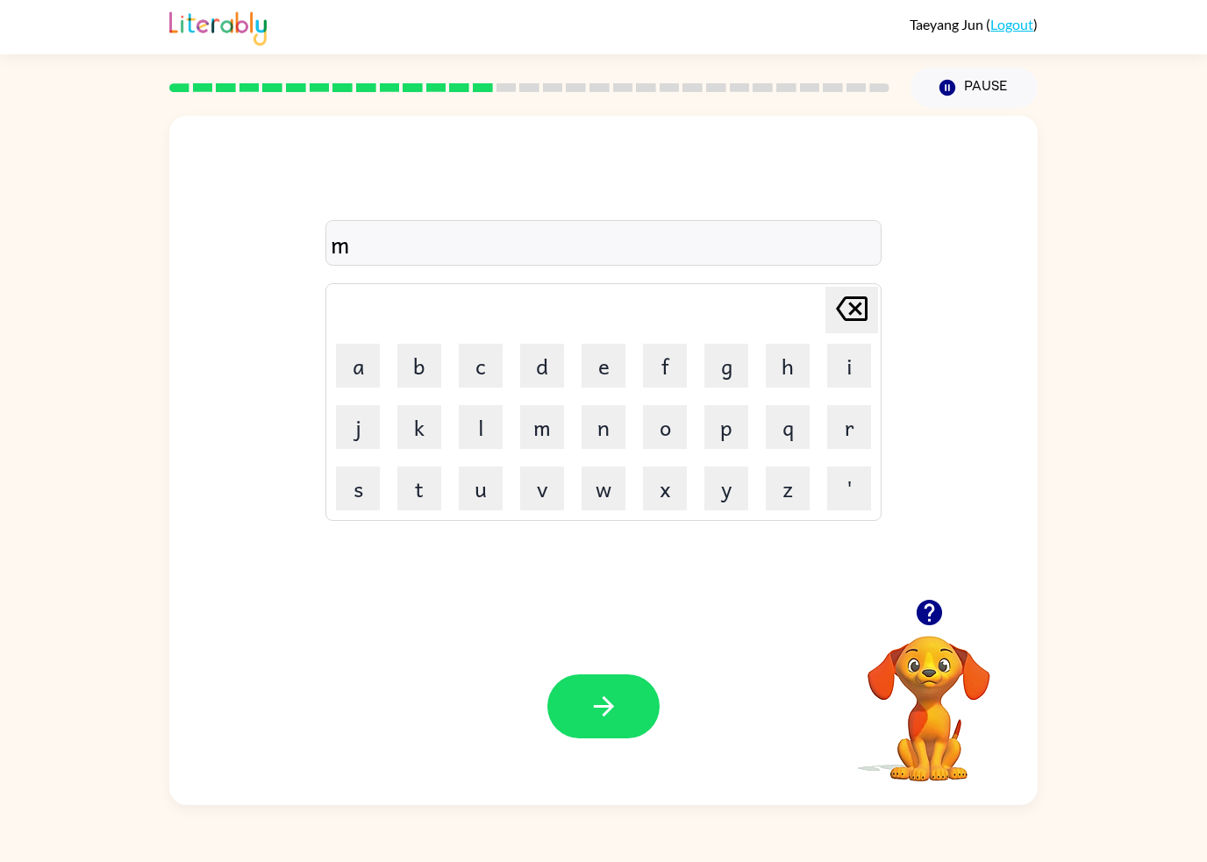
click at [355, 367] on button "a" at bounding box center [358, 366] width 44 height 44
click at [655, 482] on button "x" at bounding box center [665, 489] width 44 height 44
click at [854, 301] on icon "[PERSON_NAME] last character input" at bounding box center [851, 309] width 42 height 42
click at [706, 493] on button "y" at bounding box center [726, 489] width 44 height 44
click at [681, 429] on button "o" at bounding box center [665, 427] width 44 height 44
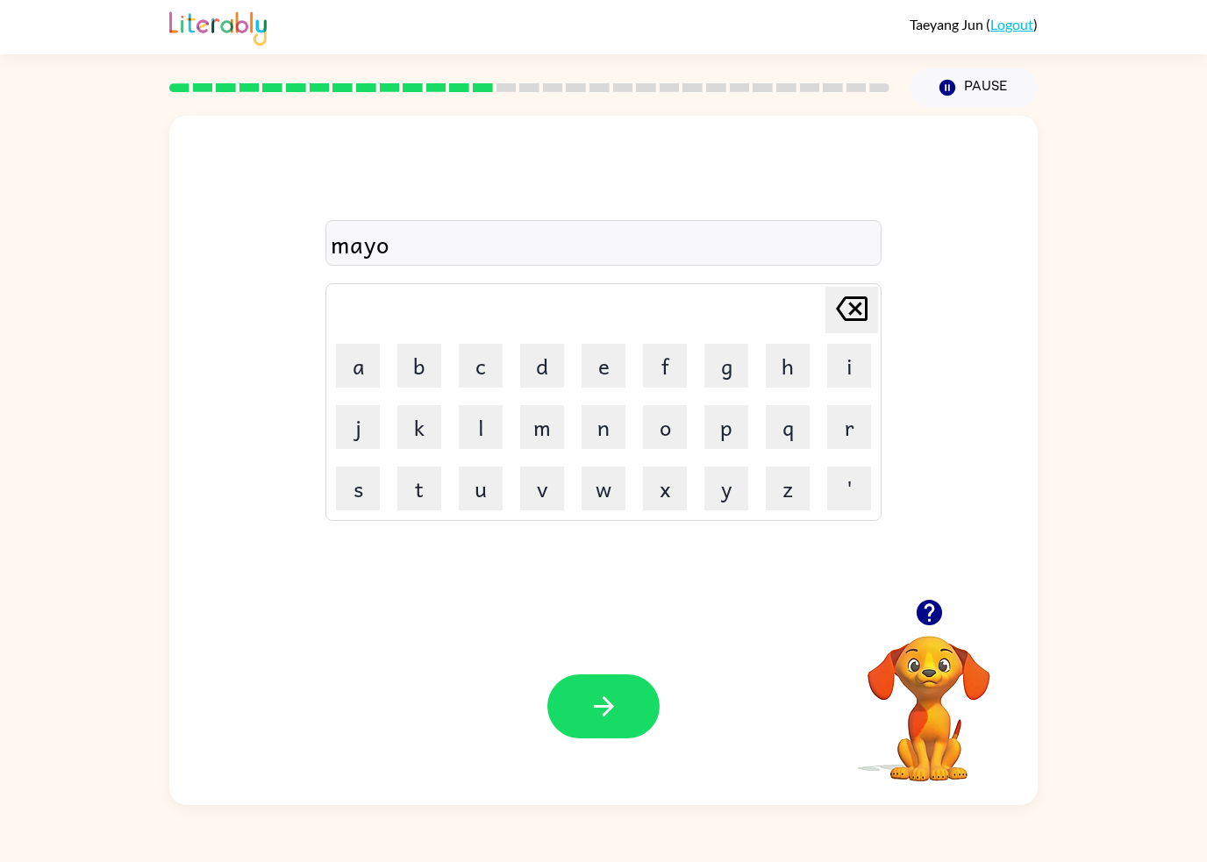
click at [835, 426] on button "r" at bounding box center [849, 427] width 44 height 44
click at [649, 679] on div at bounding box center [603, 706] width 112 height 64
click at [649, 678] on div at bounding box center [603, 706] width 112 height 64
click at [595, 696] on icon "button" at bounding box center [603, 706] width 31 height 31
click at [350, 493] on button "s" at bounding box center [358, 489] width 44 height 44
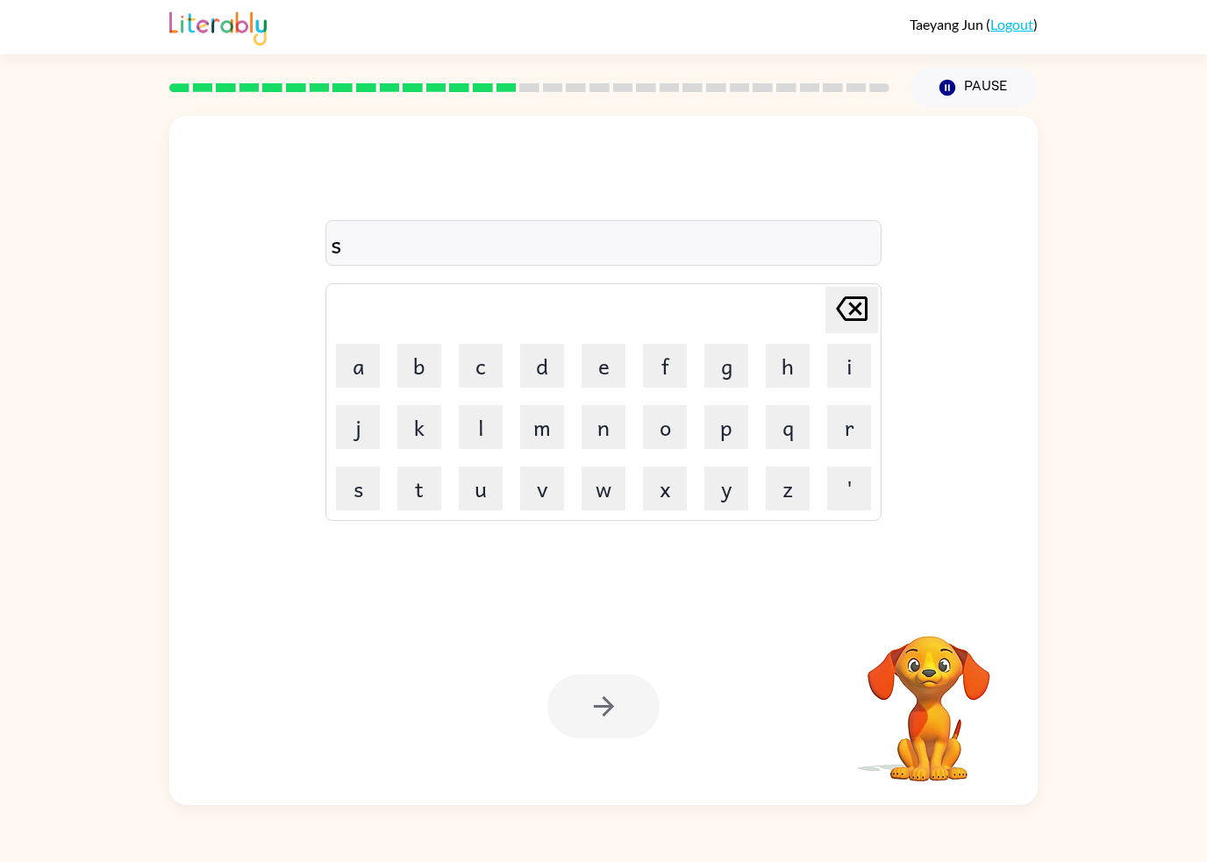
click at [732, 431] on button "p" at bounding box center [726, 427] width 44 height 44
click at [351, 374] on button "a" at bounding box center [358, 366] width 44 height 44
click at [845, 424] on button "r" at bounding box center [849, 427] width 44 height 44
click at [416, 438] on button "k" at bounding box center [419, 427] width 44 height 44
click at [598, 703] on icon "button" at bounding box center [603, 706] width 31 height 31
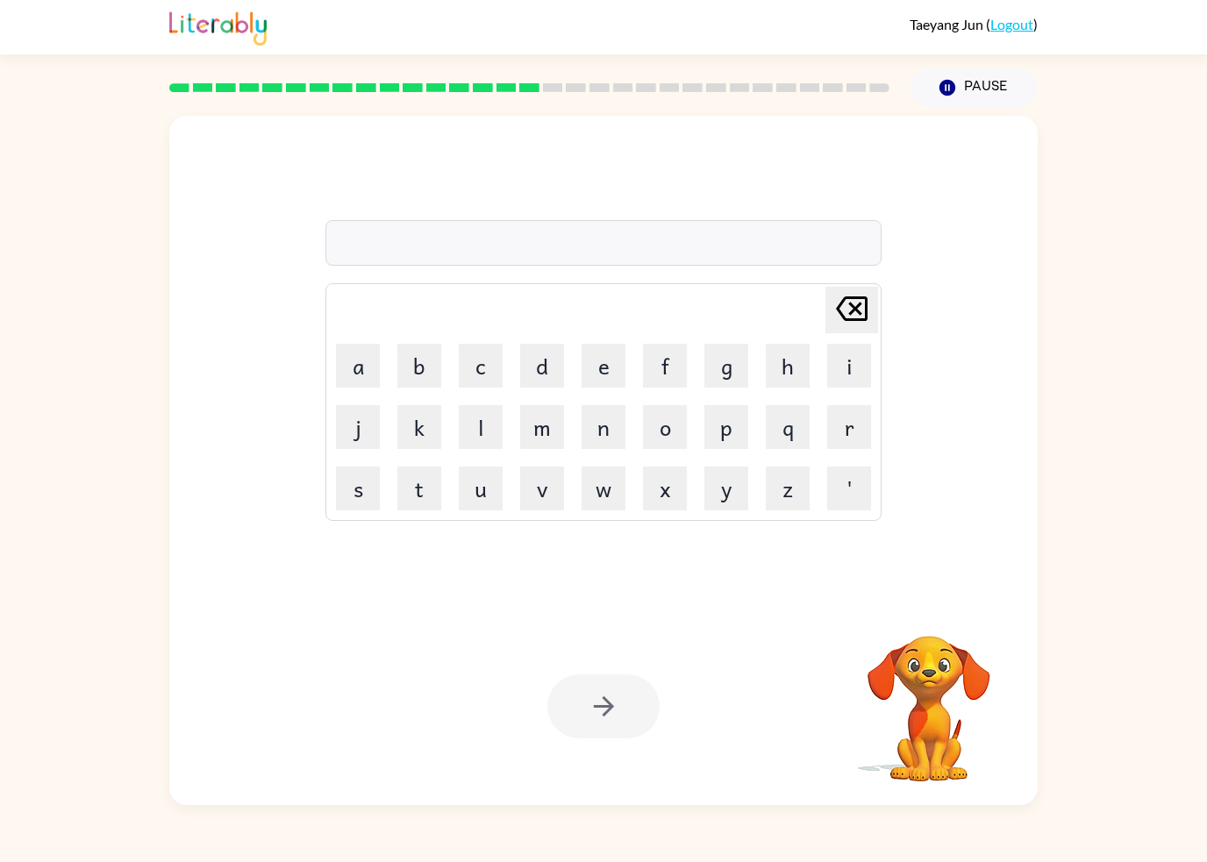
click at [728, 433] on button "p" at bounding box center [726, 427] width 44 height 44
click at [338, 370] on button "a" at bounding box center [358, 366] width 44 height 44
click at [604, 491] on button "w" at bounding box center [603, 489] width 44 height 44
click at [619, 700] on button "button" at bounding box center [603, 706] width 112 height 64
click at [347, 498] on button "s" at bounding box center [358, 489] width 44 height 44
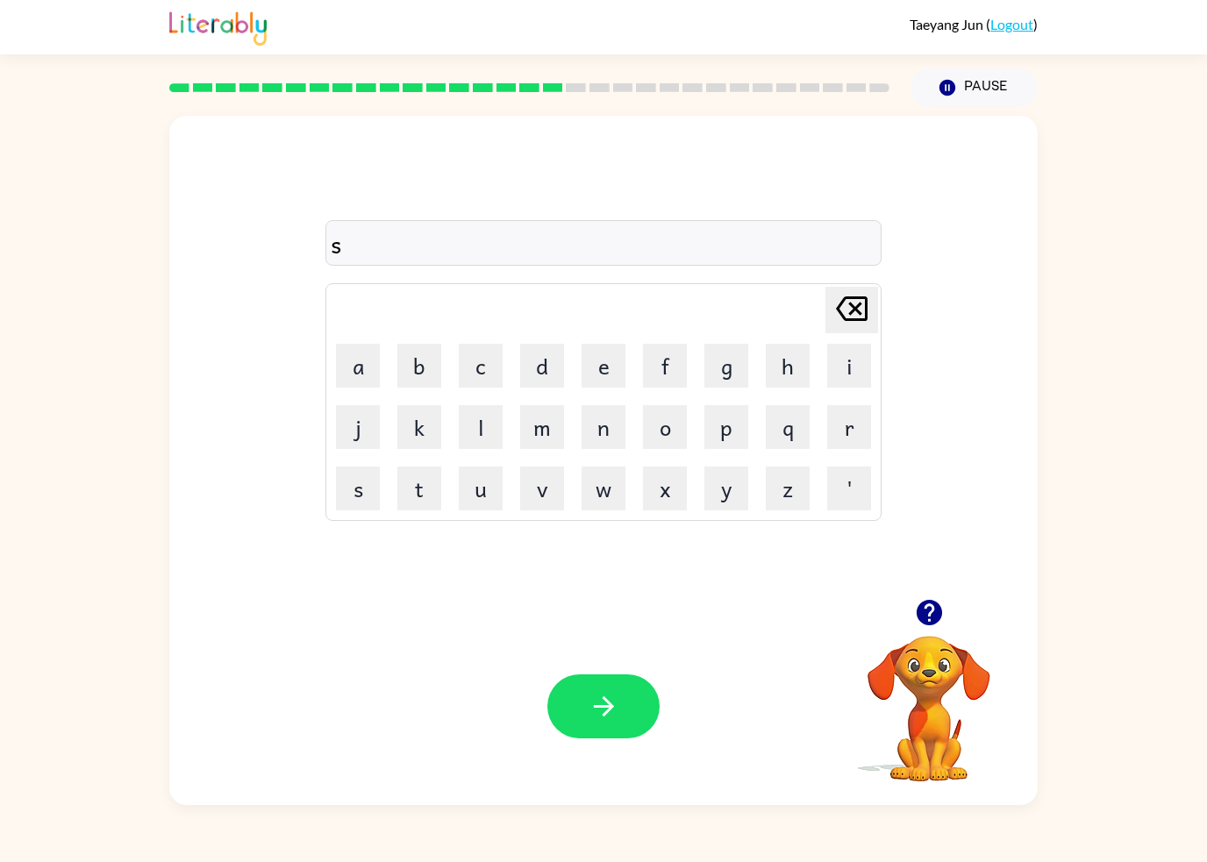
click at [725, 435] on button "p" at bounding box center [726, 427] width 44 height 44
click at [838, 360] on button "i" at bounding box center [849, 366] width 44 height 44
click at [601, 445] on button "n" at bounding box center [603, 427] width 44 height 44
click at [846, 368] on button "i" at bounding box center [849, 366] width 44 height 44
click at [412, 494] on button "t" at bounding box center [419, 489] width 44 height 44
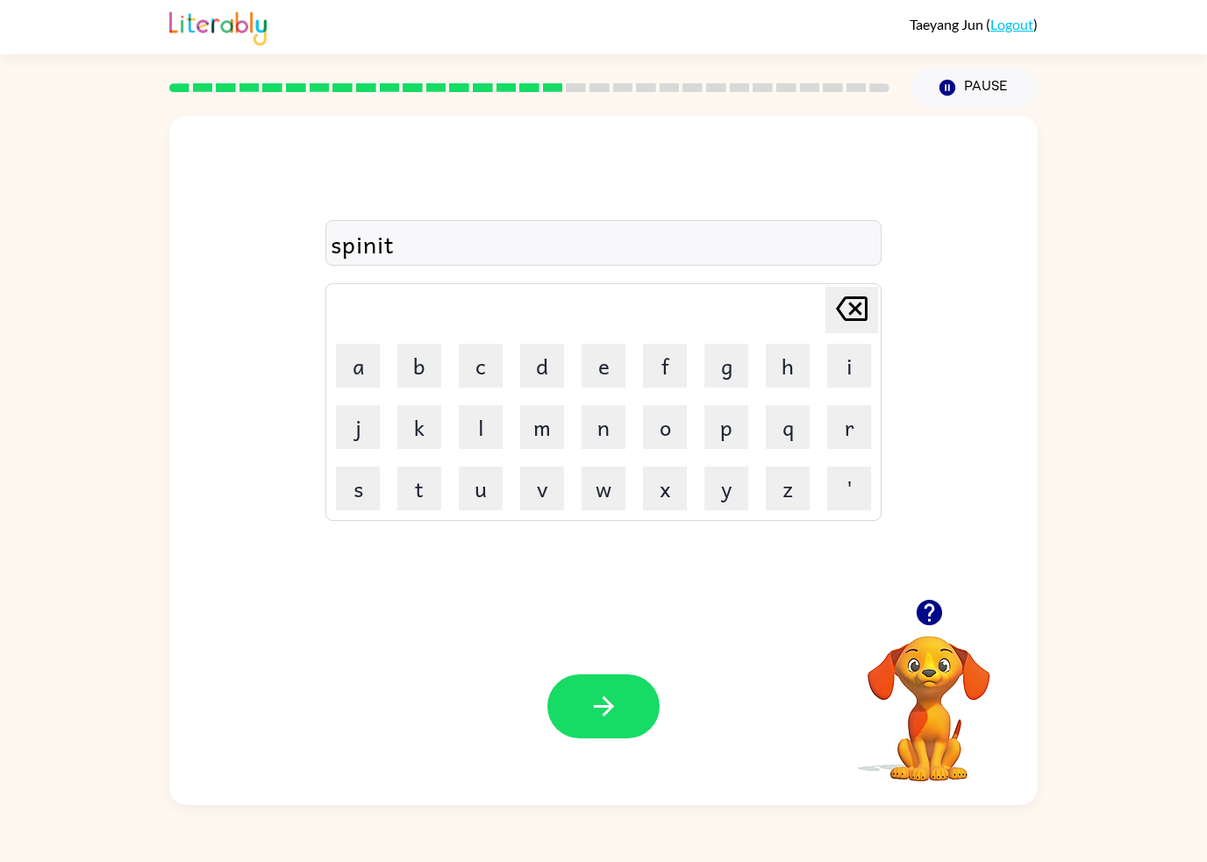
click at [600, 374] on button "e" at bounding box center [603, 366] width 44 height 44
click at [598, 688] on button "button" at bounding box center [603, 706] width 112 height 64
click at [627, 80] on div at bounding box center [529, 87] width 741 height 61
click at [669, 84] on rect at bounding box center [669, 87] width 20 height 9
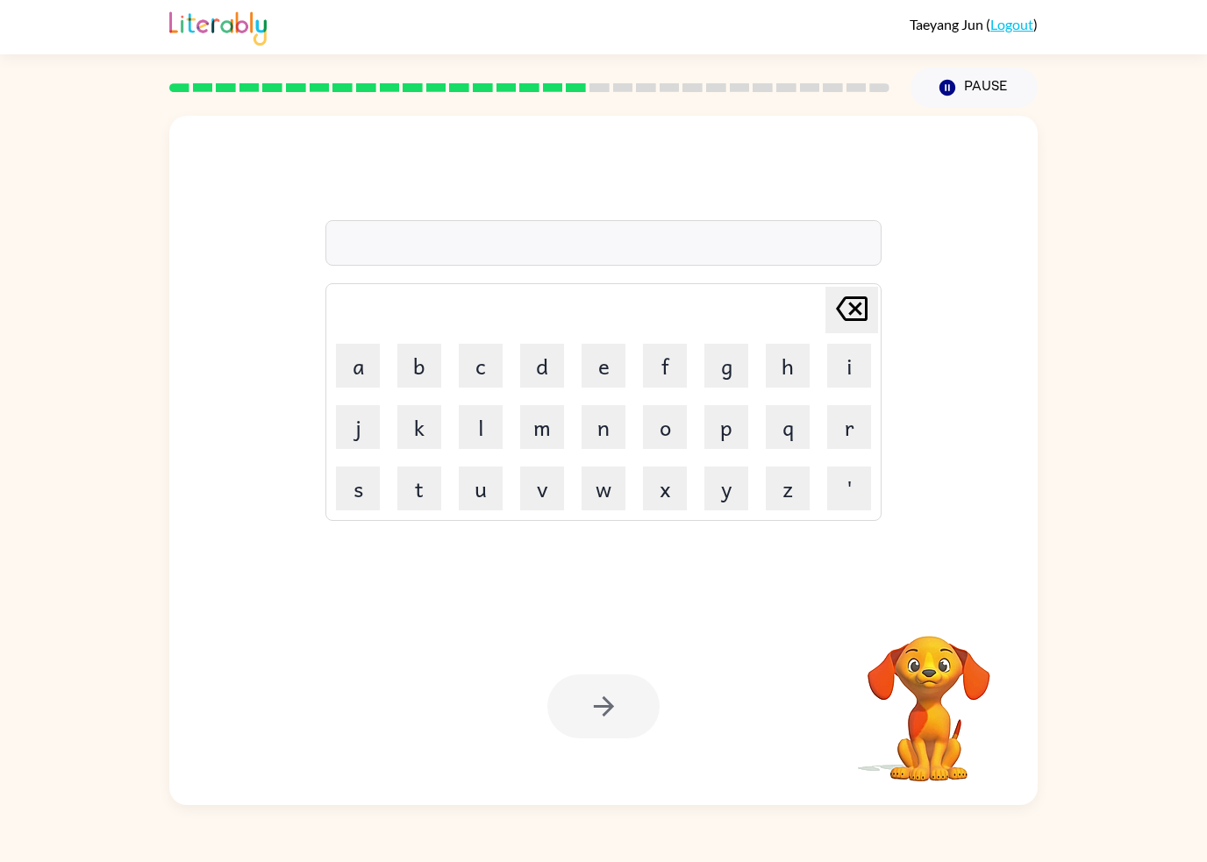
click at [668, 83] on div at bounding box center [529, 87] width 741 height 61
click at [714, 89] on rect at bounding box center [716, 87] width 20 height 9
click at [738, 74] on div at bounding box center [529, 87] width 741 height 61
click at [767, 68] on div at bounding box center [529, 87] width 741 height 61
click at [789, 70] on div at bounding box center [529, 87] width 741 height 61
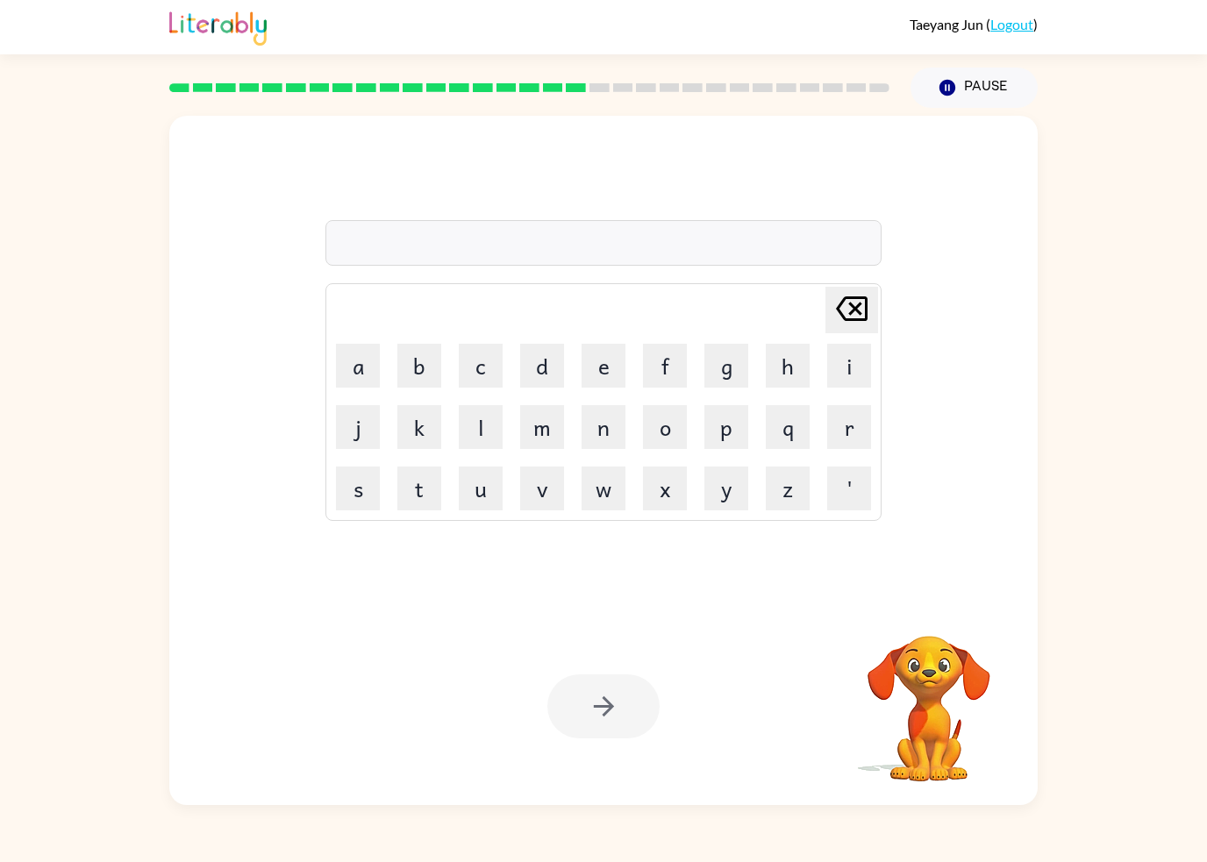
click at [788, 70] on div at bounding box center [529, 87] width 741 height 61
click at [835, 80] on div at bounding box center [529, 87] width 741 height 61
click at [835, 79] on div at bounding box center [529, 87] width 741 height 61
click at [729, 379] on button "g" at bounding box center [726, 366] width 44 height 44
click at [836, 427] on button "r" at bounding box center [849, 427] width 44 height 44
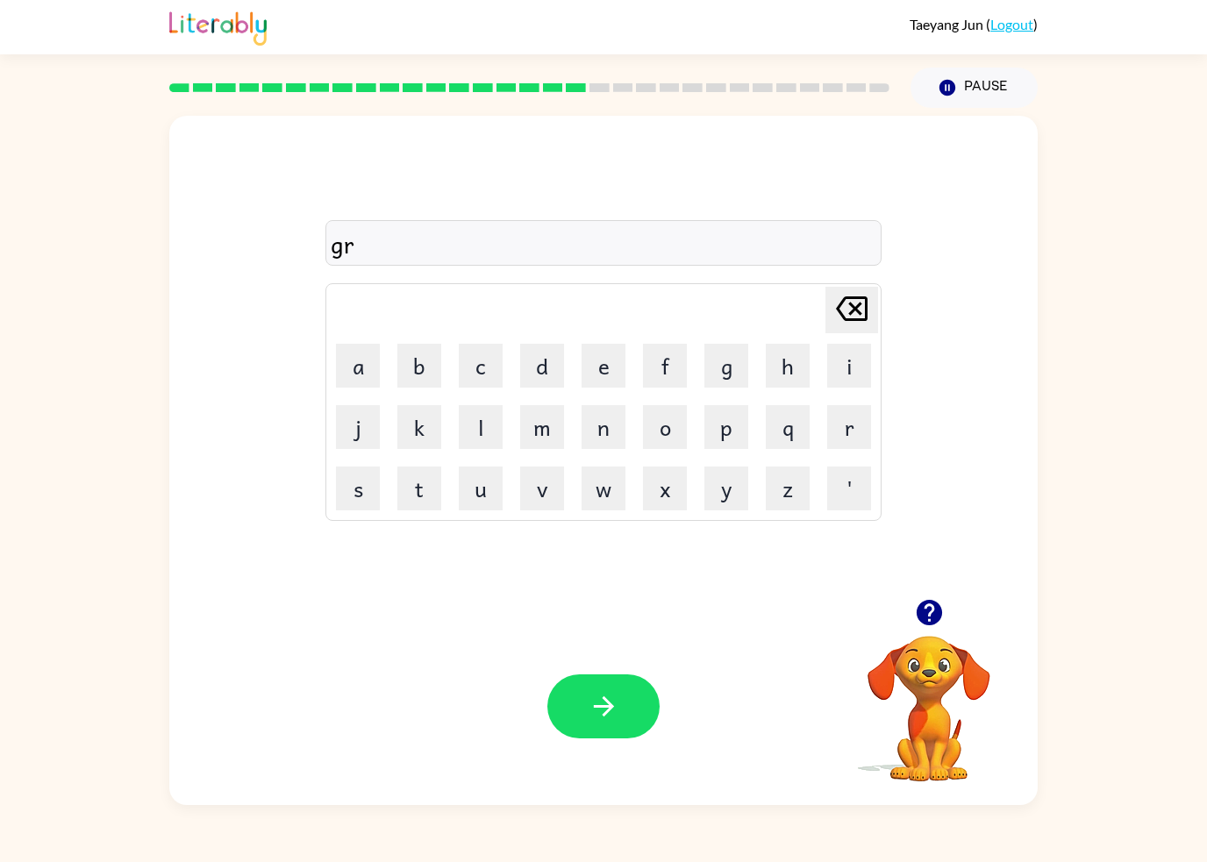
click at [473, 488] on button "u" at bounding box center [481, 489] width 44 height 44
click at [539, 444] on button "m" at bounding box center [542, 427] width 44 height 44
click at [738, 433] on button "p" at bounding box center [726, 427] width 44 height 44
click at [844, 367] on button "i" at bounding box center [849, 366] width 44 height 44
click at [669, 431] on button "o" at bounding box center [665, 427] width 44 height 44
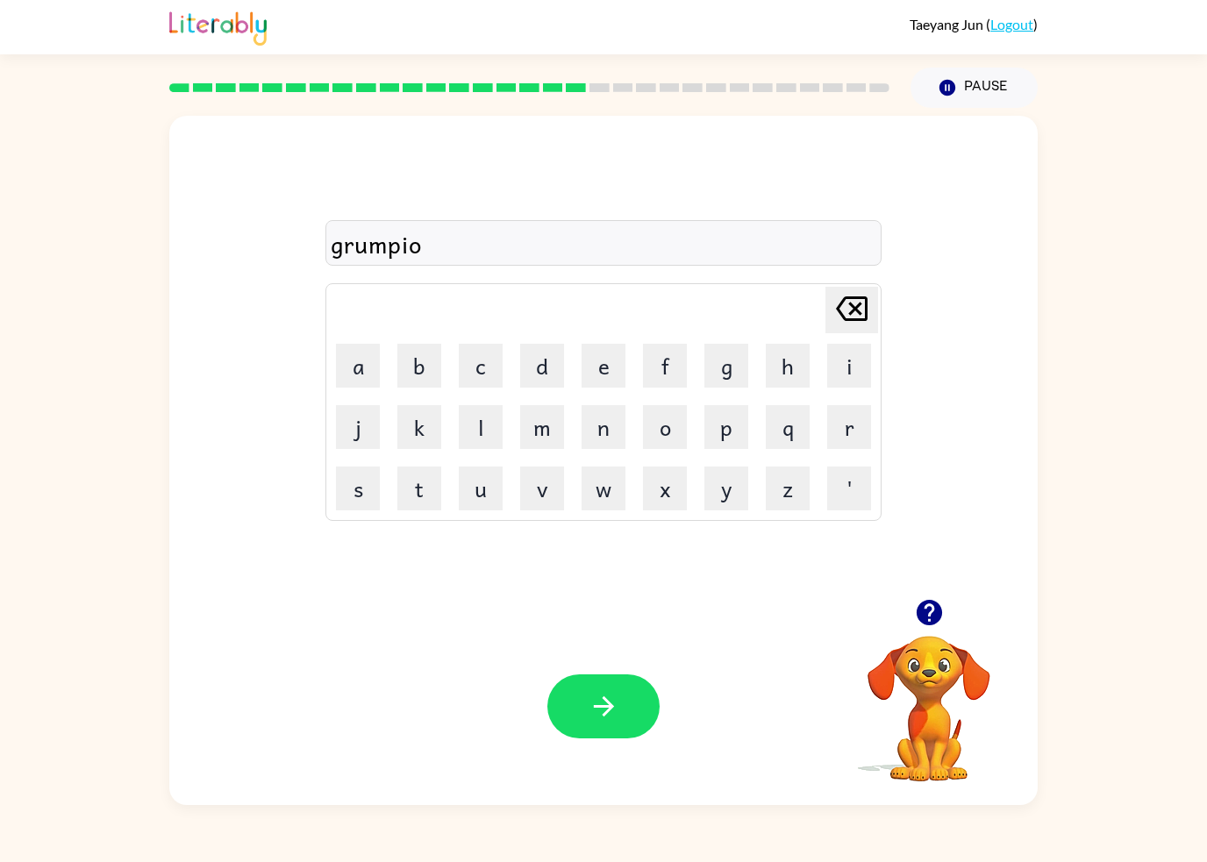
click at [473, 499] on button "u" at bounding box center [481, 489] width 44 height 44
click at [353, 478] on button "s" at bounding box center [358, 489] width 44 height 44
click at [592, 706] on icon "button" at bounding box center [603, 706] width 31 height 31
click at [850, 368] on button "i" at bounding box center [849, 366] width 44 height 44
click at [595, 435] on button "n" at bounding box center [603, 427] width 44 height 44
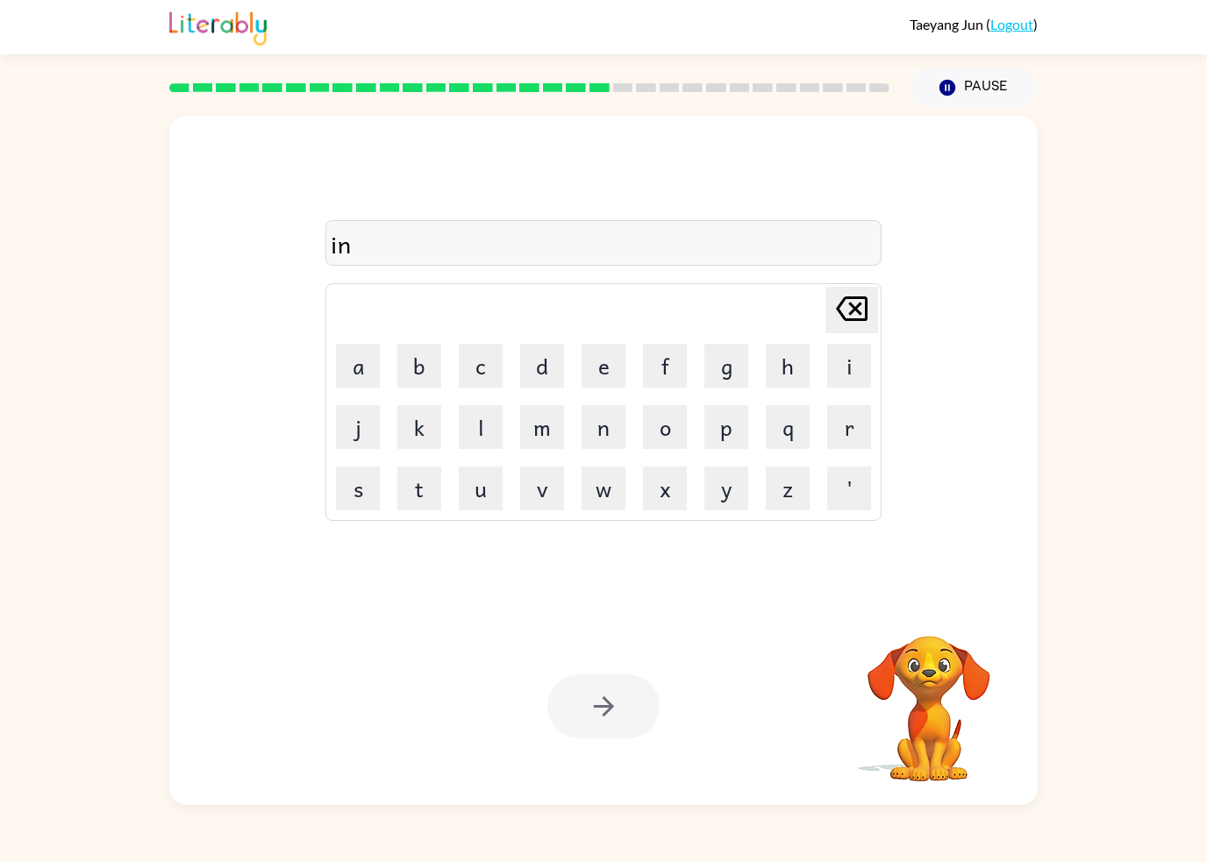
click at [487, 378] on button "c" at bounding box center [481, 366] width 44 height 44
click at [850, 427] on button "r" at bounding box center [849, 427] width 44 height 44
click at [602, 364] on button "e" at bounding box center [603, 366] width 44 height 44
click at [355, 385] on button "a" at bounding box center [358, 366] width 44 height 44
click at [422, 498] on button "t" at bounding box center [419, 489] width 44 height 44
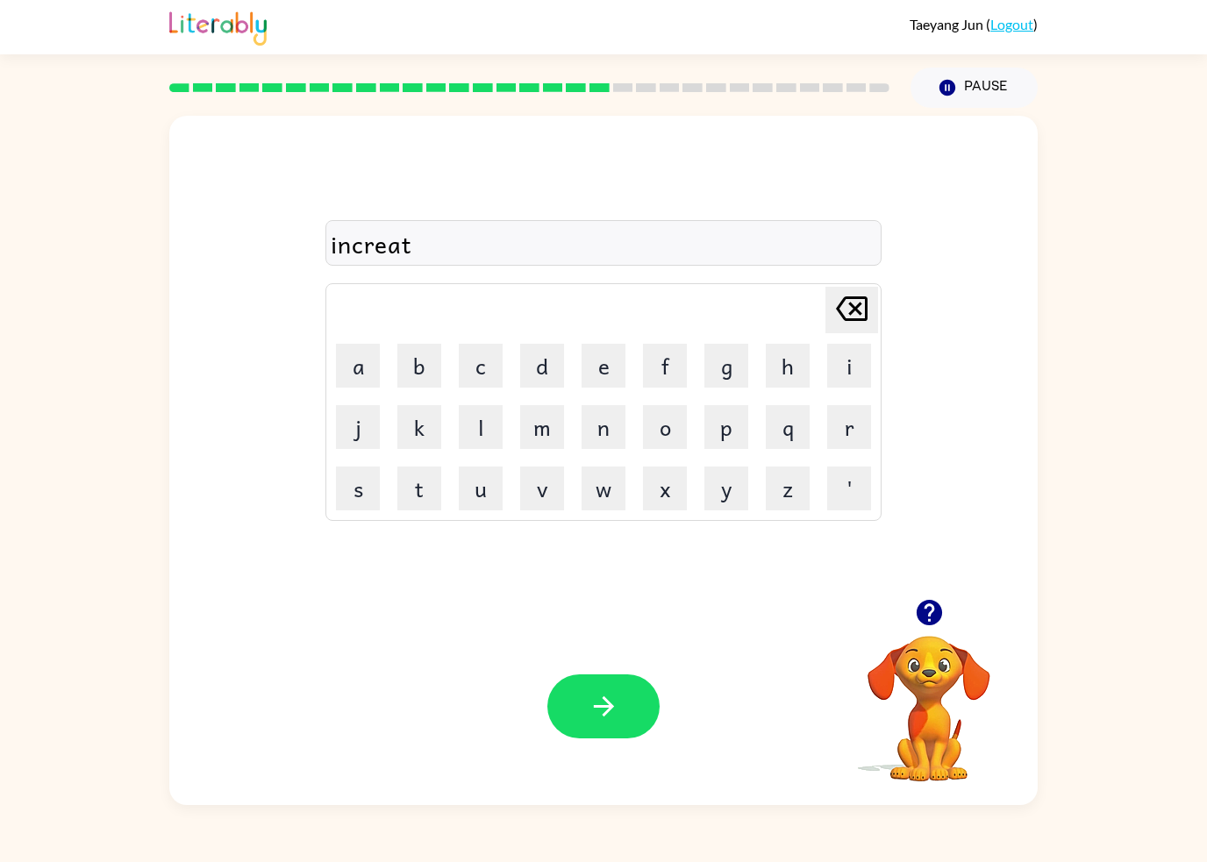
click at [833, 370] on button "i" at bounding box center [849, 366] width 44 height 44
click at [437, 370] on button "b" at bounding box center [419, 366] width 44 height 44
click at [486, 424] on button "l" at bounding box center [481, 427] width 44 height 44
click at [605, 379] on button "e" at bounding box center [603, 366] width 44 height 44
click at [622, 692] on button "button" at bounding box center [603, 706] width 112 height 64
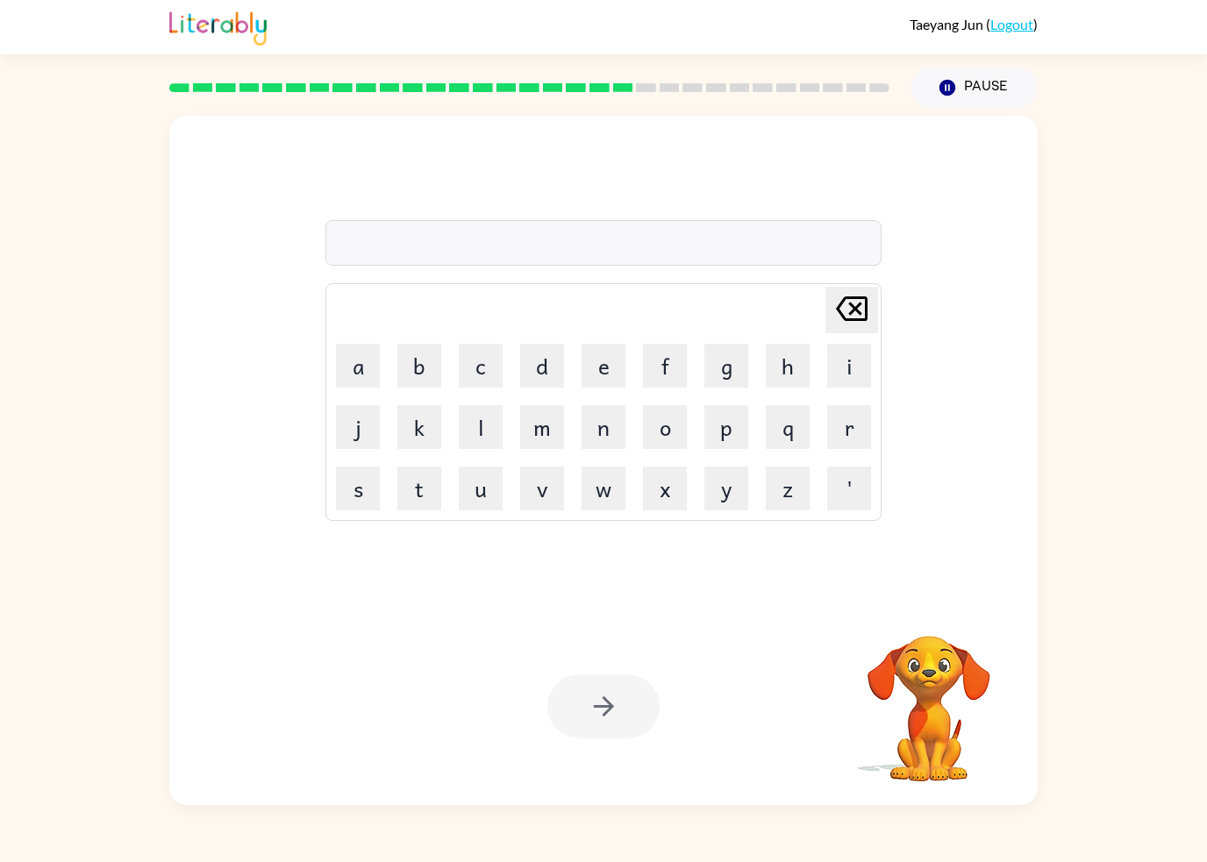
click at [474, 431] on button "l" at bounding box center [481, 427] width 44 height 44
click at [840, 377] on button "i" at bounding box center [849, 366] width 44 height 44
click at [426, 495] on button "t" at bounding box center [419, 489] width 44 height 44
click at [357, 488] on button "s" at bounding box center [358, 489] width 44 height 44
click at [612, 367] on button "e" at bounding box center [603, 366] width 44 height 44
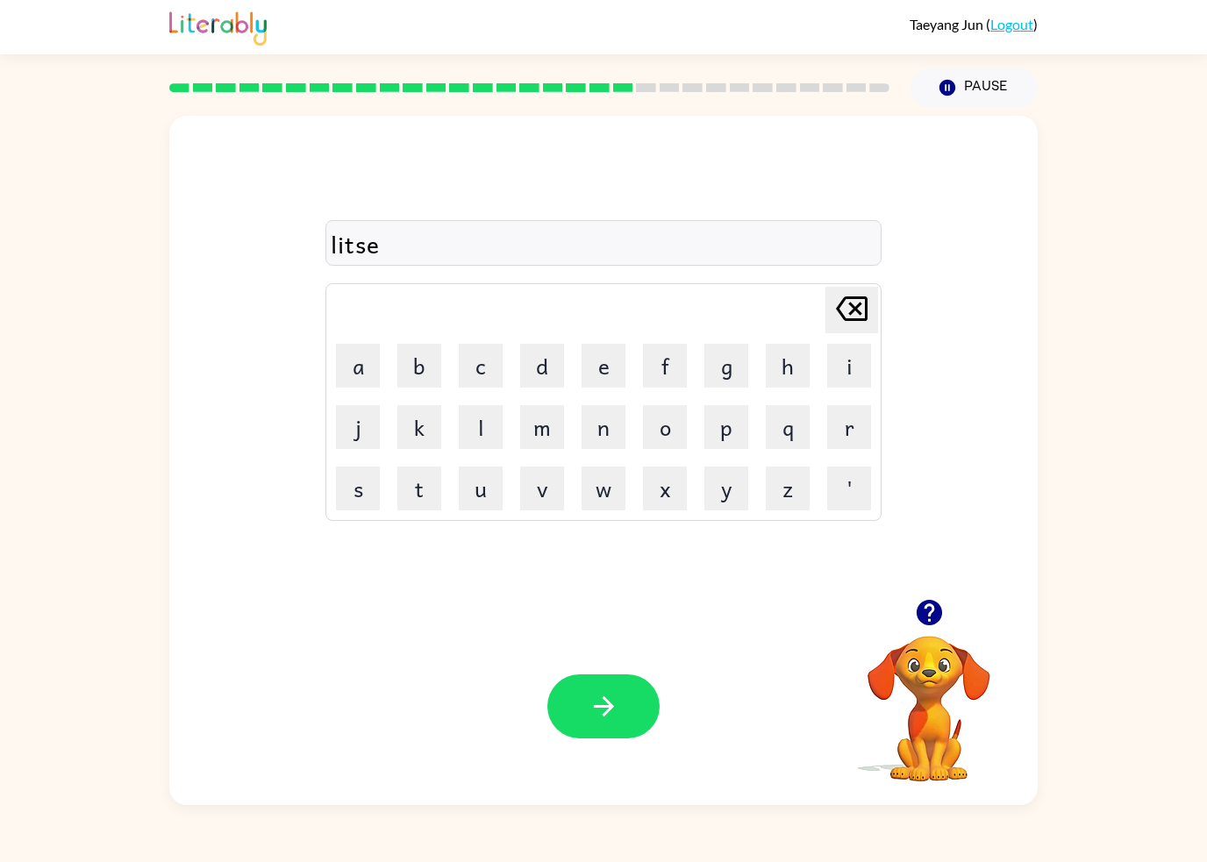
click at [609, 428] on button "n" at bounding box center [603, 427] width 44 height 44
click at [404, 491] on button "t" at bounding box center [419, 489] width 44 height 44
click at [621, 694] on button "button" at bounding box center [603, 706] width 112 height 64
click at [606, 433] on button "n" at bounding box center [603, 427] width 44 height 44
click at [495, 474] on button "u" at bounding box center [481, 489] width 44 height 44
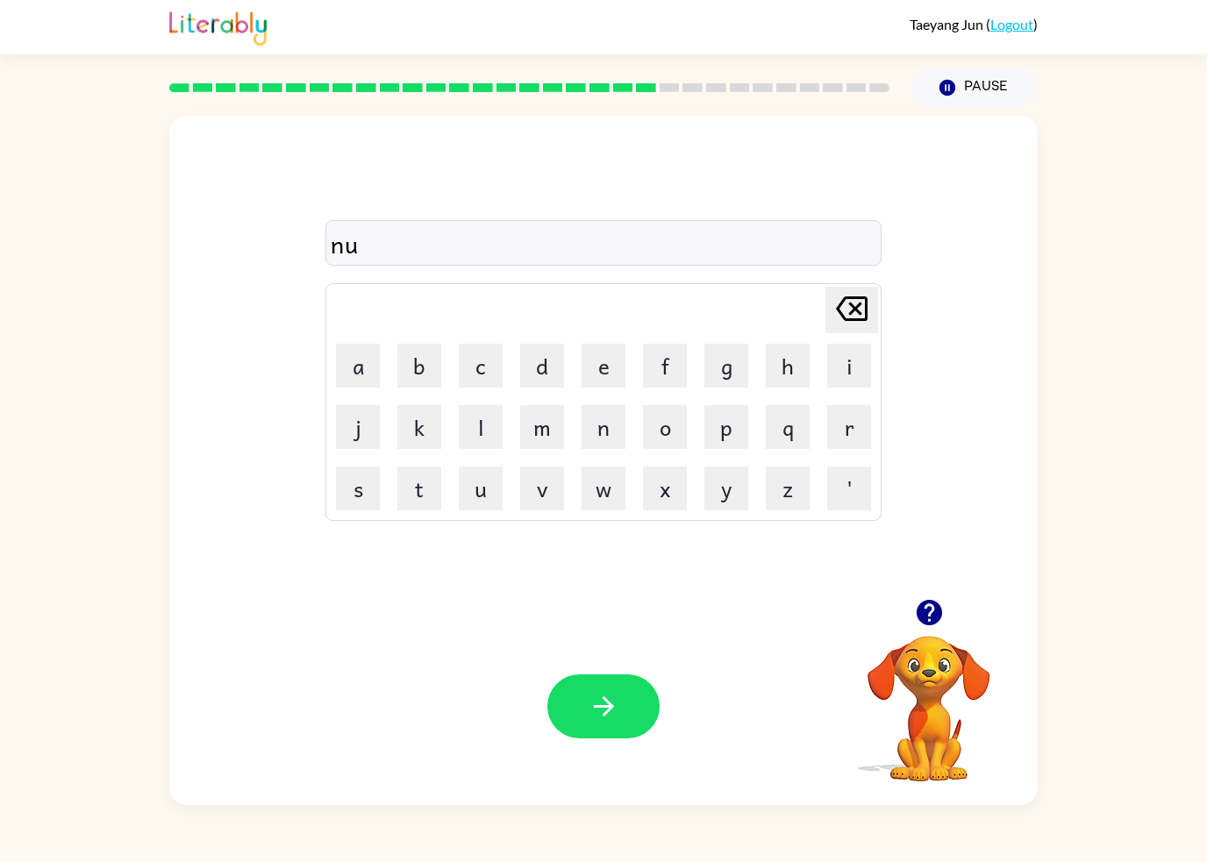
click at [554, 424] on button "m" at bounding box center [542, 427] width 44 height 44
click at [827, 370] on button "i" at bounding box center [849, 366] width 44 height 44
click at [604, 436] on button "n" at bounding box center [603, 427] width 44 height 44
click at [358, 369] on button "a" at bounding box center [358, 366] width 44 height 44
click at [438, 481] on button "t" at bounding box center [419, 489] width 44 height 44
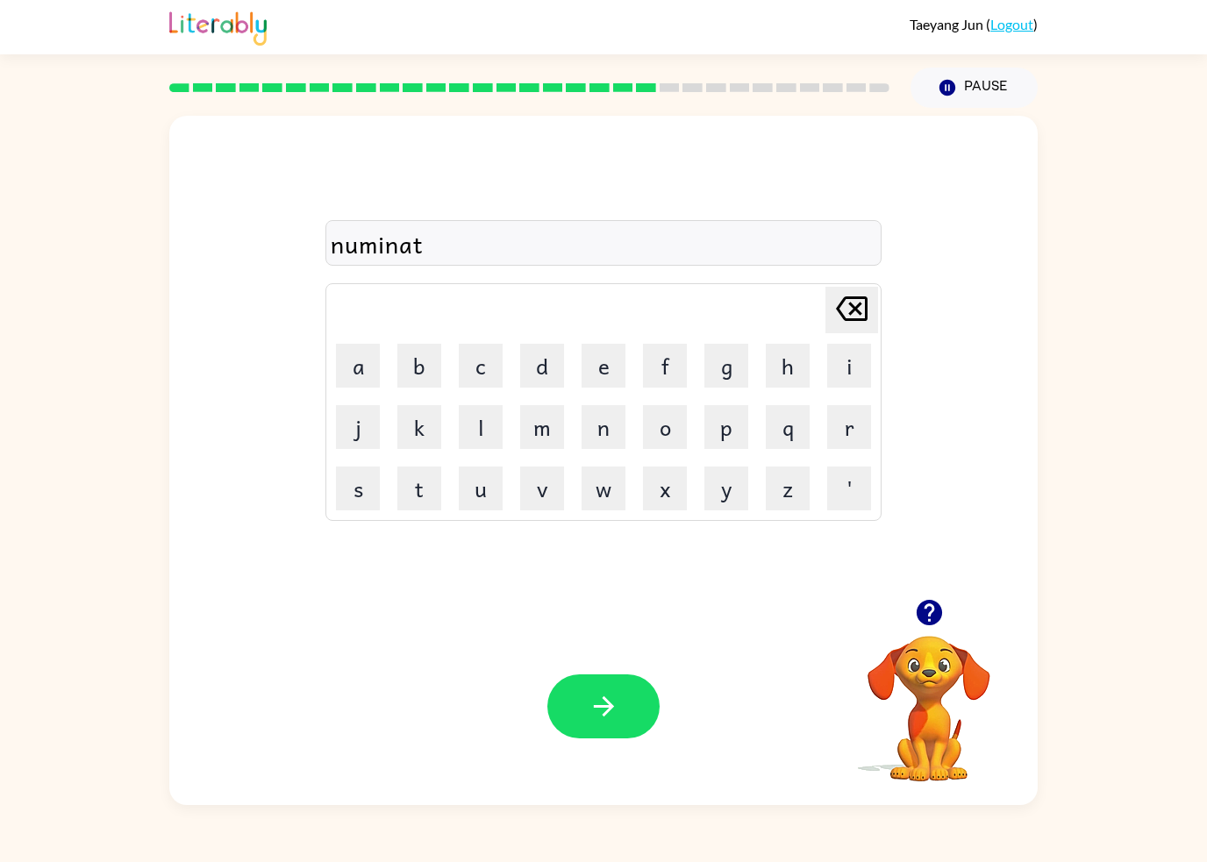
click at [596, 371] on button "e" at bounding box center [603, 366] width 44 height 44
click at [584, 690] on button "button" at bounding box center [603, 706] width 112 height 64
click at [378, 494] on button "s" at bounding box center [358, 489] width 44 height 44
click at [424, 495] on button "t" at bounding box center [419, 489] width 44 height 44
click at [347, 353] on button "a" at bounding box center [358, 366] width 44 height 44
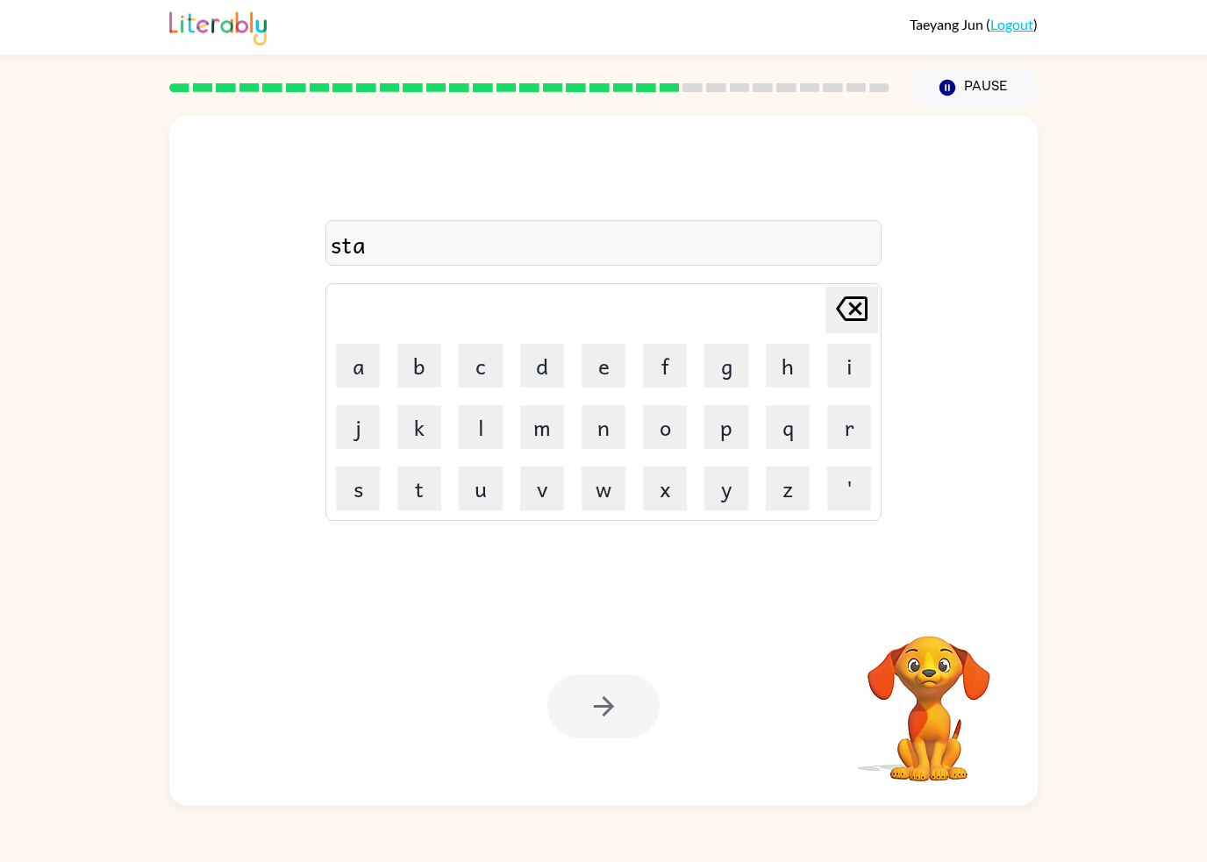
click at [534, 431] on button "m" at bounding box center [542, 427] width 44 height 44
click at [602, 368] on button "e" at bounding box center [603, 366] width 44 height 44
click at [638, 723] on button "button" at bounding box center [603, 706] width 112 height 64
click at [603, 490] on button "w" at bounding box center [603, 489] width 44 height 44
click at [676, 426] on button "o" at bounding box center [665, 427] width 44 height 44
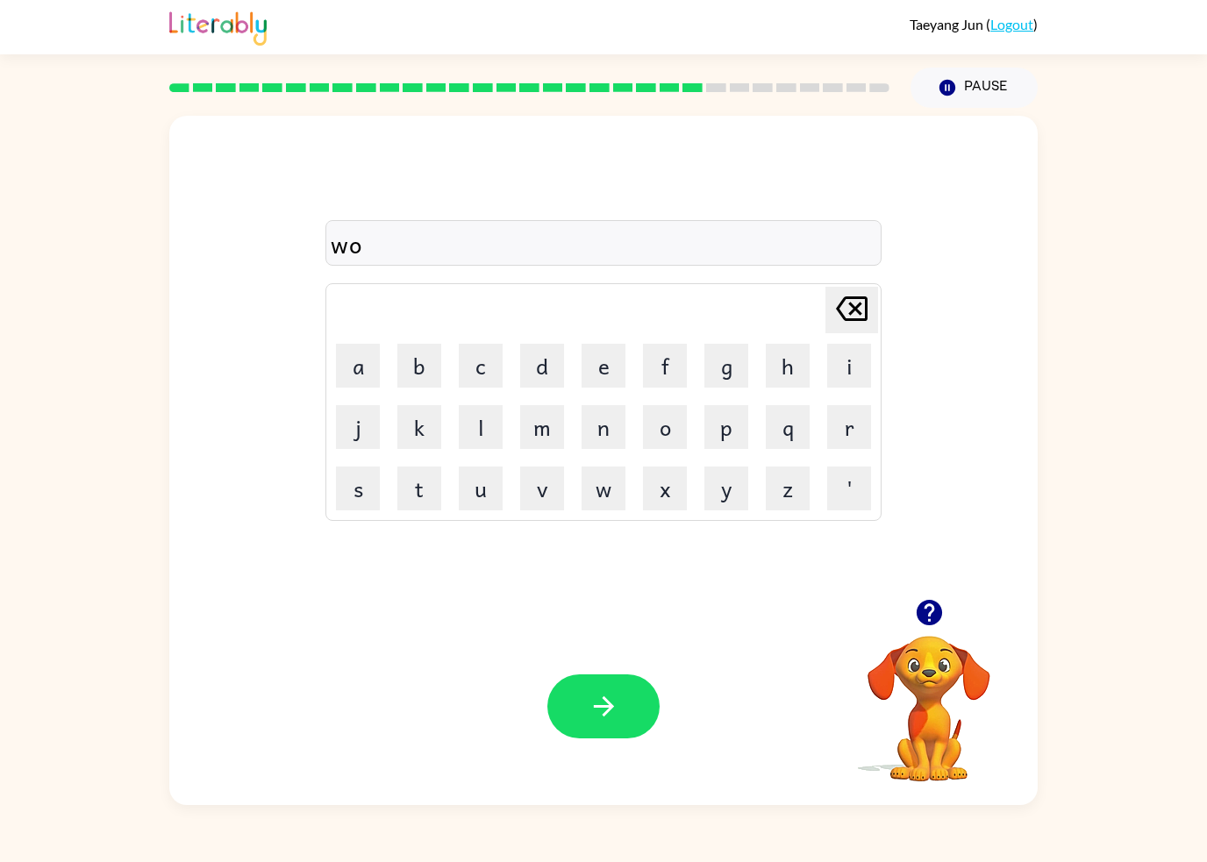
click at [846, 429] on button "r" at bounding box center [849, 427] width 44 height 44
click at [415, 495] on button "t" at bounding box center [419, 489] width 44 height 44
click at [711, 495] on button "y" at bounding box center [726, 489] width 44 height 44
click at [594, 702] on icon "button" at bounding box center [603, 706] width 31 height 31
click at [832, 414] on button "r" at bounding box center [849, 427] width 44 height 44
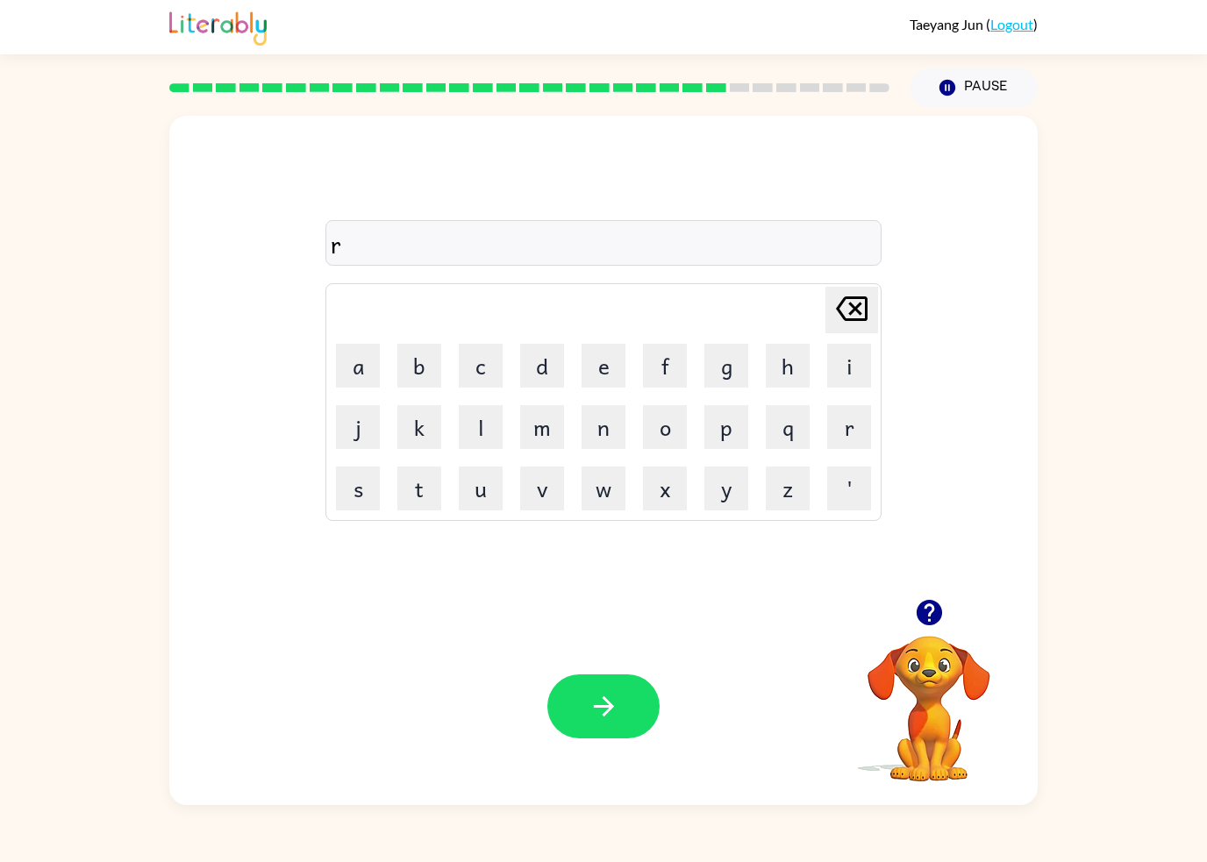
click at [602, 372] on button "e" at bounding box center [603, 366] width 44 height 44
click at [351, 373] on button "a" at bounding box center [358, 366] width 44 height 44
click at [862, 314] on icon "[PERSON_NAME] last character input" at bounding box center [851, 309] width 42 height 42
click at [850, 331] on div "[PERSON_NAME] last character input" at bounding box center [851, 310] width 42 height 45
click at [599, 378] on button "e" at bounding box center [603, 366] width 44 height 44
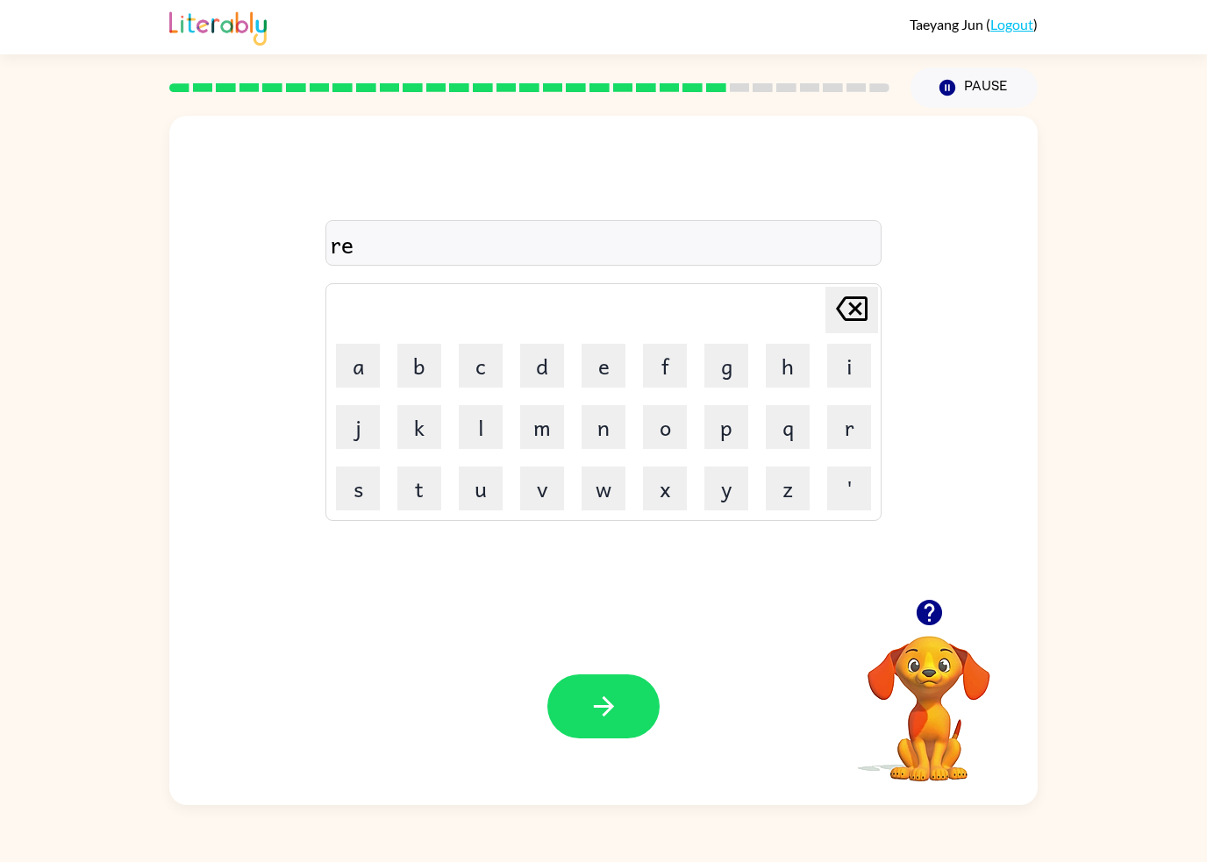
click at [501, 407] on button "l" at bounding box center [481, 427] width 44 height 44
click at [844, 303] on icon "[PERSON_NAME] last character input" at bounding box center [851, 309] width 42 height 42
click at [353, 368] on button "a" at bounding box center [358, 366] width 44 height 44
click at [486, 414] on button "l" at bounding box center [481, 427] width 44 height 44
click at [353, 387] on button "a" at bounding box center [358, 366] width 44 height 44
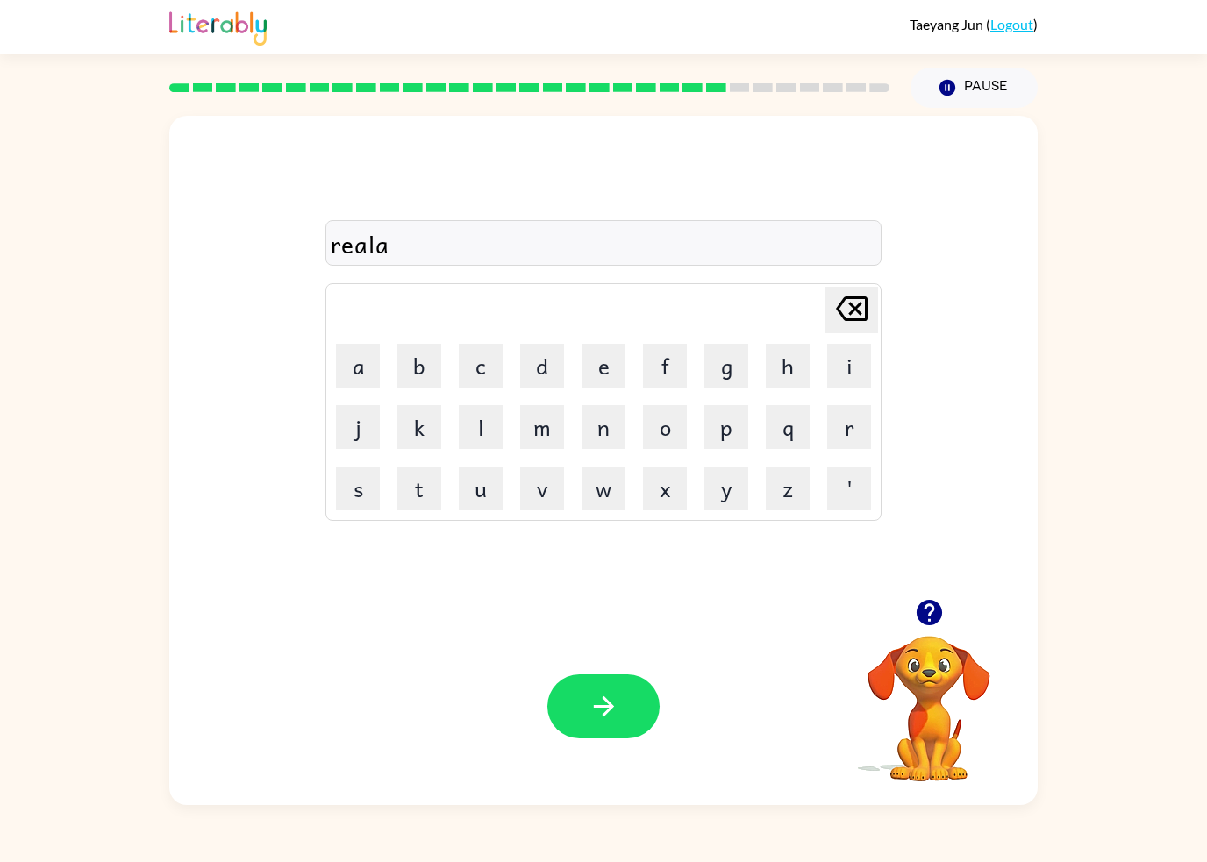
click at [425, 488] on button "t" at bounding box center [419, 489] width 44 height 44
click at [612, 367] on button "e" at bounding box center [603, 366] width 44 height 44
click at [559, 367] on button "d" at bounding box center [542, 366] width 44 height 44
click at [601, 708] on icon "button" at bounding box center [603, 706] width 20 height 20
click at [431, 438] on button "k" at bounding box center [419, 427] width 44 height 44
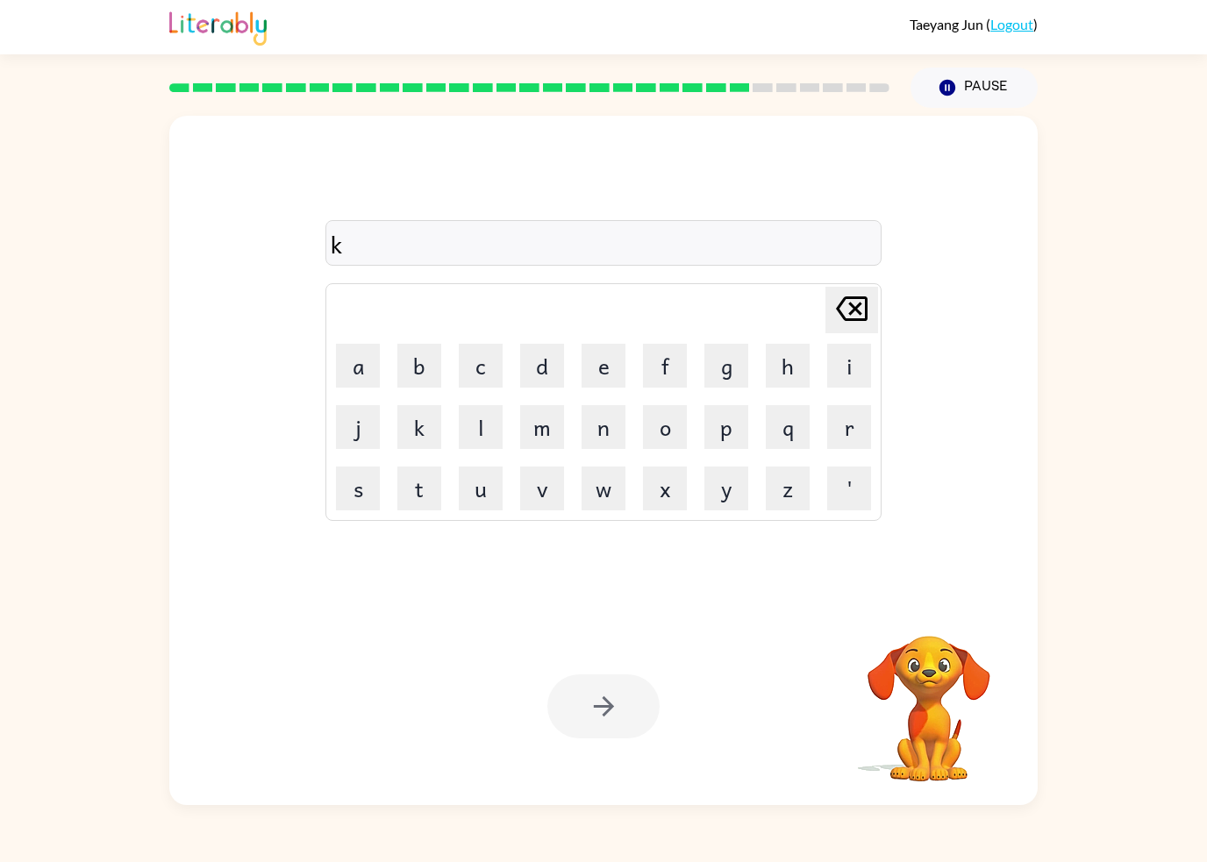
click at [827, 383] on button "i" at bounding box center [849, 366] width 44 height 44
click at [422, 487] on button "t" at bounding box center [419, 489] width 44 height 44
click at [421, 486] on button "t" at bounding box center [419, 489] width 44 height 44
click at [602, 387] on button "e" at bounding box center [603, 366] width 44 height 44
click at [606, 442] on button "n" at bounding box center [603, 427] width 44 height 44
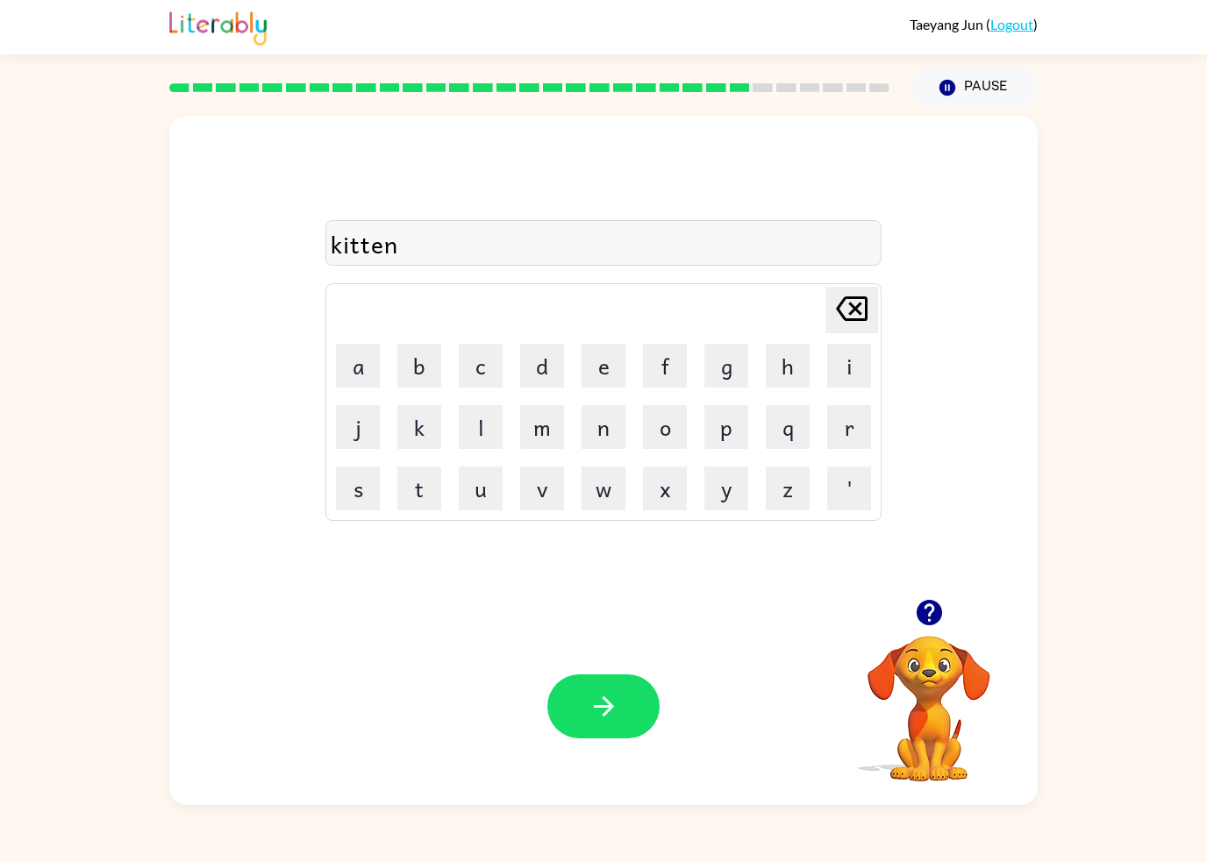
click at [598, 722] on icon "button" at bounding box center [603, 706] width 31 height 31
click at [548, 374] on button "d" at bounding box center [542, 366] width 44 height 44
click at [604, 369] on button "e" at bounding box center [603, 366] width 44 height 44
click at [728, 429] on button "p" at bounding box center [726, 427] width 44 height 44
click at [350, 369] on button "a" at bounding box center [358, 366] width 44 height 44
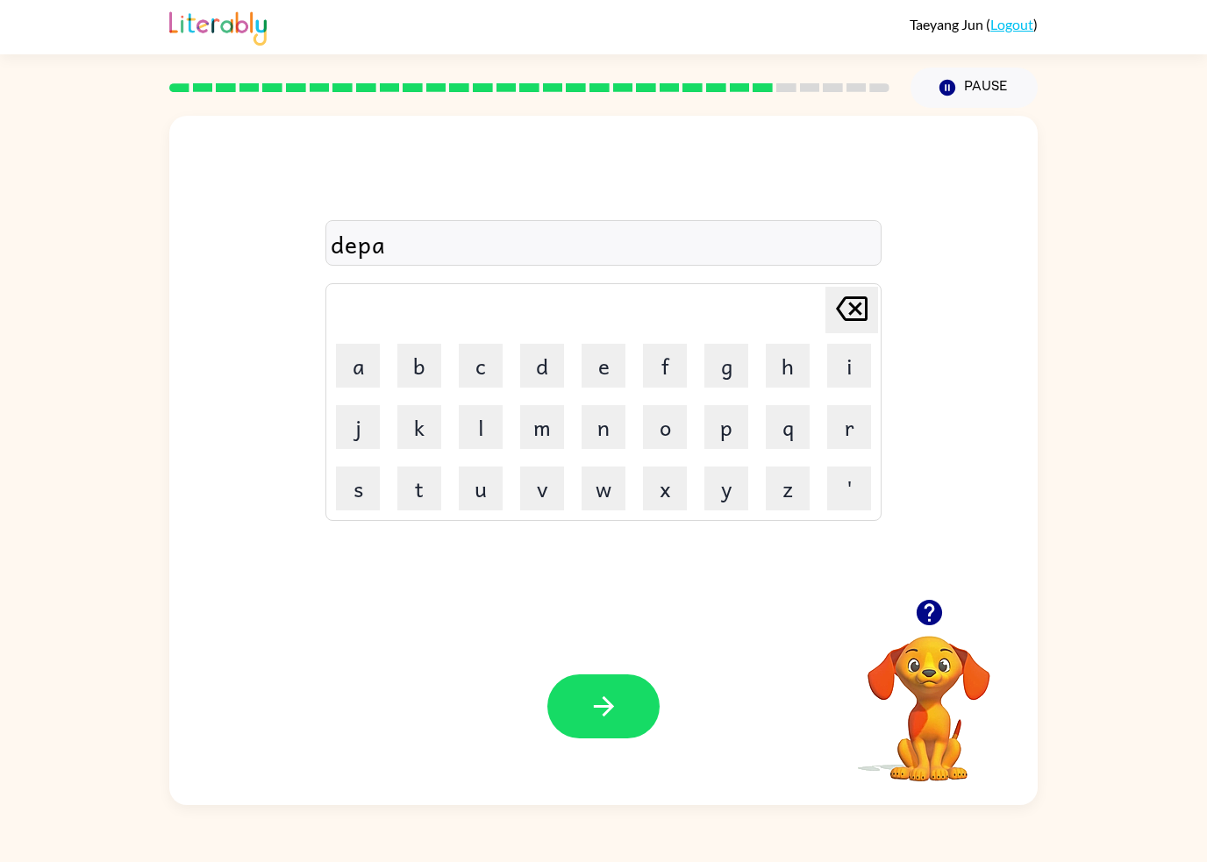
click at [829, 423] on button "r" at bounding box center [849, 427] width 44 height 44
click at [406, 486] on button "t" at bounding box center [419, 489] width 44 height 44
click at [540, 443] on button "m" at bounding box center [542, 427] width 44 height 44
click at [592, 386] on button "e" at bounding box center [603, 366] width 44 height 44
click at [602, 439] on button "n" at bounding box center [603, 427] width 44 height 44
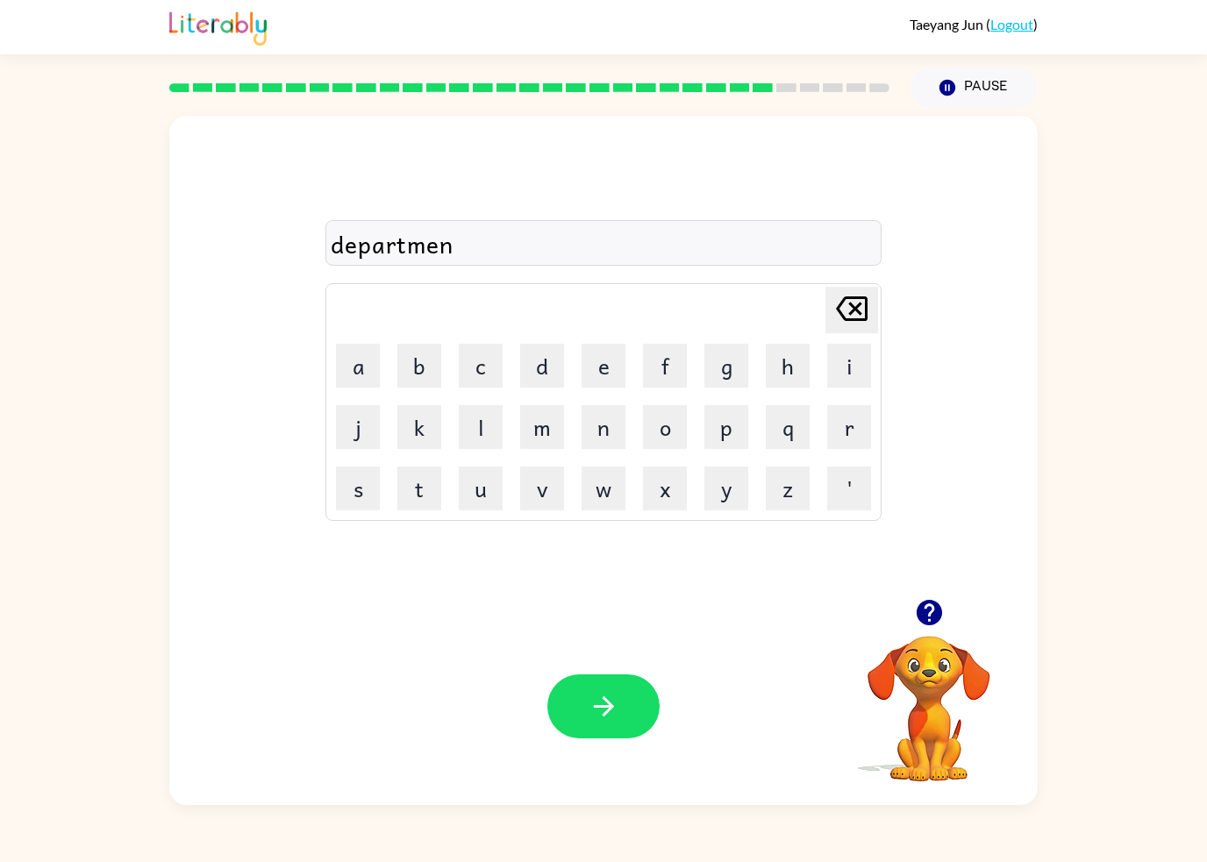
click at [414, 497] on button "t" at bounding box center [419, 489] width 44 height 44
click at [605, 695] on icon "button" at bounding box center [603, 706] width 31 height 31
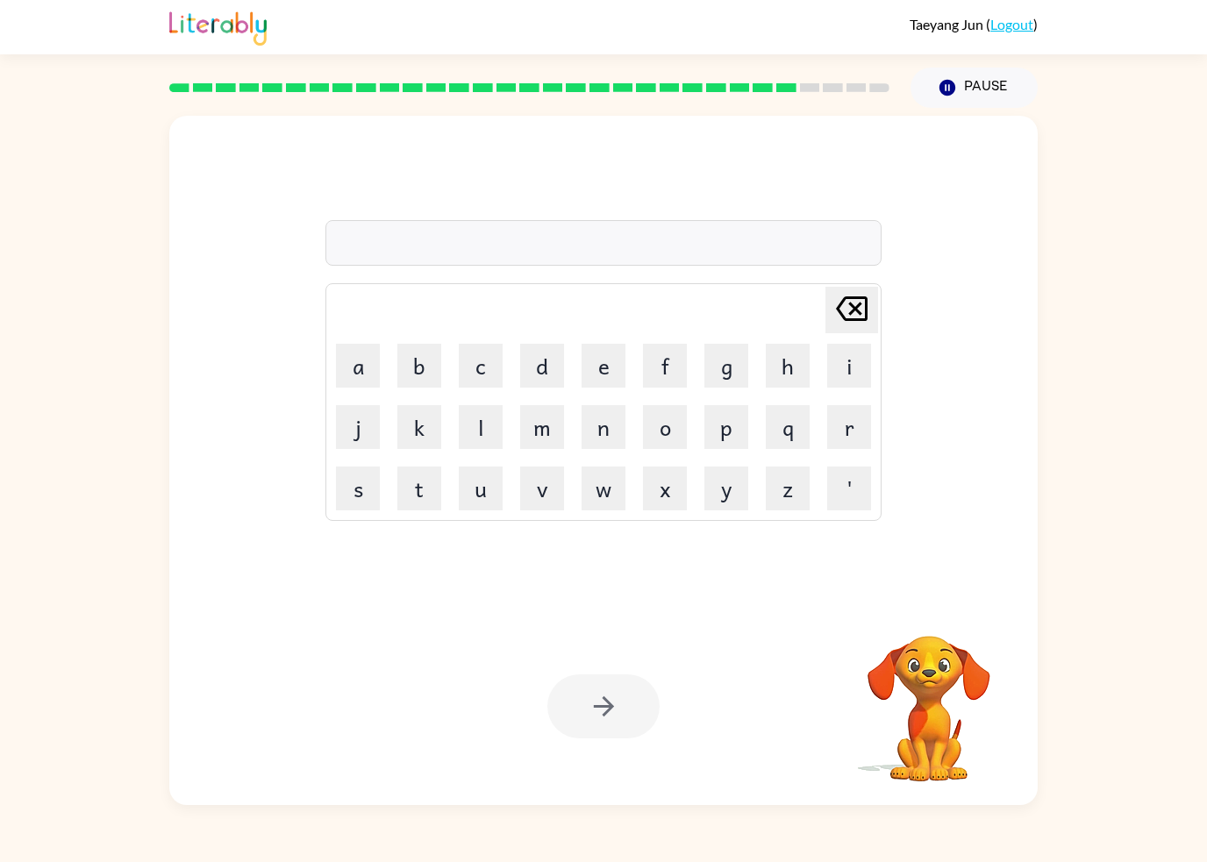
click at [360, 476] on button "s" at bounding box center [358, 489] width 44 height 44
click at [491, 433] on button "l" at bounding box center [481, 427] width 44 height 44
click at [423, 482] on button "t" at bounding box center [419, 489] width 44 height 44
click at [594, 362] on button "e" at bounding box center [603, 366] width 44 height 44
click at [847, 318] on icon "[PERSON_NAME] last character input" at bounding box center [851, 309] width 42 height 42
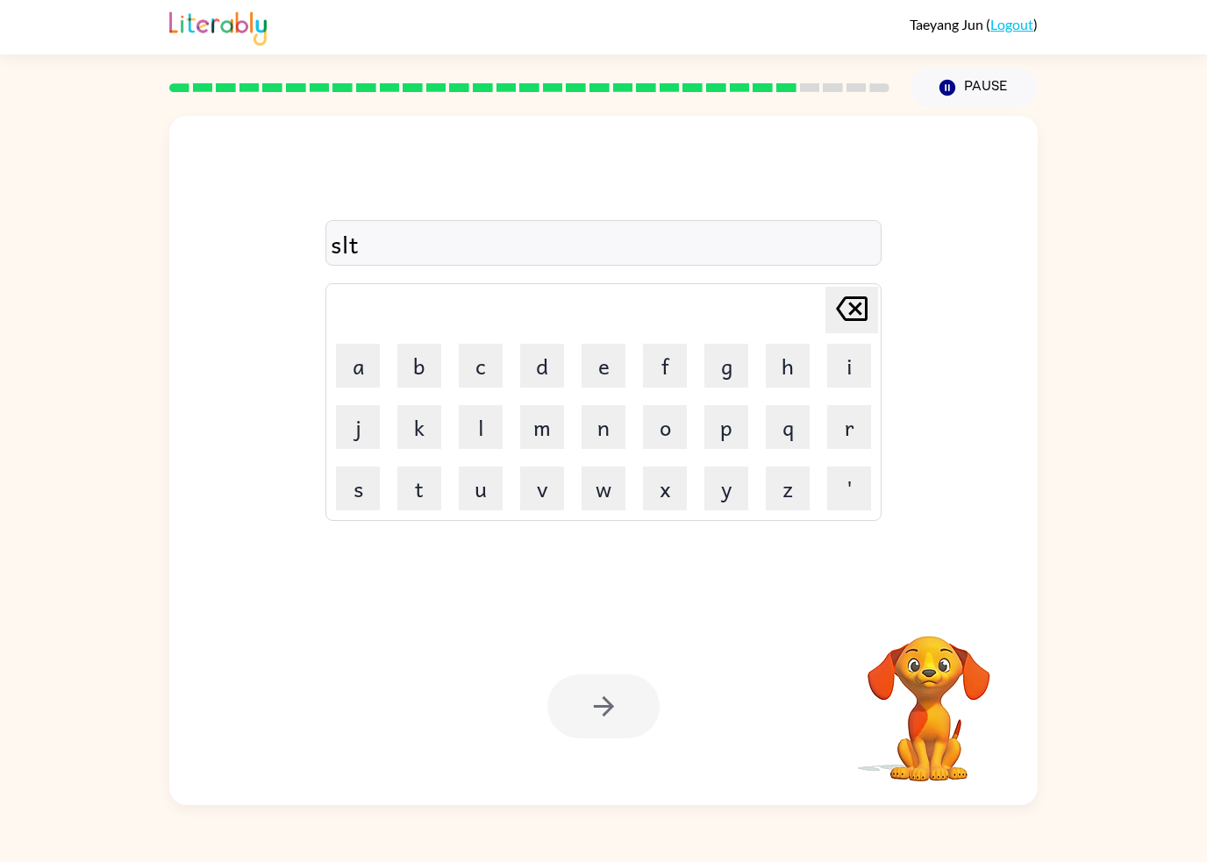
click at [846, 318] on icon "[PERSON_NAME] last character input" at bounding box center [851, 309] width 42 height 42
click at [834, 378] on button "i" at bounding box center [849, 366] width 44 height 44
click at [430, 494] on button "t" at bounding box center [419, 489] width 44 height 44
click at [593, 381] on button "e" at bounding box center [603, 366] width 44 height 44
click at [605, 700] on icon "button" at bounding box center [603, 706] width 20 height 20
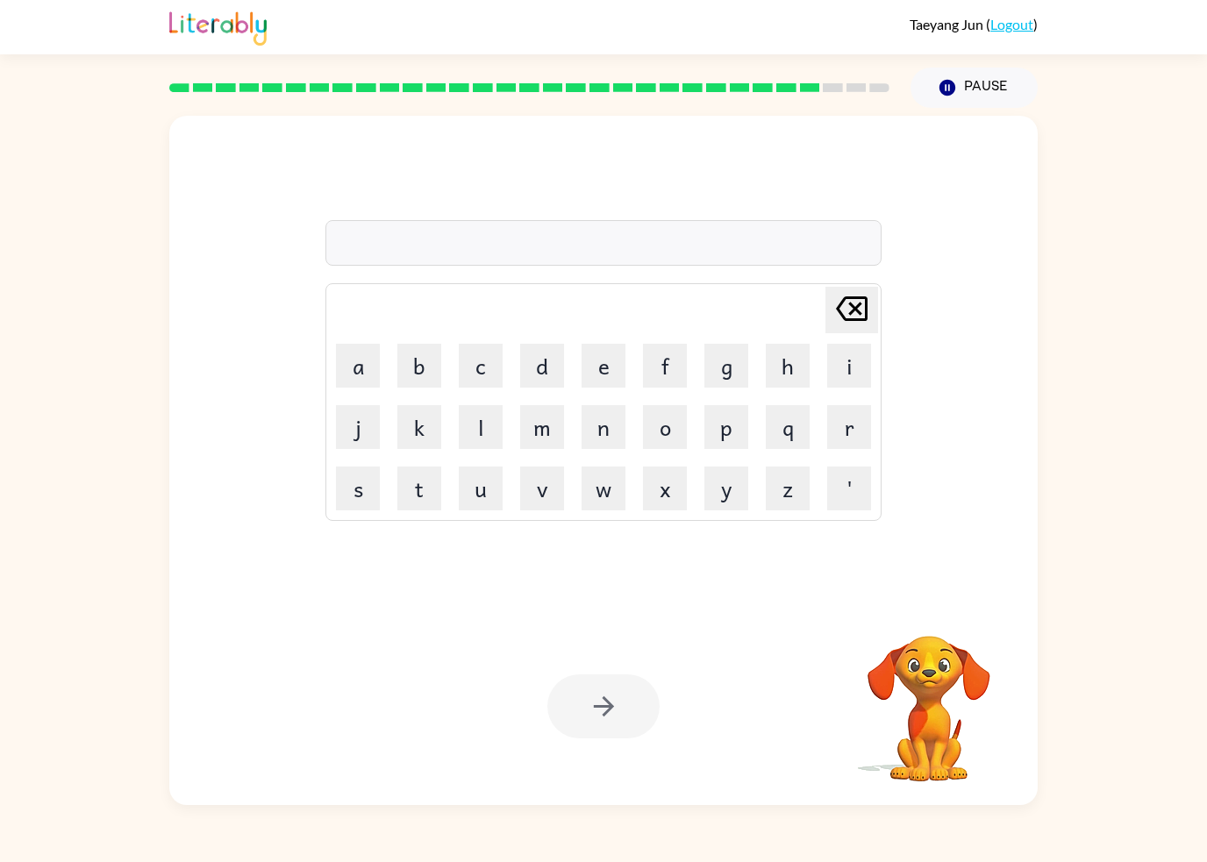
click at [483, 498] on button "u" at bounding box center [481, 489] width 44 height 44
click at [605, 435] on button "n" at bounding box center [603, 427] width 44 height 44
click at [840, 374] on button "i" at bounding box center [849, 366] width 44 height 44
click at [548, 493] on button "v" at bounding box center [542, 489] width 44 height 44
click at [607, 383] on button "e" at bounding box center [603, 366] width 44 height 44
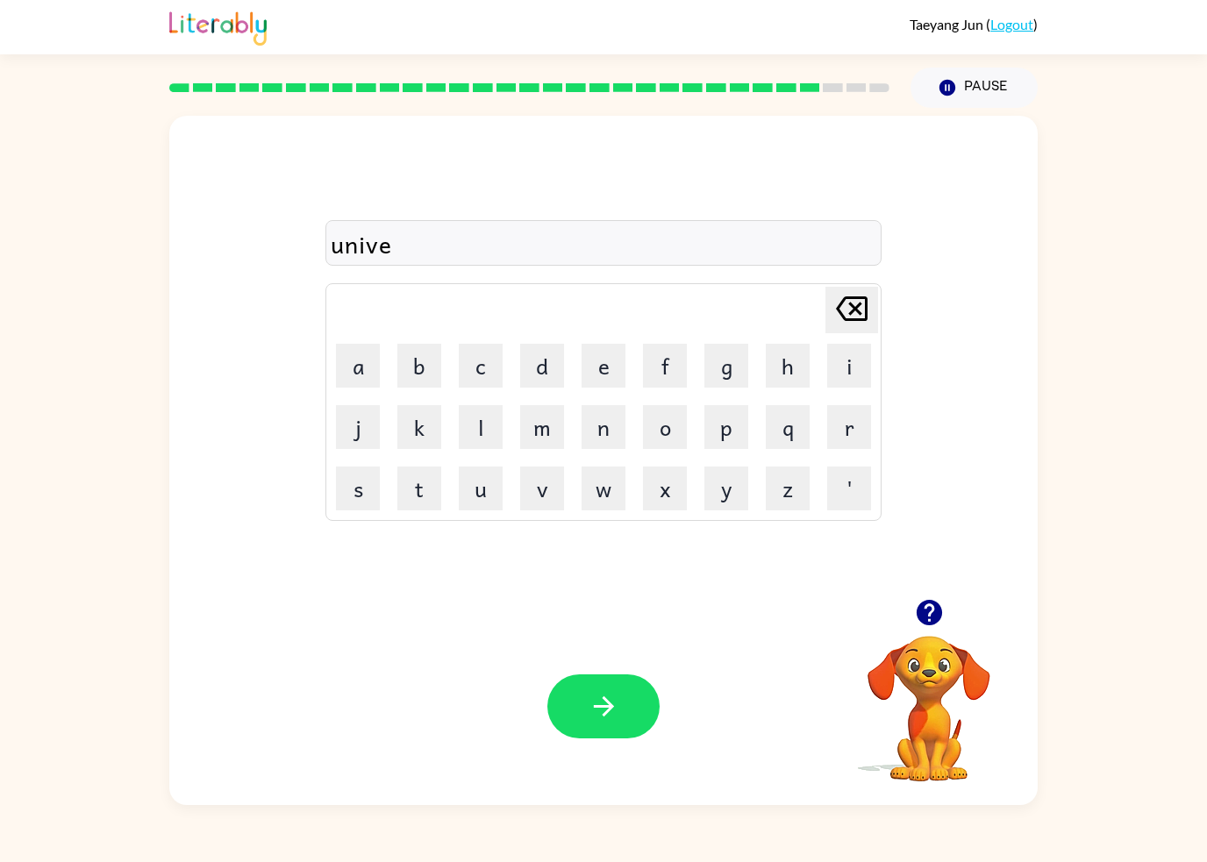
click at [834, 431] on button "r" at bounding box center [849, 427] width 44 height 44
click at [356, 483] on button "s" at bounding box center [358, 489] width 44 height 44
click at [358, 368] on button "a" at bounding box center [358, 366] width 44 height 44
click at [479, 425] on button "l" at bounding box center [481, 427] width 44 height 44
click at [632, 696] on button "button" at bounding box center [603, 706] width 112 height 64
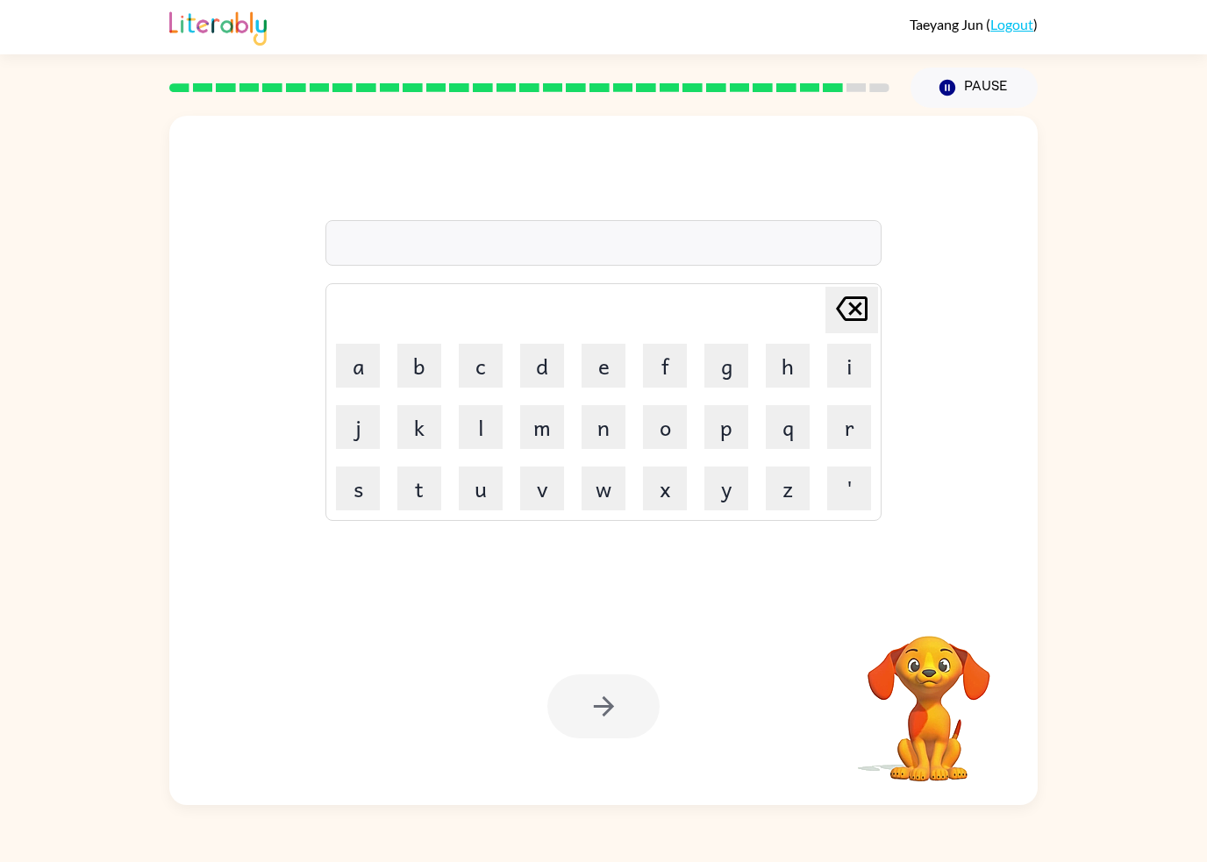
click at [378, 481] on button "s" at bounding box center [358, 489] width 44 height 44
click at [594, 382] on button "e" at bounding box center [603, 366] width 44 height 44
click at [821, 442] on td "r" at bounding box center [849, 427] width 60 height 60
click at [820, 434] on td "r" at bounding box center [849, 427] width 60 height 60
click at [845, 433] on button "r" at bounding box center [849, 427] width 44 height 44
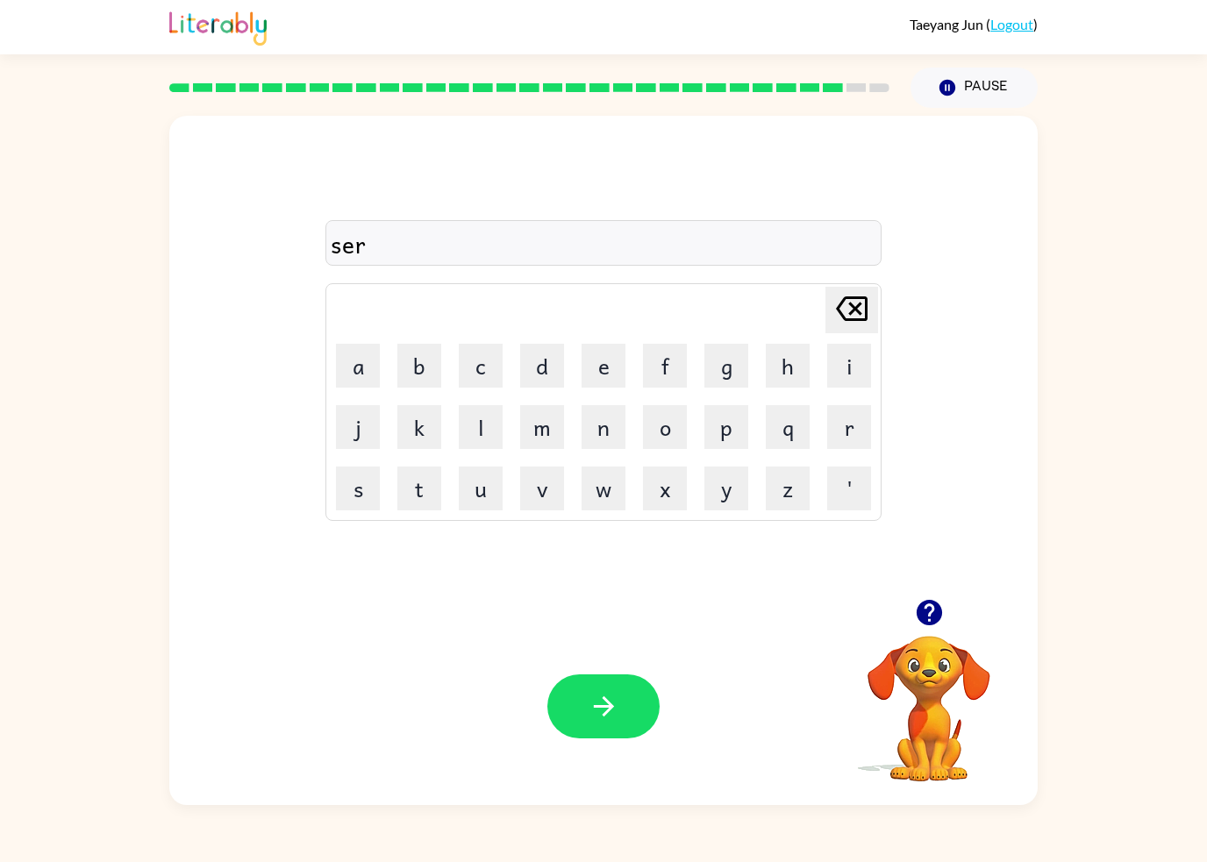
click at [535, 485] on button "v" at bounding box center [542, 489] width 44 height 44
click at [355, 370] on button "a" at bounding box center [358, 366] width 44 height 44
click at [844, 439] on button "r" at bounding box center [849, 427] width 44 height 44
click at [848, 315] on icon "[PERSON_NAME] last character input" at bounding box center [851, 309] width 42 height 42
click at [491, 423] on button "l" at bounding box center [481, 427] width 44 height 44
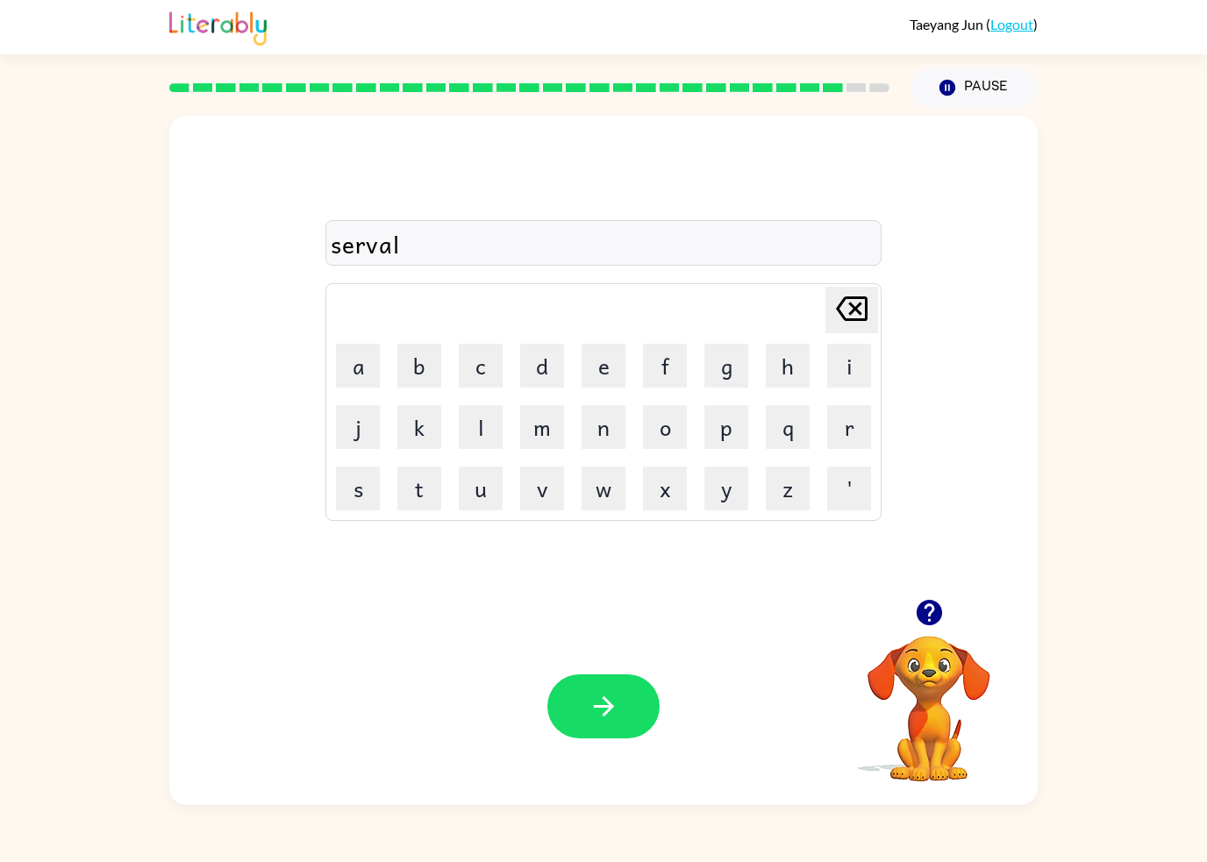
click at [609, 482] on button "w" at bounding box center [603, 489] width 44 height 44
click at [767, 371] on button "h" at bounding box center [788, 366] width 44 height 44
click at [599, 369] on button "e" at bounding box center [603, 366] width 44 height 44
click at [820, 425] on td "r" at bounding box center [849, 427] width 60 height 60
click at [600, 367] on button "e" at bounding box center [603, 366] width 44 height 44
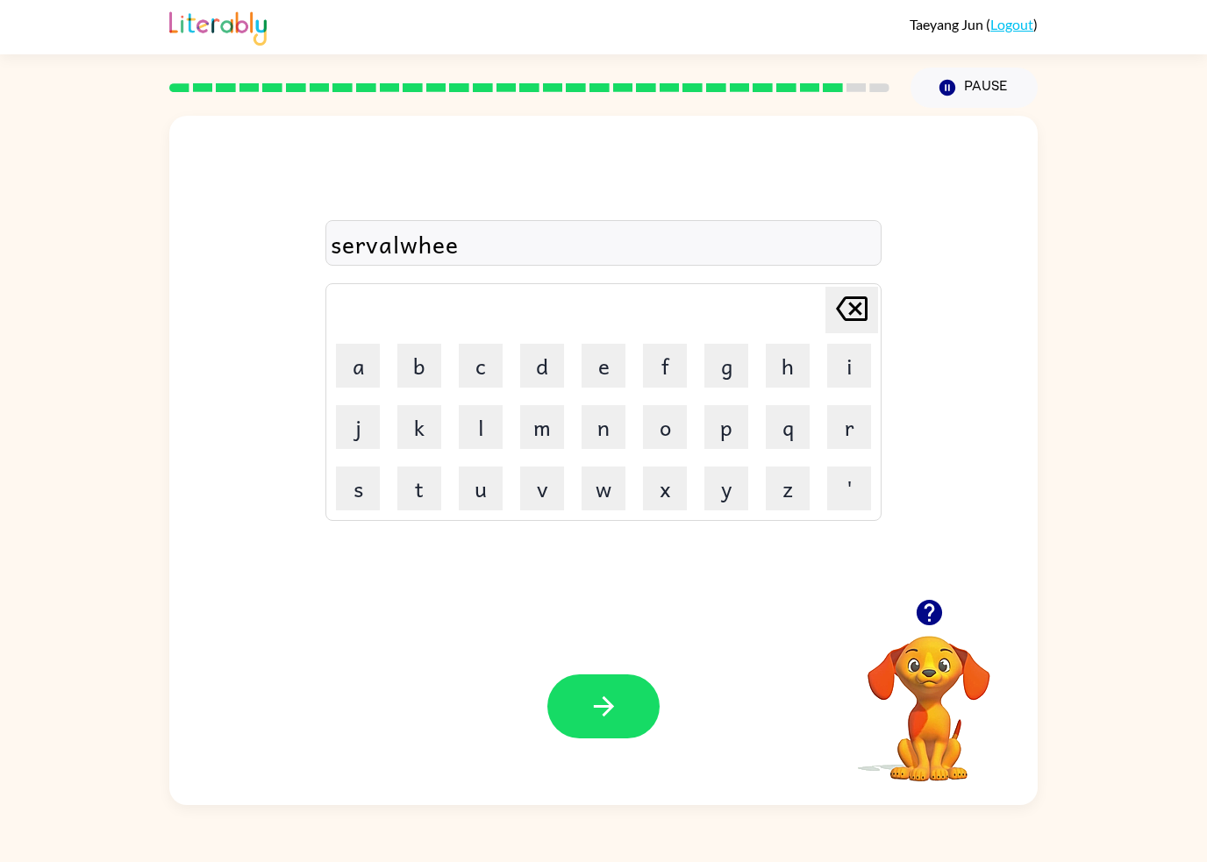
click at [839, 326] on icon "[PERSON_NAME] last character input" at bounding box center [851, 309] width 42 height 42
click at [839, 429] on button "r" at bounding box center [849, 427] width 44 height 44
click at [595, 367] on button "e" at bounding box center [603, 366] width 44 height 44
click at [616, 716] on icon "button" at bounding box center [603, 706] width 31 height 31
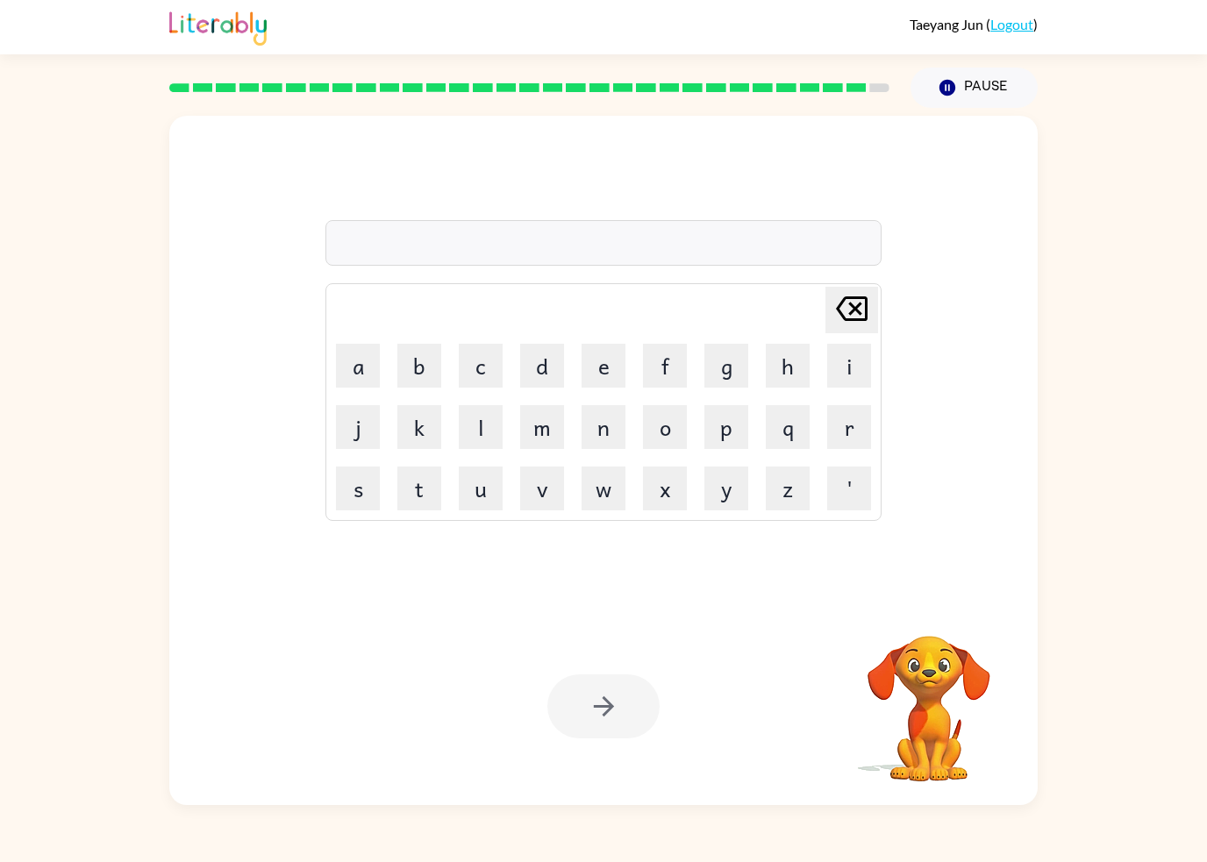
click at [843, 360] on button "i" at bounding box center [849, 366] width 44 height 44
click at [607, 435] on button "n" at bounding box center [603, 427] width 44 height 44
click at [485, 375] on button "c" at bounding box center [481, 366] width 44 height 44
click at [676, 421] on button "o" at bounding box center [665, 427] width 44 height 44
click at [494, 495] on button "u" at bounding box center [481, 489] width 44 height 44
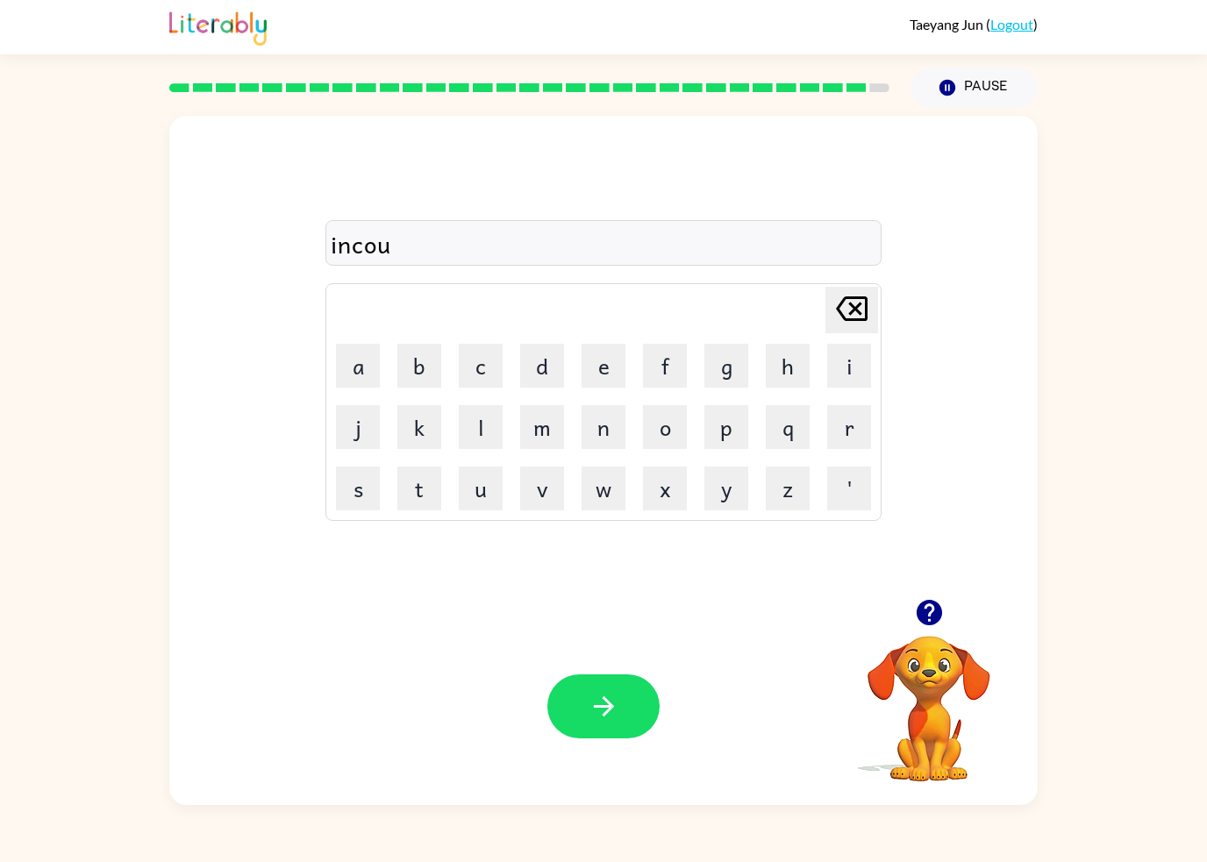
click at [607, 424] on button "n" at bounding box center [603, 427] width 44 height 44
click at [430, 486] on button "t" at bounding box center [419, 489] width 44 height 44
click at [659, 424] on button "o" at bounding box center [665, 427] width 44 height 44
click at [844, 419] on button "r" at bounding box center [849, 427] width 44 height 44
click at [637, 720] on button "button" at bounding box center [603, 706] width 112 height 64
